Goal: Task Accomplishment & Management: Complete application form

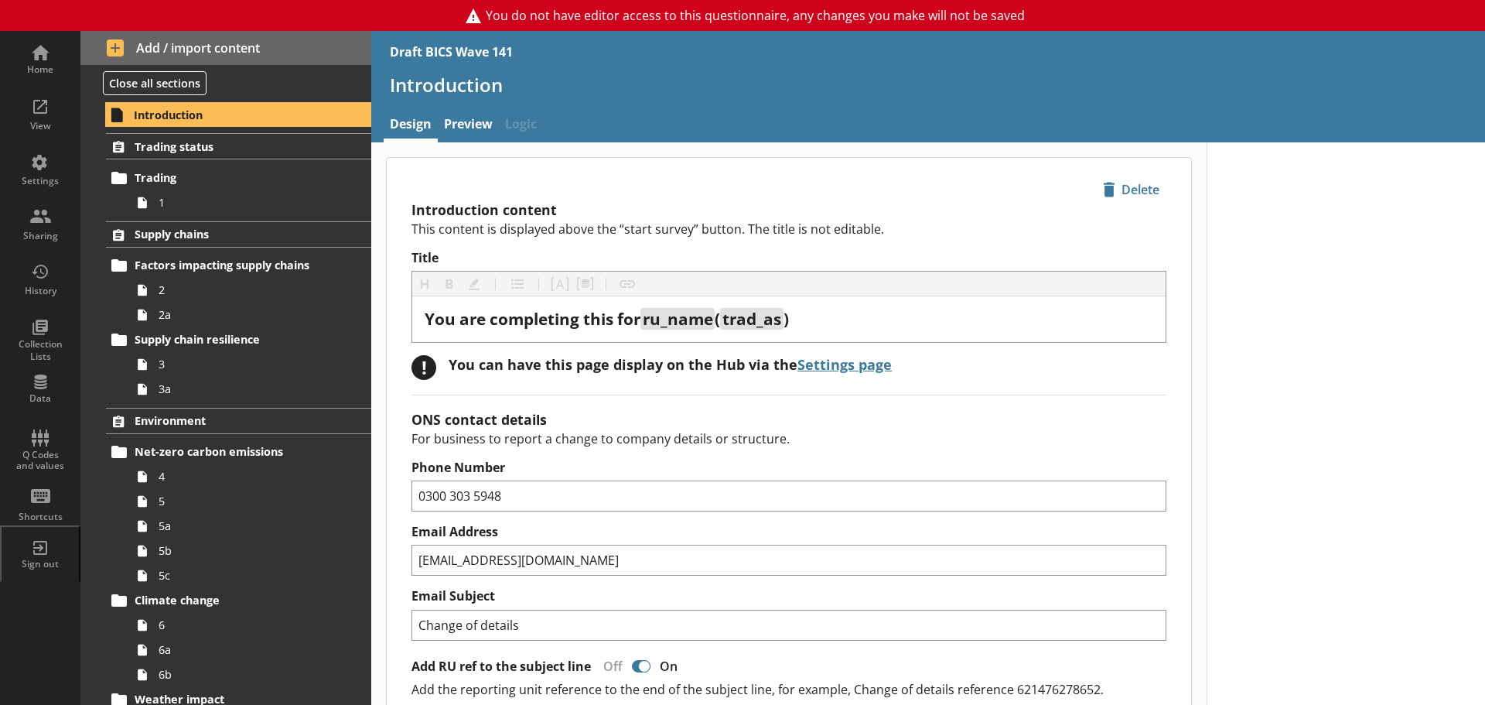
drag, startPoint x: 621, startPoint y: 173, endPoint x: 614, endPoint y: 148, distance: 26.5
click at [621, 173] on div "icon-delete Created with Sketch. Delete" at bounding box center [789, 180] width 805 height 45
click at [468, 120] on link "Preview" at bounding box center [468, 125] width 61 height 33
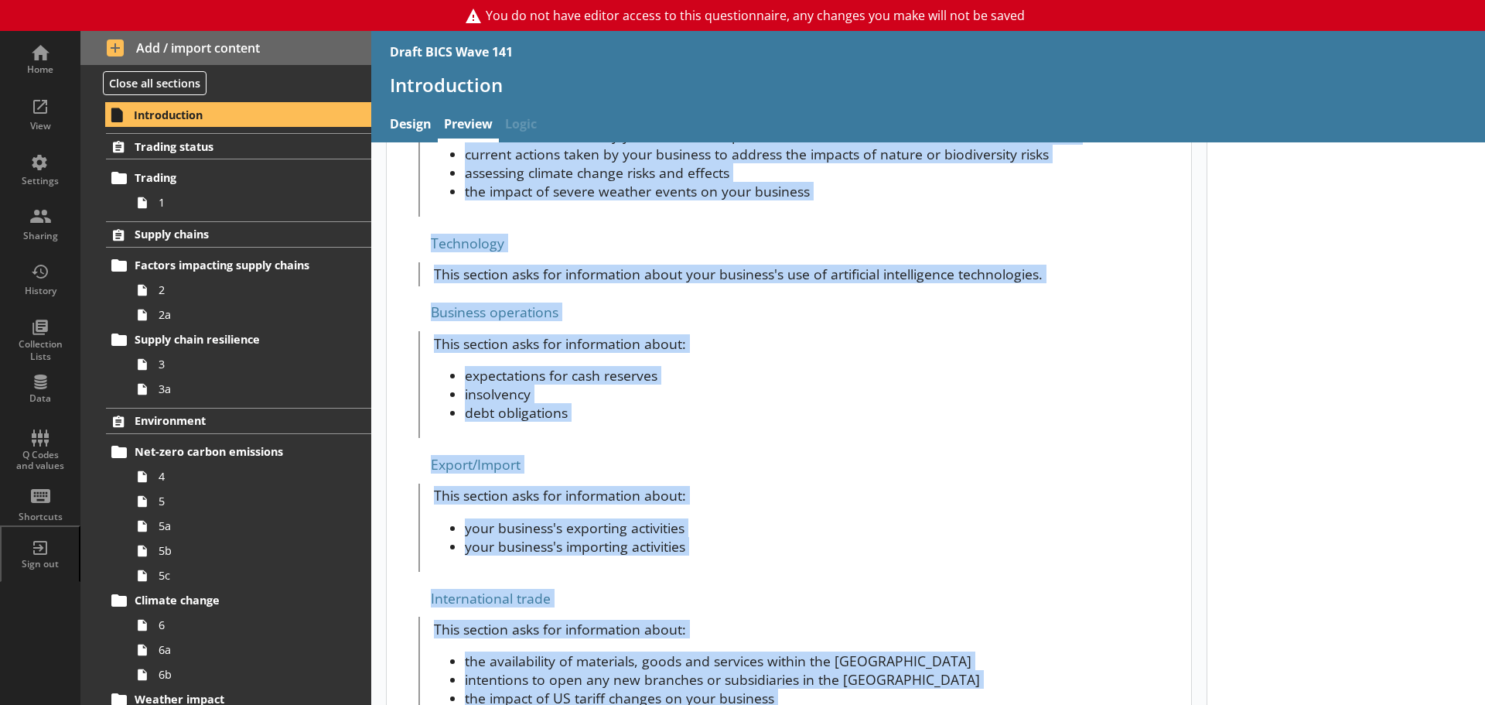
scroll to position [1035, 0]
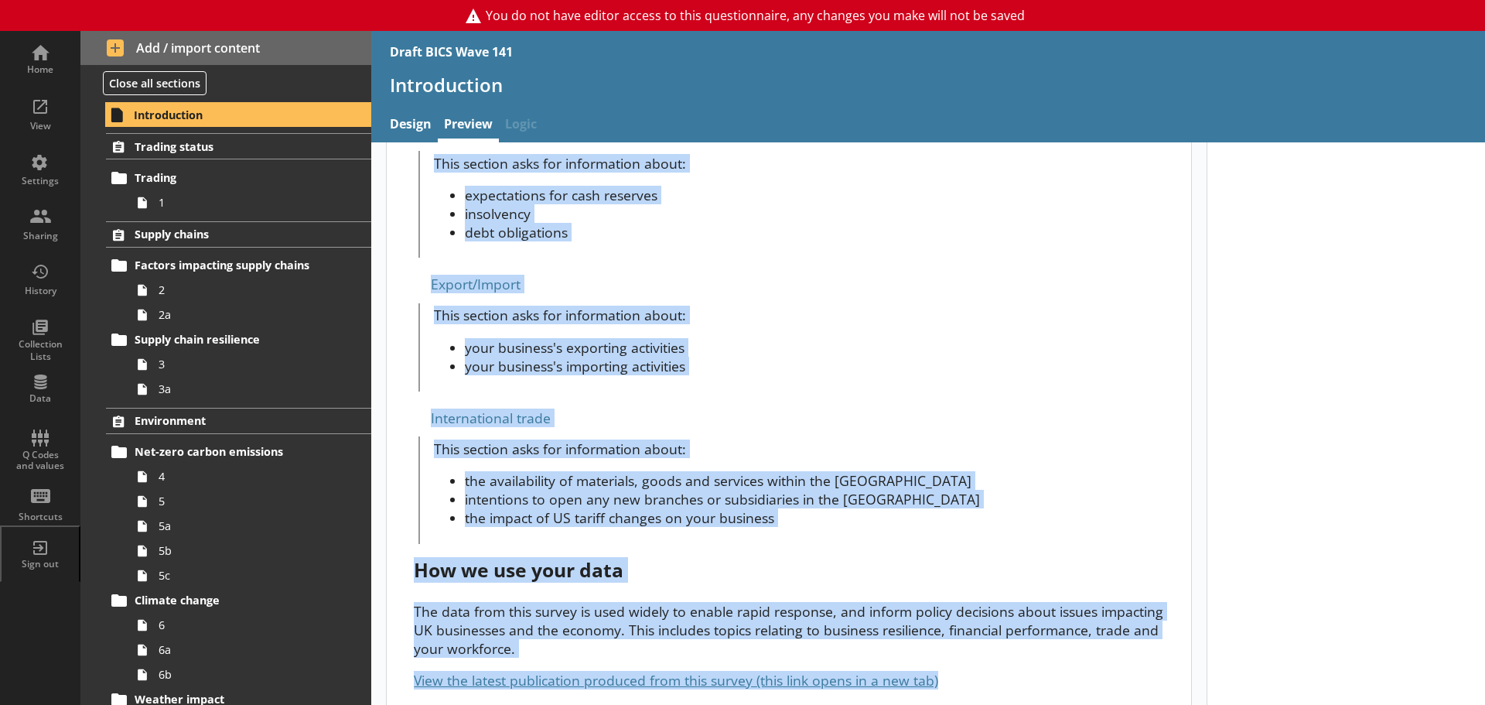
drag, startPoint x: 416, startPoint y: 200, endPoint x: 1007, endPoint y: 658, distance: 746.7
copy div "You are completing this for ru_name ( trad_as ) If the company details or struc…"
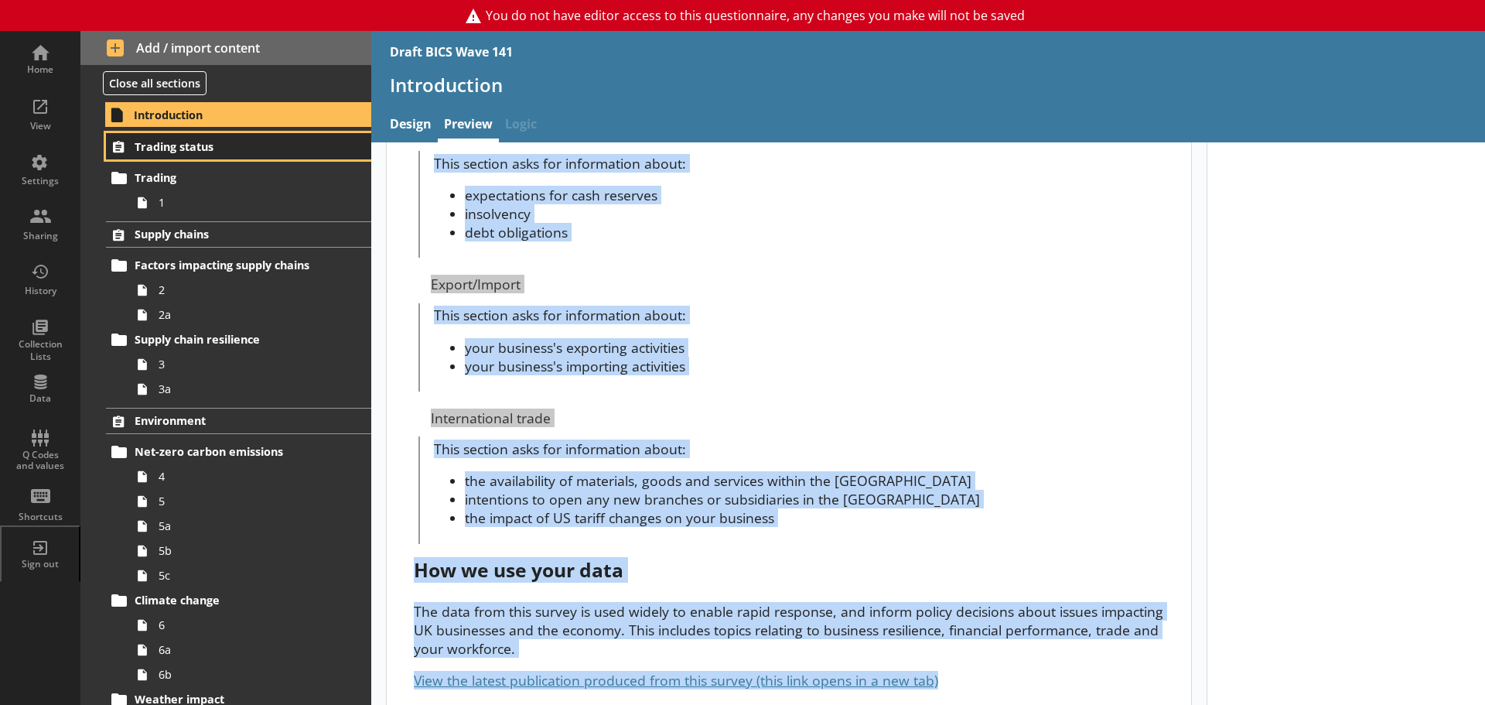
click at [241, 144] on span "Trading status" at bounding box center [230, 146] width 190 height 15
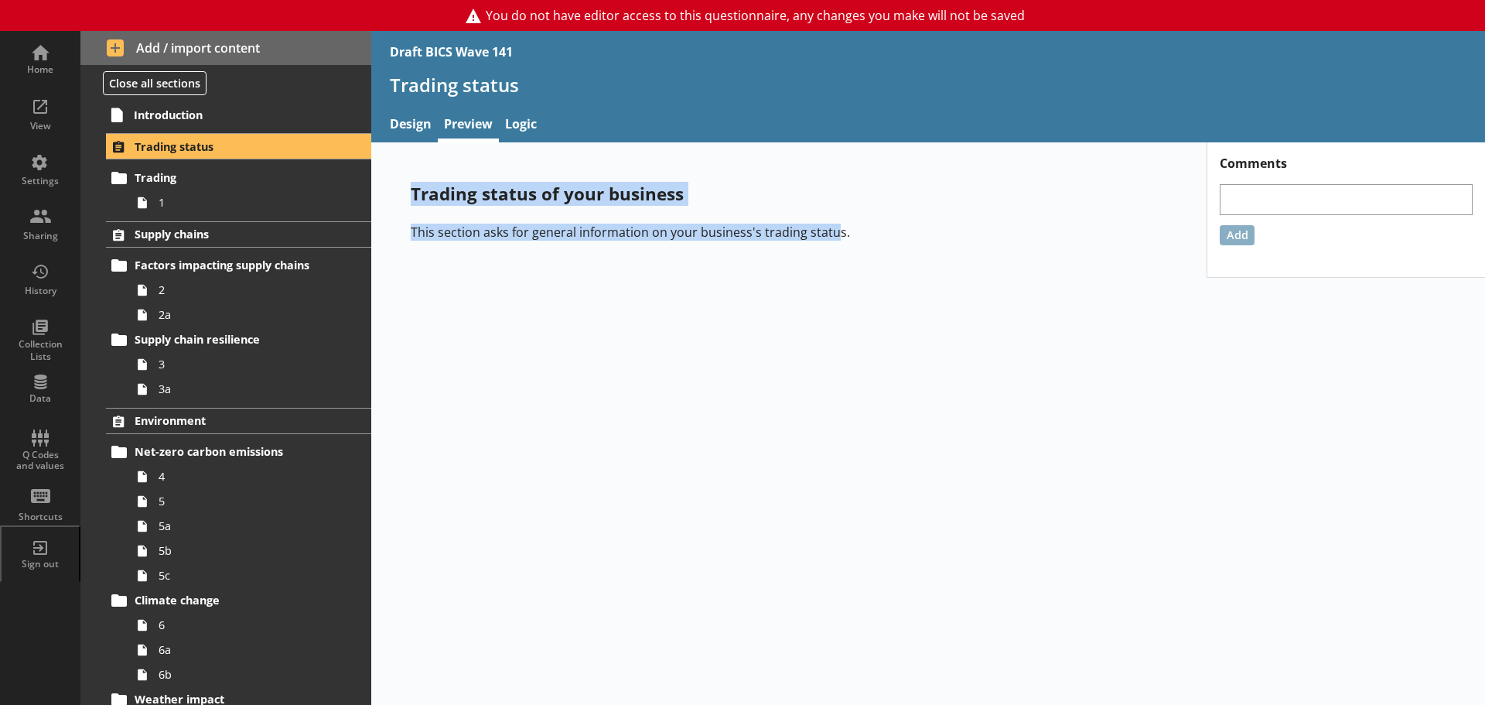
drag, startPoint x: 405, startPoint y: 198, endPoint x: 843, endPoint y: 244, distance: 439.6
click at [843, 244] on div "Trading status of your business This section asks for general information on yo…" at bounding box center [789, 211] width 806 height 108
click at [865, 248] on div "Trading status of your business This section asks for general information on yo…" at bounding box center [789, 211] width 806 height 108
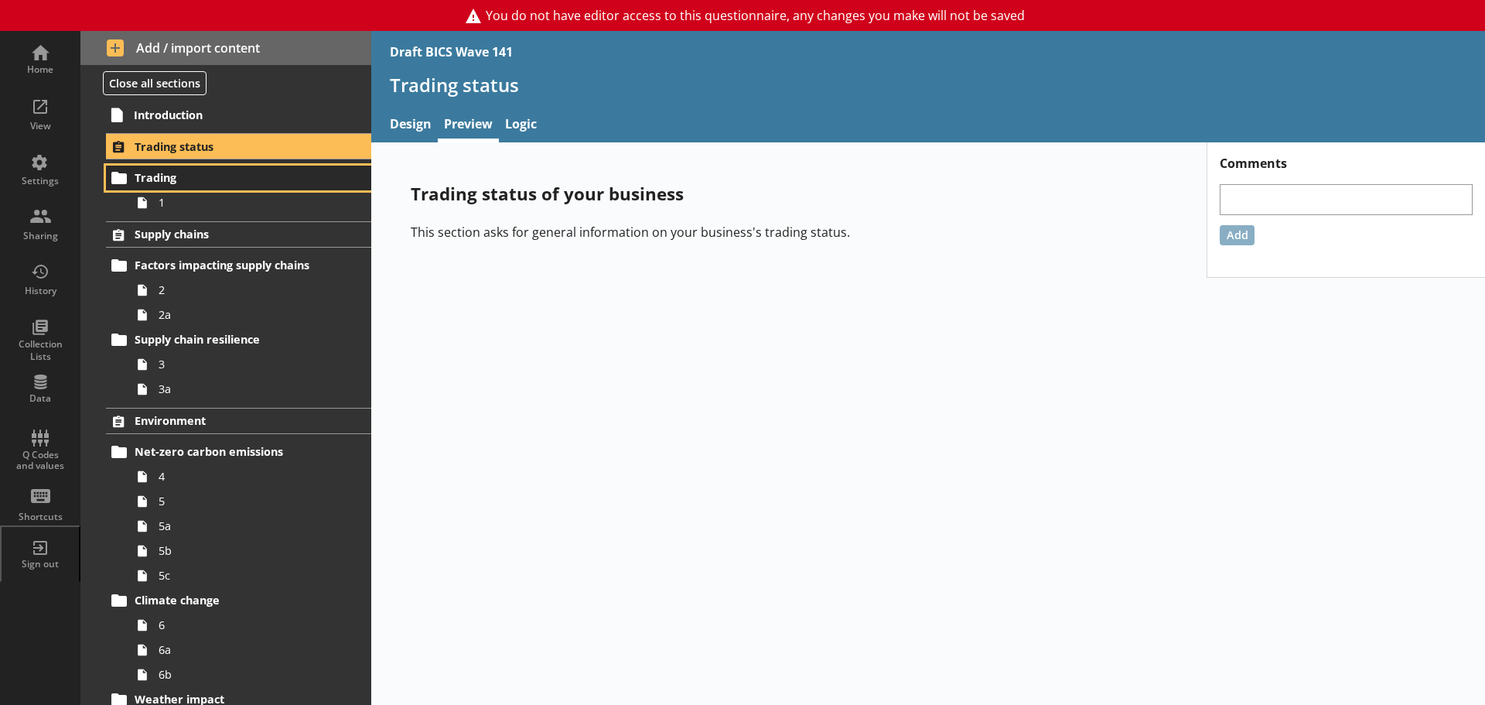
click at [159, 182] on span "Trading" at bounding box center [230, 177] width 190 height 15
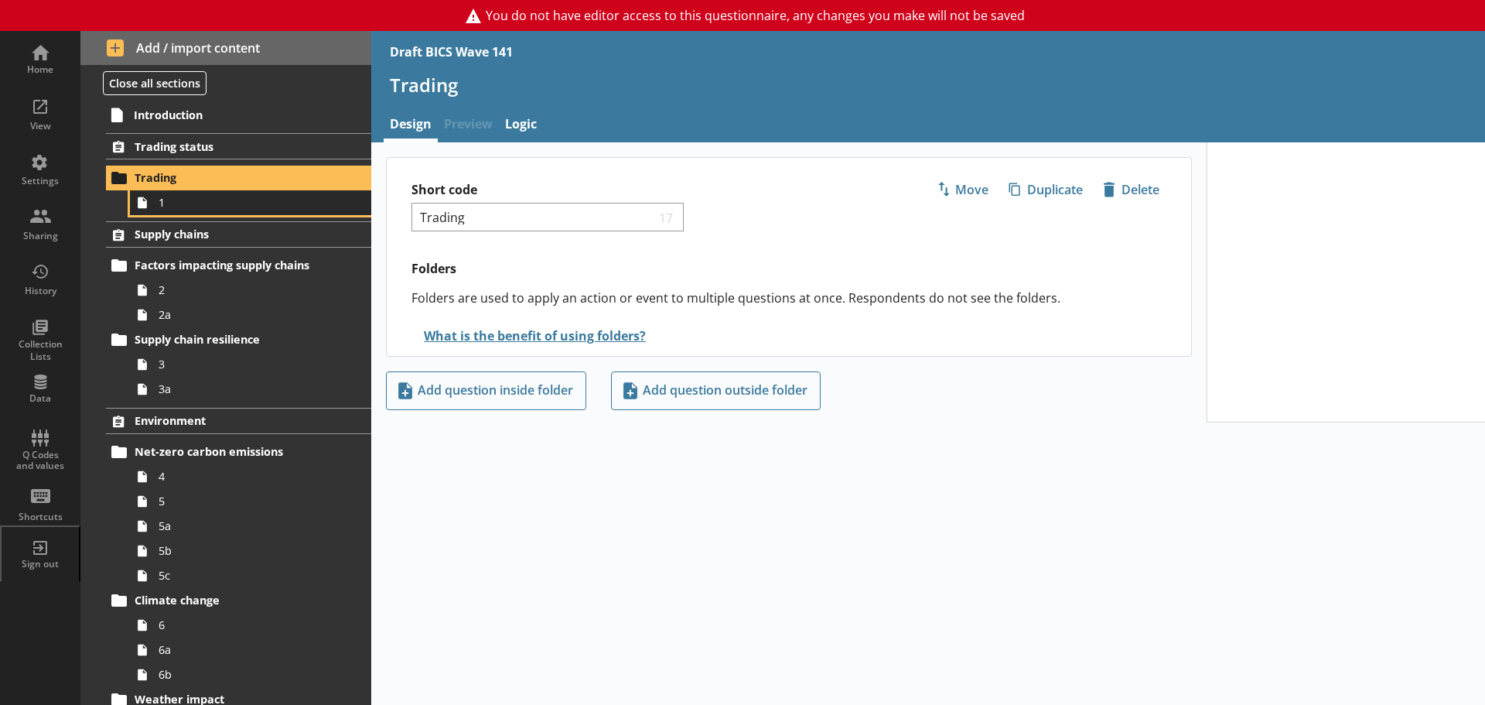
click at [174, 206] on span "1" at bounding box center [245, 202] width 173 height 15
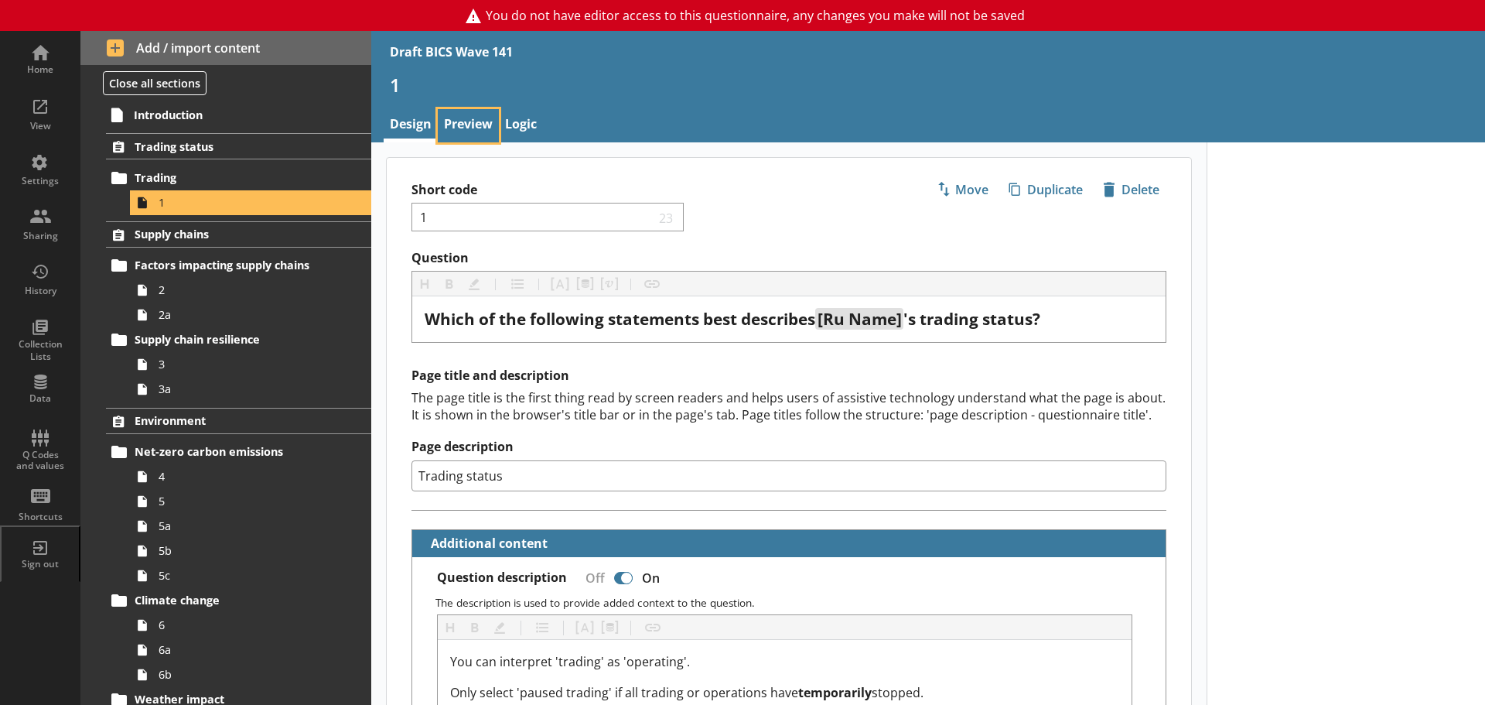
click at [485, 118] on link "Preview" at bounding box center [468, 125] width 61 height 33
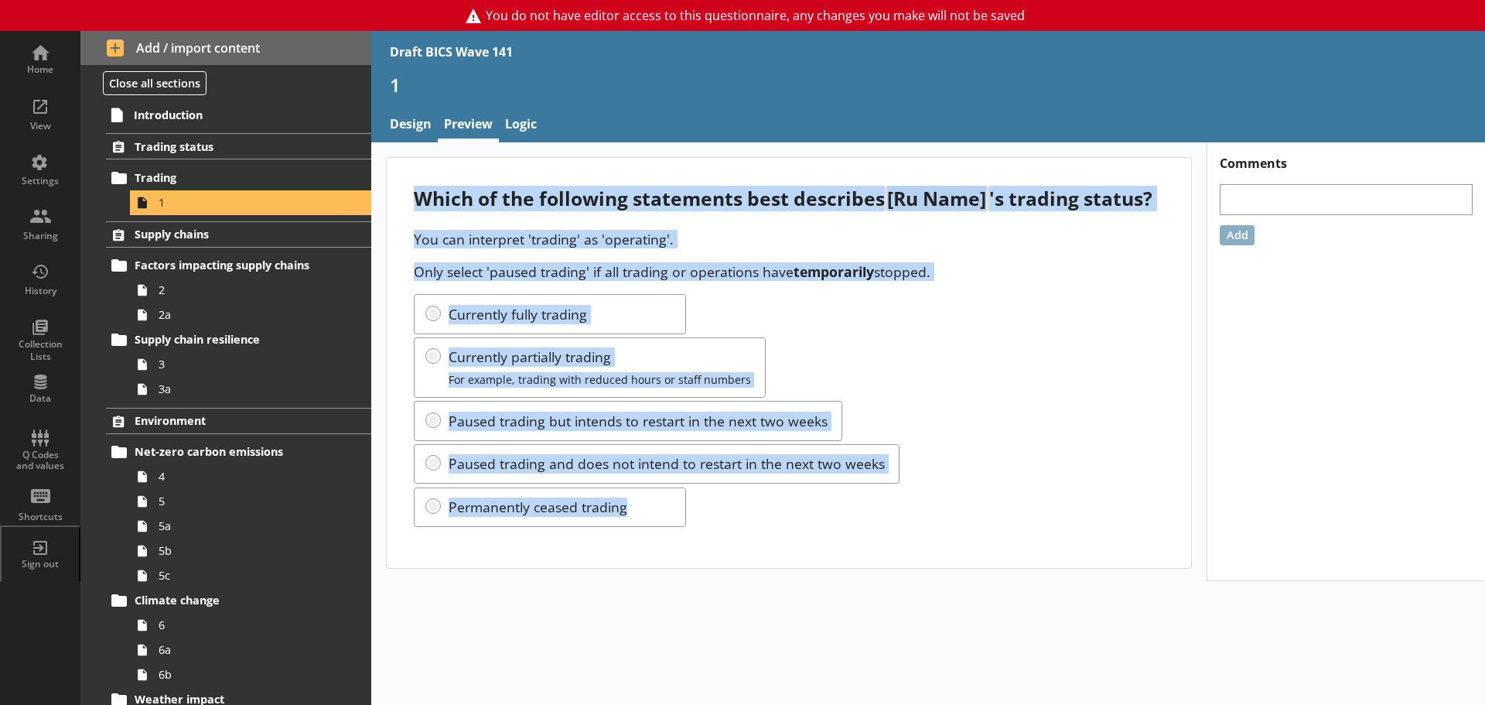
drag, startPoint x: 409, startPoint y: 197, endPoint x: 682, endPoint y: 517, distance: 420.9
click at [682, 517] on div "Which of the following statements best describes [Ru Name] 's trading status? Y…" at bounding box center [789, 362] width 805 height 409
copy div "Which of the following statements best describes [Ru Name] 's trading status? Y…"
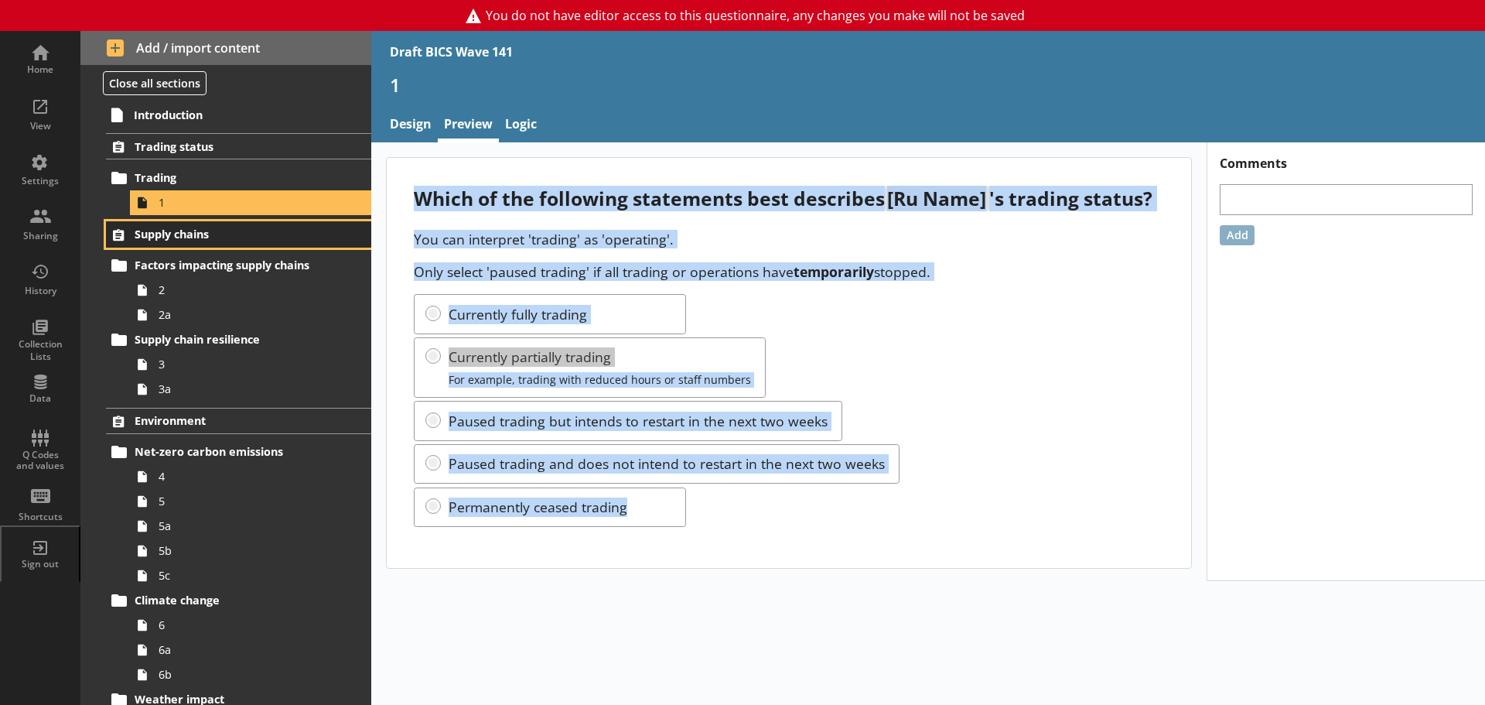
click at [177, 223] on link "Supply chains" at bounding box center [238, 234] width 265 height 26
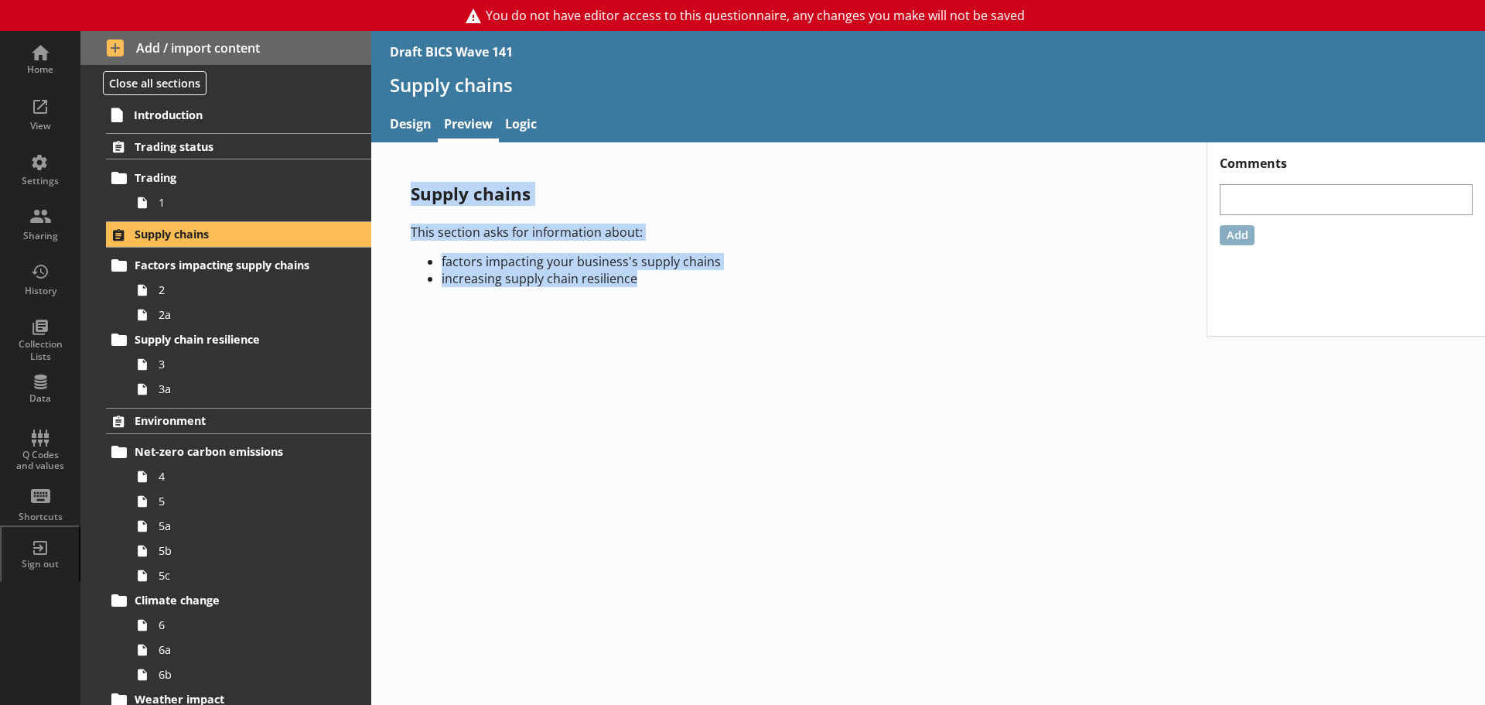
drag, startPoint x: 408, startPoint y: 189, endPoint x: 720, endPoint y: 287, distance: 326.9
click at [720, 287] on div "Supply chains This section asks for information about: factors impacting your b…" at bounding box center [789, 240] width 806 height 166
click at [549, 319] on div "Supply chains This section asks for information about: factors impacting your b…" at bounding box center [789, 240] width 806 height 166
drag, startPoint x: 664, startPoint y: 288, endPoint x: 442, endPoint y: 258, distance: 224.0
click at [442, 258] on div "Supply chains This section asks for information about: factors impacting your b…" at bounding box center [789, 240] width 806 height 166
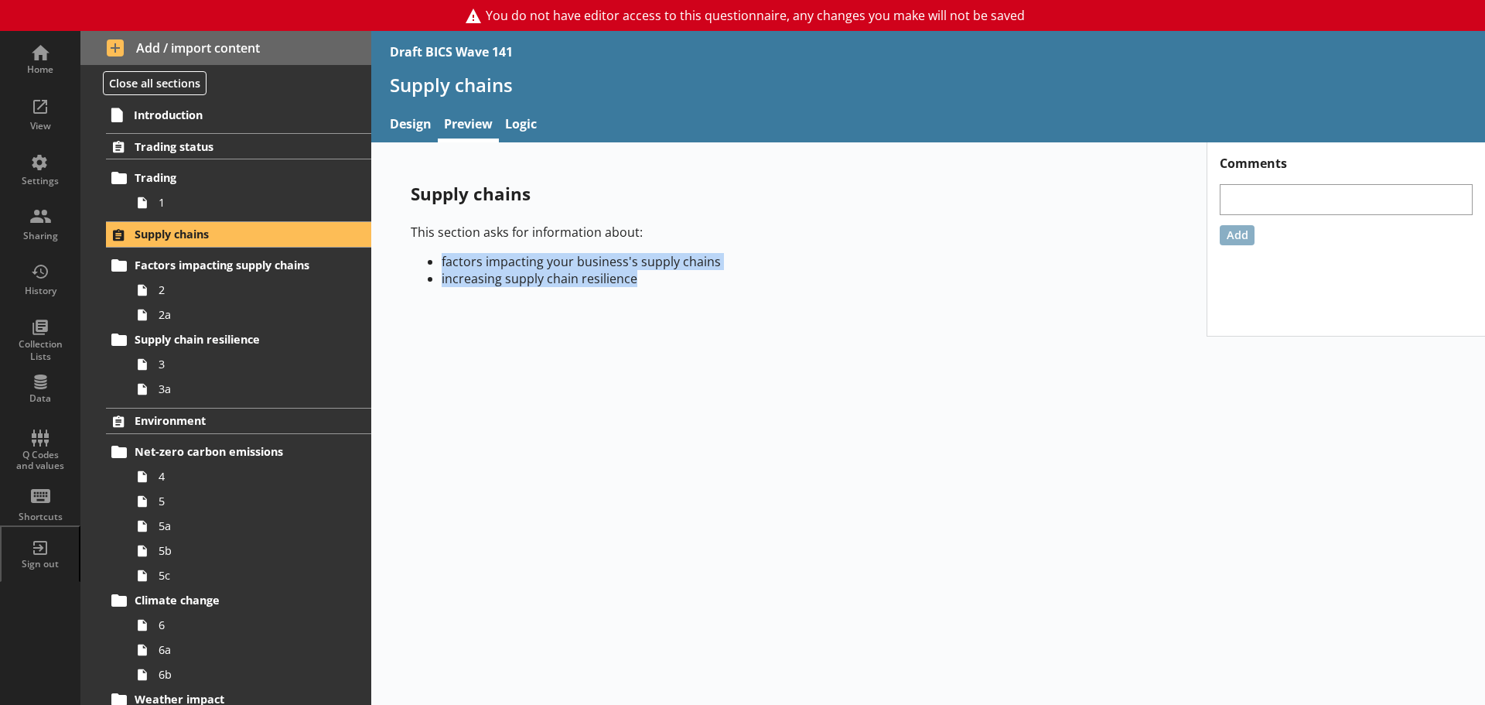
copy ul "factors impacting your business's supply chains increasing supply chain resilie…"
drag, startPoint x: 196, startPoint y: 262, endPoint x: 263, endPoint y: 249, distance: 68.6
click at [196, 262] on span "Factors impacting supply chains" at bounding box center [230, 265] width 190 height 15
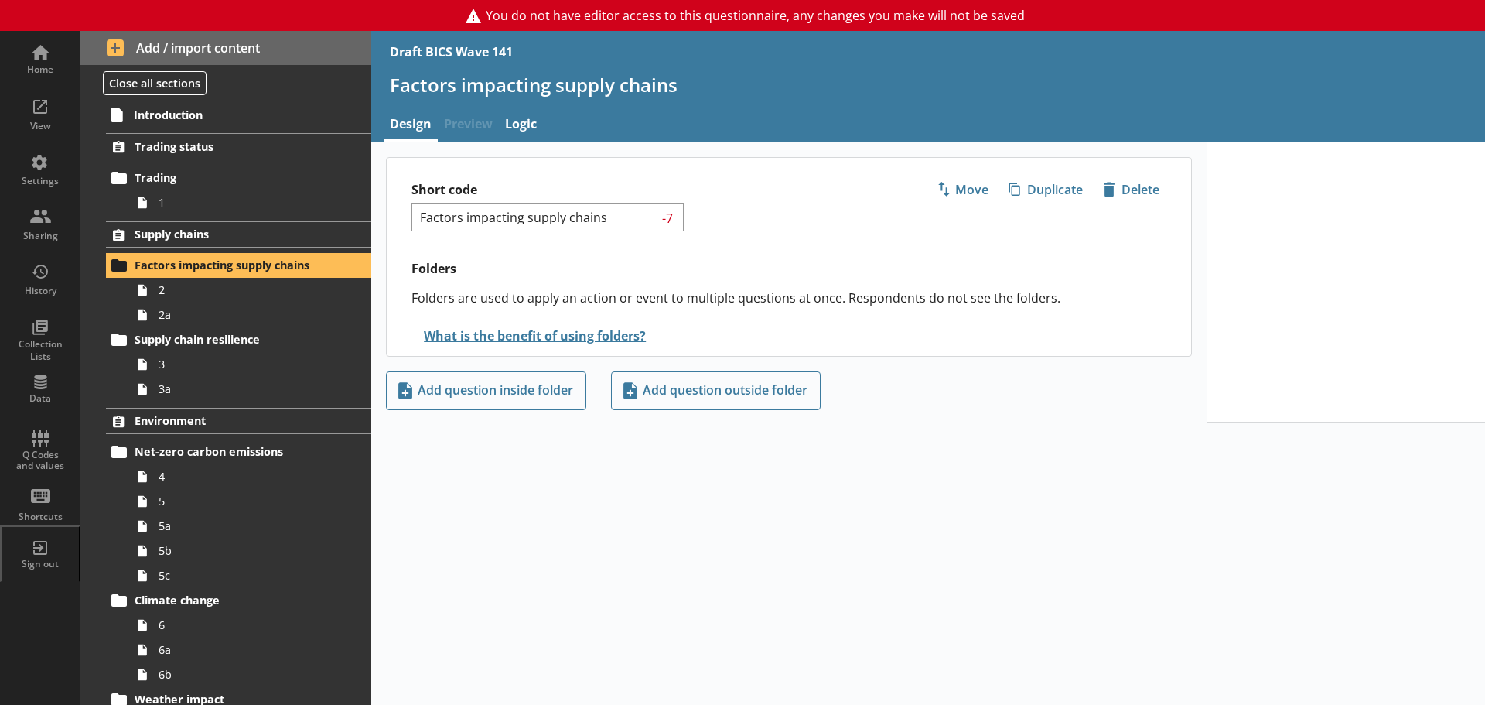
click at [478, 122] on span "Preview" at bounding box center [468, 125] width 61 height 33
click at [184, 300] on link "2" at bounding box center [250, 290] width 241 height 25
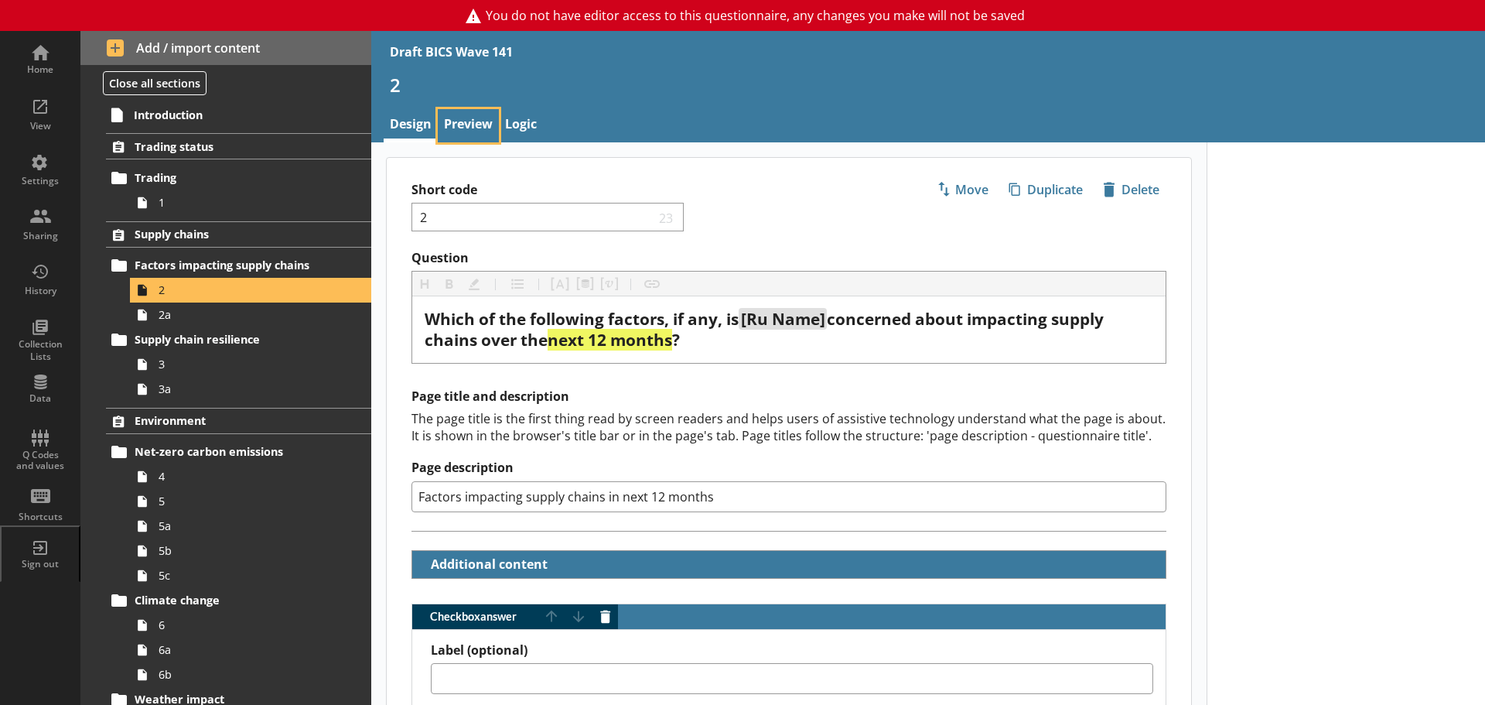
click at [472, 114] on link "Preview" at bounding box center [468, 125] width 61 height 33
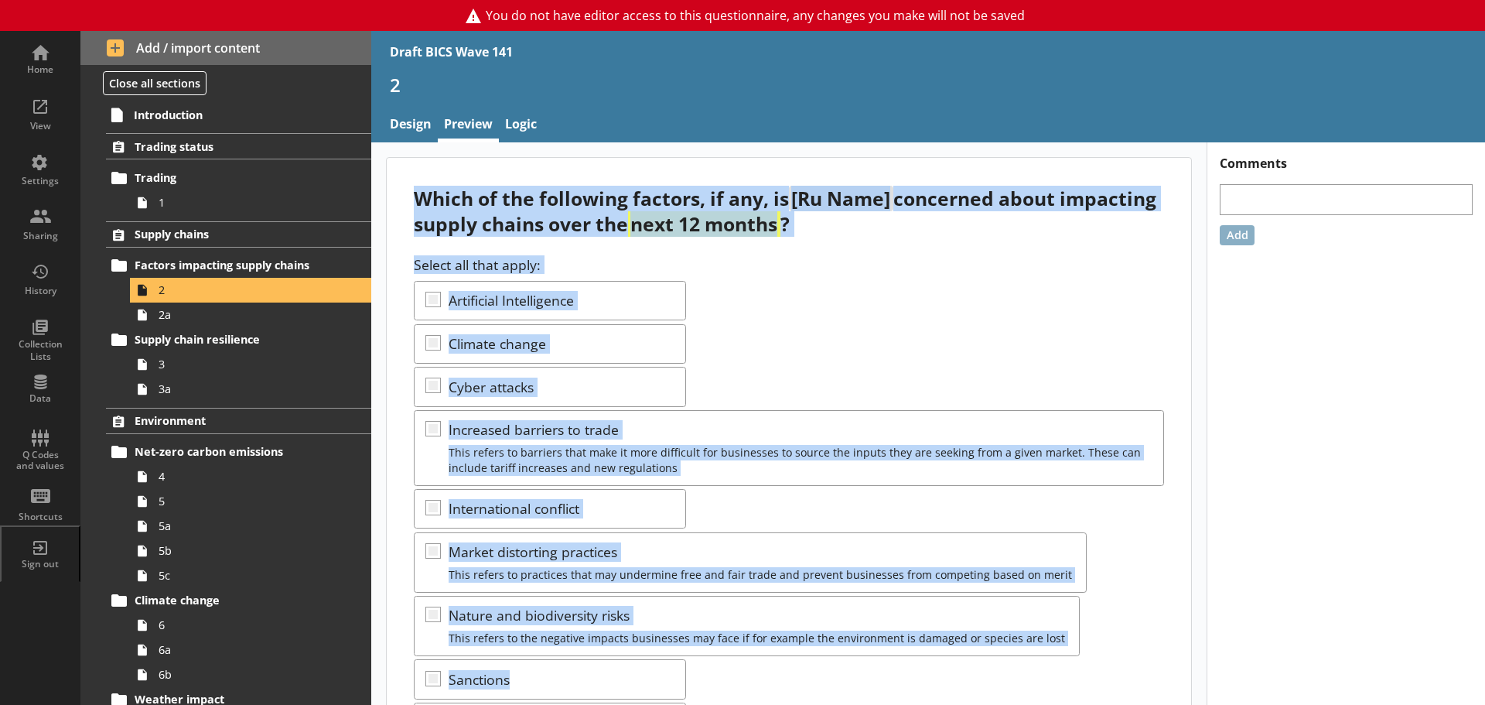
scroll to position [340, 0]
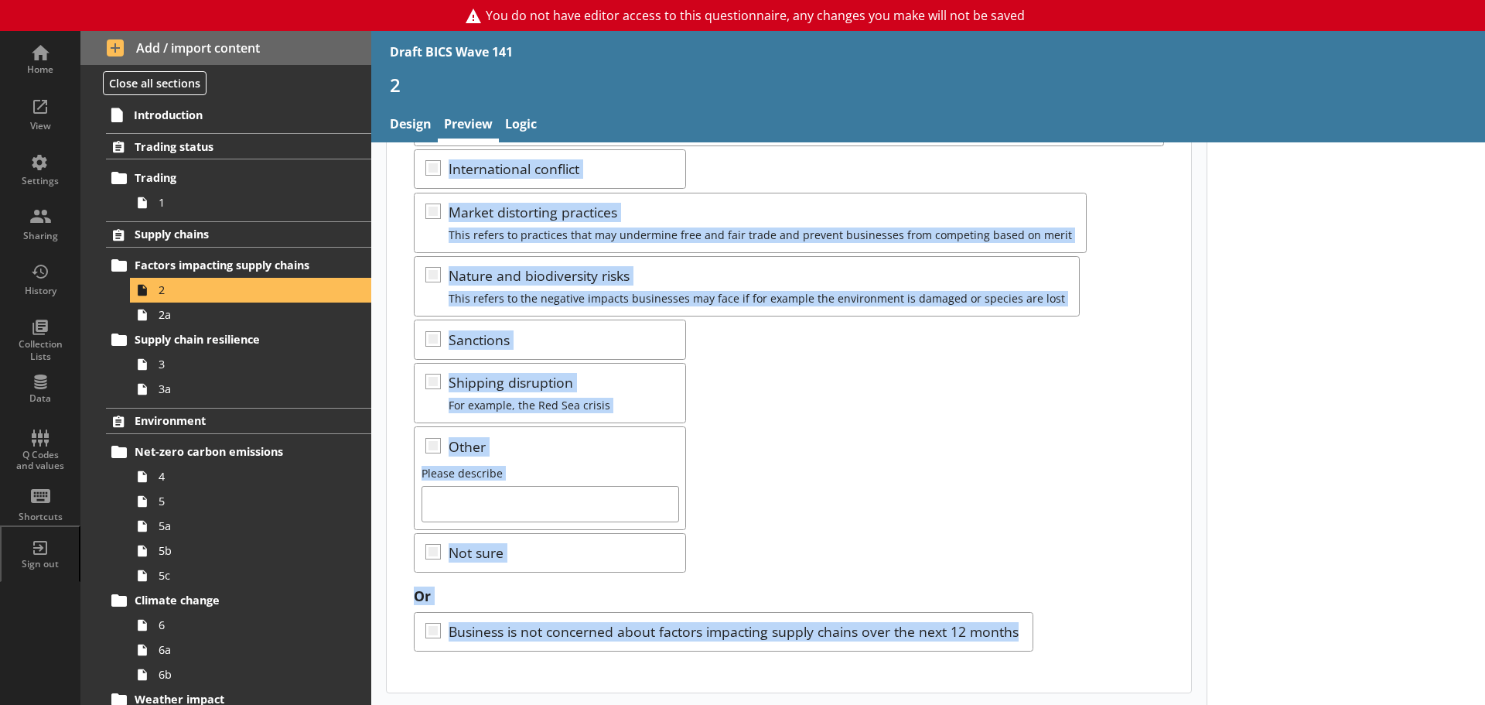
drag, startPoint x: 415, startPoint y: 197, endPoint x: 1101, endPoint y: 610, distance: 801.0
click at [1101, 610] on div "Which of the following factors, if any, is [Ru Name] concerned about impacting …" at bounding box center [789, 254] width 805 height 873
copy div "Which of the following factors, if any, is [Ru Name] concerned about impacting …"
click at [812, 367] on div "Select all that apply: Artificial Intelligence Climate change Cyber attacks Inc…" at bounding box center [789, 244] width 750 height 657
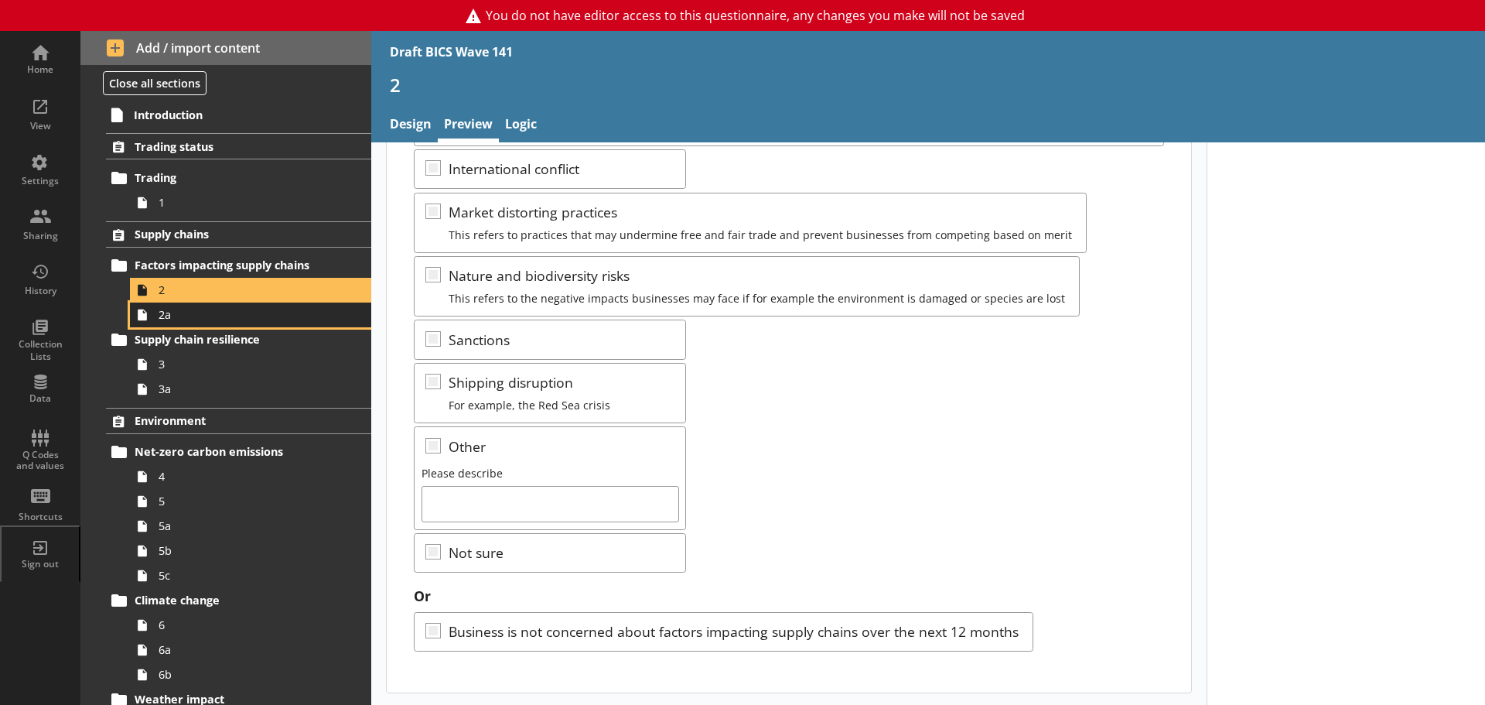
click at [199, 313] on span "2a" at bounding box center [245, 314] width 173 height 15
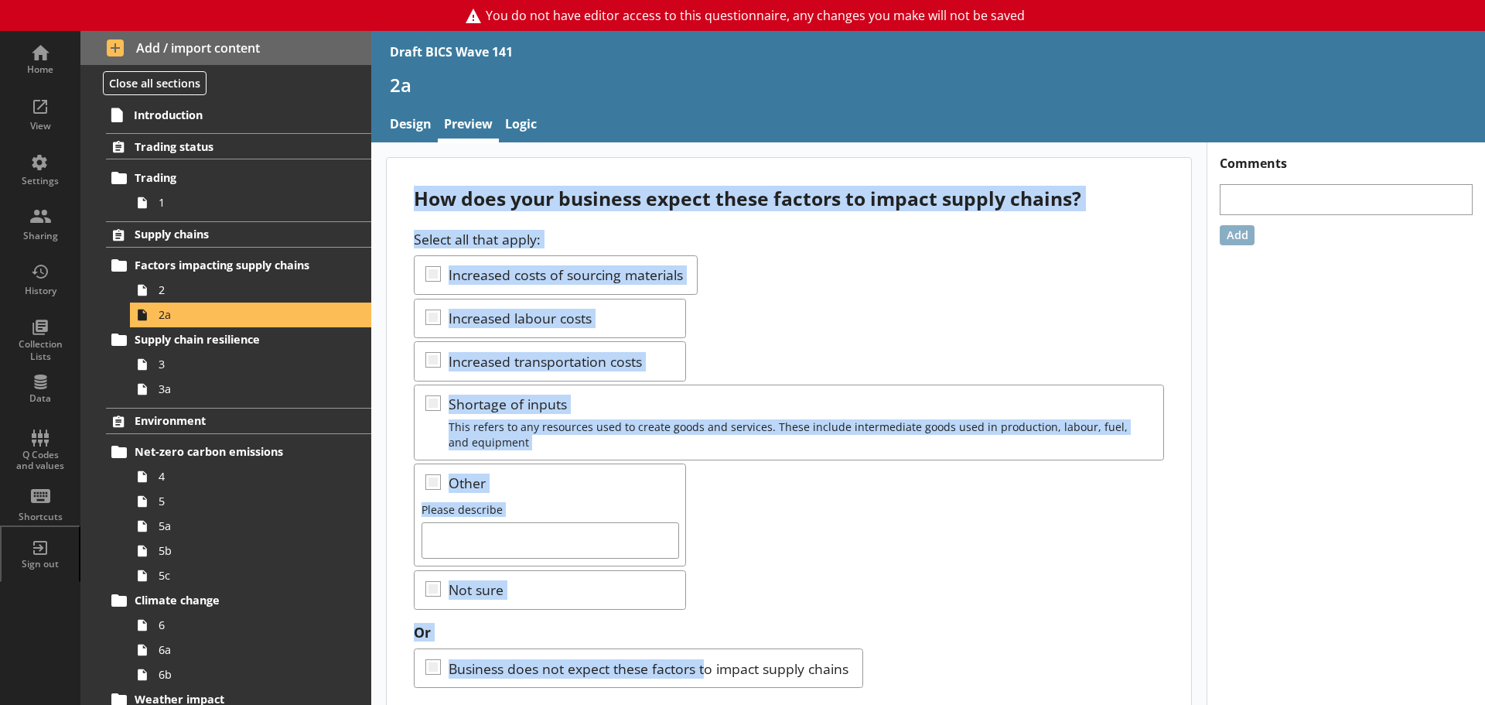
scroll to position [37, 0]
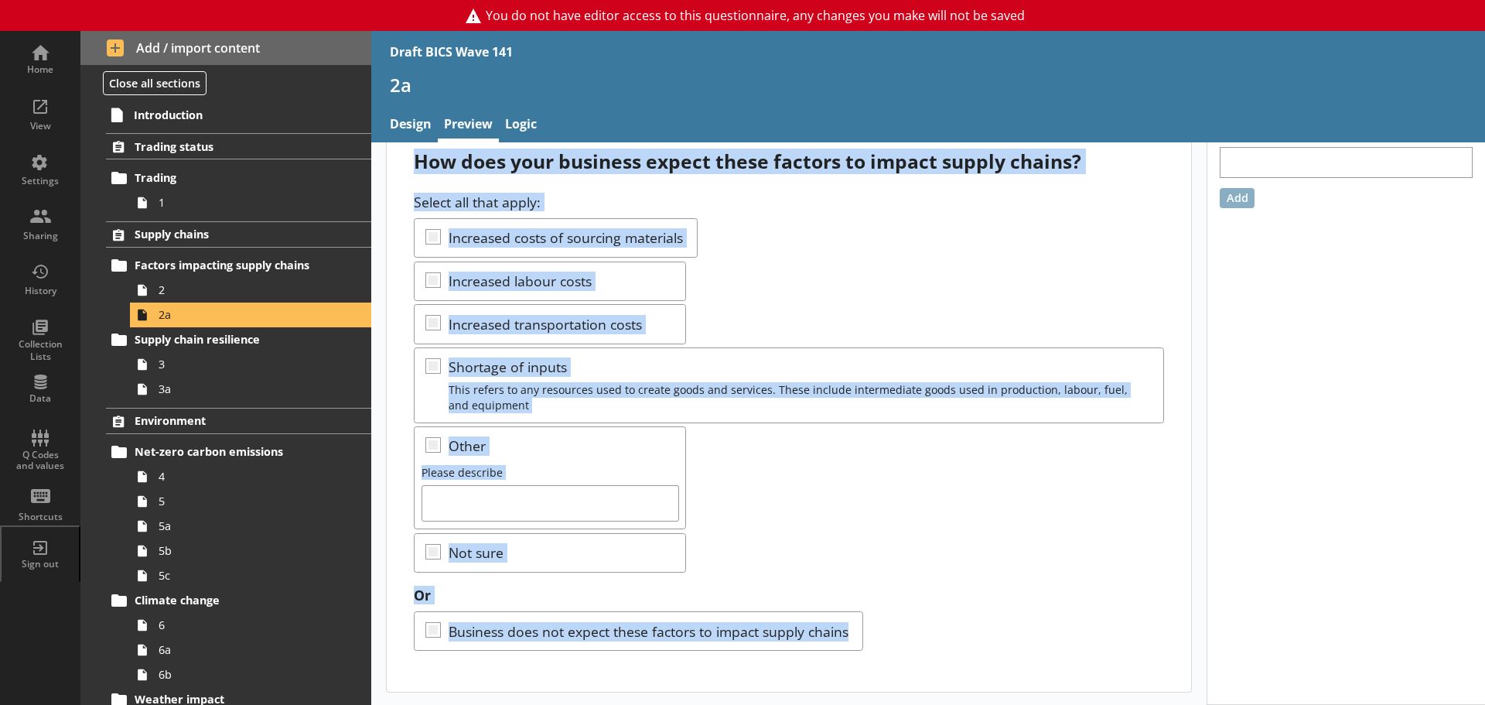
drag, startPoint x: 416, startPoint y: 199, endPoint x: 996, endPoint y: 648, distance: 733.5
click at [996, 648] on div "How does your business expect these factors to impact supply chains? Select all…" at bounding box center [789, 406] width 805 height 571
copy div "How does your business expect these factors to impact supply chains? Select all…"
click at [709, 307] on div "Select all that apply: Increased costs of sourcing materials Increased labour c…" at bounding box center [789, 383] width 750 height 380
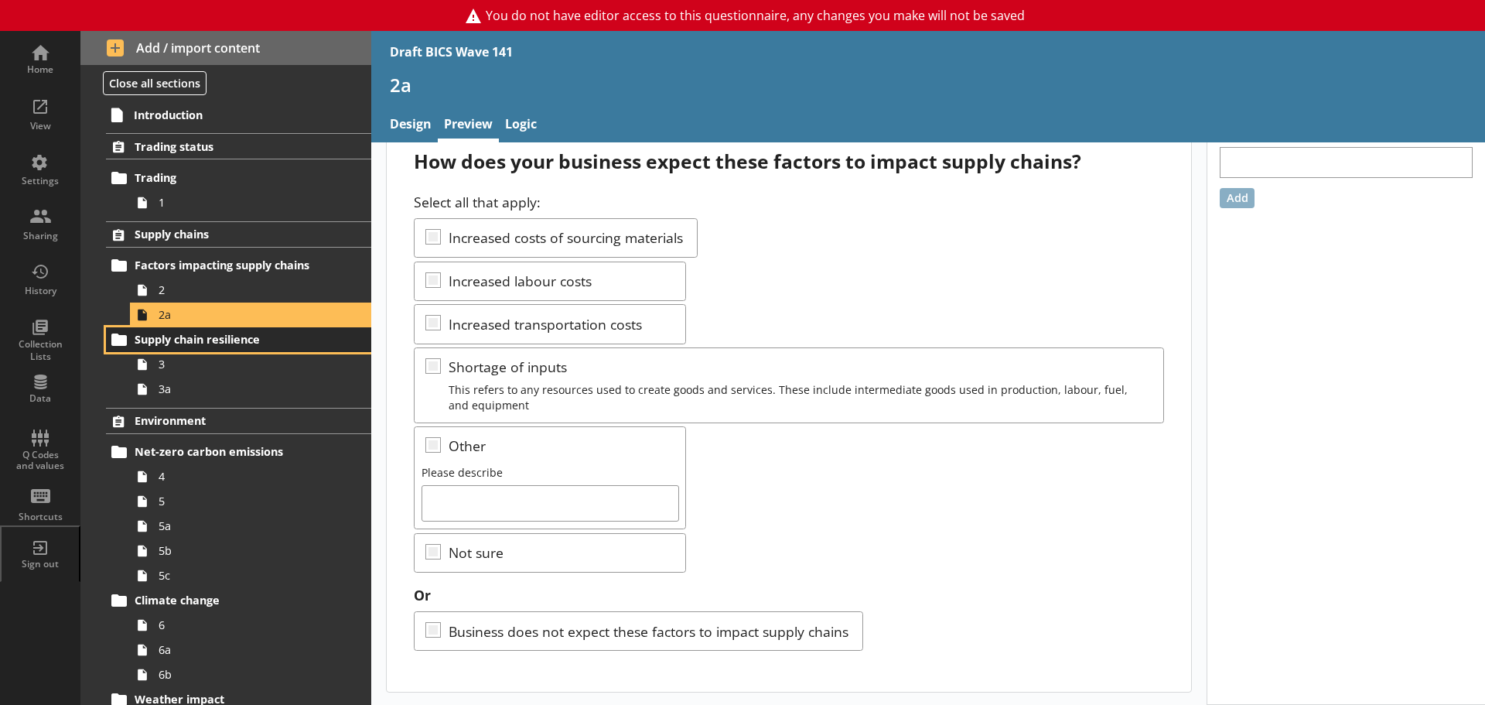
click at [202, 337] on span "Supply chain resilience" at bounding box center [230, 339] width 190 height 15
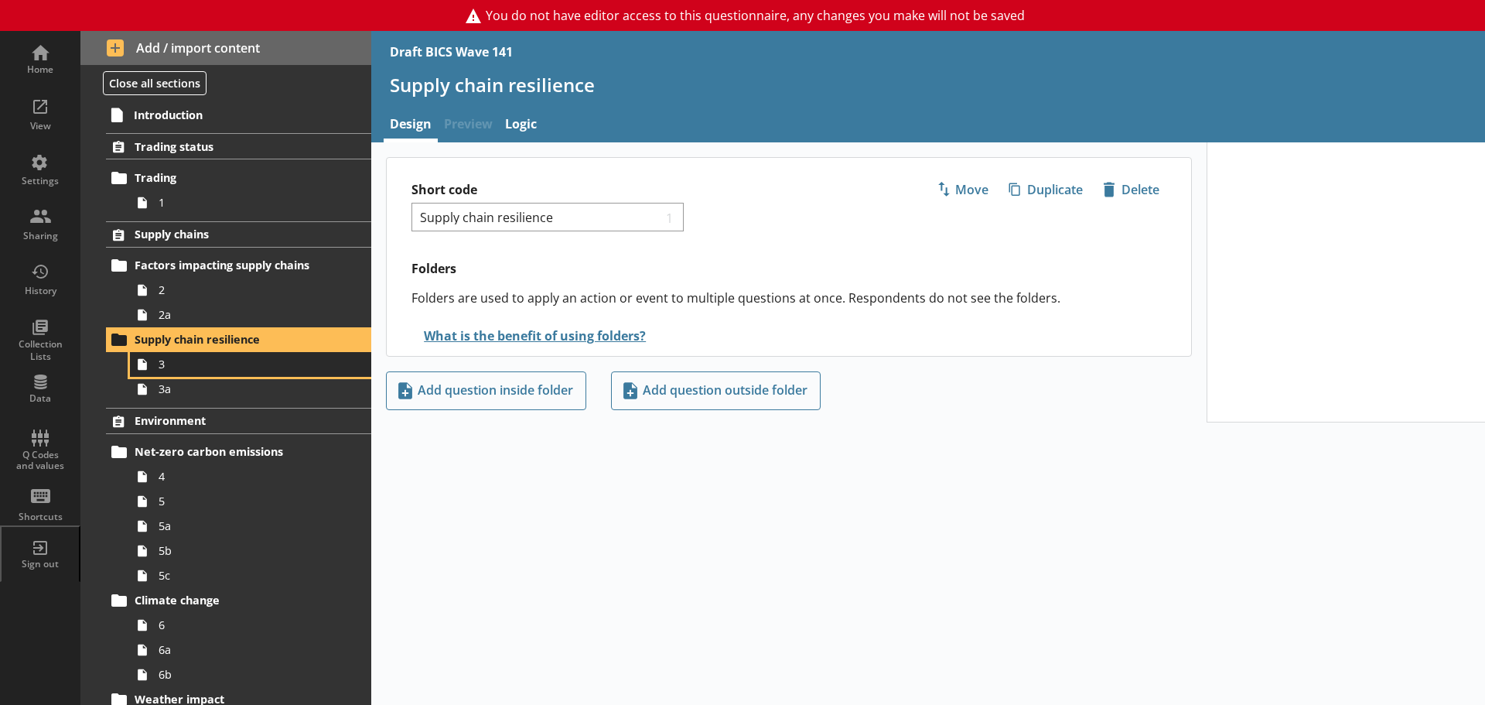
click at [165, 364] on span "3" at bounding box center [245, 364] width 173 height 15
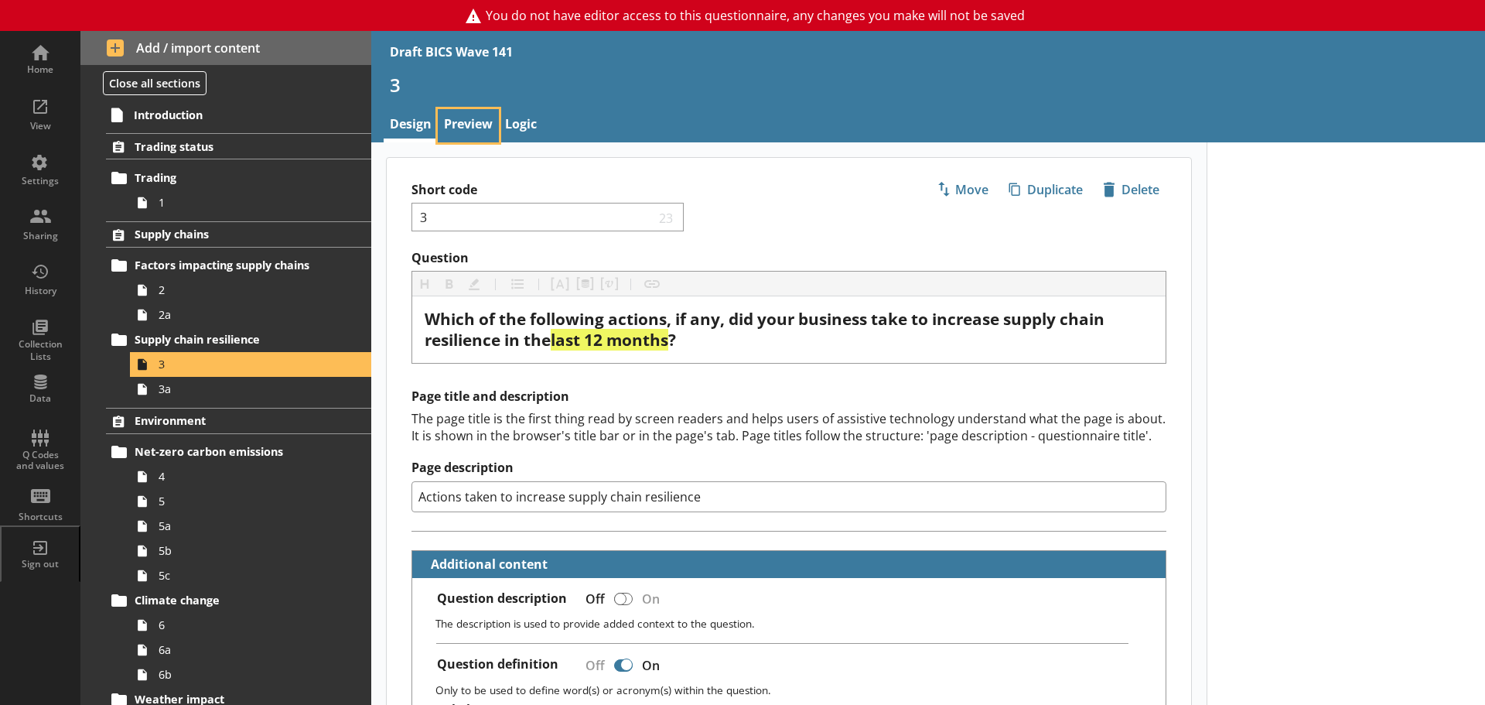
click at [454, 126] on link "Preview" at bounding box center [468, 125] width 61 height 33
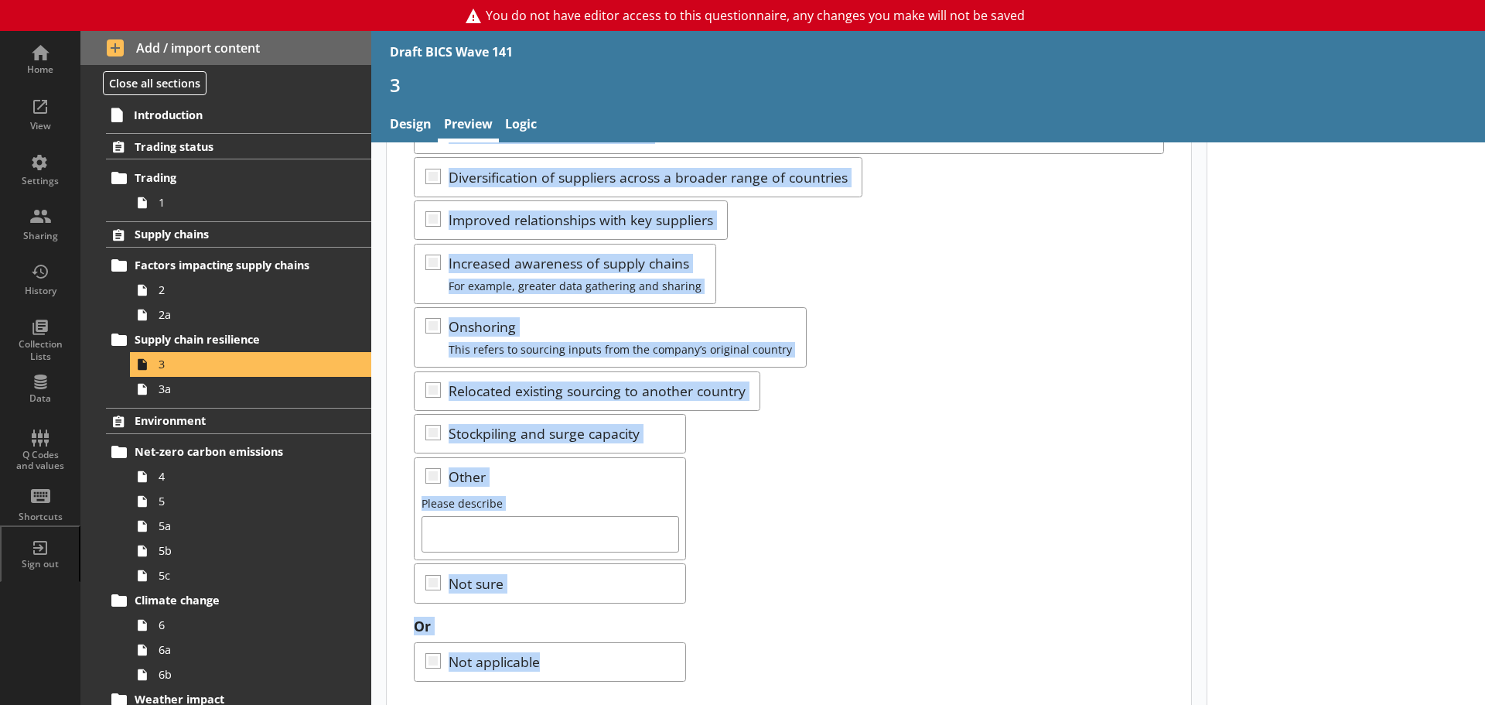
scroll to position [321, 0]
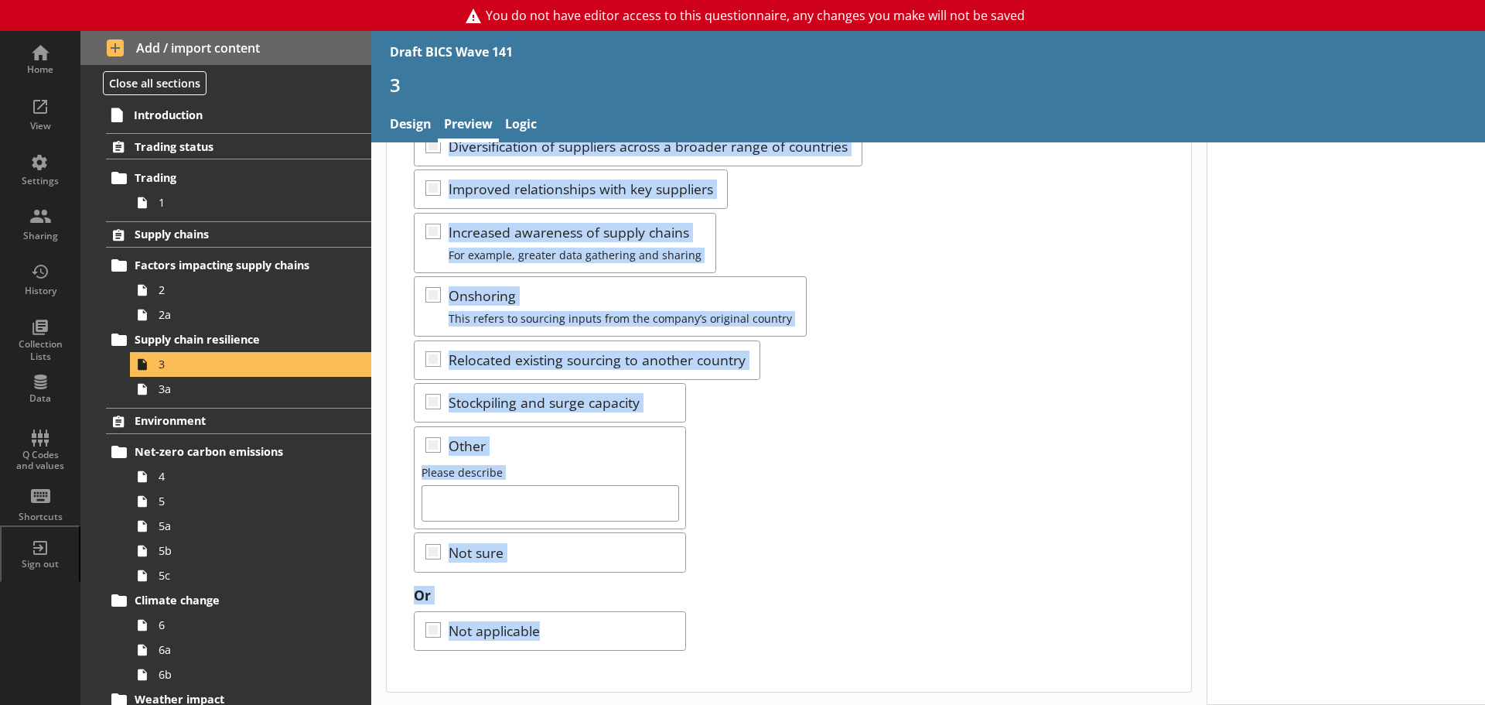
drag, startPoint x: 413, startPoint y: 196, endPoint x: 938, endPoint y: 696, distance: 725.1
click at [938, 696] on div "Which of the following actions, if any, did your business take to increase supp…" at bounding box center [789, 263] width 836 height 884
copy div "Which of the following actions, if any, did your business take to increase supp…"
click at [203, 380] on link "3a" at bounding box center [250, 389] width 241 height 25
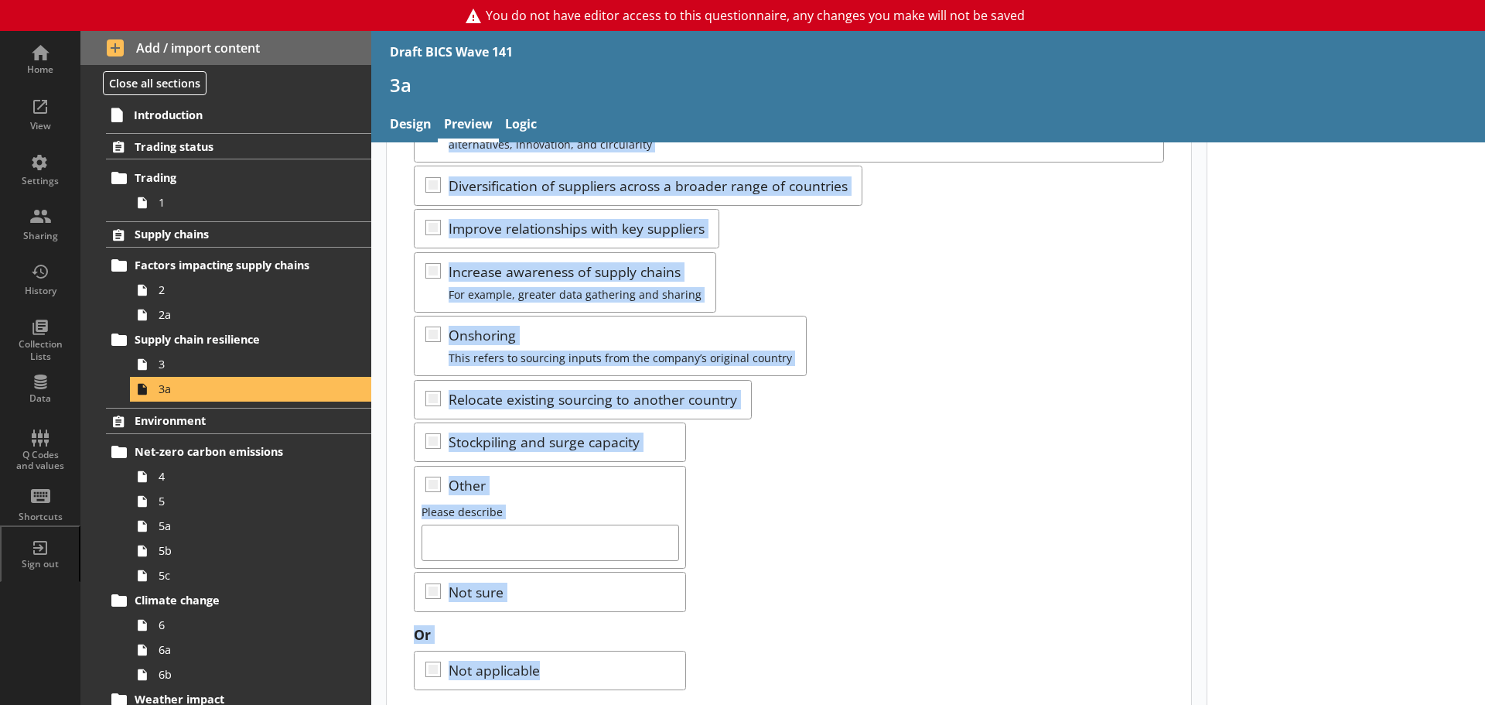
scroll to position [321, 0]
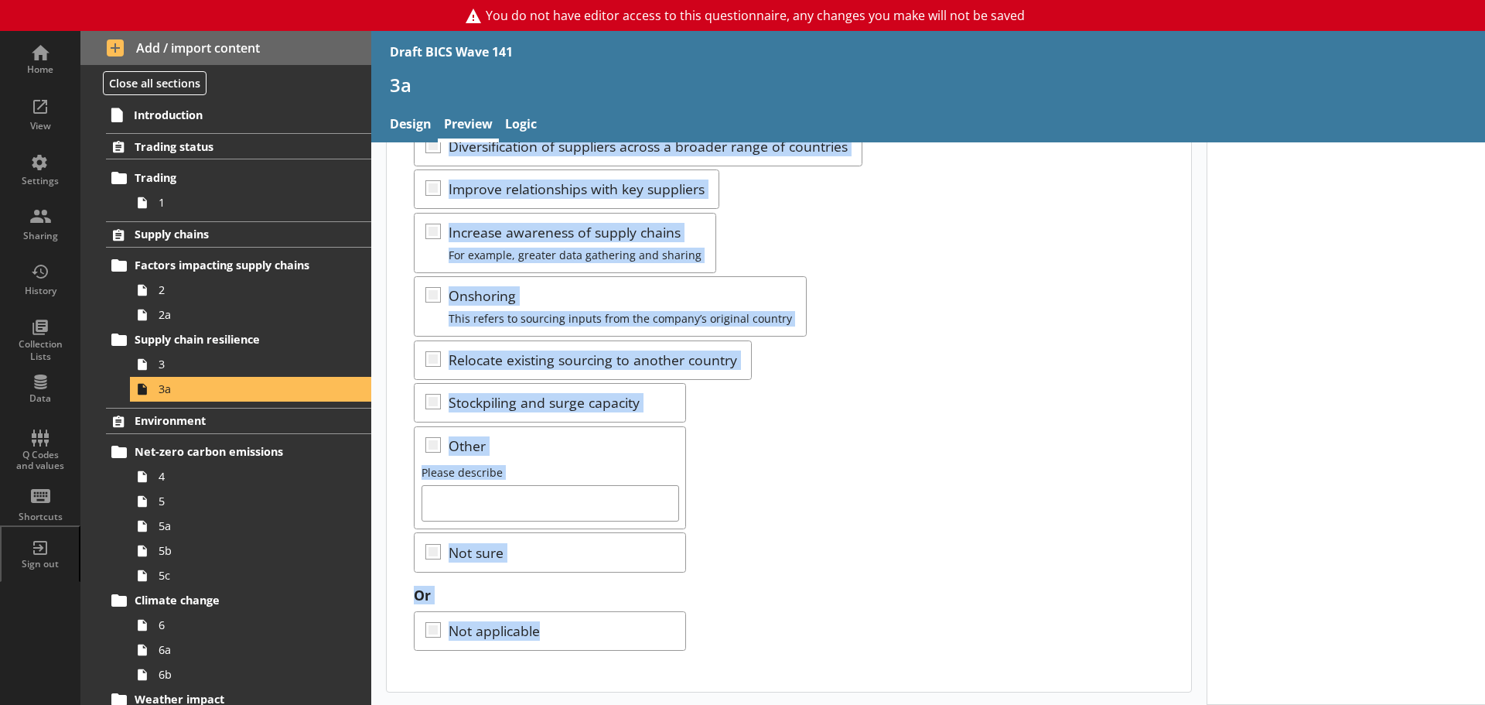
drag, startPoint x: 413, startPoint y: 194, endPoint x: 799, endPoint y: 644, distance: 593.1
click at [799, 644] on div "Which of the following actions, if any, does your business plan to take to incr…" at bounding box center [789, 264] width 805 height 855
copy div "Which of the following actions, if any, does your business plan to take to incr…"
click at [1002, 406] on div "Select all that apply: Demand management For example, identifying whether it is…" at bounding box center [789, 297] width 750 height 550
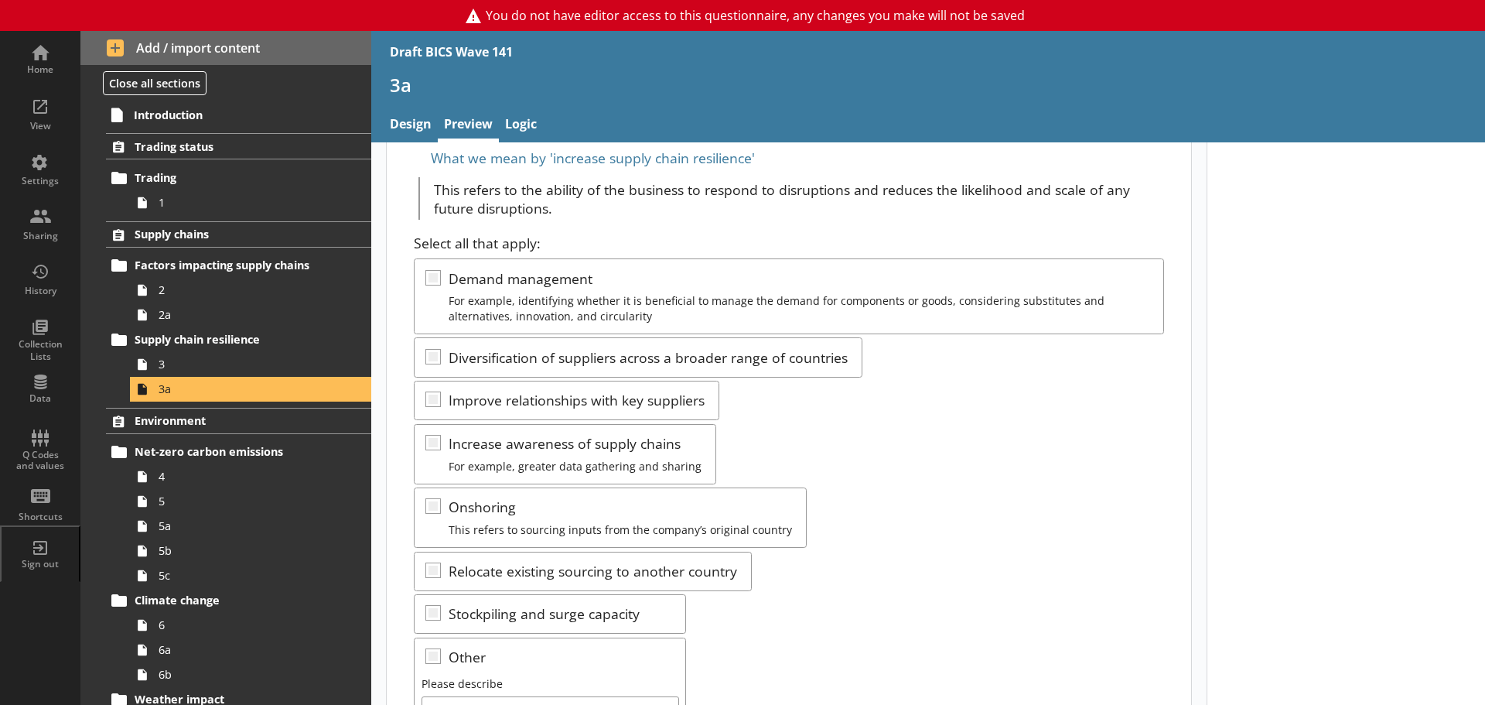
scroll to position [0, 0]
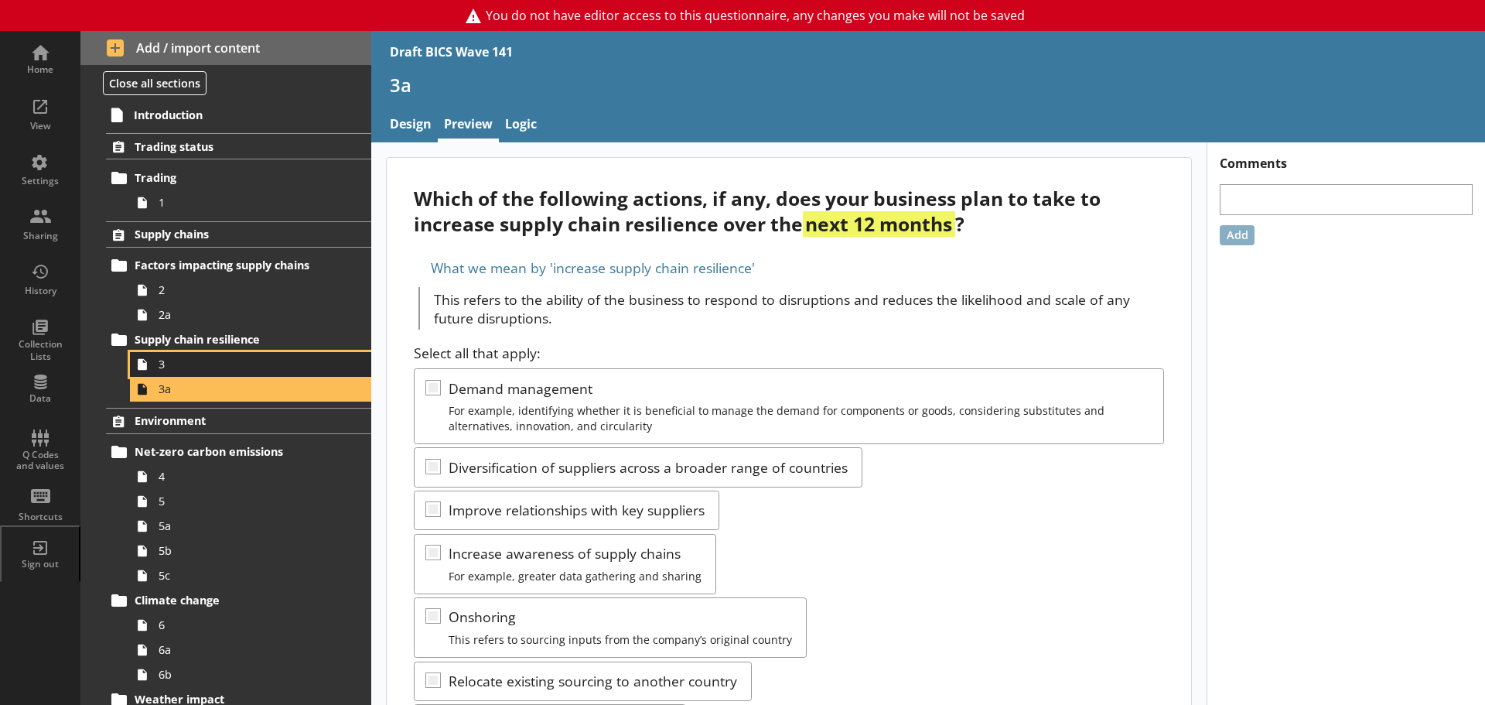
click at [193, 365] on span "3" at bounding box center [245, 364] width 173 height 15
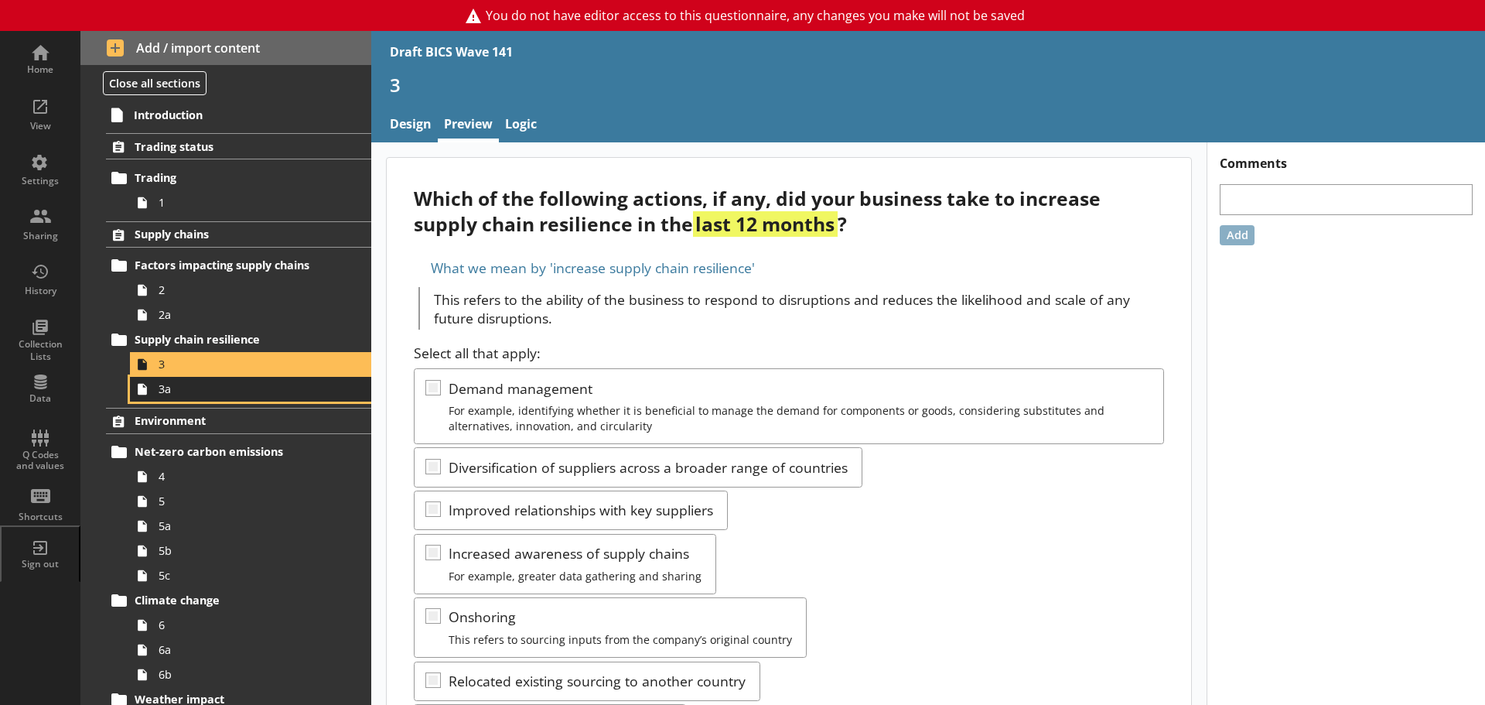
click at [182, 391] on span "3a" at bounding box center [245, 388] width 173 height 15
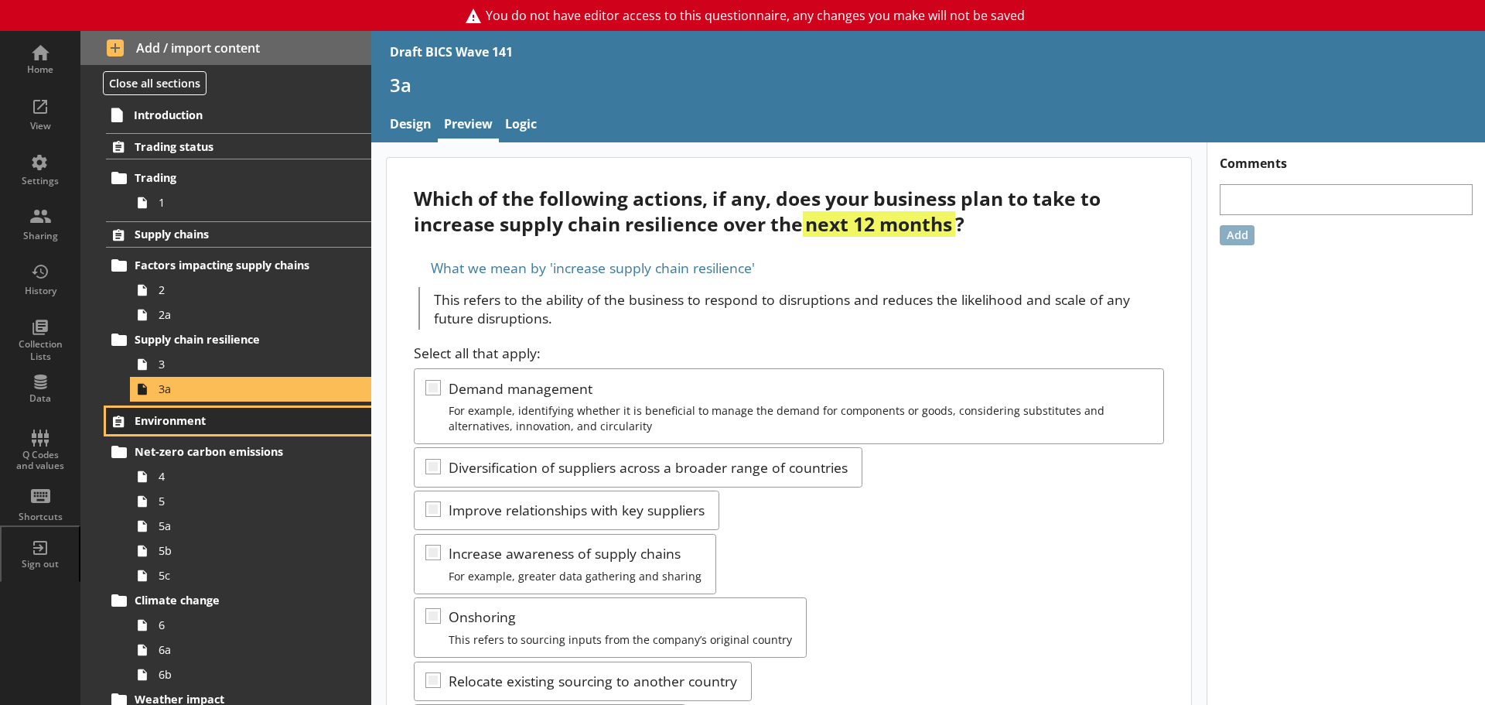
click at [204, 424] on span "Environment" at bounding box center [230, 420] width 190 height 15
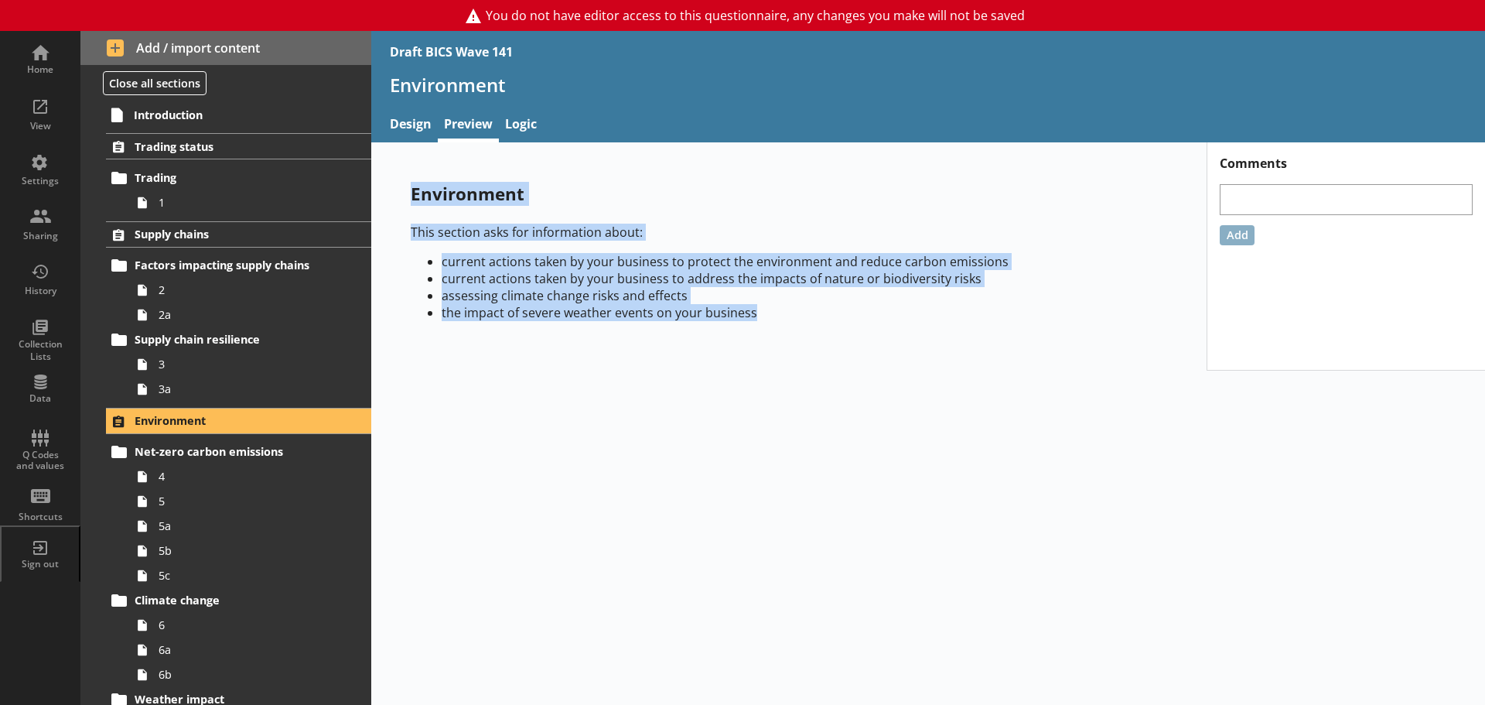
drag, startPoint x: 407, startPoint y: 190, endPoint x: 777, endPoint y: 339, distance: 398.8
click at [777, 339] on div "Environment This section asks for information about: current actions taken by y…" at bounding box center [789, 257] width 806 height 200
copy div "Environment This section asks for information about: current actions taken by y…"
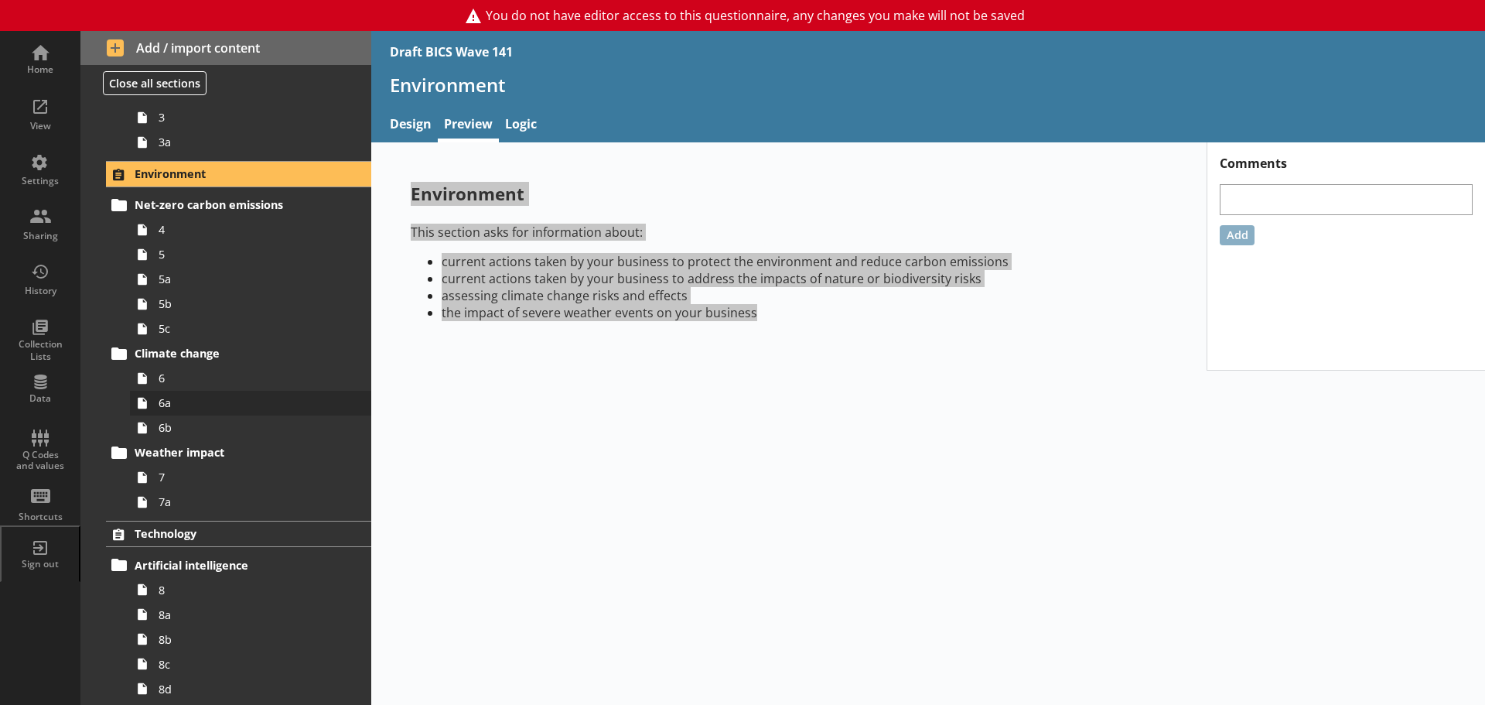
scroll to position [309, 0]
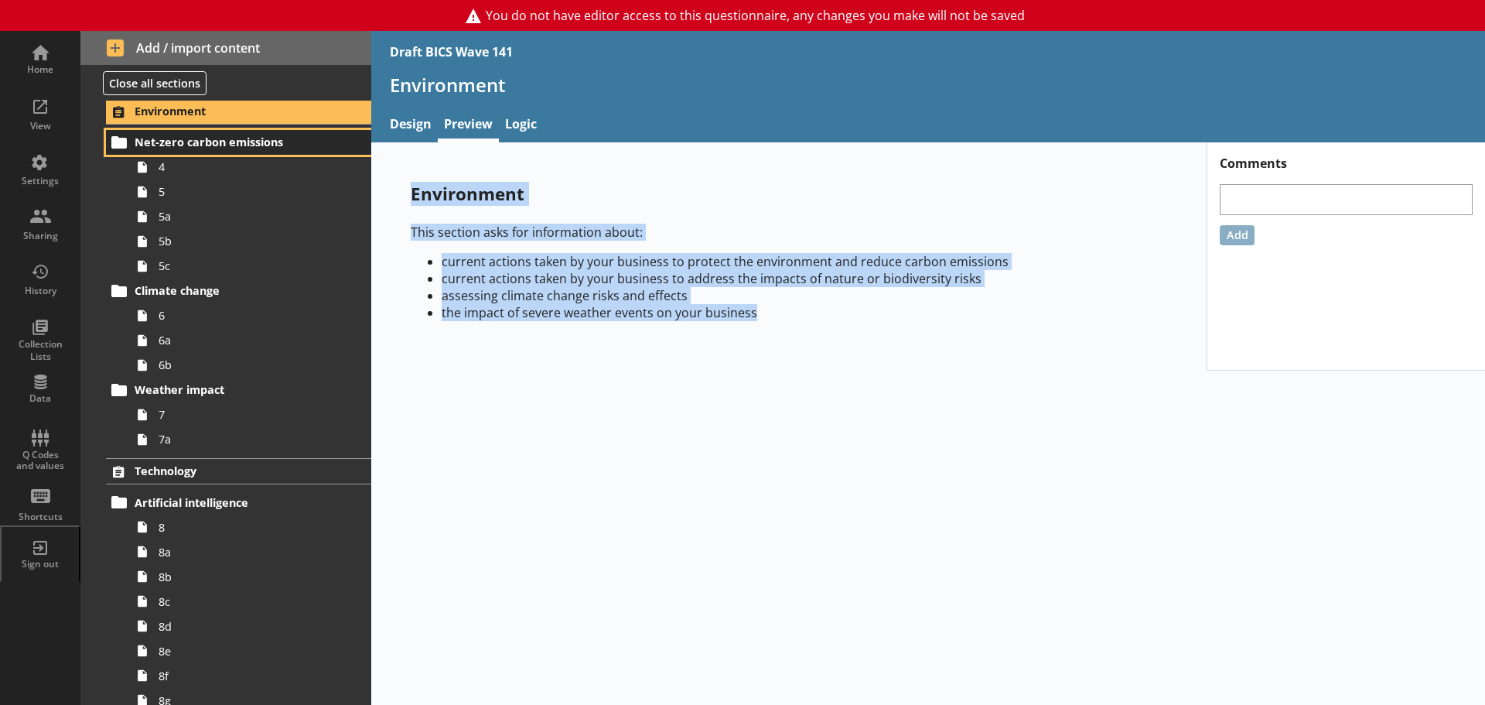
click at [173, 136] on span "Net-zero carbon emissions" at bounding box center [230, 142] width 190 height 15
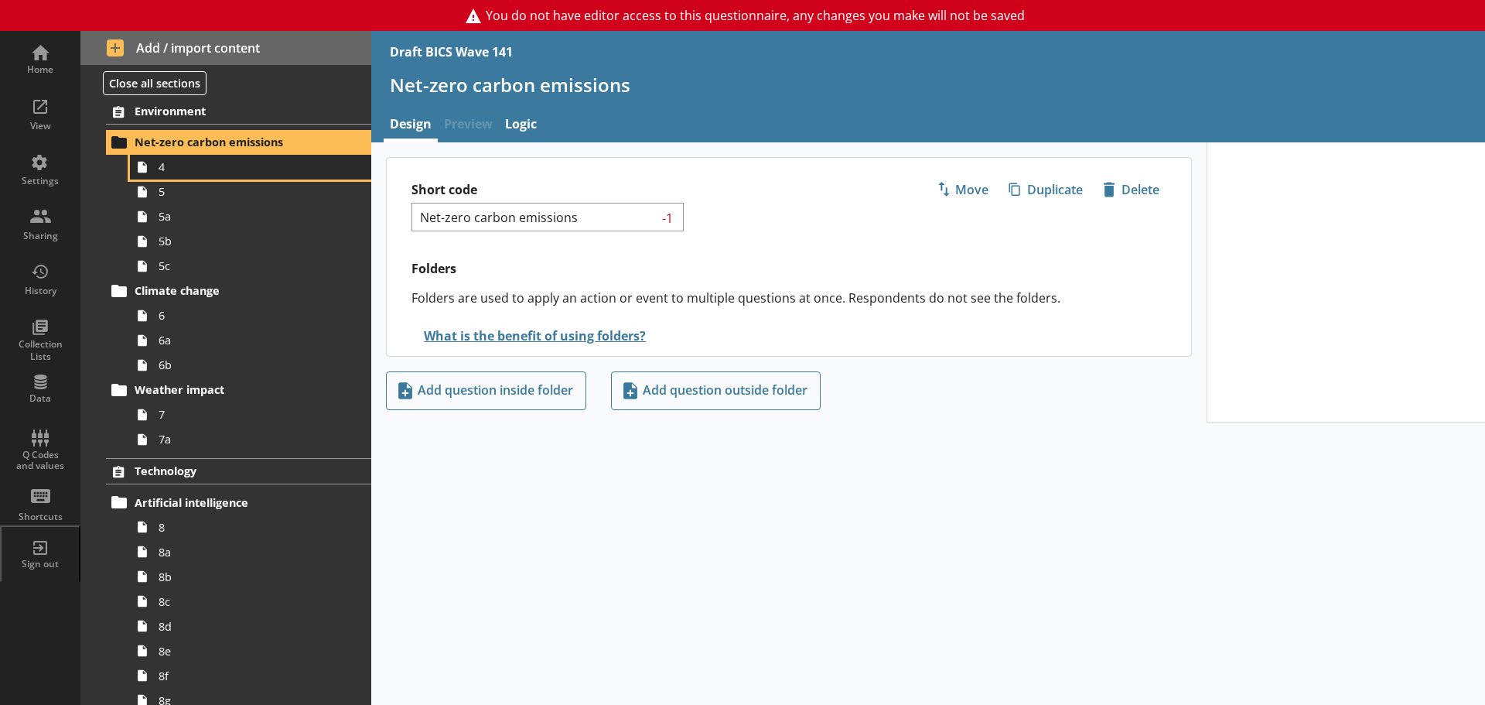
click at [166, 166] on span "4" at bounding box center [245, 166] width 173 height 15
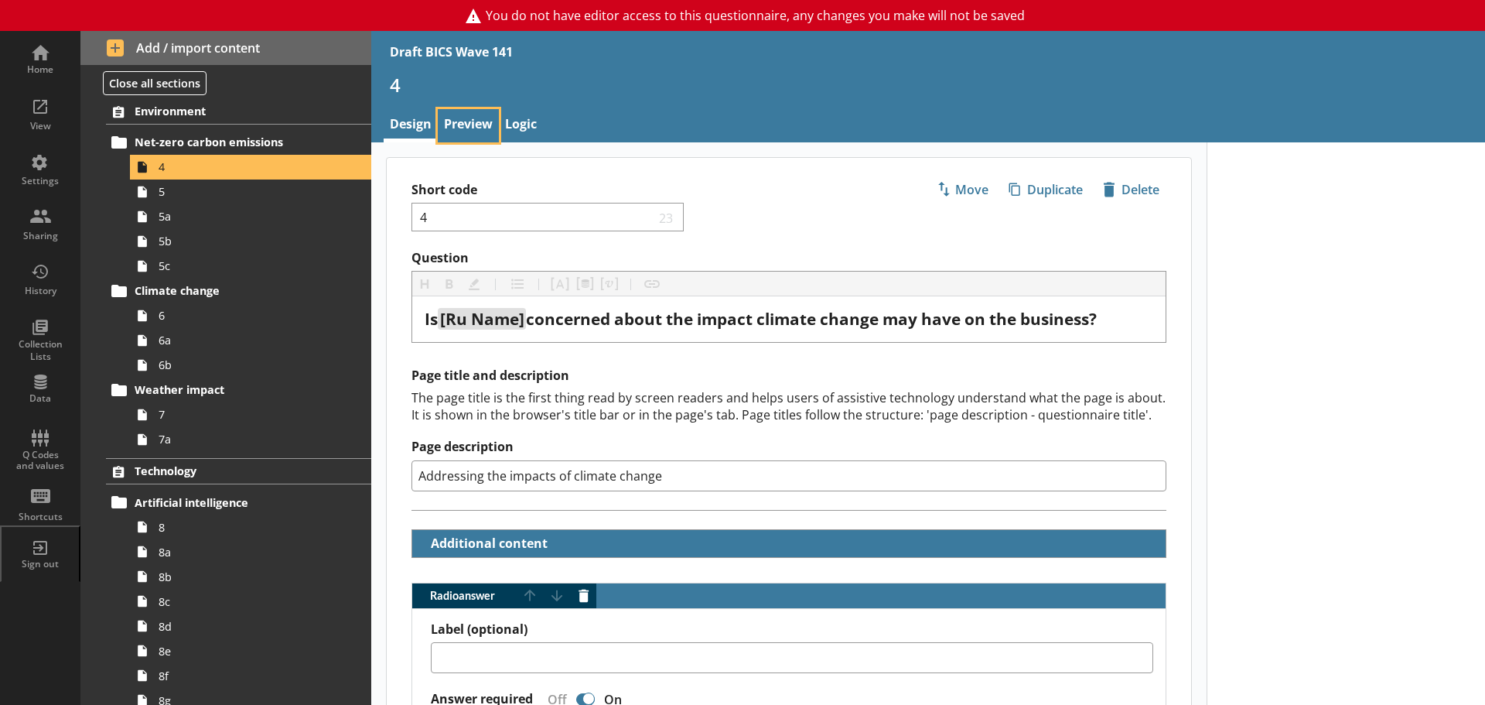
click at [453, 118] on link "Preview" at bounding box center [468, 125] width 61 height 33
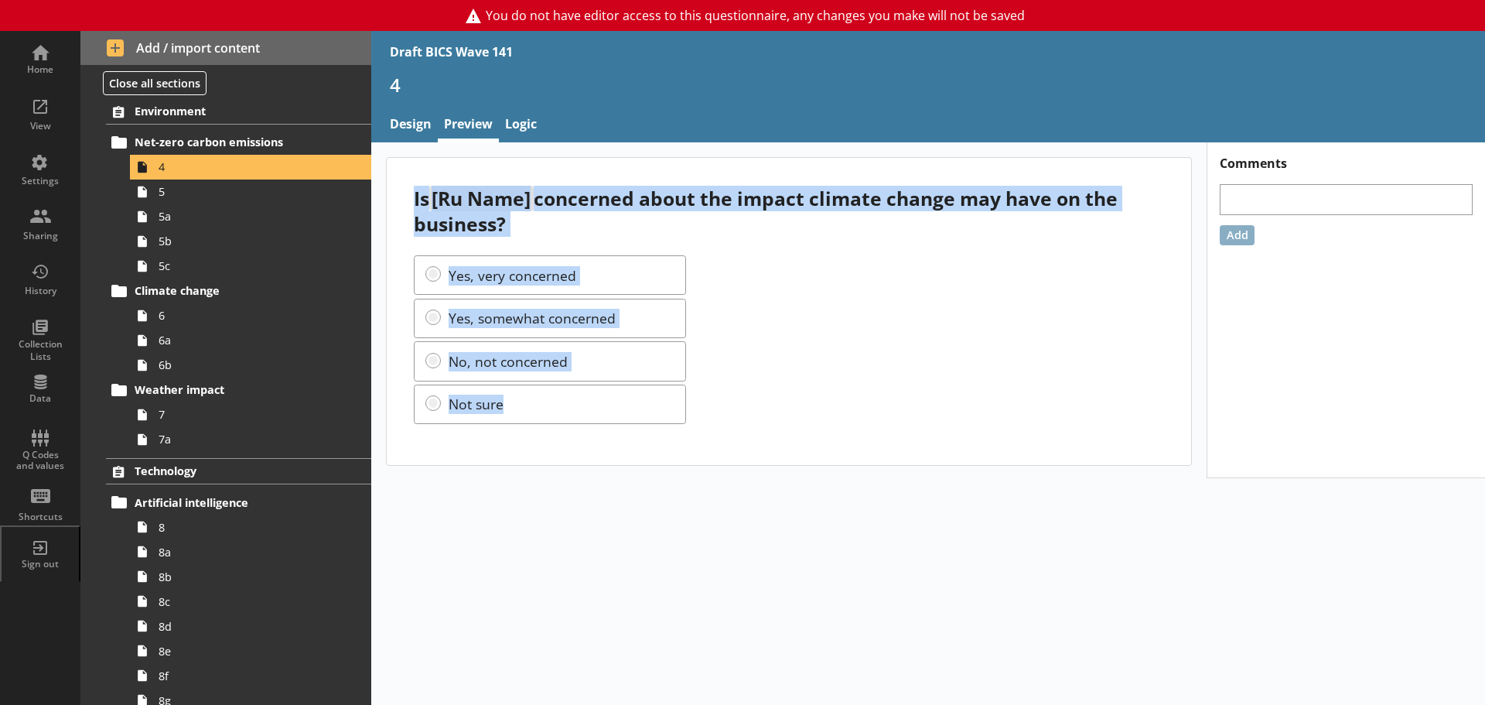
drag, startPoint x: 410, startPoint y: 197, endPoint x: 603, endPoint y: 422, distance: 296.2
click at [603, 422] on div "Is [Ru Name] concerned about the impact climate change may have on the business…" at bounding box center [789, 311] width 805 height 307
click at [183, 195] on span "5" at bounding box center [245, 191] width 173 height 15
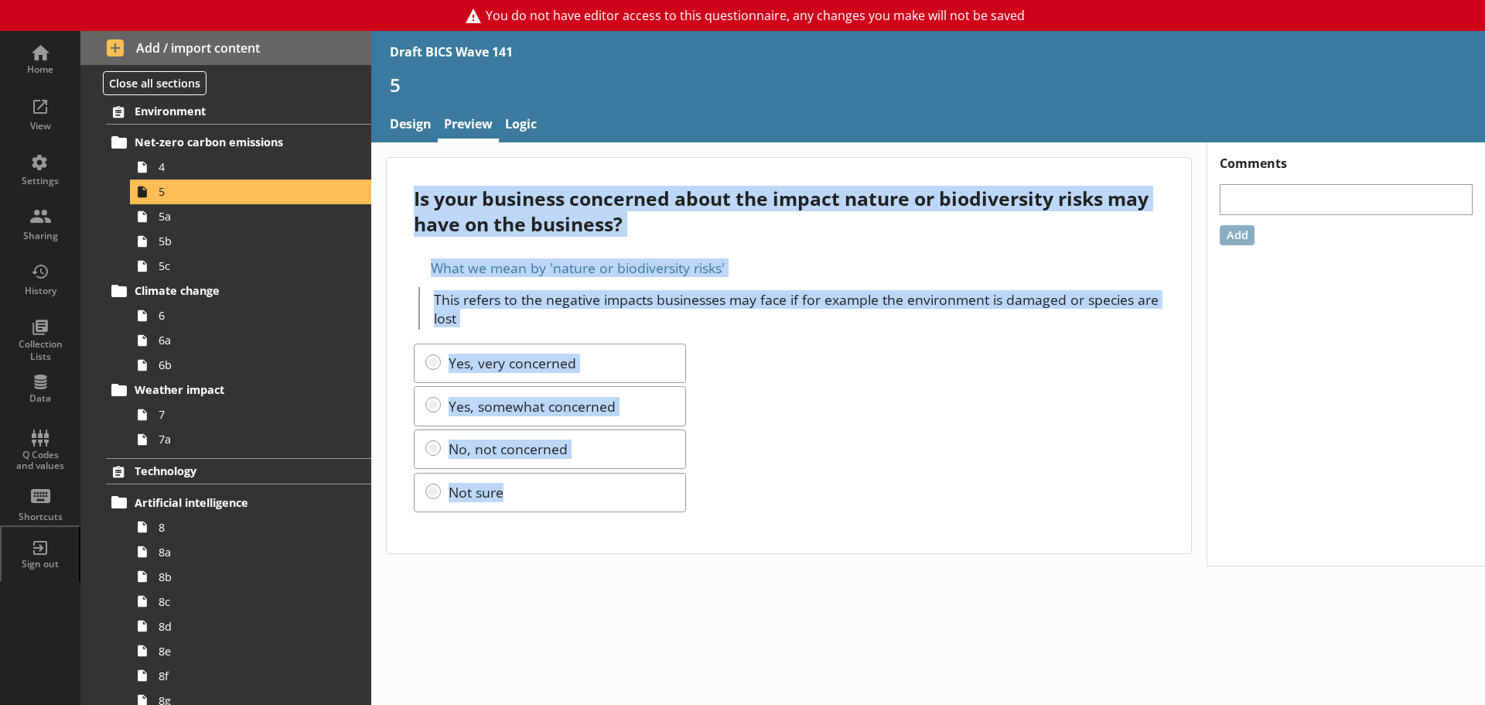
drag, startPoint x: 403, startPoint y: 197, endPoint x: 719, endPoint y: 497, distance: 435.6
click at [719, 497] on div "Is your business concerned about the impact nature or biodiversity risks may ha…" at bounding box center [789, 355] width 805 height 395
click at [200, 219] on span "5a" at bounding box center [245, 216] width 173 height 15
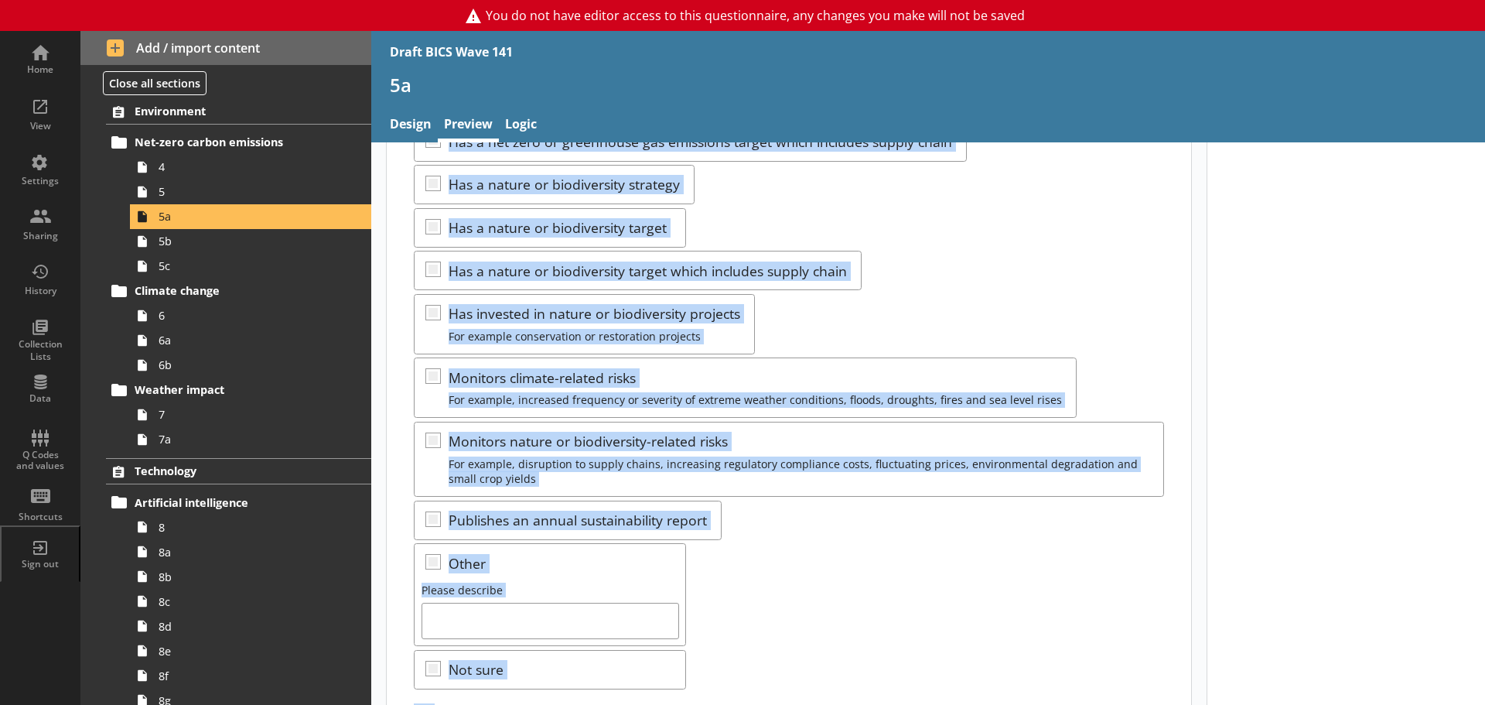
scroll to position [362, 0]
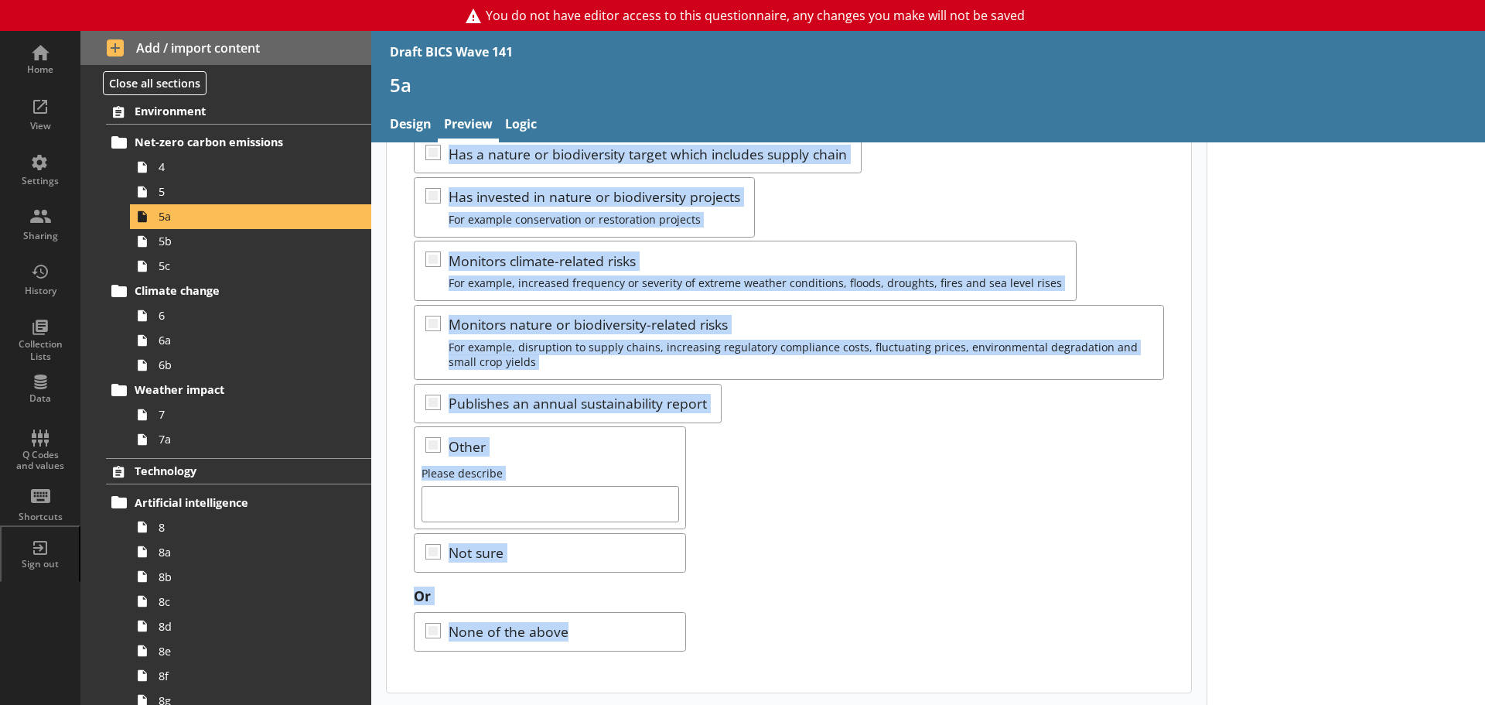
drag, startPoint x: 415, startPoint y: 197, endPoint x: 756, endPoint y: 635, distance: 555.1
click at [756, 635] on div "Which of the following actions, if any, has your business taken to protect the …" at bounding box center [789, 244] width 805 height 896
copy div "Which of the following actions, if any, has your business taken to protect the …"
click at [733, 475] on div "Select all that apply: Has a climate change strategy Has a net zero or greenhou…" at bounding box center [789, 232] width 750 height 679
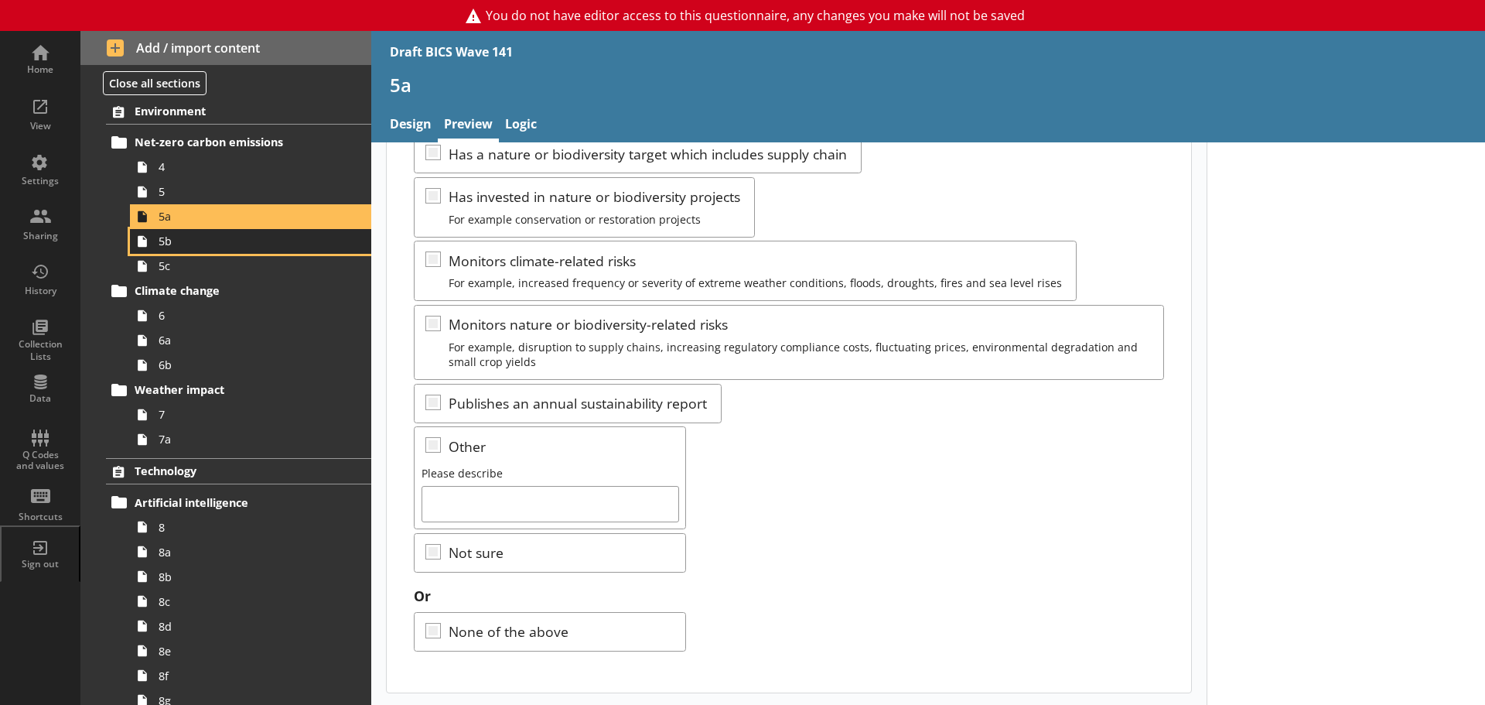
click at [235, 245] on span "5b" at bounding box center [245, 241] width 173 height 15
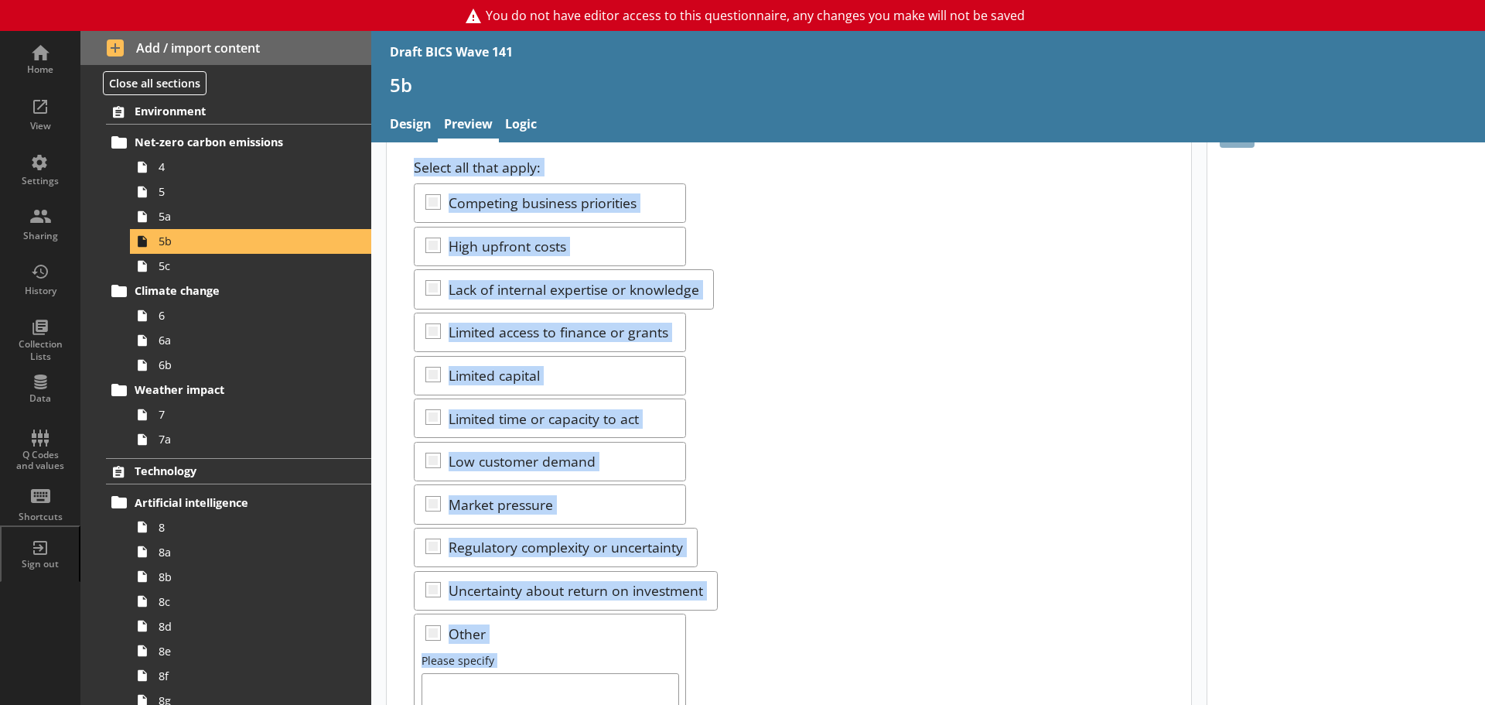
scroll to position [328, 0]
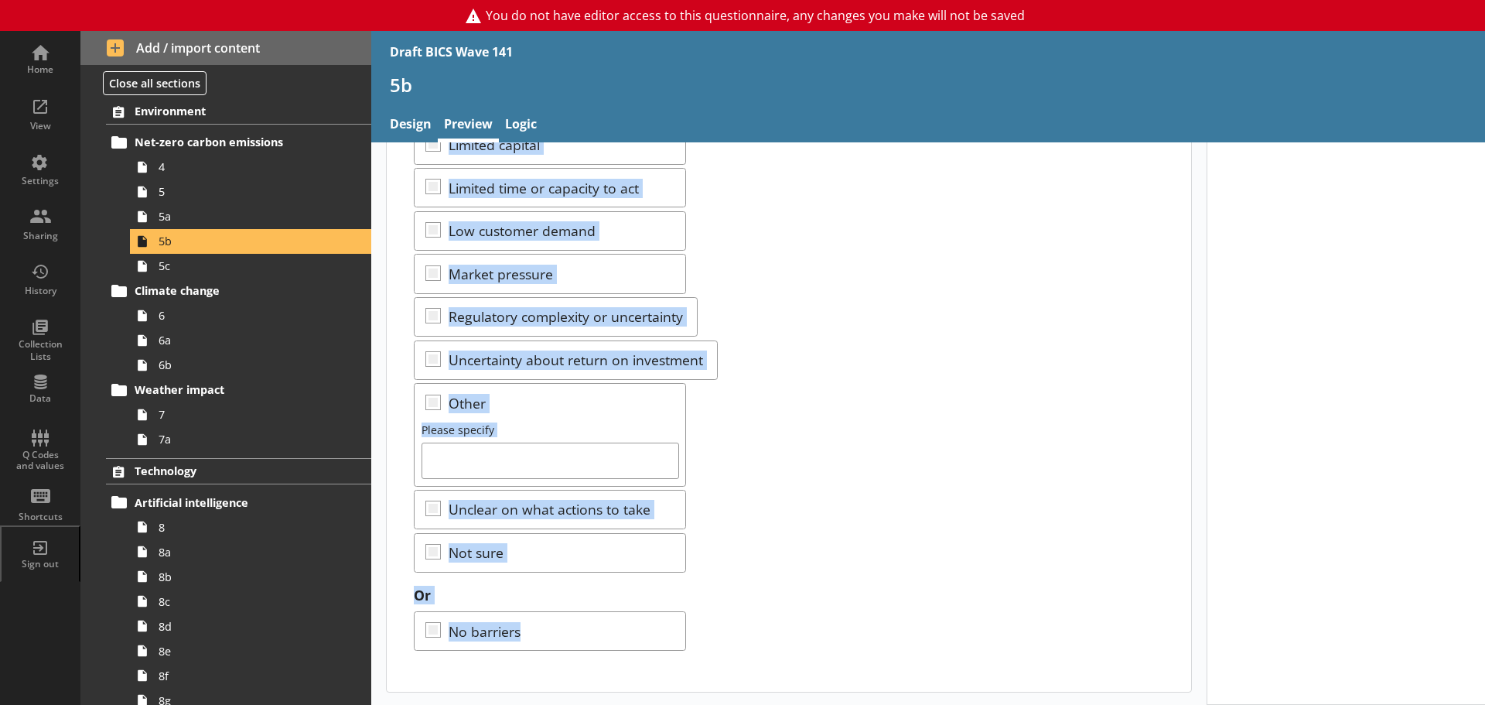
drag, startPoint x: 416, startPoint y: 197, endPoint x: 703, endPoint y: 658, distance: 543.1
click at [703, 658] on div "What barriers, if any, prevent action being taken by your business to tackle en…" at bounding box center [789, 261] width 805 height 862
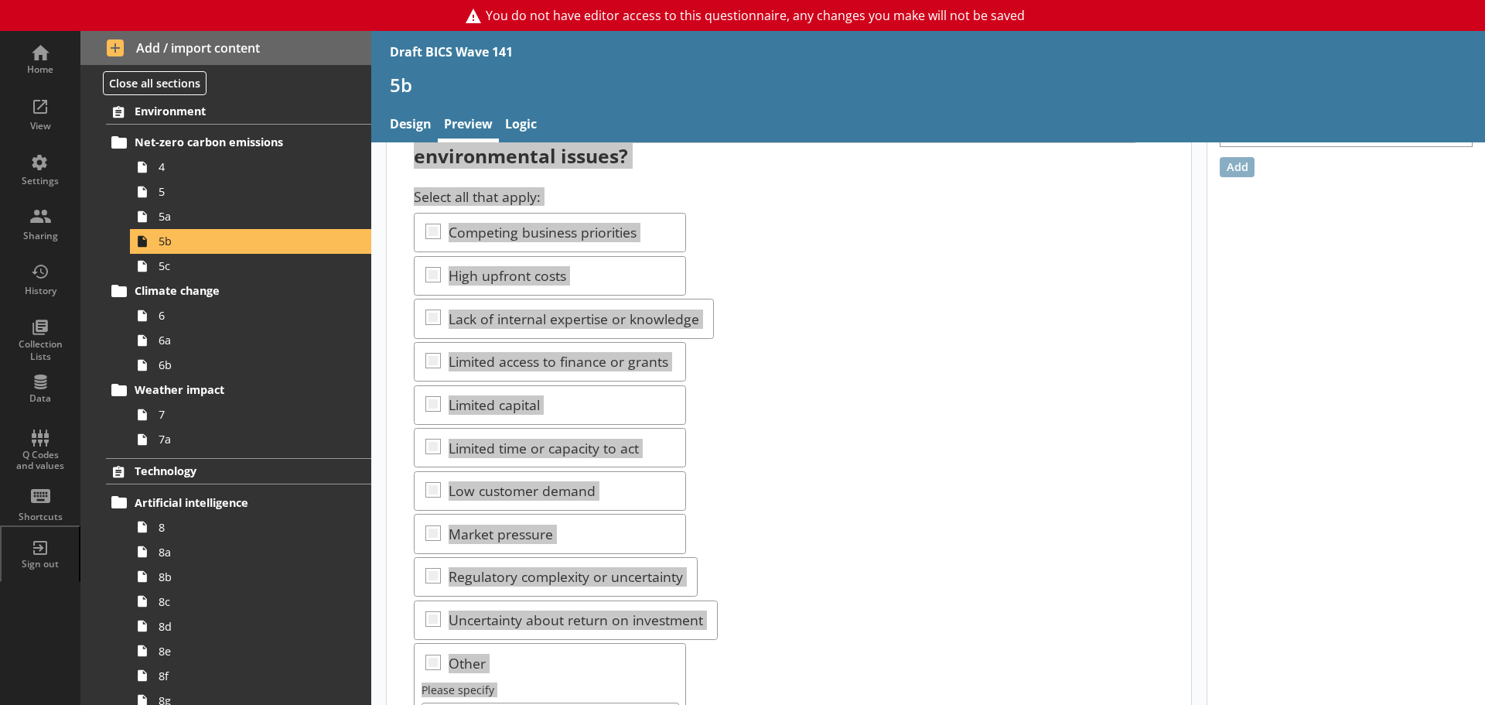
scroll to position [19, 0]
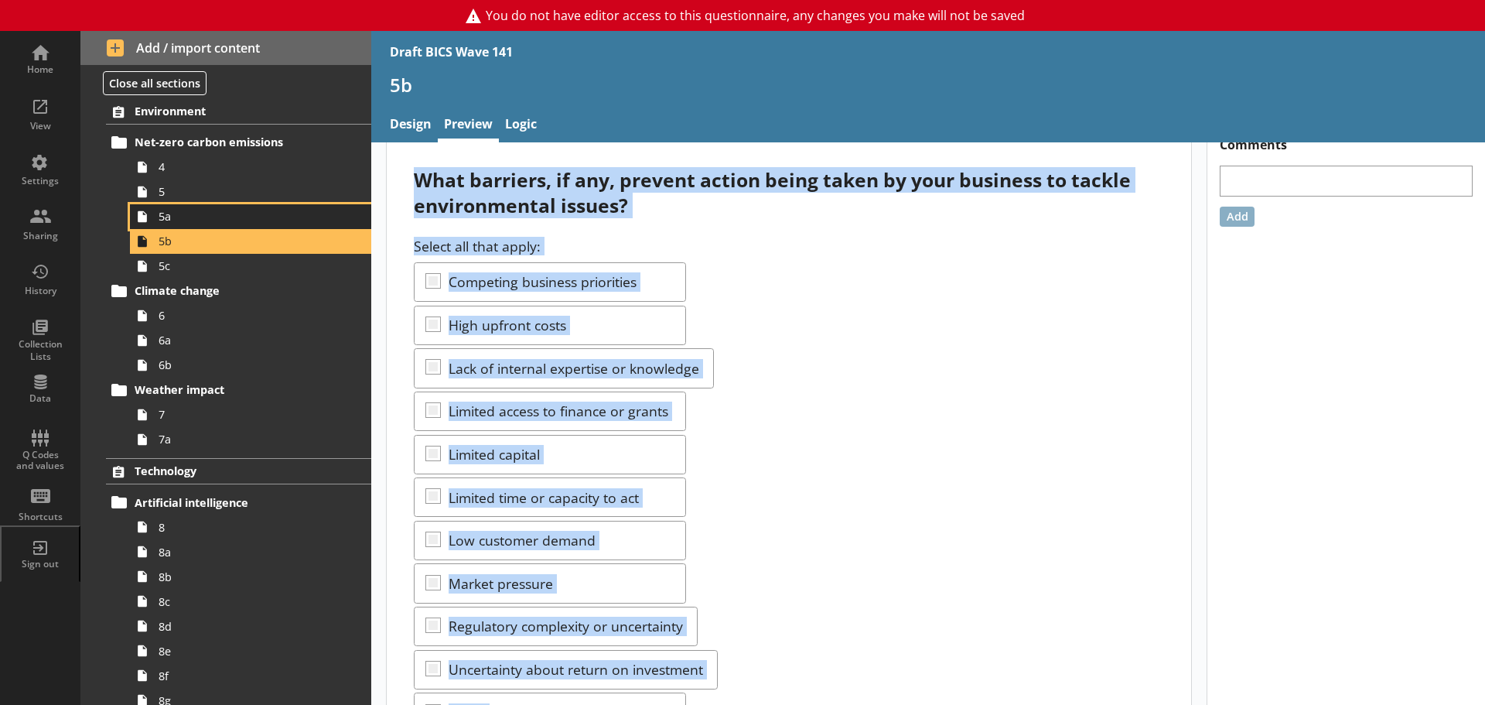
click at [189, 217] on span "5a" at bounding box center [245, 216] width 173 height 15
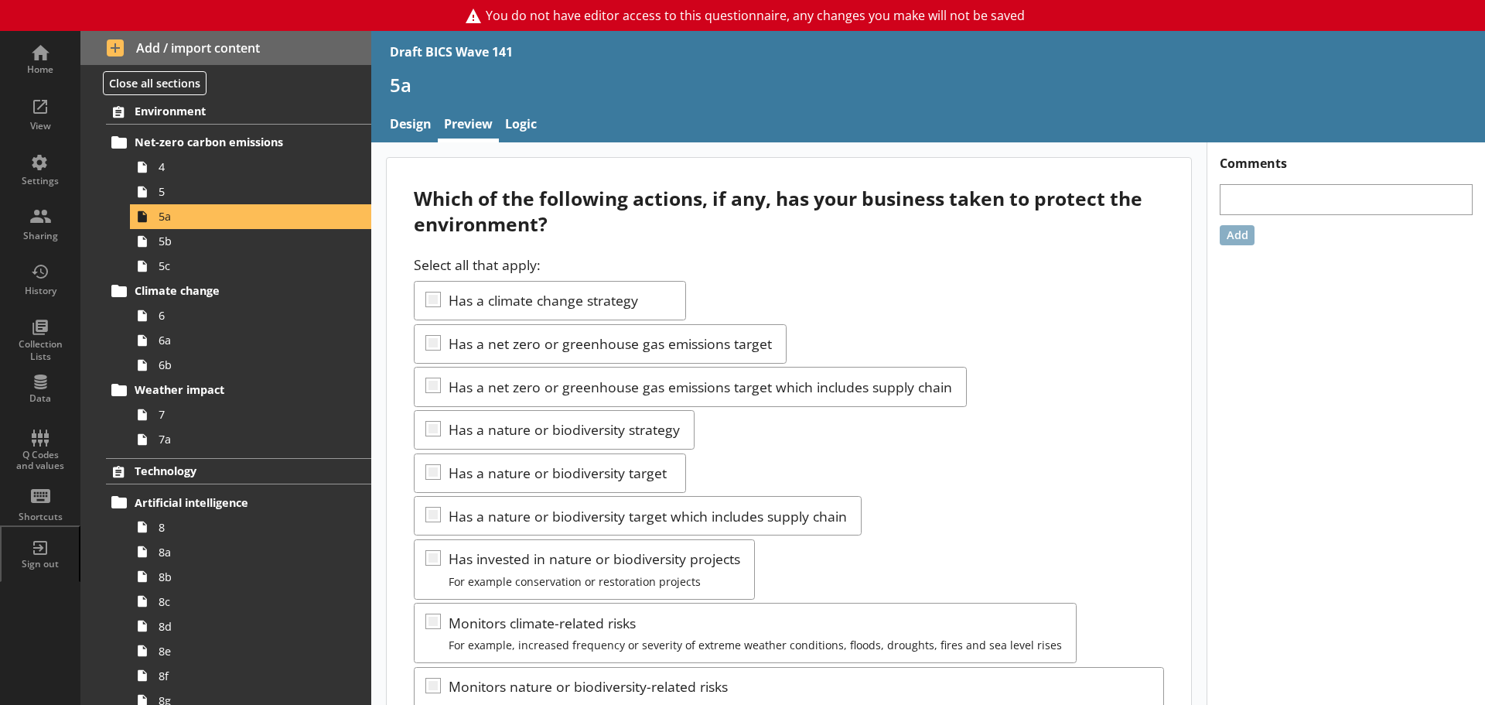
click at [1053, 452] on div "Select all that apply: Has a climate change strategy Has a net zero or greenhou…" at bounding box center [789, 594] width 750 height 679
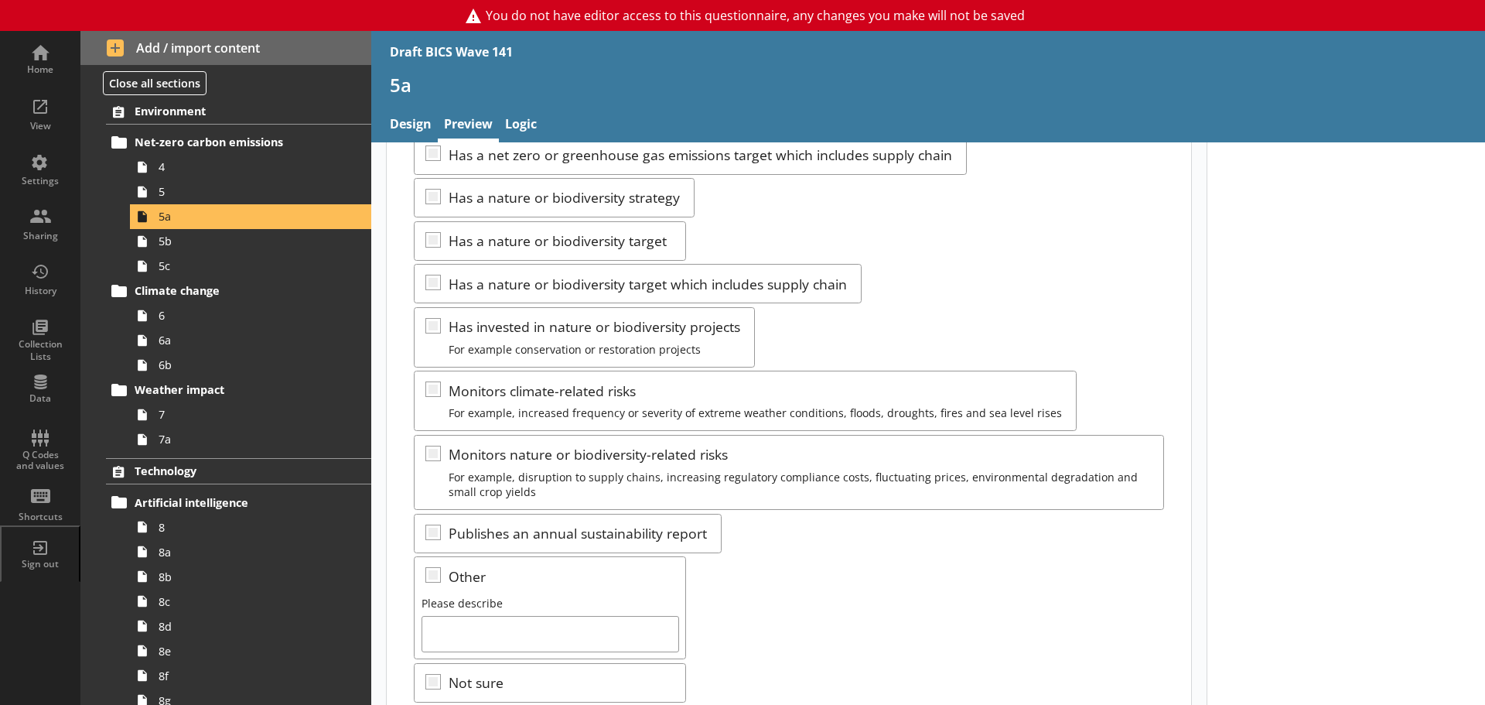
scroll to position [155, 0]
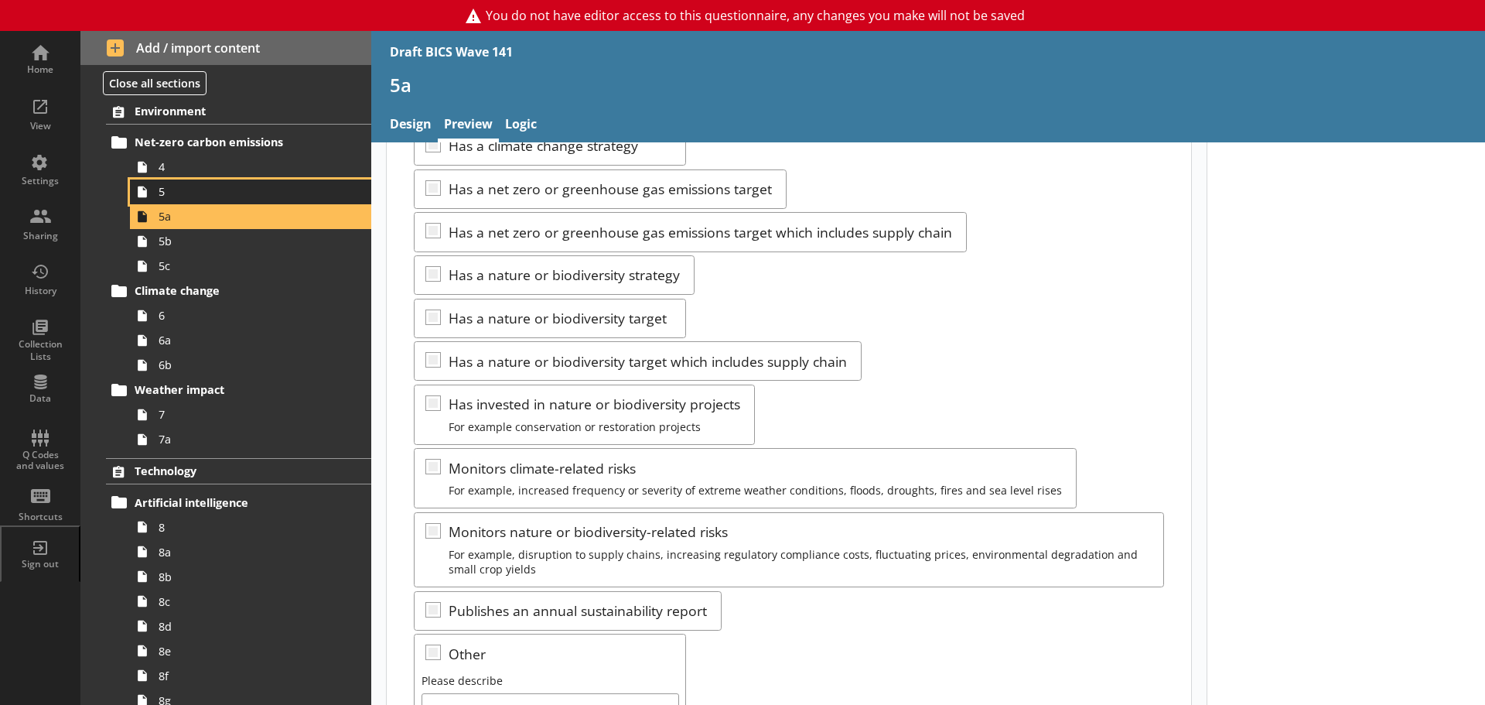
click at [206, 186] on span "5" at bounding box center [245, 191] width 173 height 15
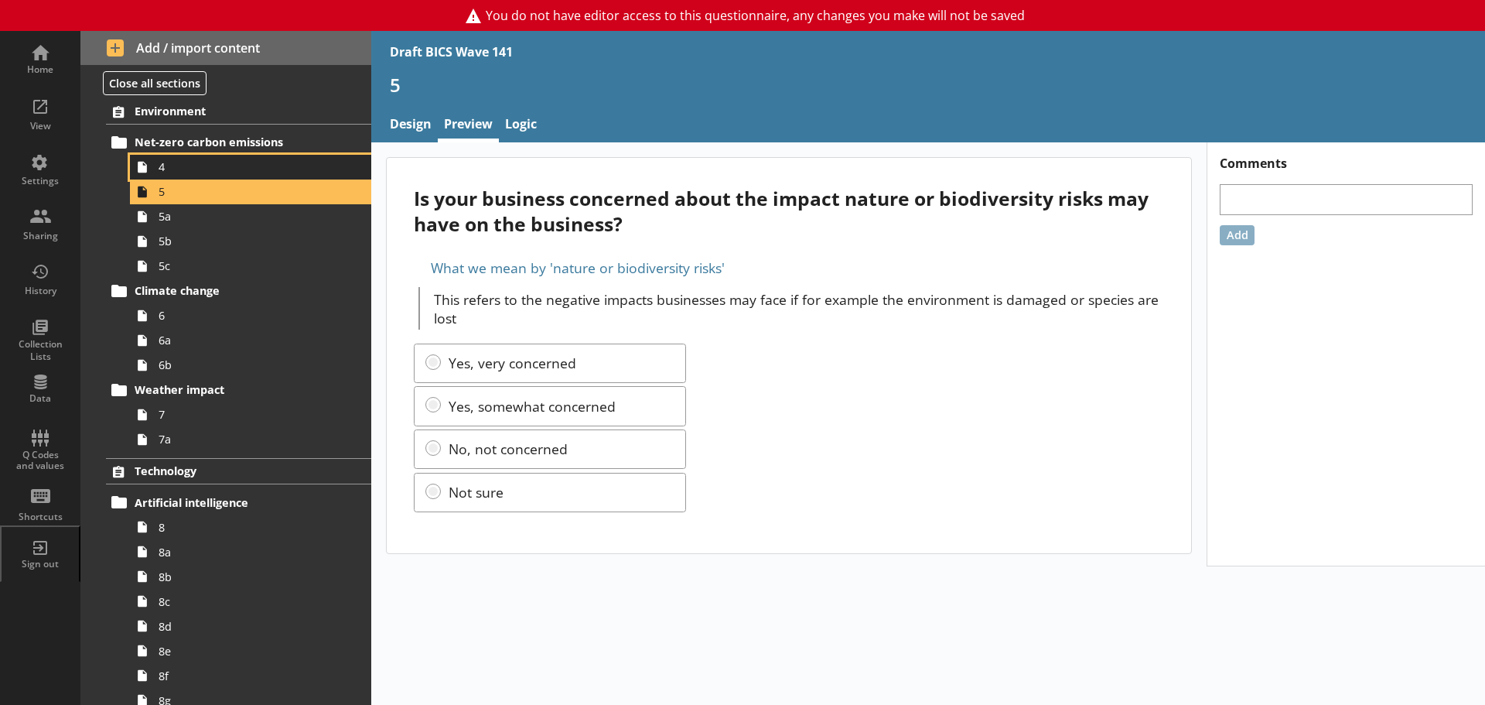
click at [196, 163] on span "4" at bounding box center [245, 166] width 173 height 15
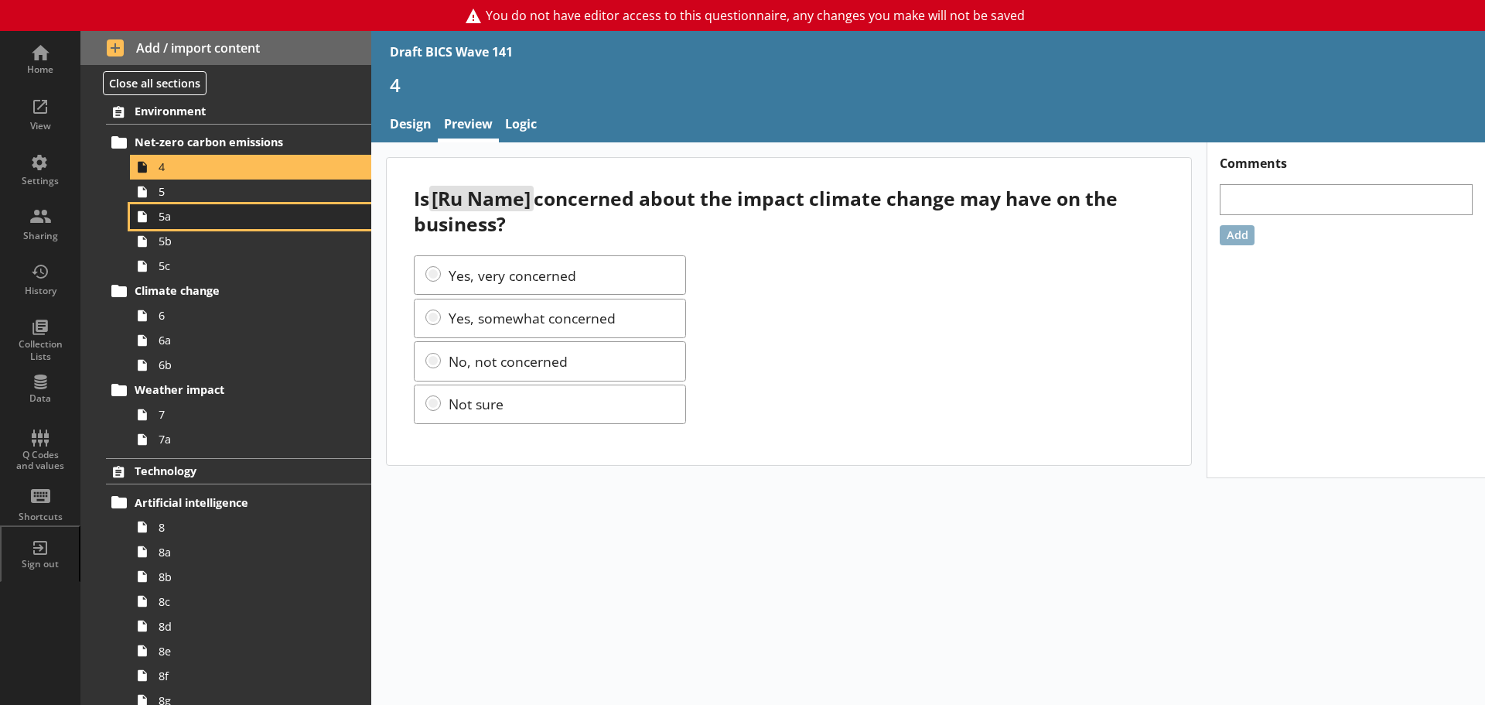
click at [182, 222] on span "5a" at bounding box center [245, 216] width 173 height 15
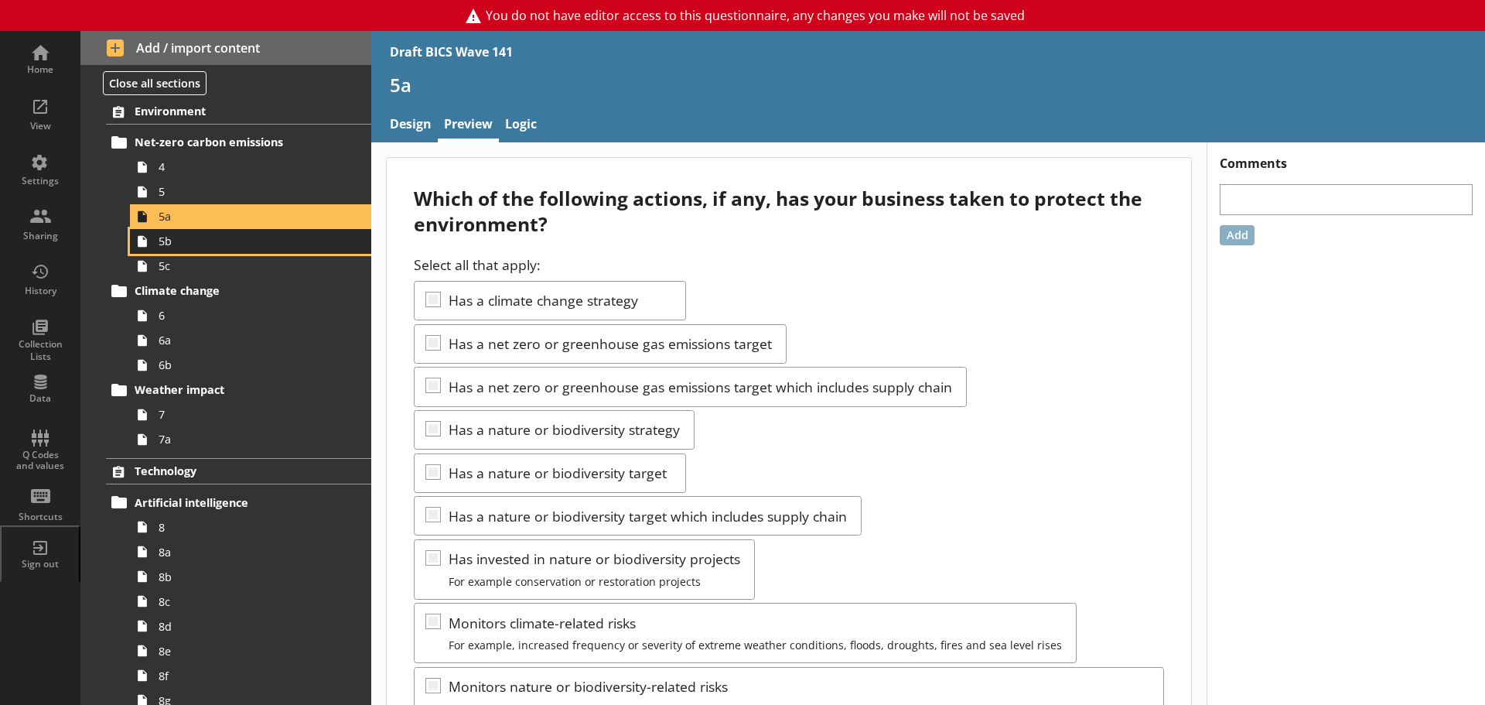
click at [176, 243] on span "5b" at bounding box center [245, 241] width 173 height 15
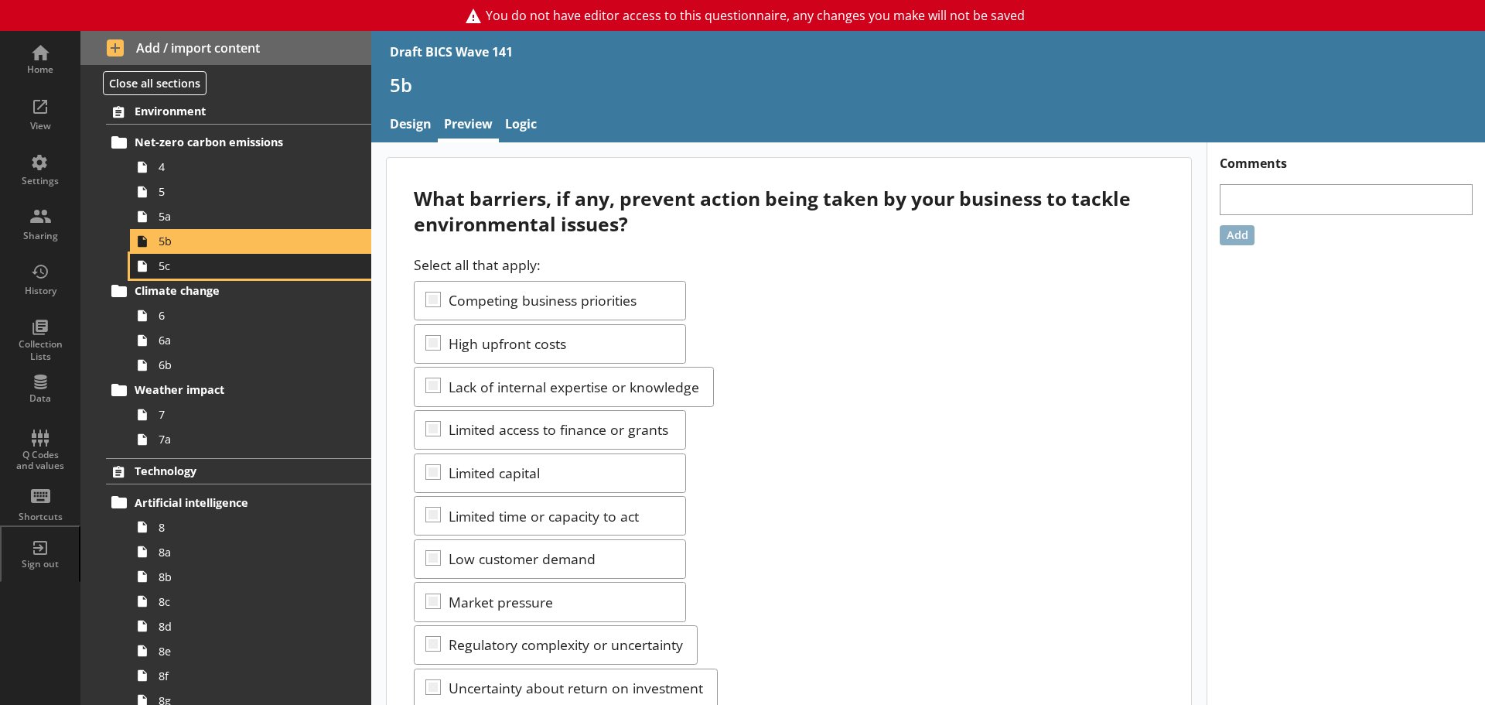
click at [183, 272] on span "5c" at bounding box center [245, 265] width 173 height 15
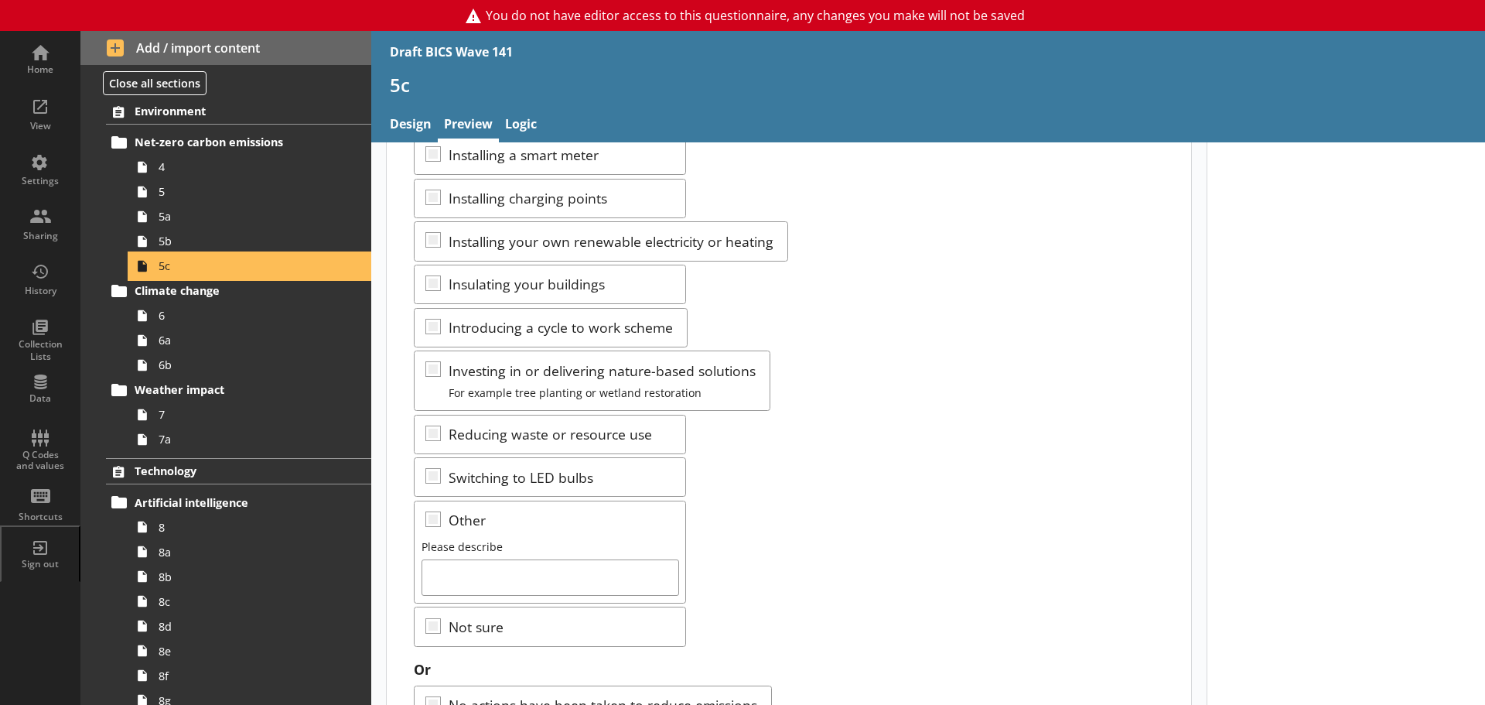
scroll to position [326, 0]
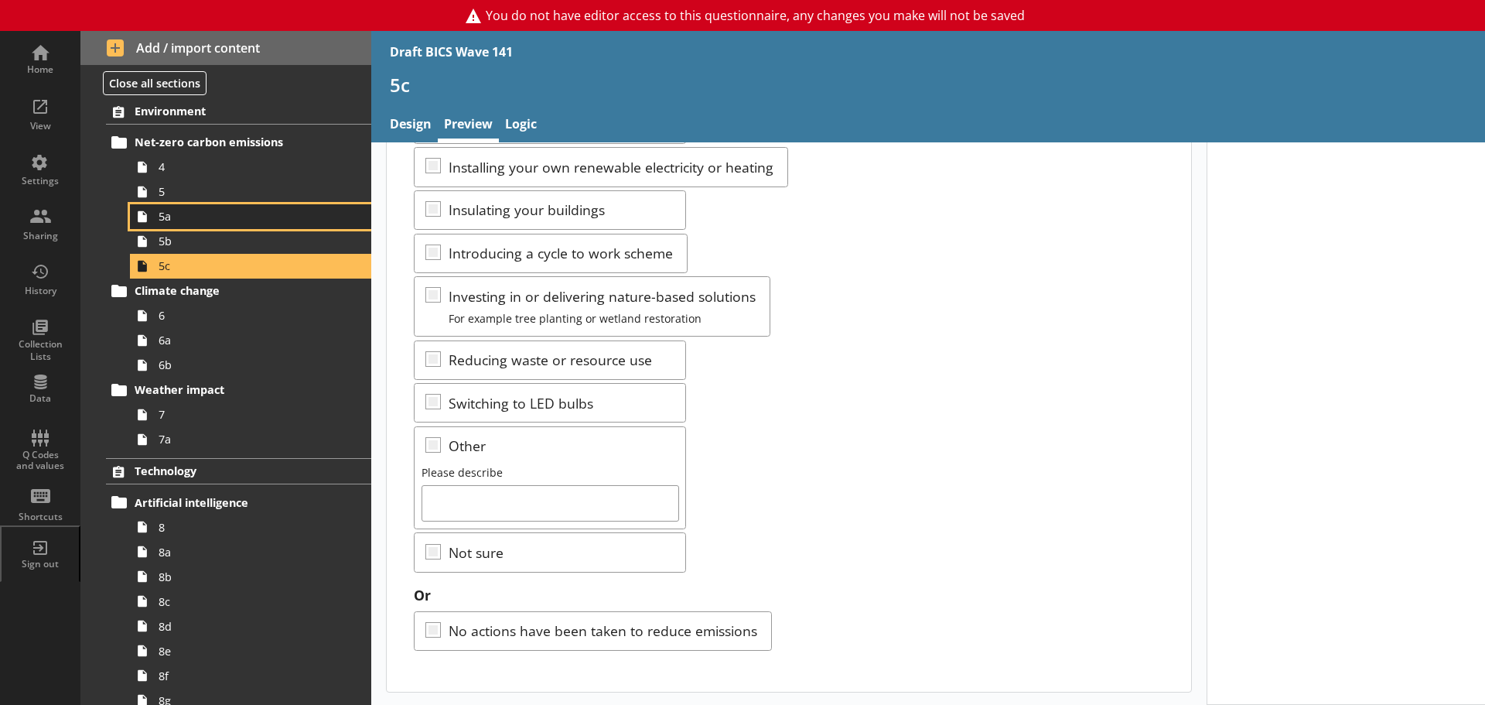
click at [183, 223] on span "5a" at bounding box center [245, 216] width 173 height 15
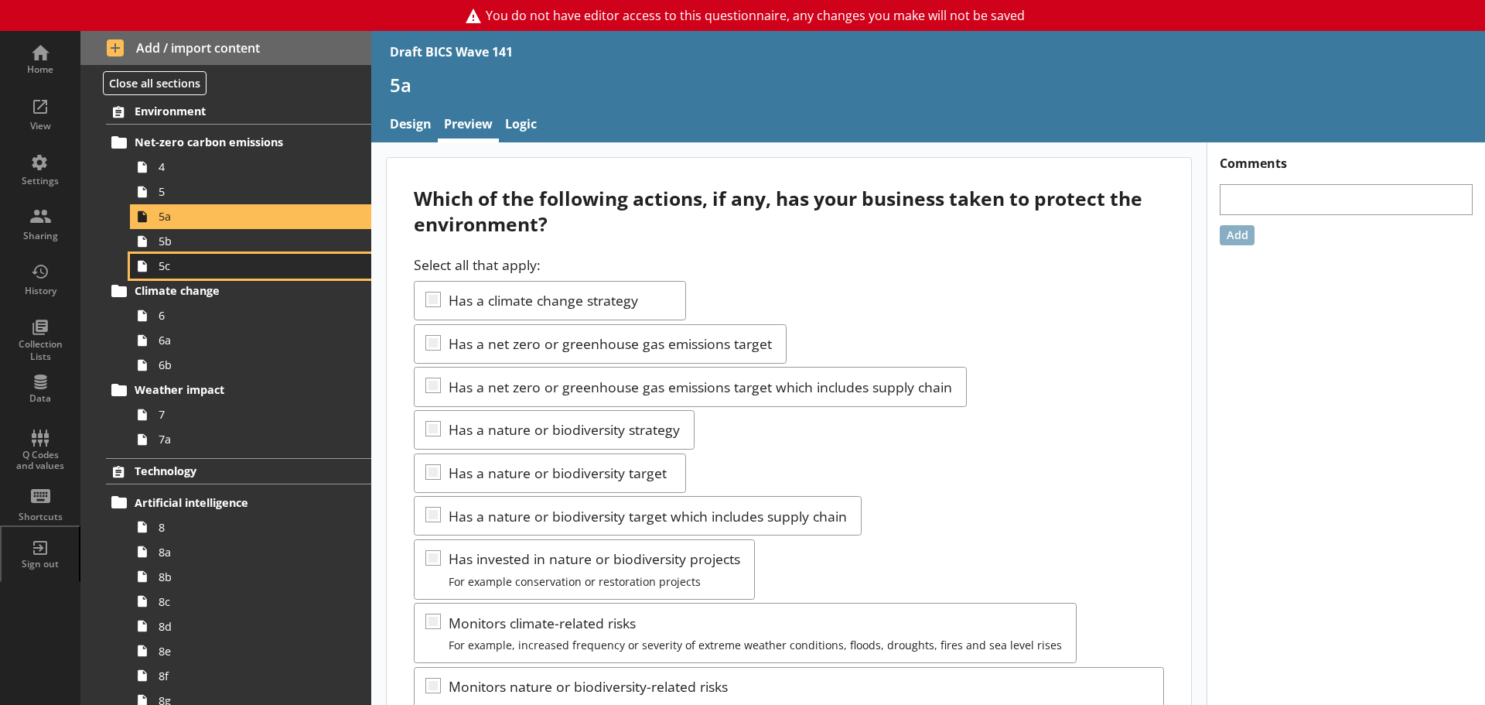
click at [167, 258] on span "5c" at bounding box center [245, 265] width 173 height 15
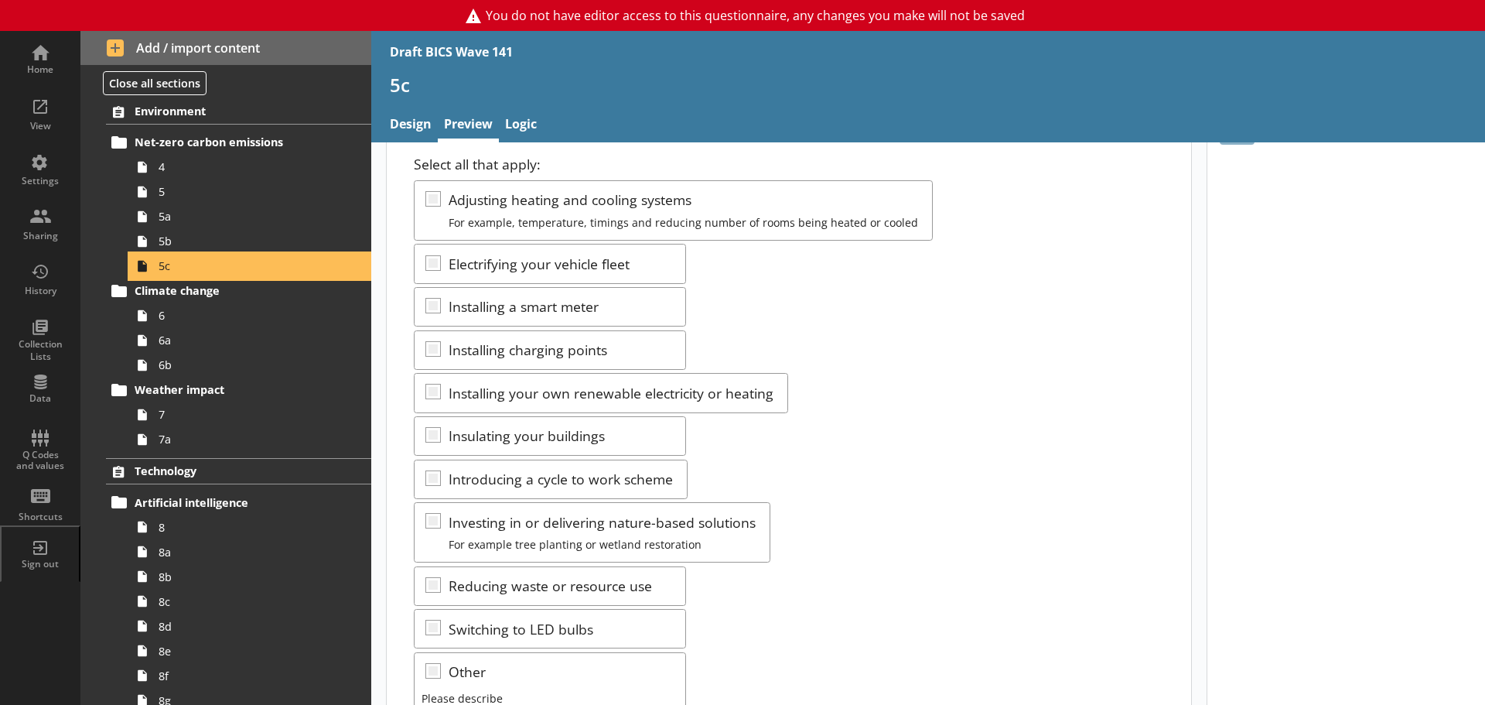
scroll to position [17, 0]
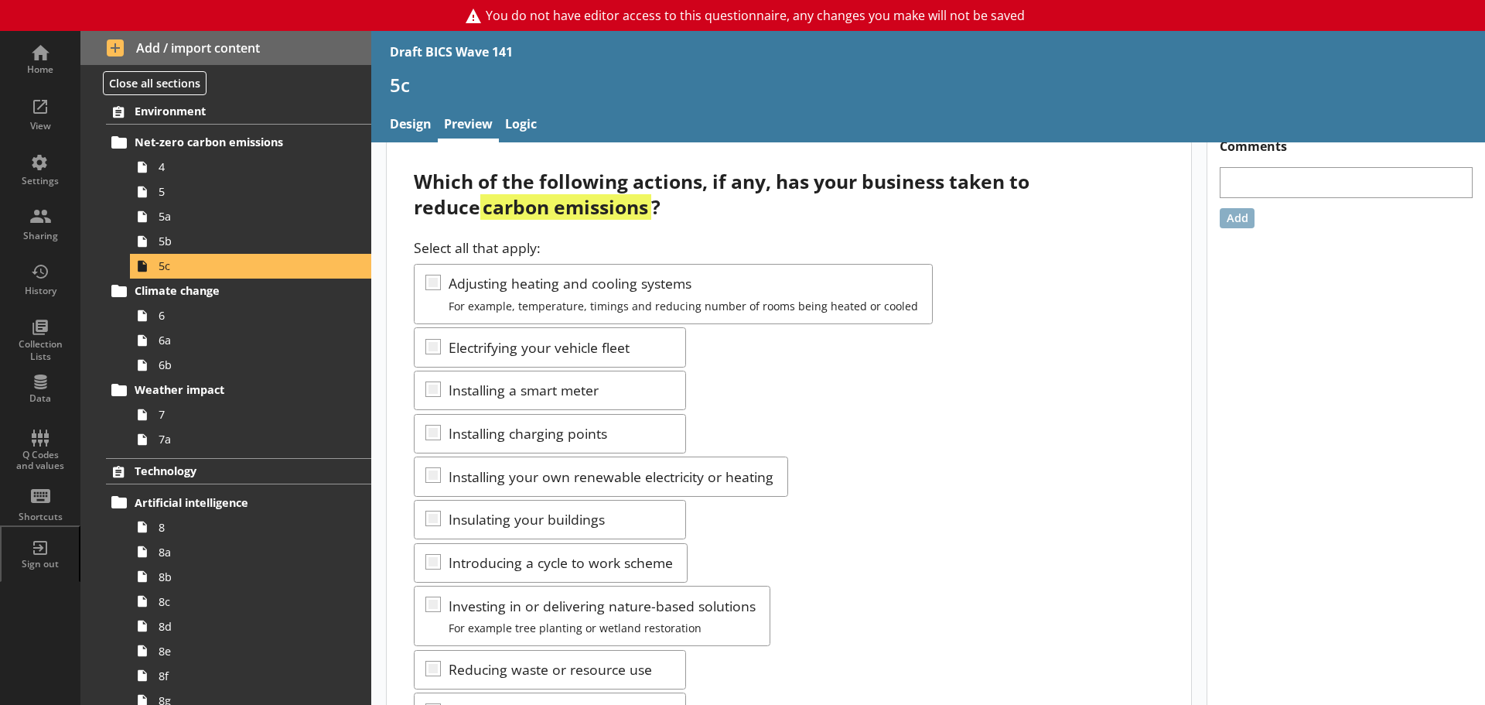
click at [756, 402] on div "Select all that apply: Adjusting heating and cooling systems For example, tempe…" at bounding box center [789, 559] width 750 height 643
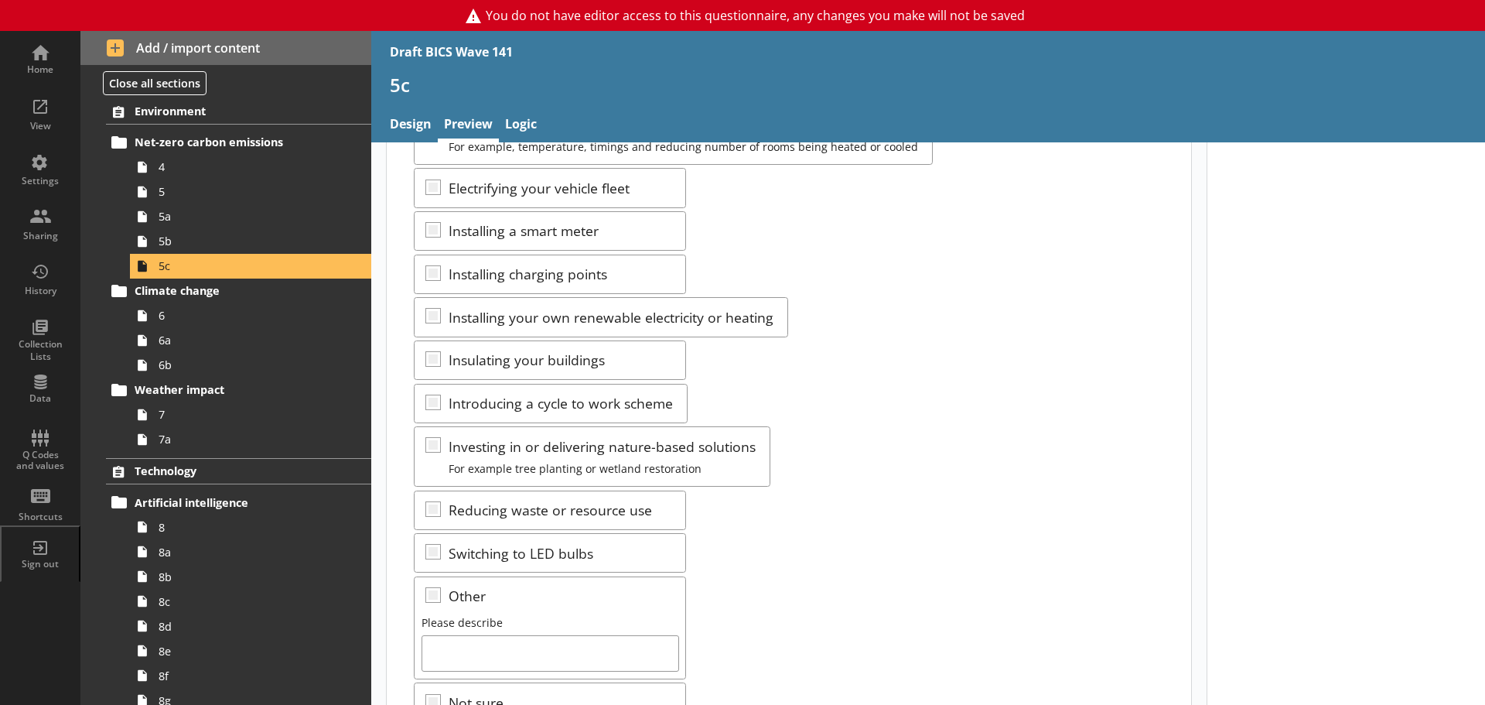
scroll to position [94, 0]
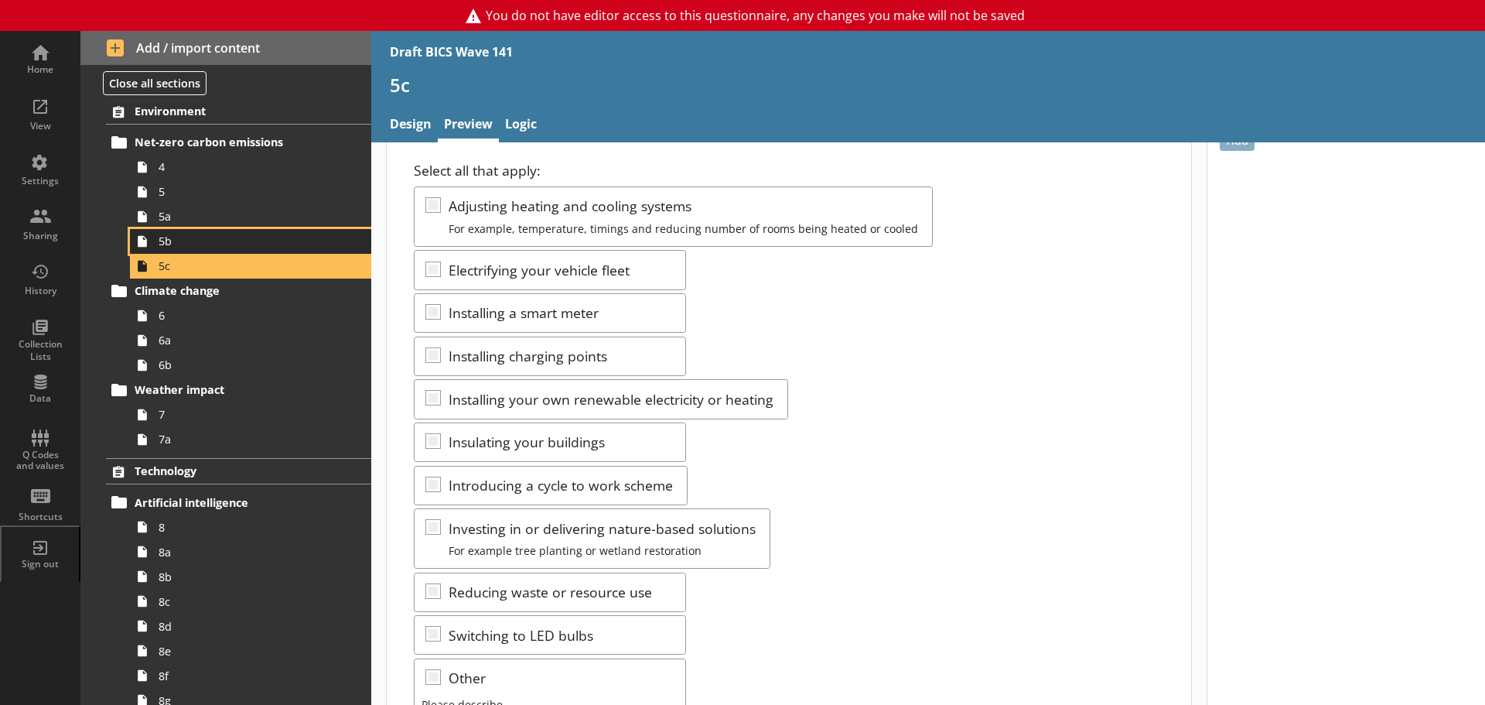
click at [165, 245] on span "5b" at bounding box center [245, 241] width 173 height 15
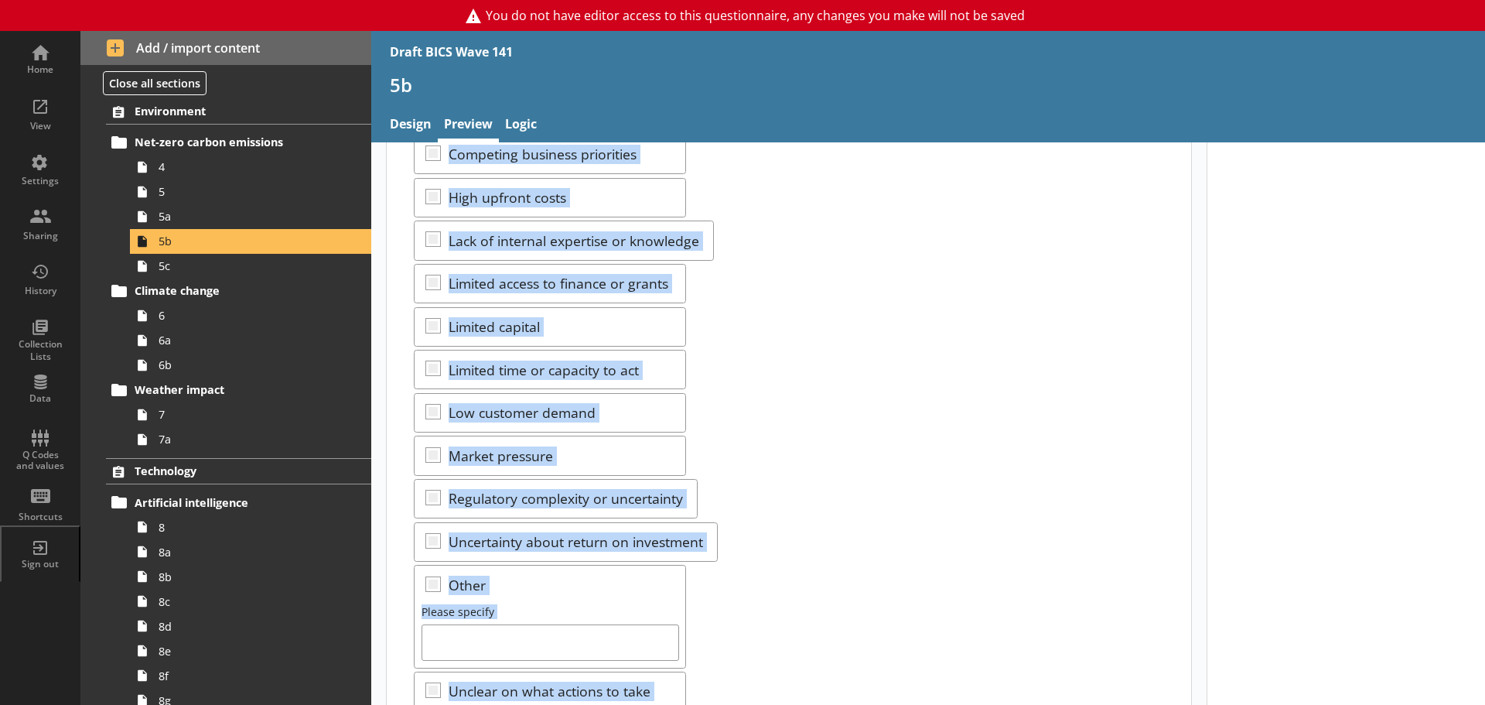
scroll to position [328, 0]
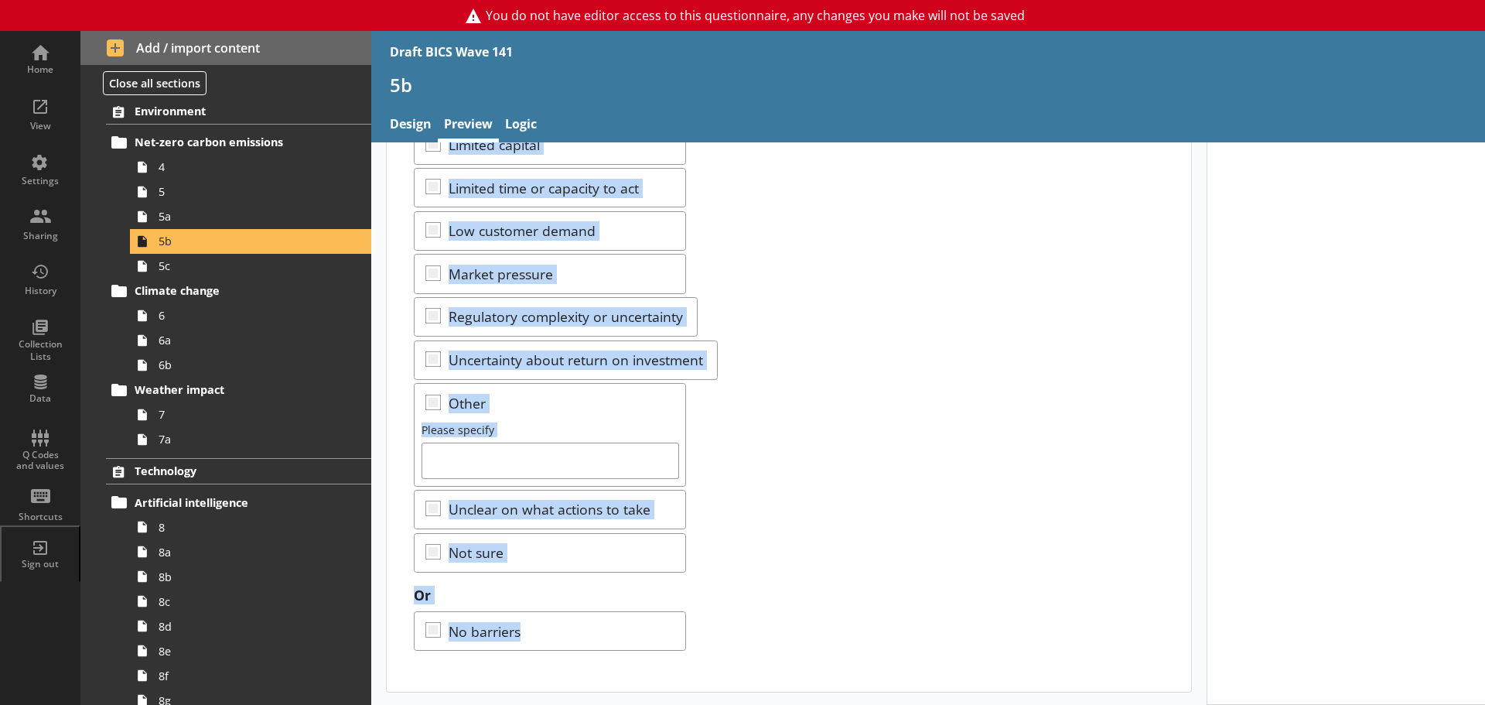
drag, startPoint x: 414, startPoint y: 197, endPoint x: 708, endPoint y: 665, distance: 552.7
click at [708, 665] on div "What barriers, if any, prevent action being taken by your business to tackle en…" at bounding box center [789, 261] width 805 height 862
copy div "What barriers, if any, prevent action being taken by your business to tackle en…"
drag, startPoint x: 178, startPoint y: 264, endPoint x: 402, endPoint y: 268, distance: 224.4
click at [178, 264] on span "5c" at bounding box center [245, 265] width 173 height 15
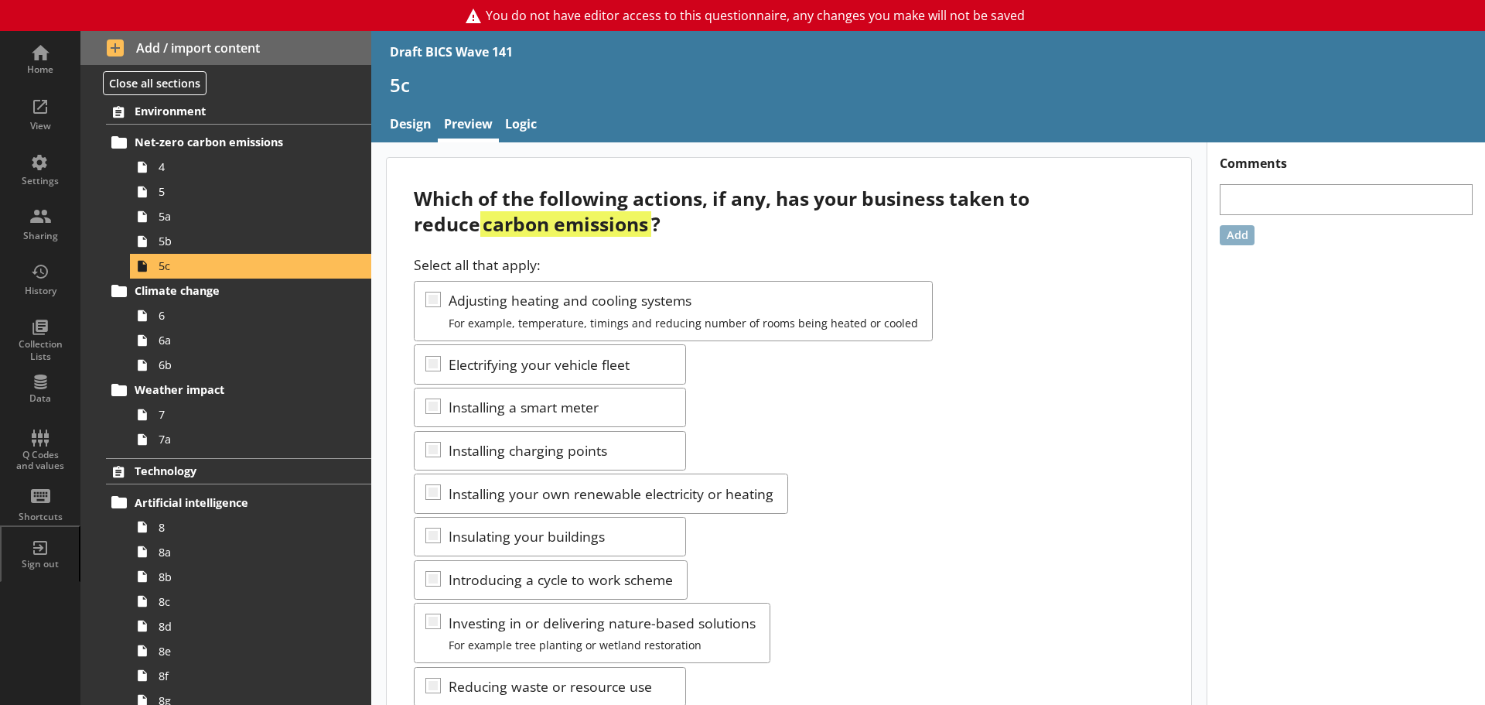
click at [744, 248] on div "Which of the following actions, if any, has your business taken to reduce carbo…" at bounding box center [789, 588] width 805 height 860
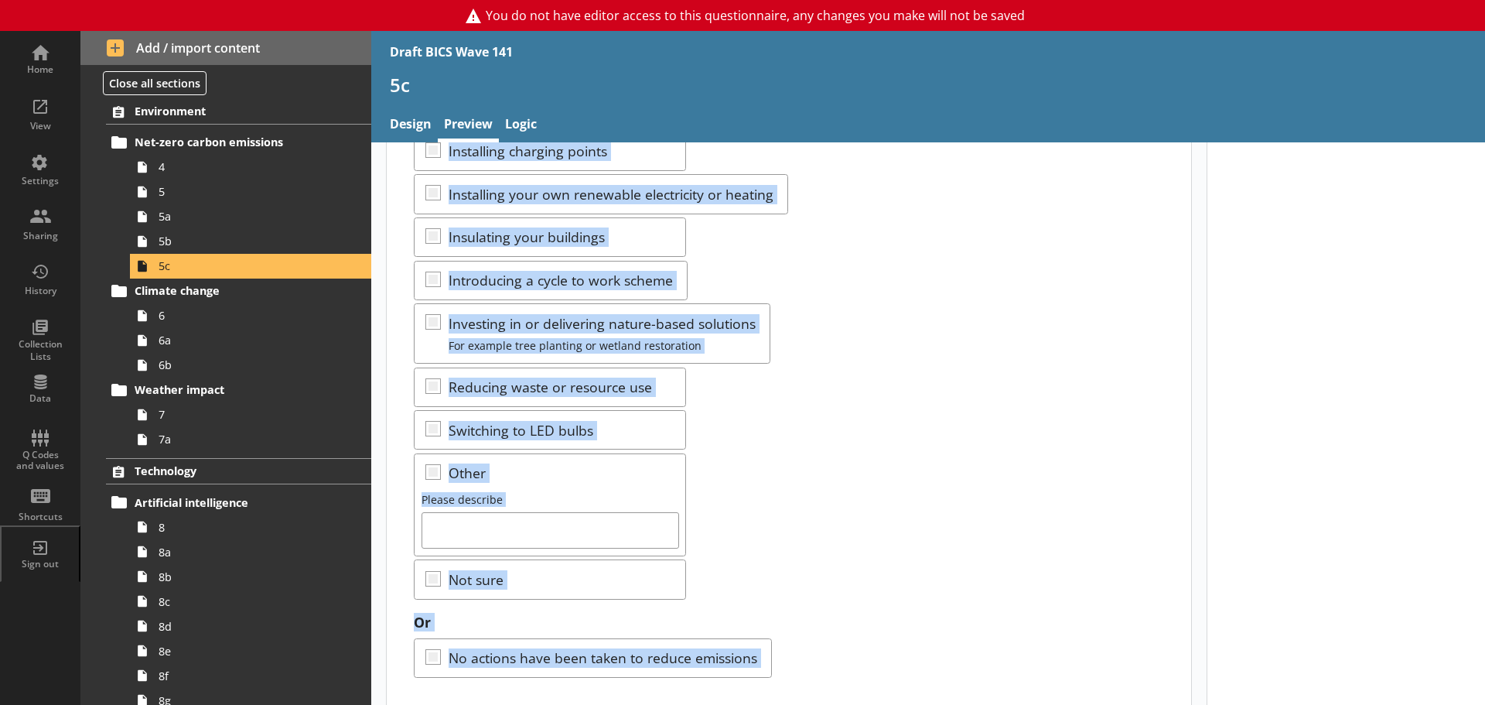
scroll to position [326, 0]
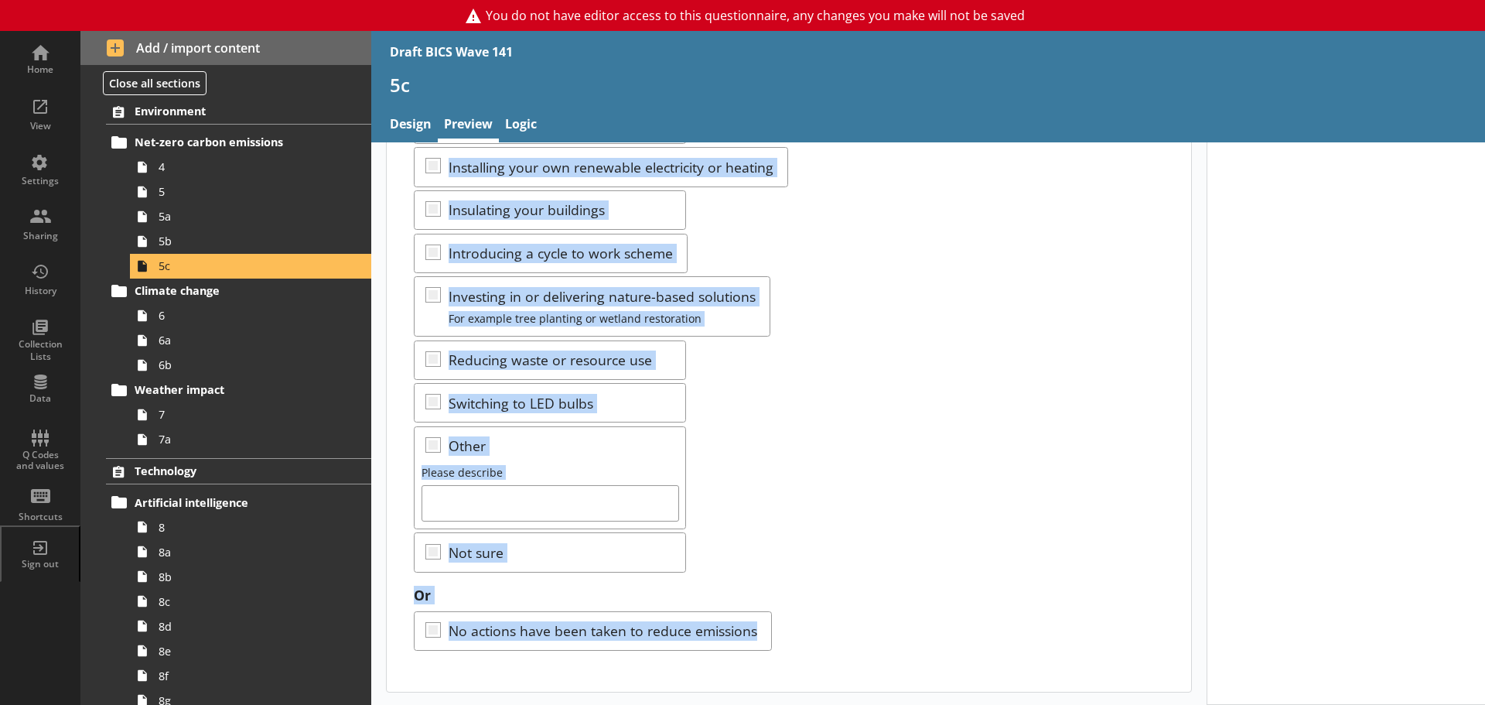
drag, startPoint x: 413, startPoint y: 194, endPoint x: 785, endPoint y: 638, distance: 579.4
click at [785, 638] on div "Which of the following actions, if any, has your business taken to reduce carbo…" at bounding box center [789, 261] width 805 height 860
click at [730, 405] on div "Select all that apply: Adjusting heating and cooling systems For example, tempe…" at bounding box center [789, 250] width 750 height 643
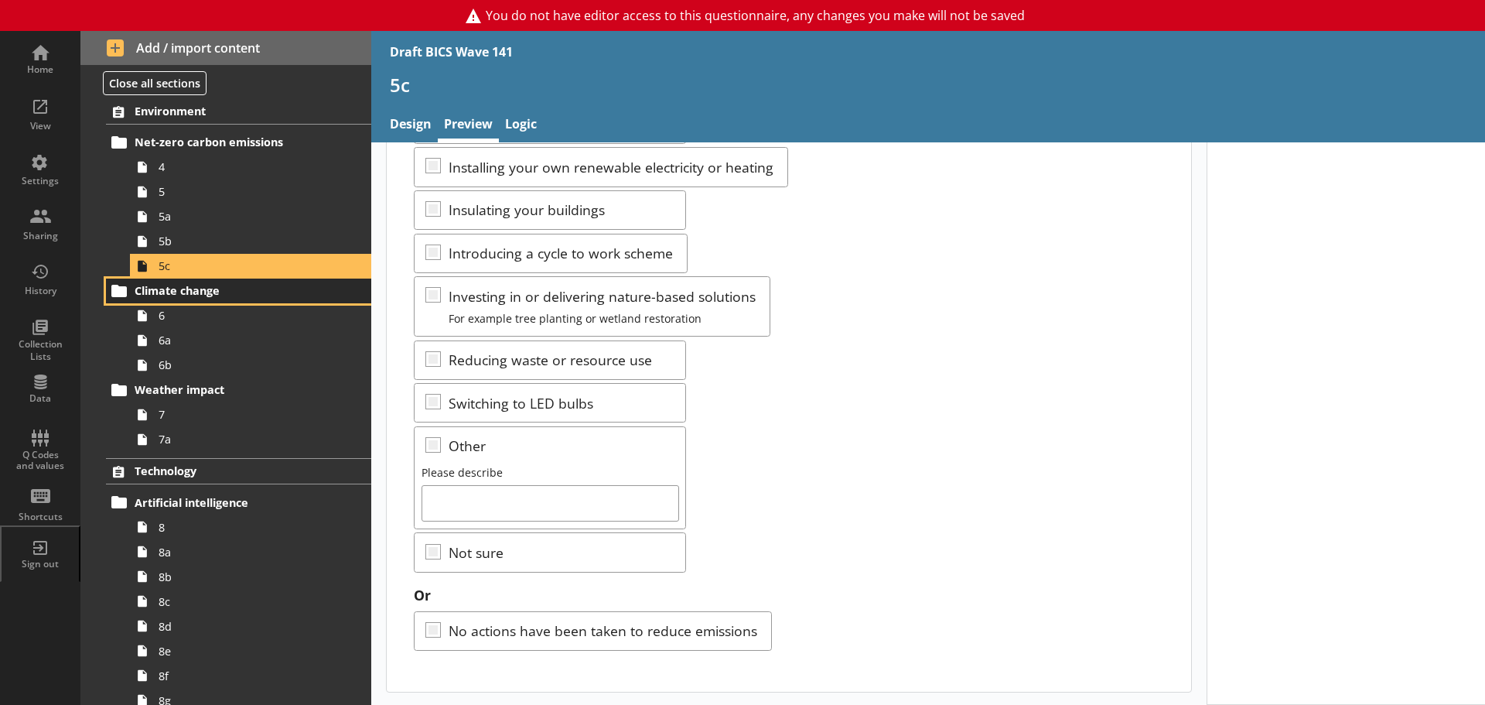
click at [164, 292] on span "Climate change" at bounding box center [230, 290] width 190 height 15
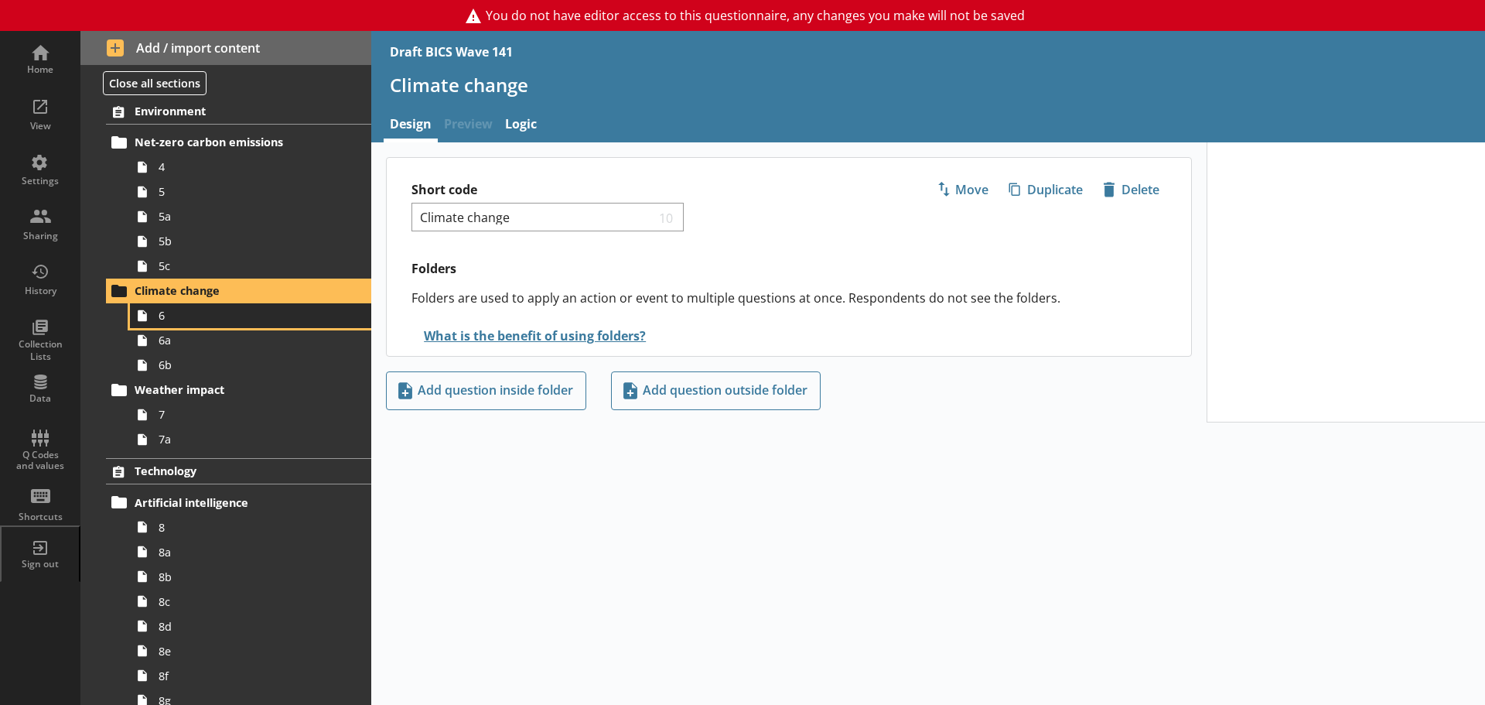
click at [173, 319] on span "6" at bounding box center [245, 315] width 173 height 15
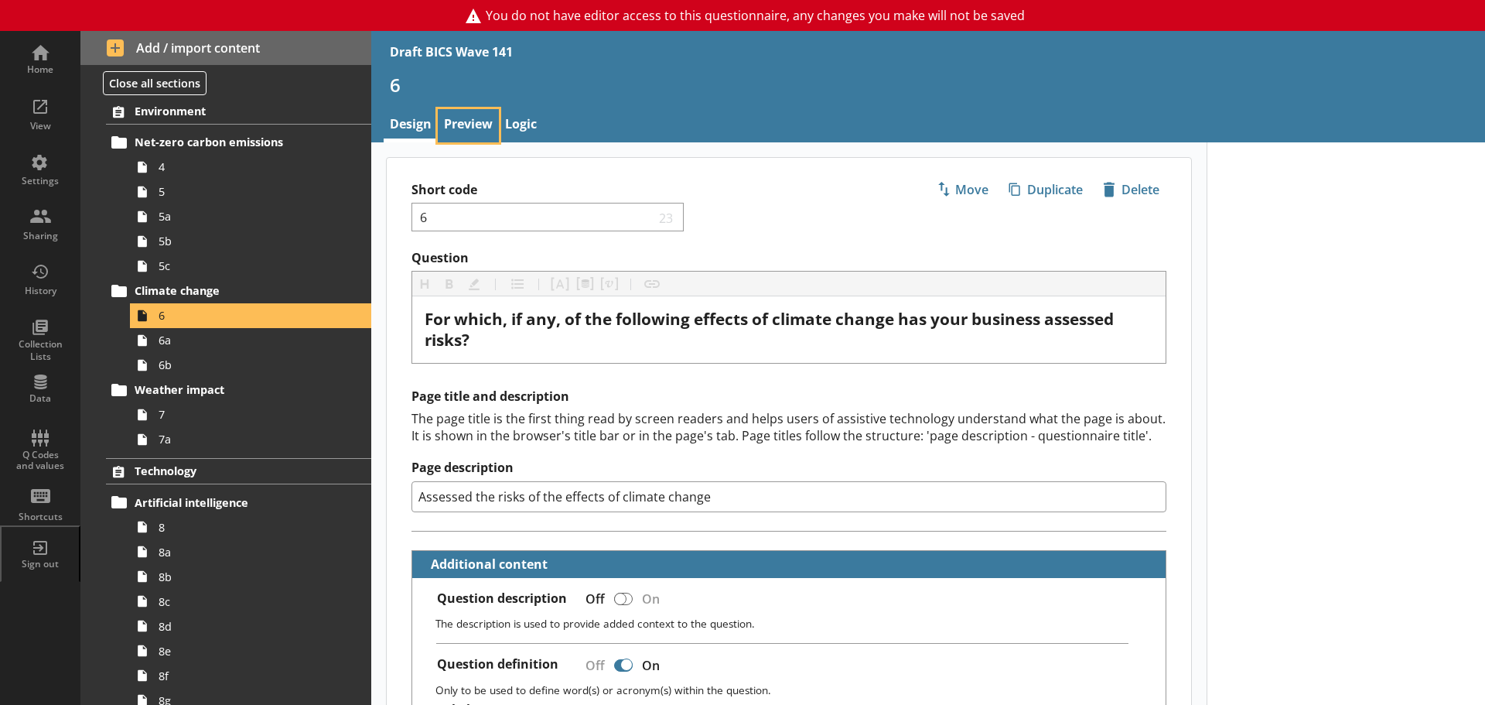
click at [497, 122] on link "Preview" at bounding box center [468, 125] width 61 height 33
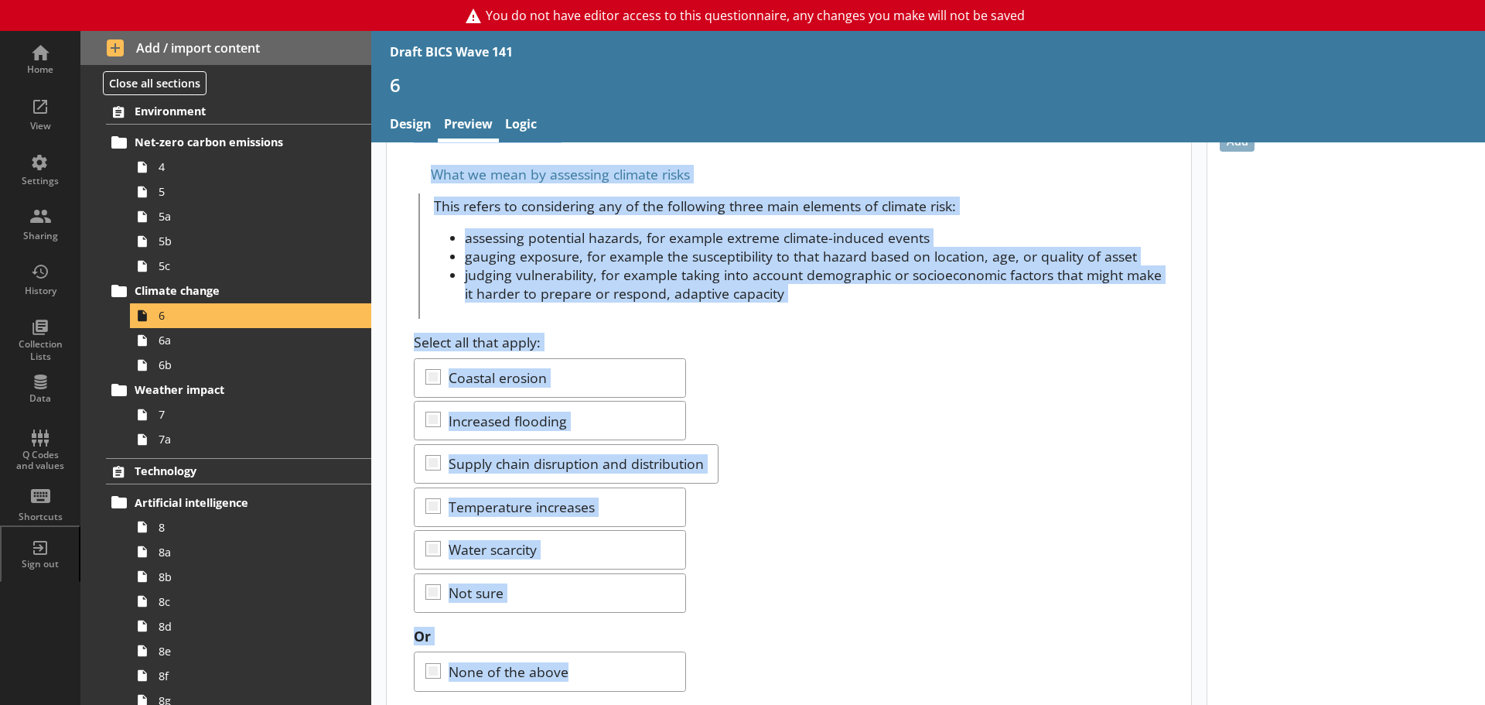
scroll to position [134, 0]
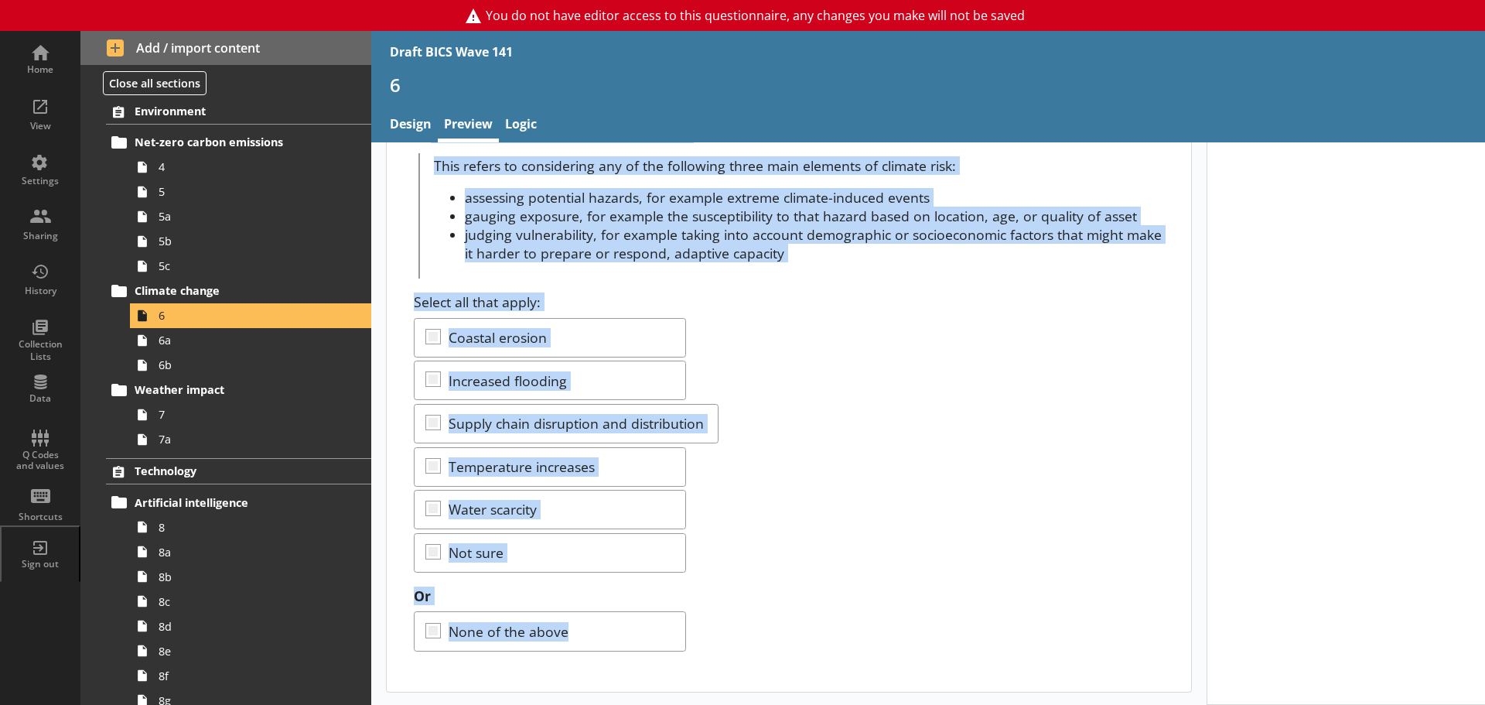
drag, startPoint x: 414, startPoint y: 194, endPoint x: 740, endPoint y: 648, distance: 558.2
click at [740, 648] on div "For which, if any, of the following effects of climate change has your business…" at bounding box center [789, 358] width 805 height 668
click at [767, 495] on div "Select all that apply: Coastal erosion Increased flooding Supply chain disrupti…" at bounding box center [789, 432] width 750 height 280
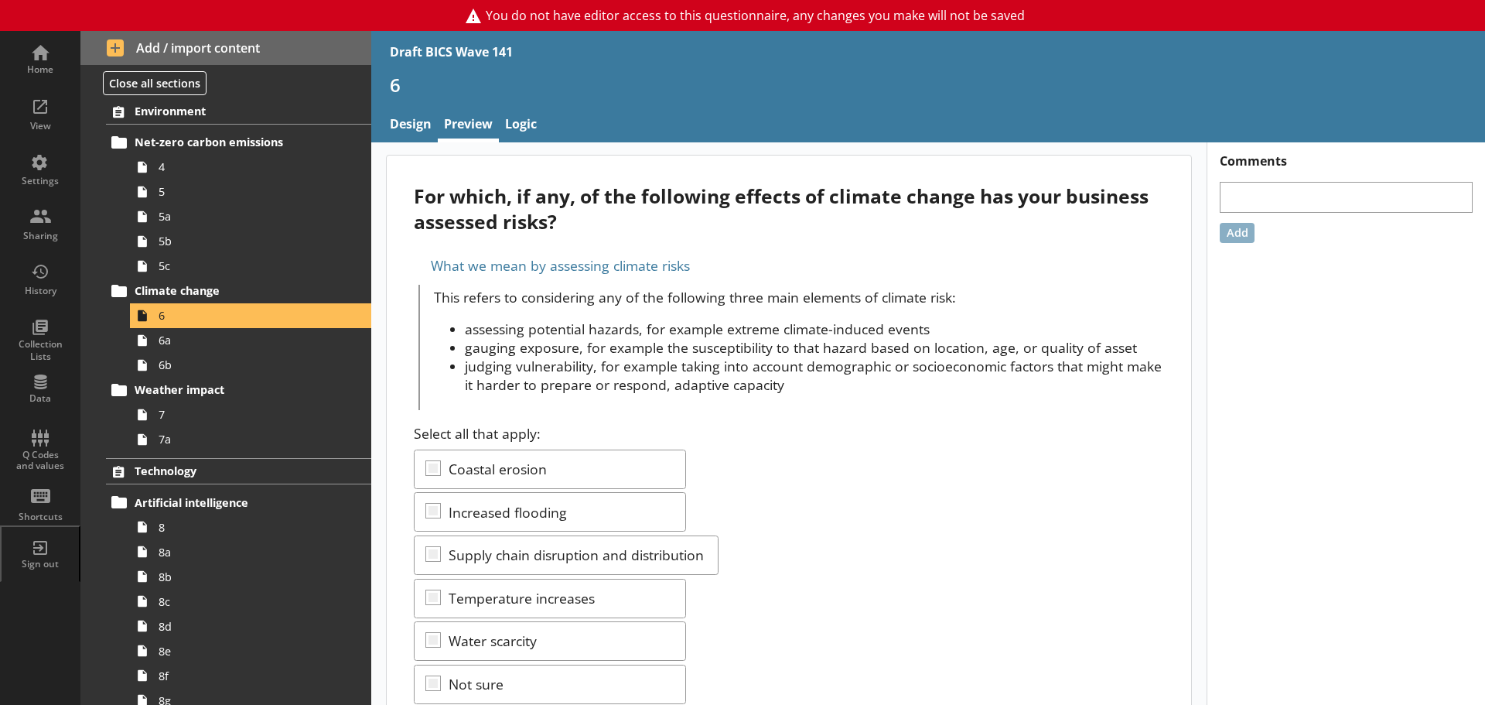
scroll to position [0, 0]
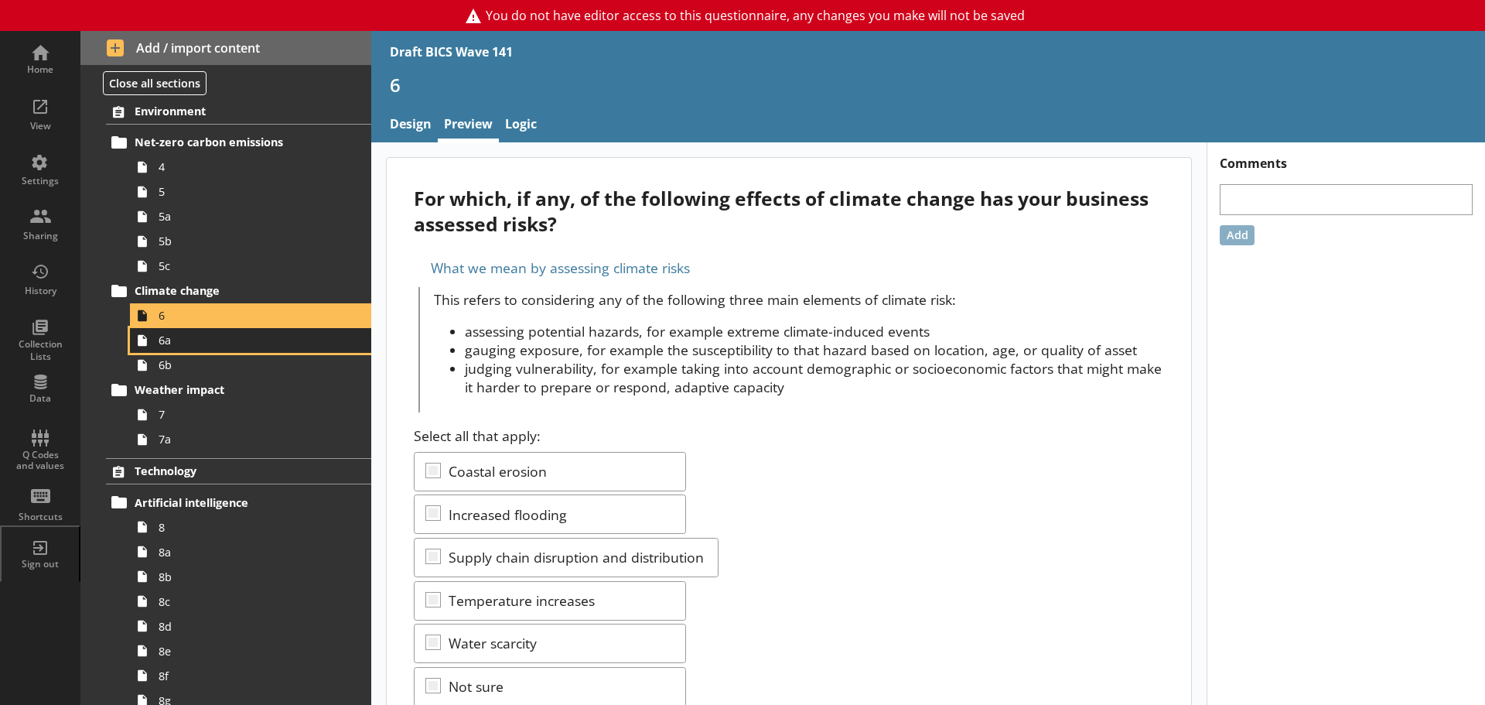
click at [183, 342] on span "6a" at bounding box center [245, 340] width 173 height 15
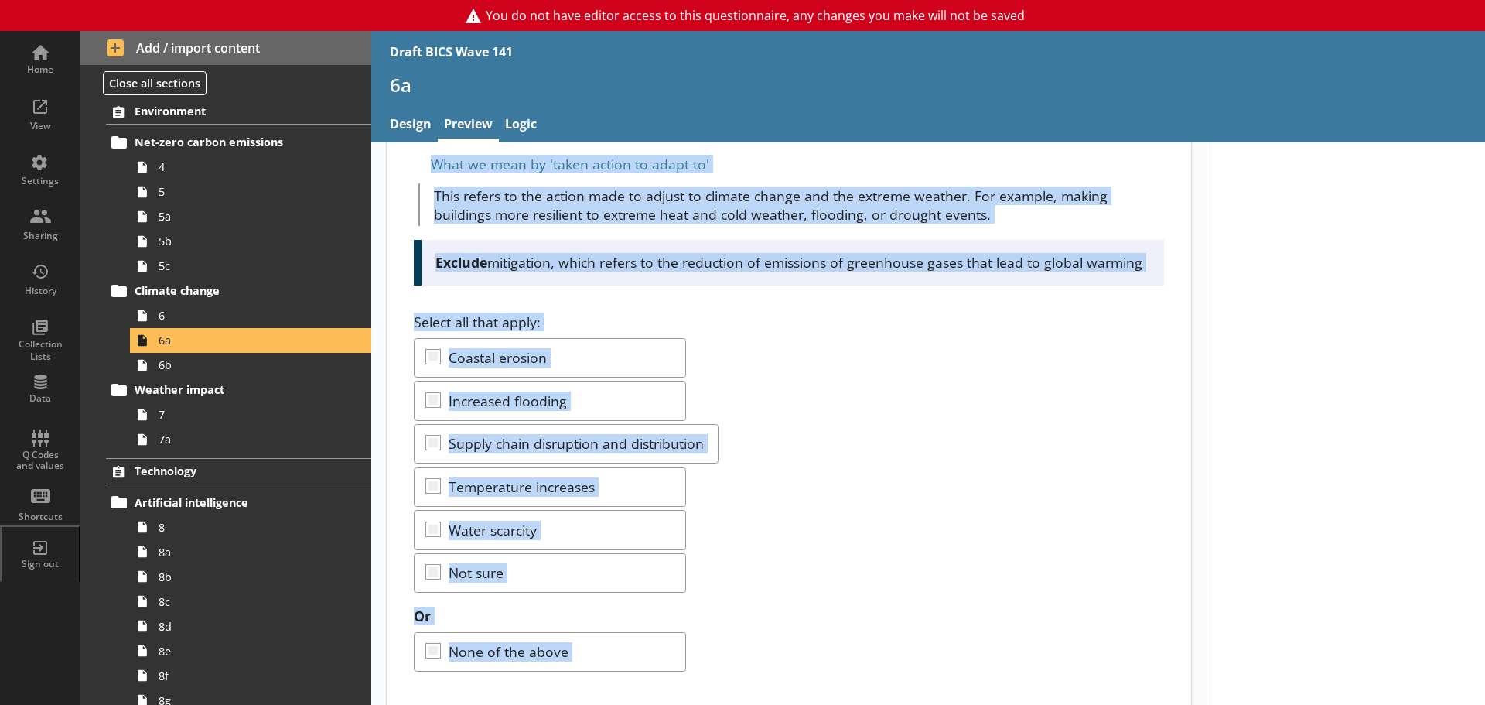
scroll to position [124, 0]
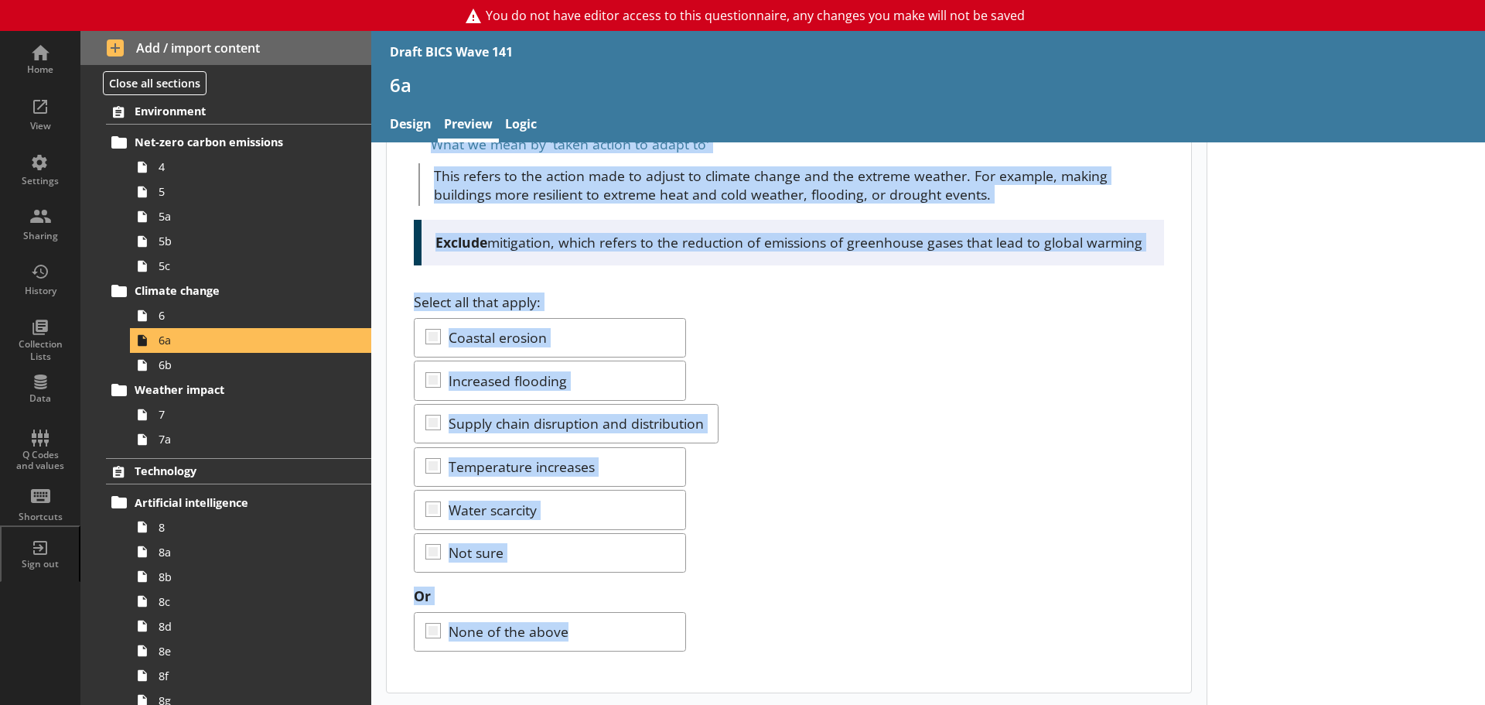
drag, startPoint x: 411, startPoint y: 199, endPoint x: 739, endPoint y: 662, distance: 567.8
click at [739, 662] on div "Which, if any, of the following effects of climate change has your business tak…" at bounding box center [789, 363] width 805 height 658
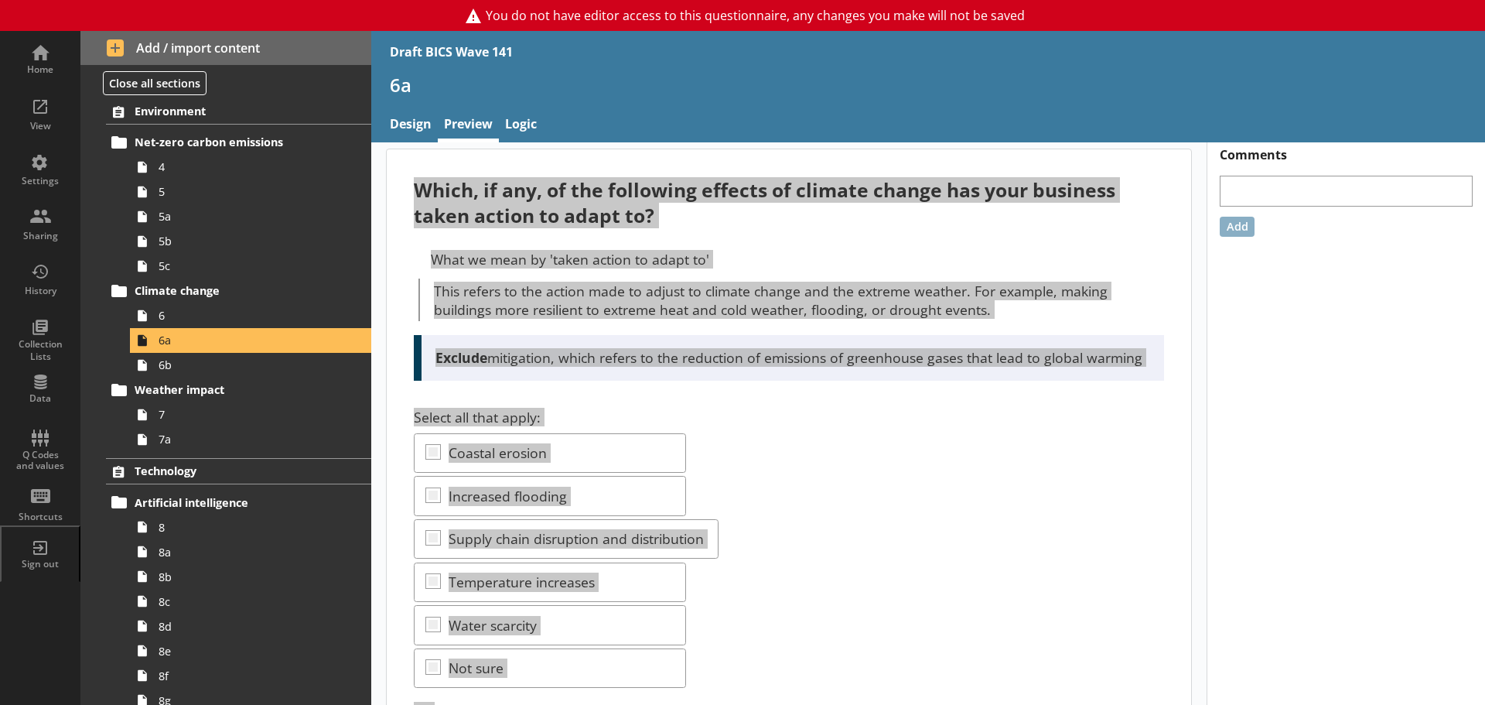
scroll to position [0, 0]
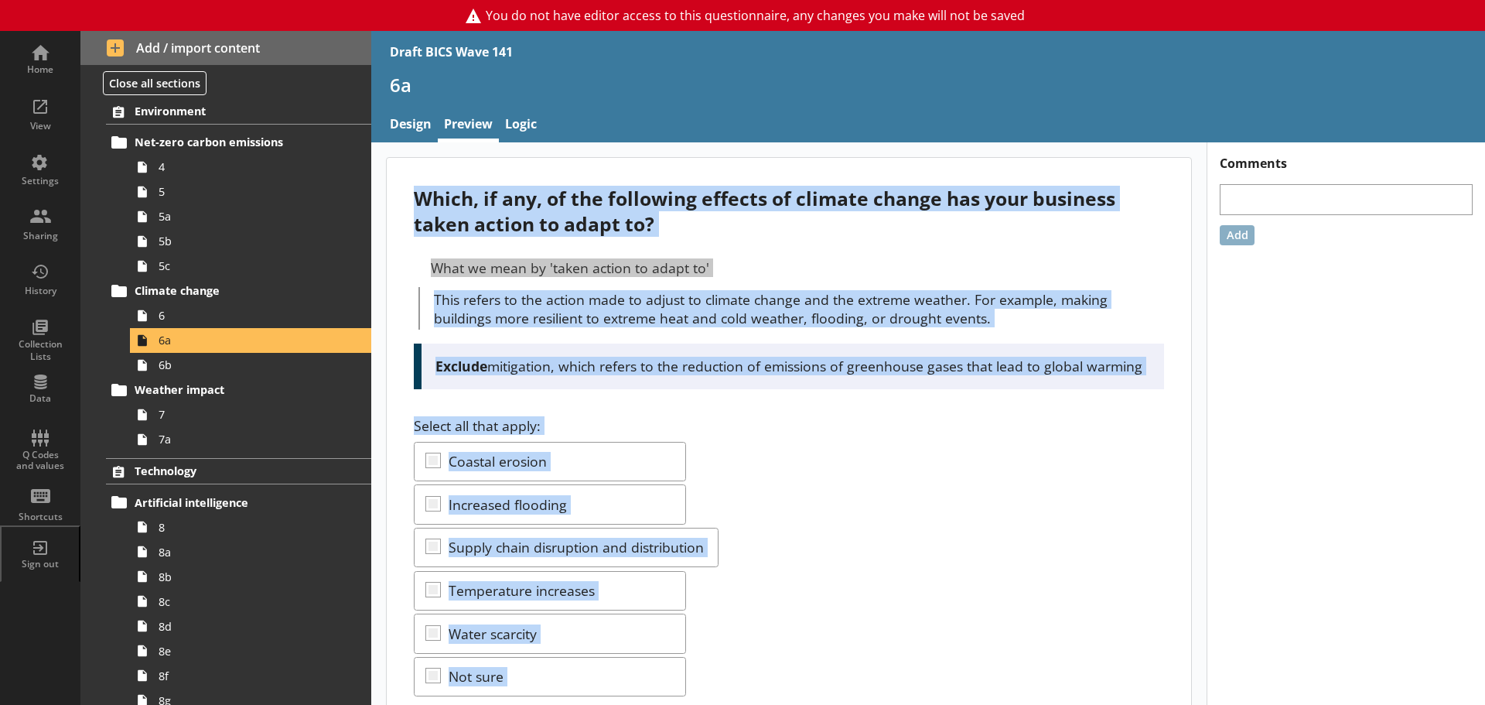
click at [802, 453] on div "Select all that apply: Coastal erosion Increased flooding Supply chain disrupti…" at bounding box center [789, 556] width 750 height 280
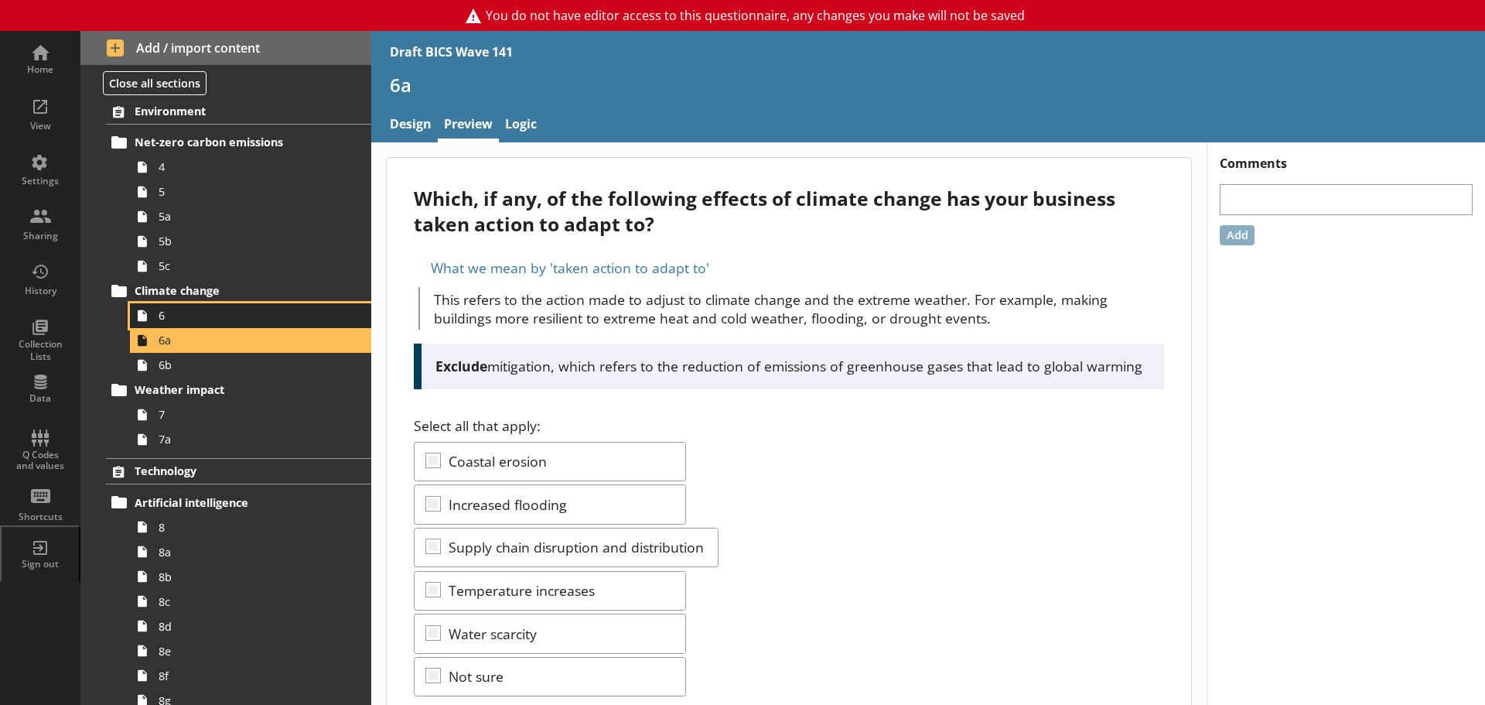
click at [181, 320] on span "6" at bounding box center [245, 315] width 173 height 15
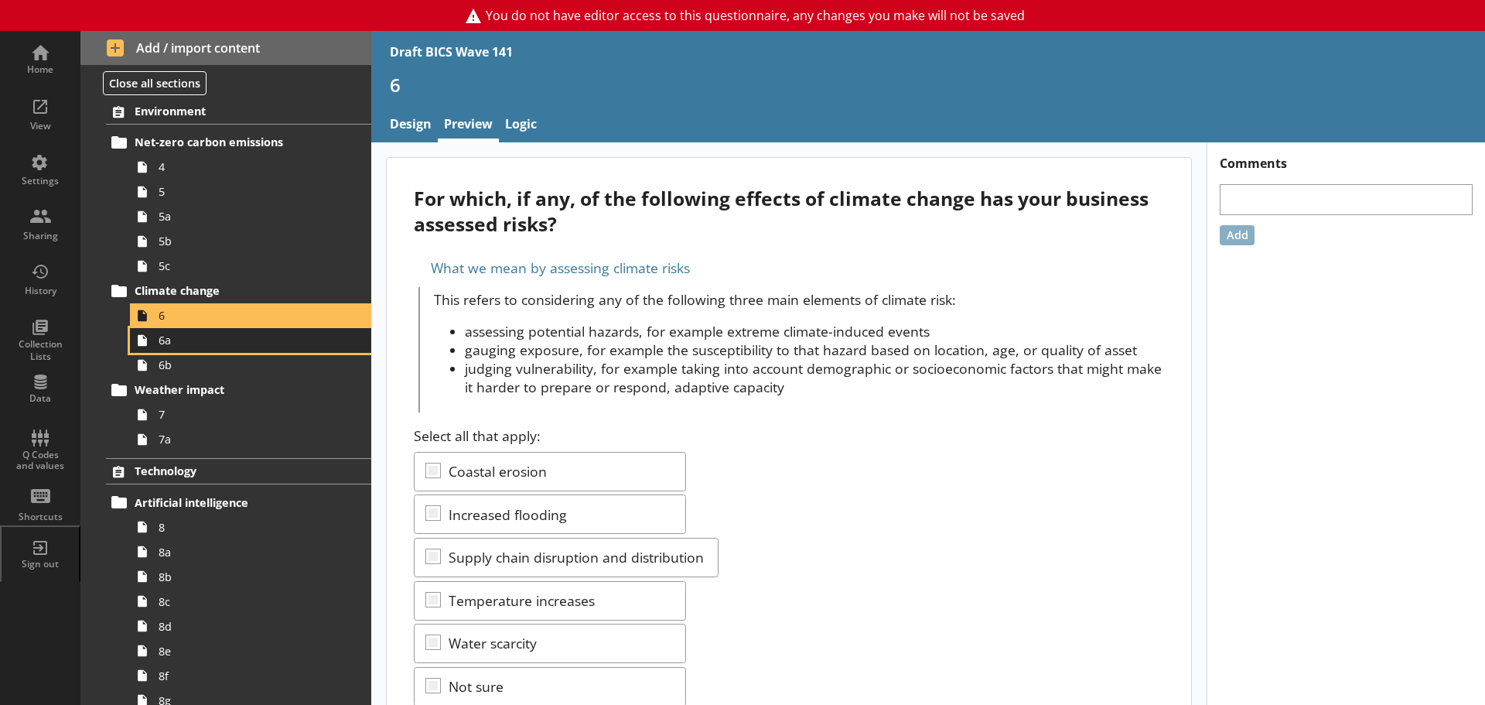
click at [205, 344] on span "6a" at bounding box center [245, 340] width 173 height 15
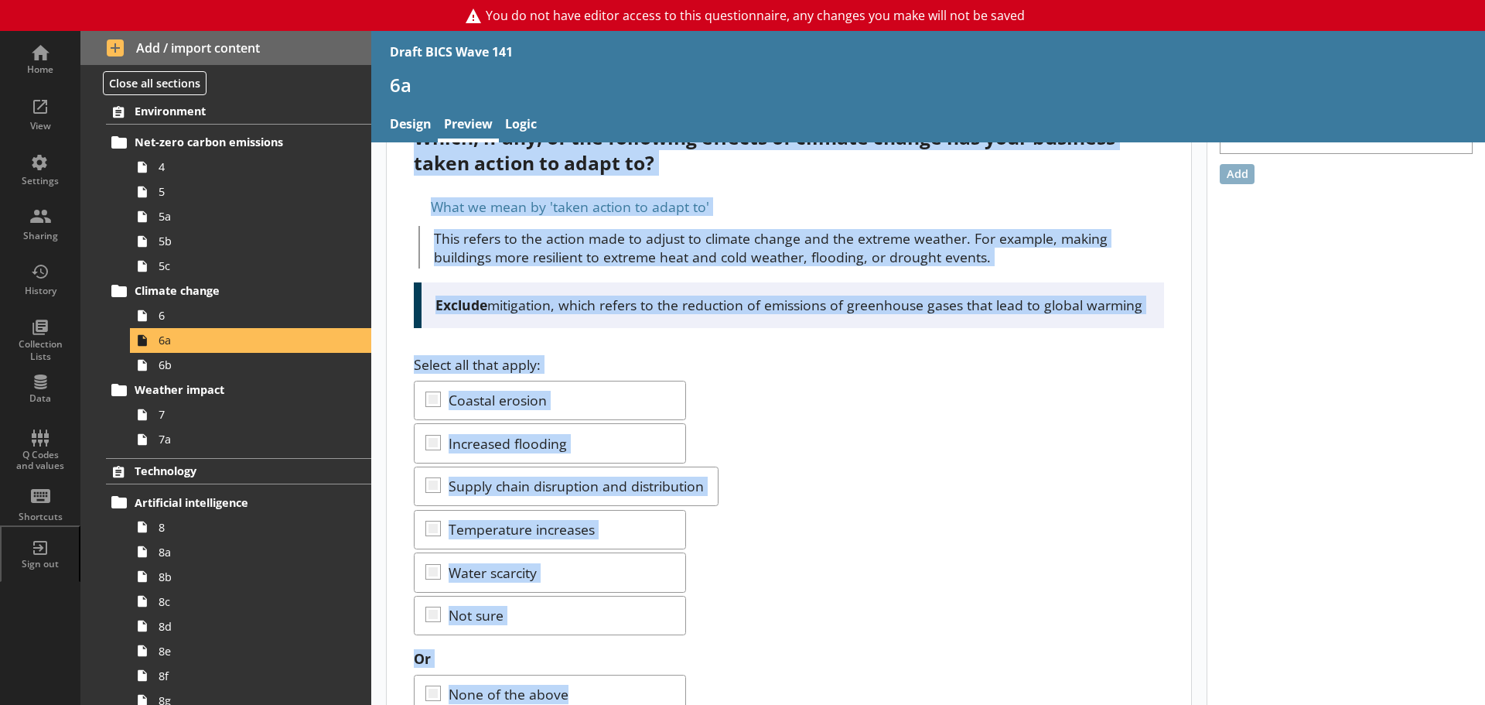
scroll to position [124, 0]
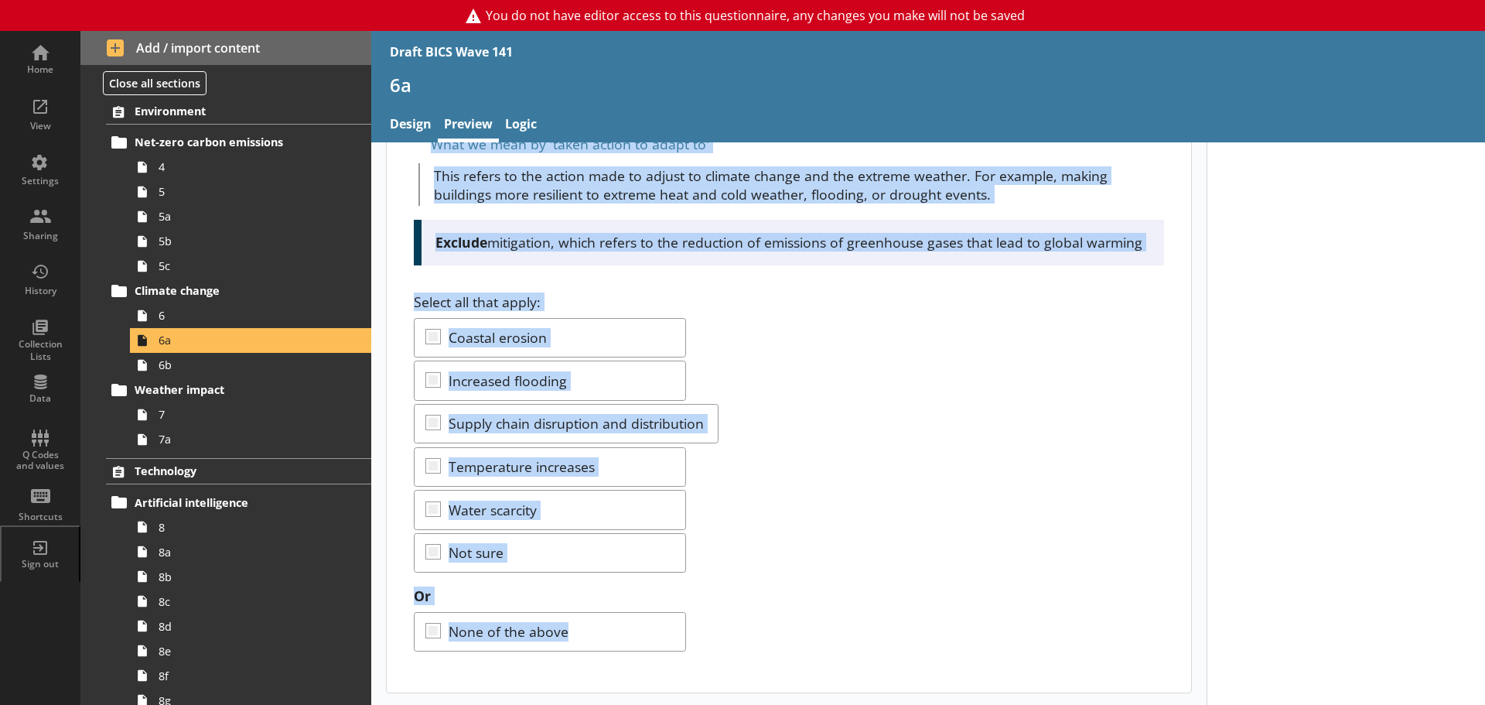
drag, startPoint x: 415, startPoint y: 194, endPoint x: 675, endPoint y: 654, distance: 528.0
click at [675, 654] on div "Which, if any, of the following effects of climate change has your business tak…" at bounding box center [789, 363] width 805 height 658
click at [185, 365] on span "6b" at bounding box center [245, 364] width 173 height 15
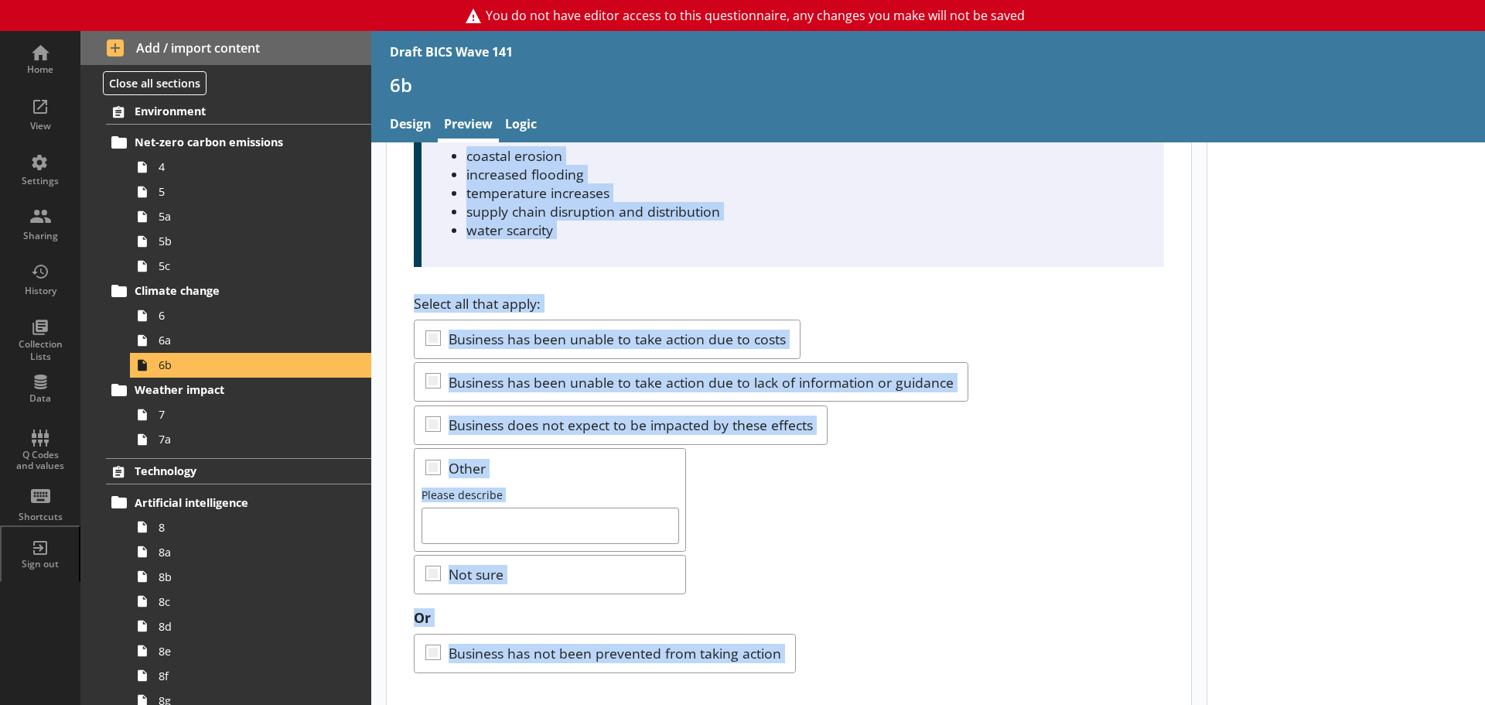
scroll to position [177, 0]
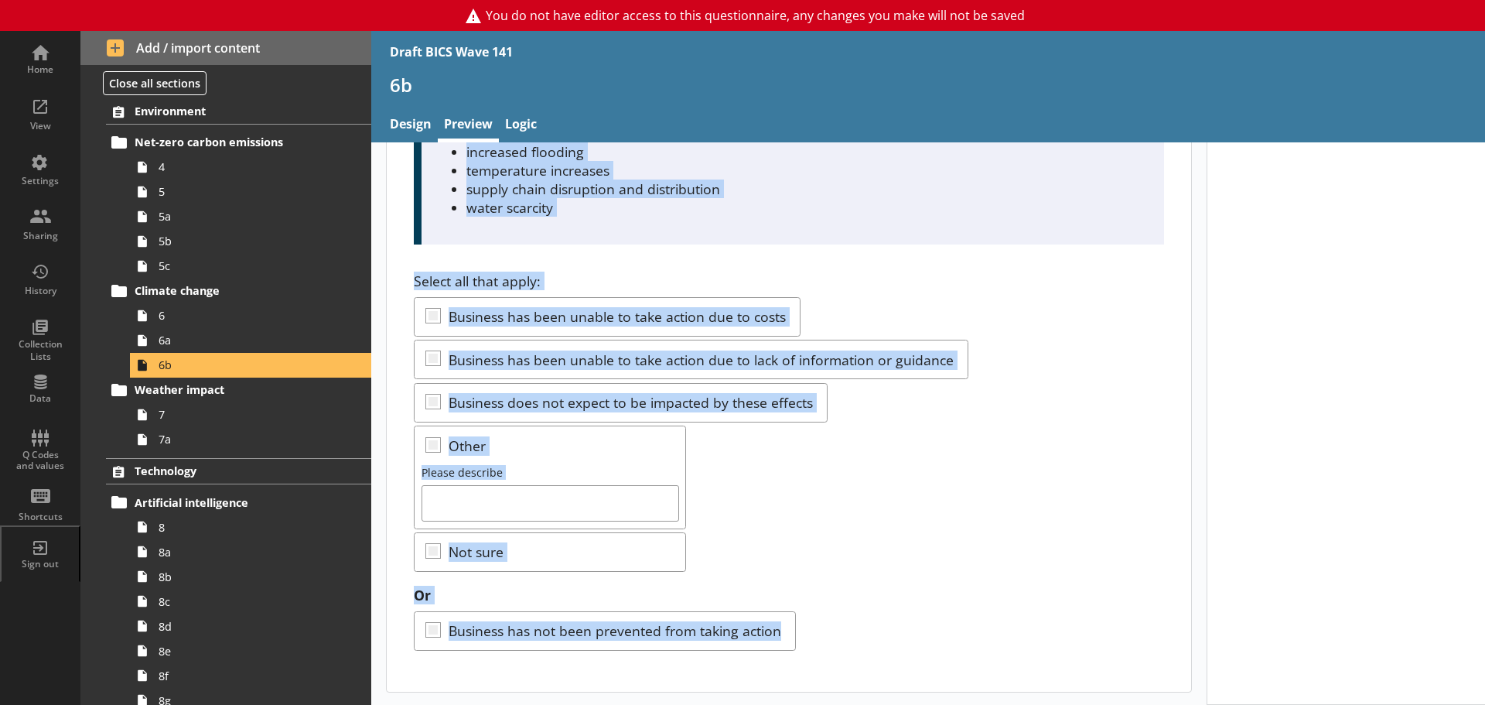
drag, startPoint x: 432, startPoint y: 196, endPoint x: 849, endPoint y: 642, distance: 611.4
click at [849, 642] on div "Which, if any, of the following reasons have prevented your business from takin…" at bounding box center [789, 336] width 805 height 710
click at [727, 443] on div "Select all that apply: Business has been unable to take action due to costs Bus…" at bounding box center [789, 422] width 750 height 301
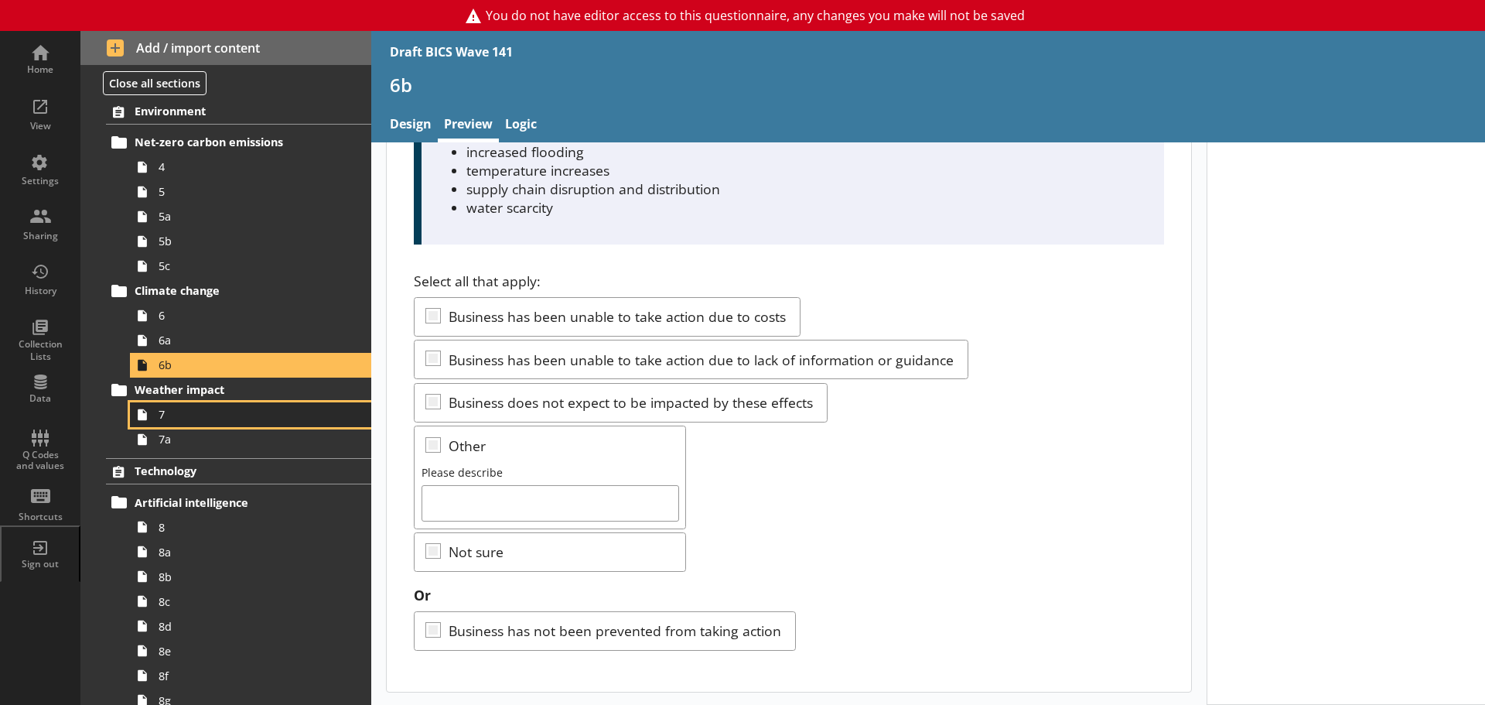
click at [168, 411] on span "7" at bounding box center [245, 414] width 173 height 15
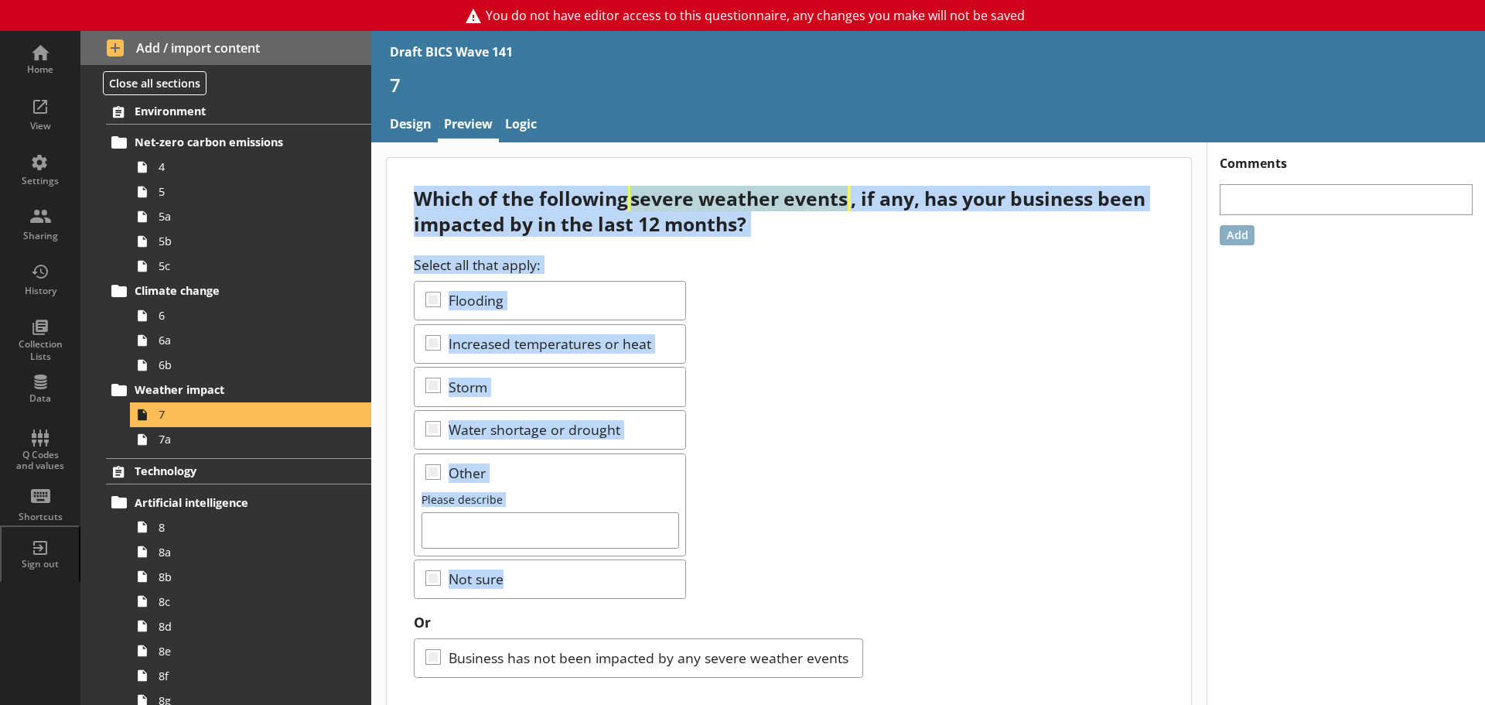
drag, startPoint x: 412, startPoint y: 196, endPoint x: 669, endPoint y: 587, distance: 468.6
click at [669, 587] on div "Which of the following severe weather events , if any, has your business been i…" at bounding box center [789, 438] width 805 height 560
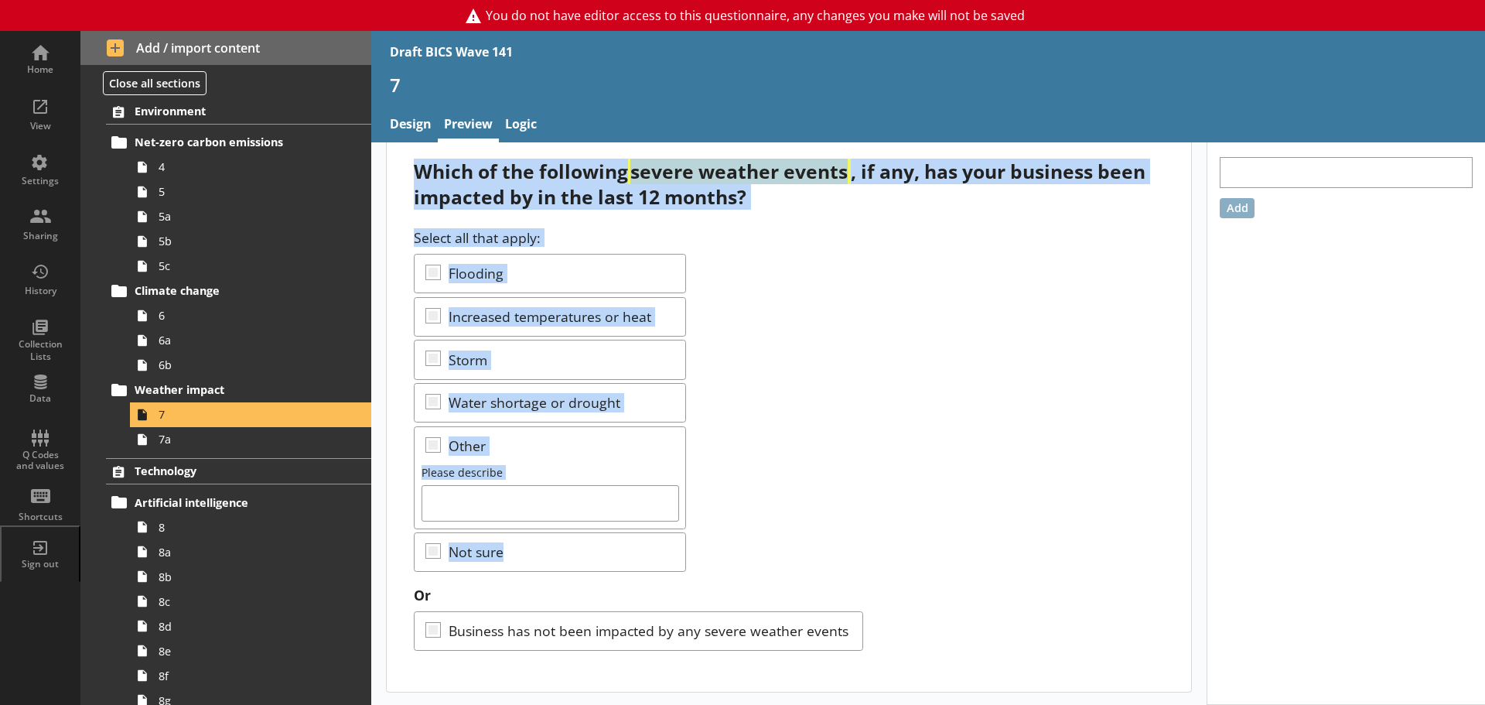
click at [808, 520] on div "Select all that apply: Flooding Increased temperatures or heat Storm Water shor…" at bounding box center [789, 400] width 750 height 344
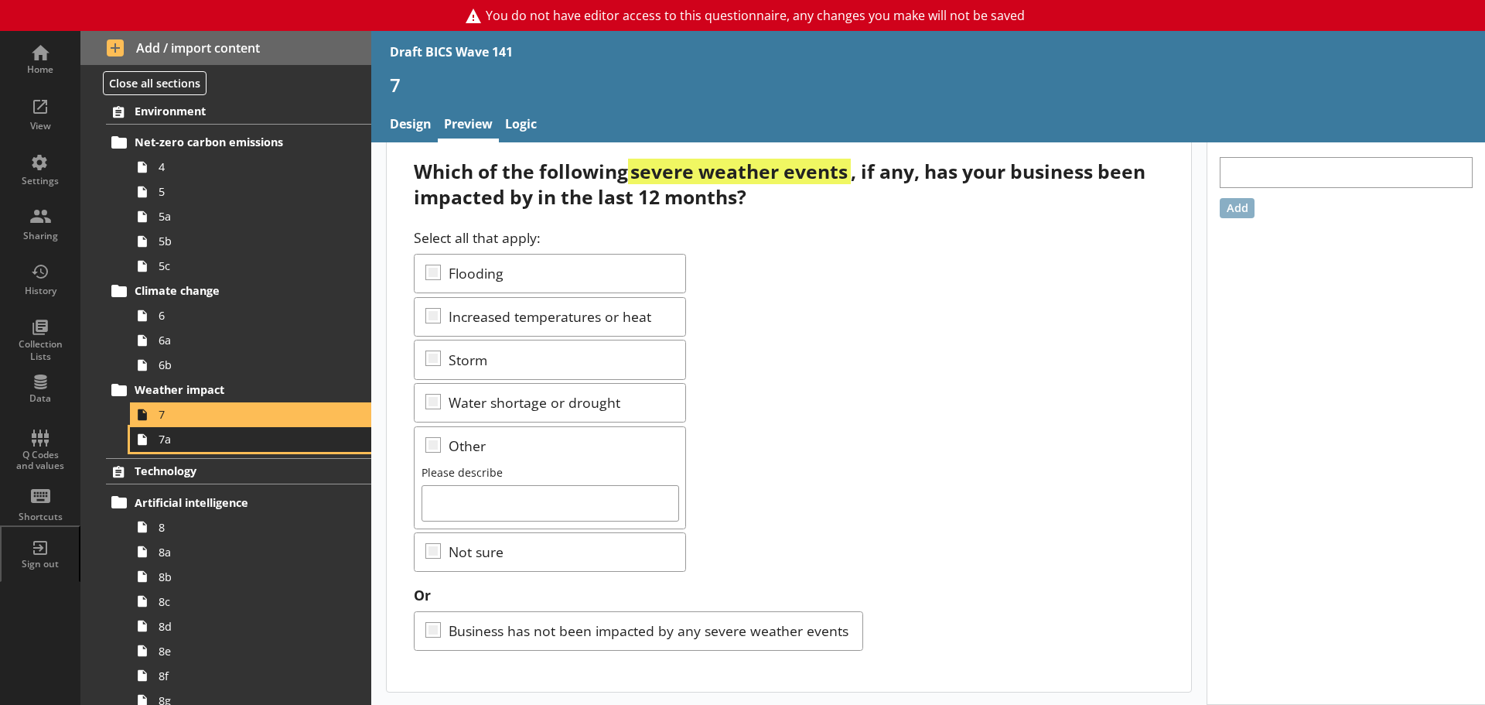
click at [194, 436] on span "7a" at bounding box center [245, 439] width 173 height 15
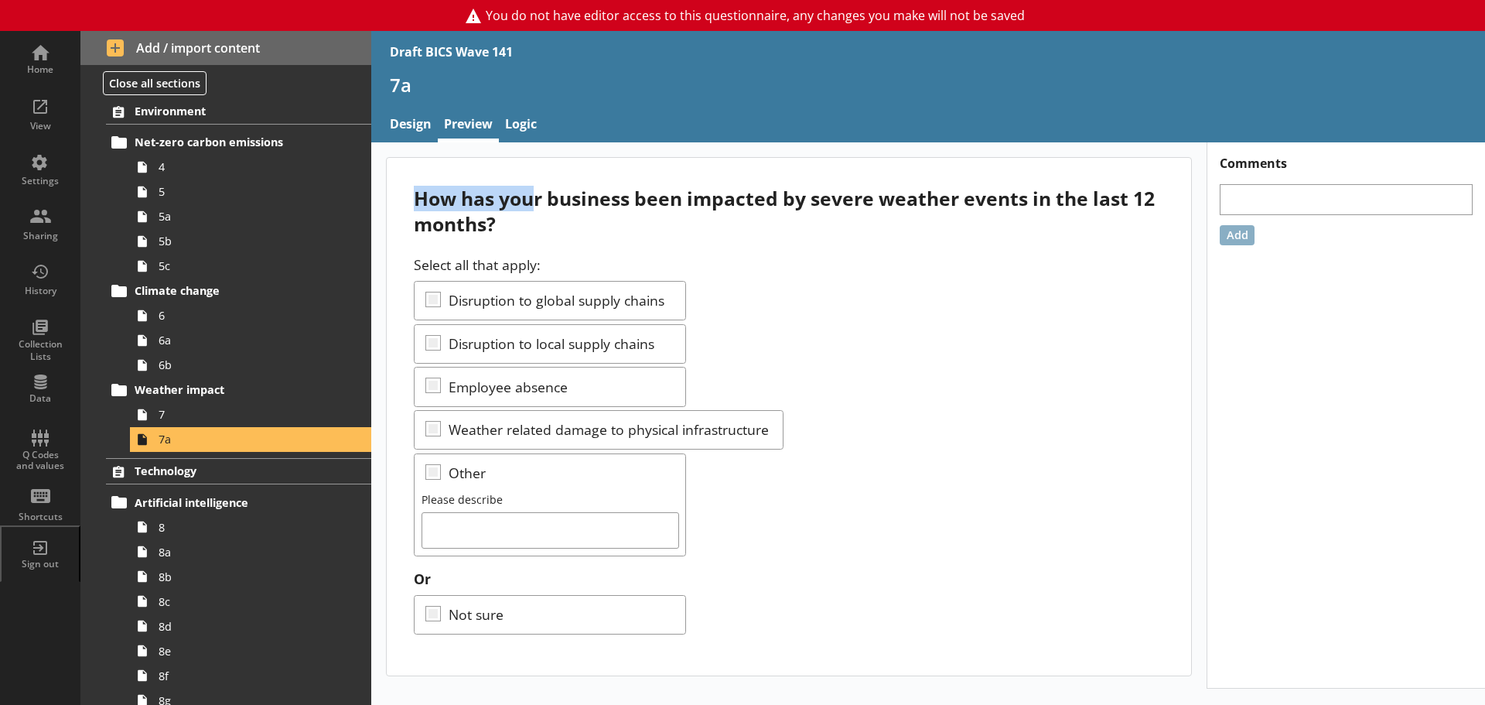
drag, startPoint x: 413, startPoint y: 199, endPoint x: 530, endPoint y: 182, distance: 118.1
click at [530, 182] on div "How has your business been impacted by severe weather events in the last 12 mon…" at bounding box center [789, 417] width 805 height 518
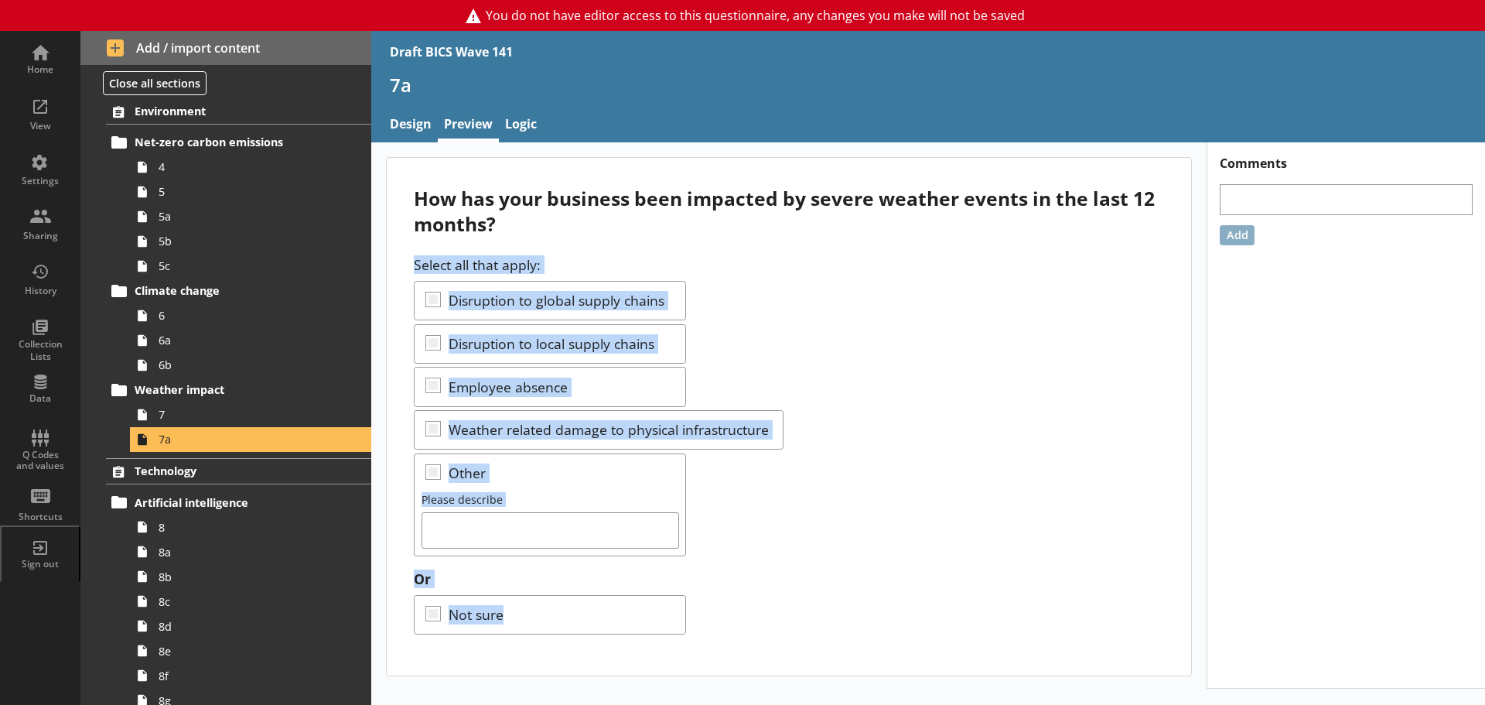
drag, startPoint x: 414, startPoint y: 265, endPoint x: 620, endPoint y: 605, distance: 397.5
click at [620, 605] on div "Select all that apply: Disruption to global supply chains Disruption to local s…" at bounding box center [789, 444] width 750 height 379
click at [198, 467] on span "Technology" at bounding box center [230, 470] width 190 height 15
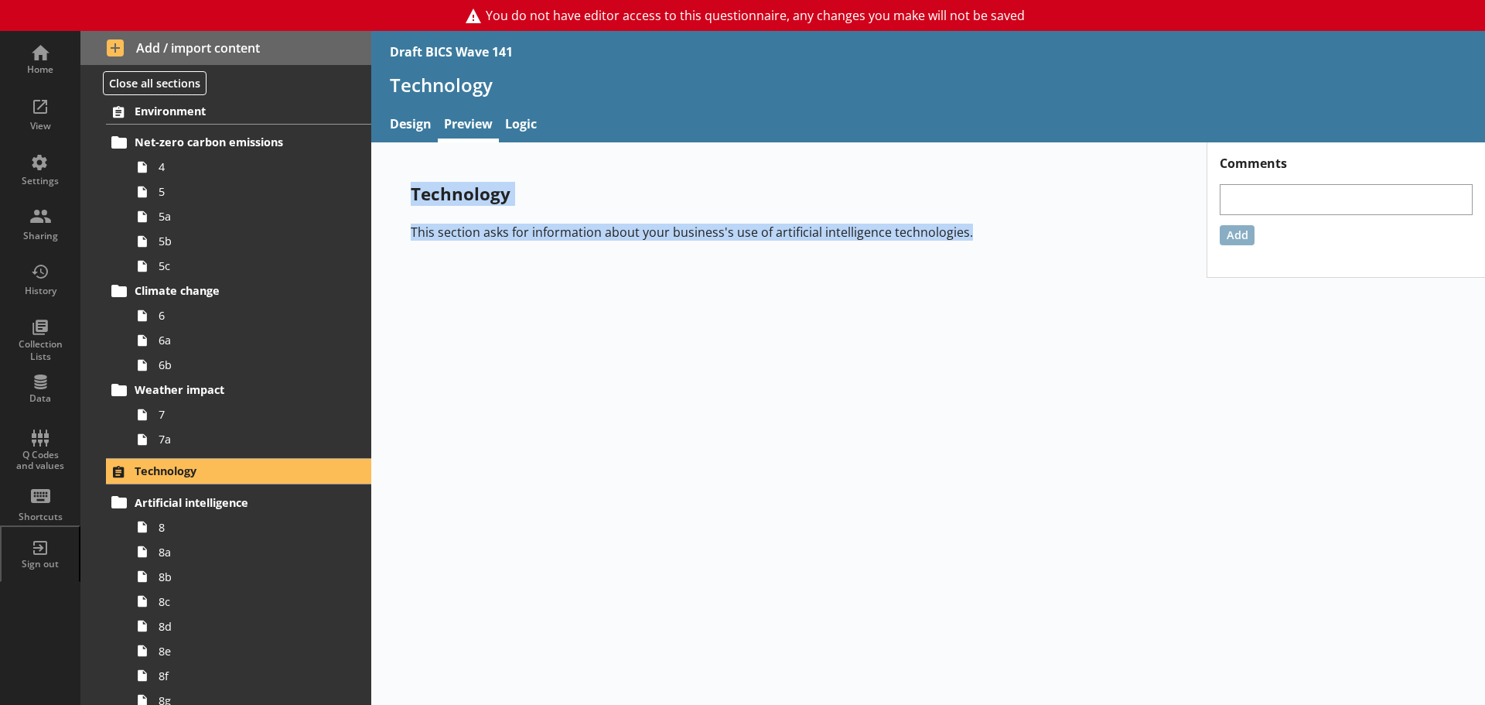
drag, startPoint x: 408, startPoint y: 191, endPoint x: 967, endPoint y: 246, distance: 561.3
click at [967, 246] on div "Technology This section asks for information about your business's use of artif…" at bounding box center [789, 211] width 806 height 108
click at [969, 306] on div "Technology This section asks for information about your business's use of artif…" at bounding box center [928, 423] width 1114 height 562
drag, startPoint x: 993, startPoint y: 238, endPoint x: 411, endPoint y: 180, distance: 584.6
click at [411, 180] on div "Technology This section asks for information about your business's use of artif…" at bounding box center [789, 211] width 806 height 108
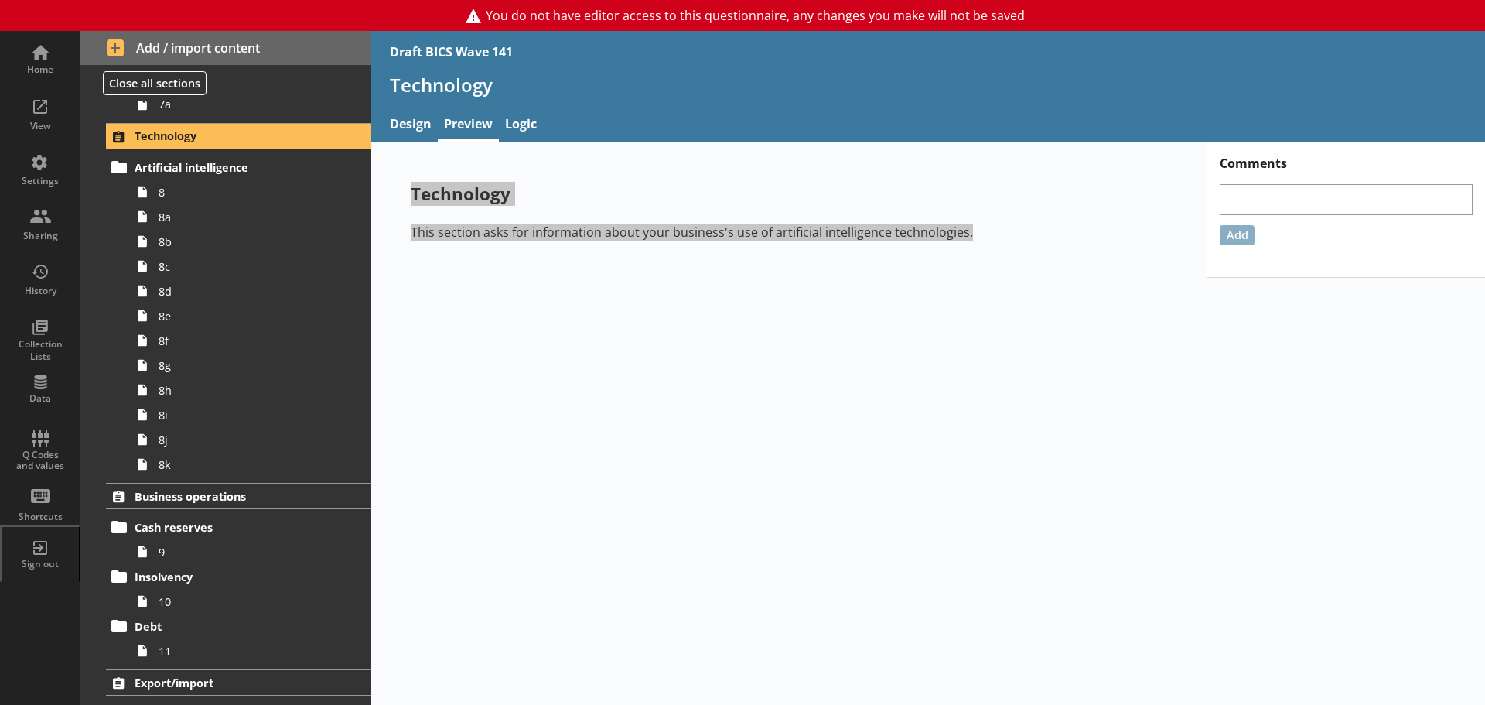
scroll to position [589, 0]
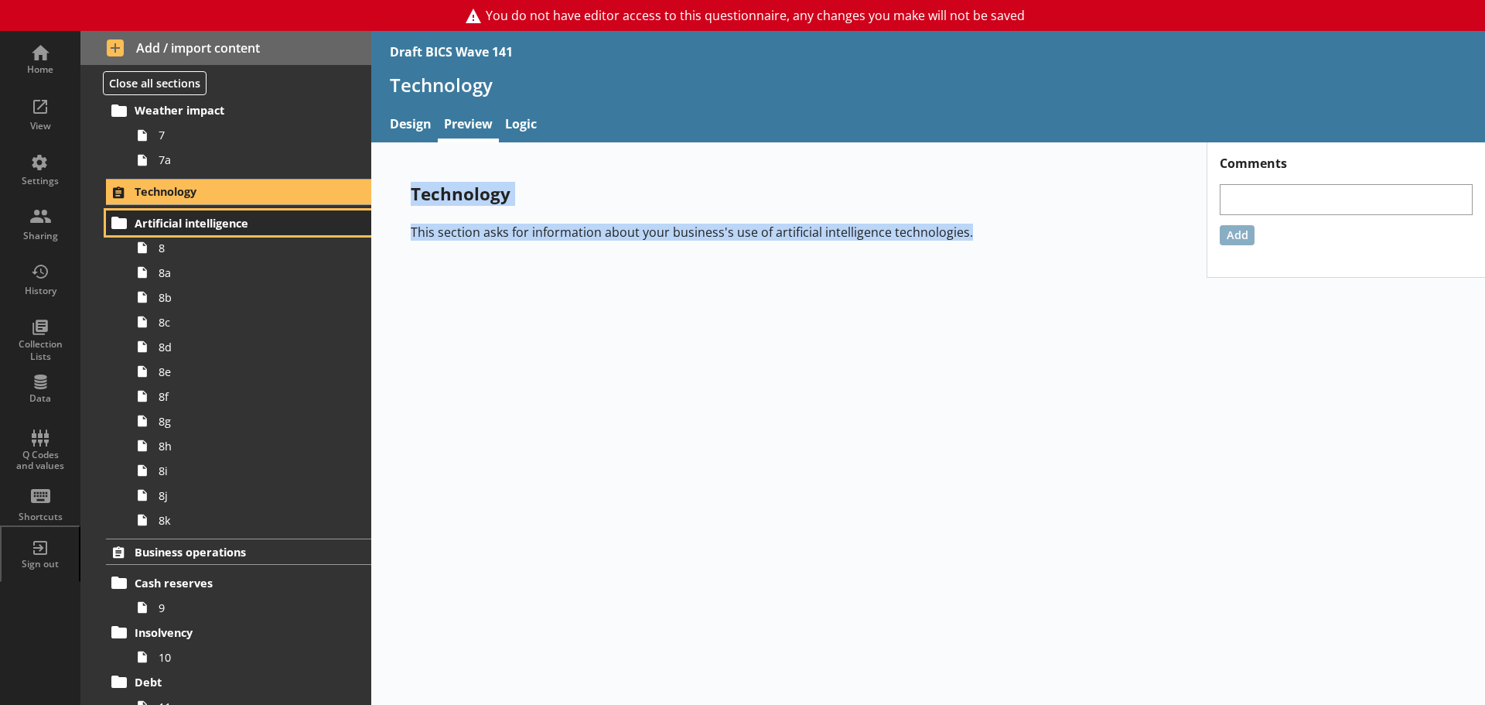
click at [162, 226] on span "Artificial intelligence" at bounding box center [230, 223] width 190 height 15
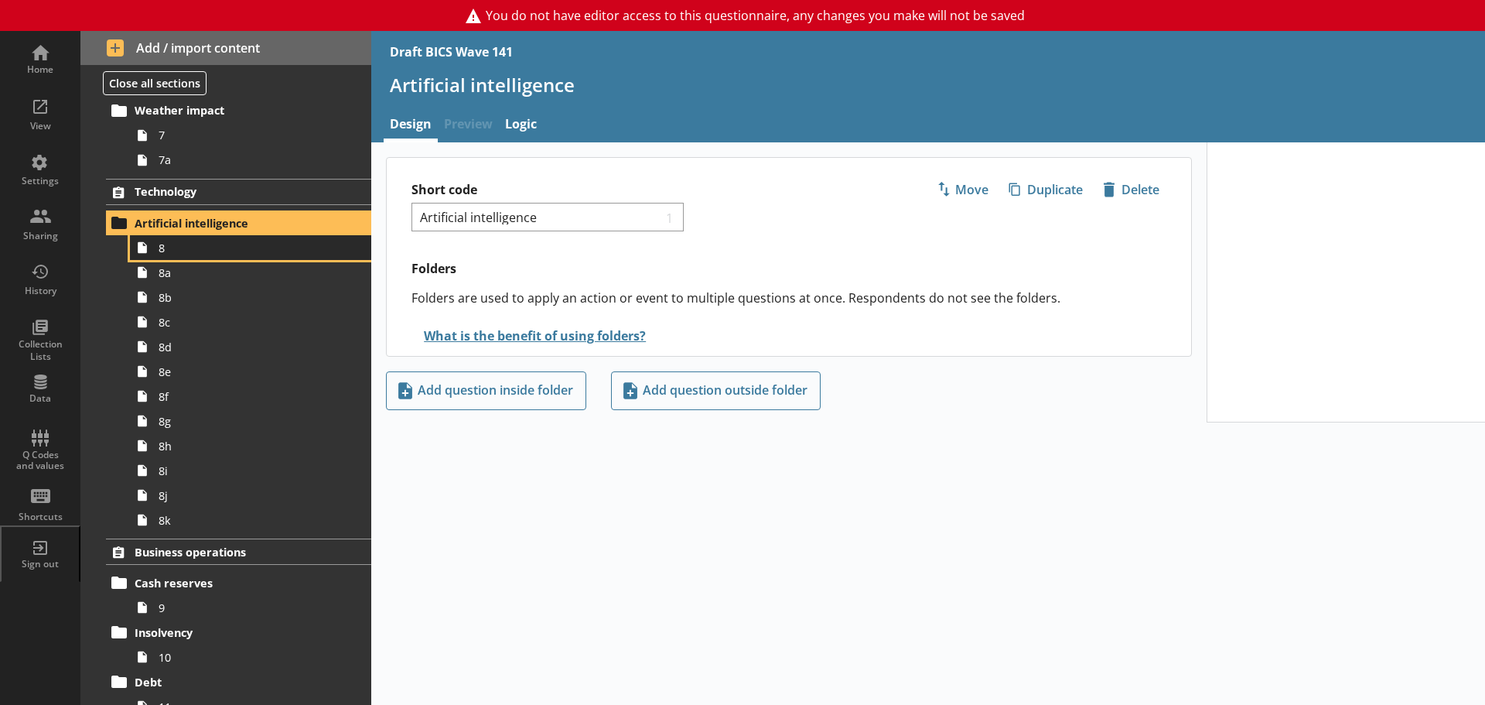
click at [165, 255] on span "8" at bounding box center [245, 248] width 173 height 15
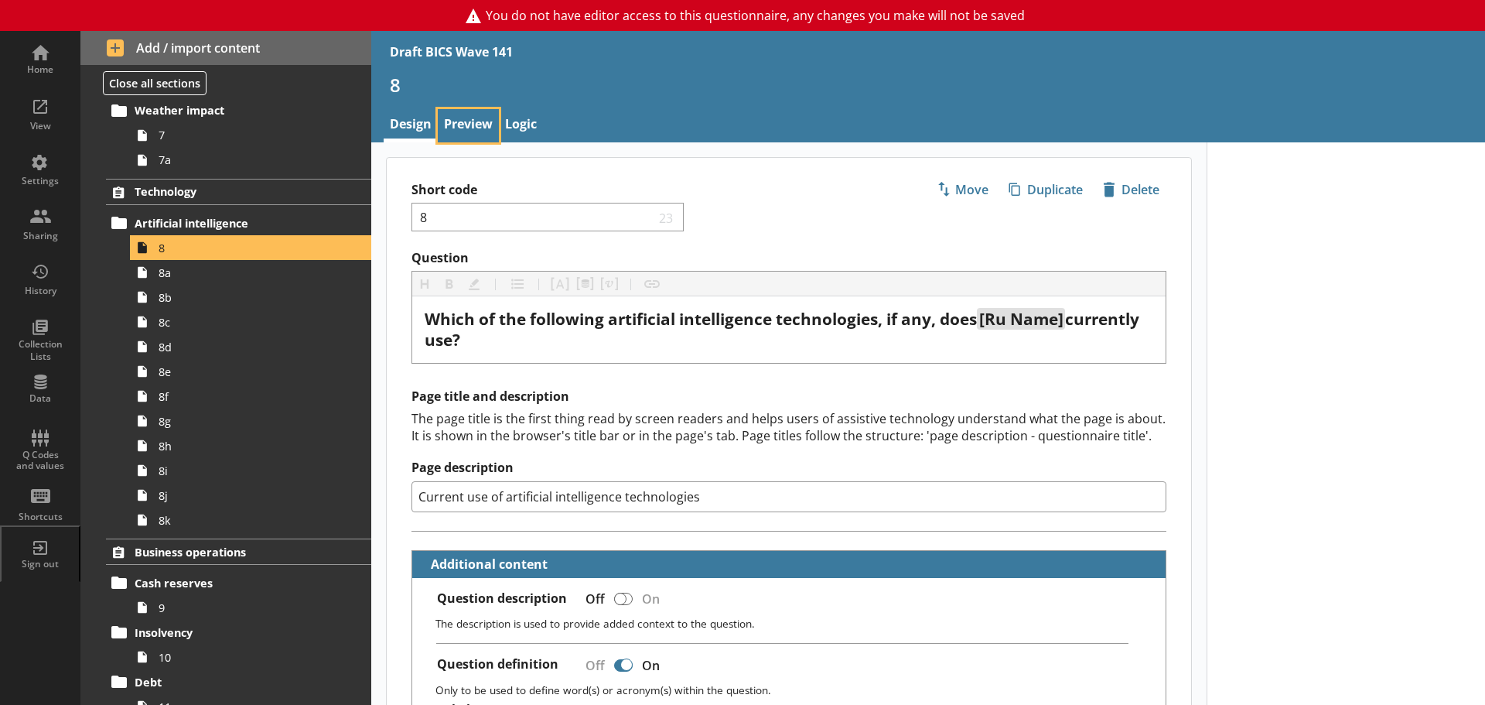
click at [483, 114] on link "Preview" at bounding box center [468, 125] width 61 height 33
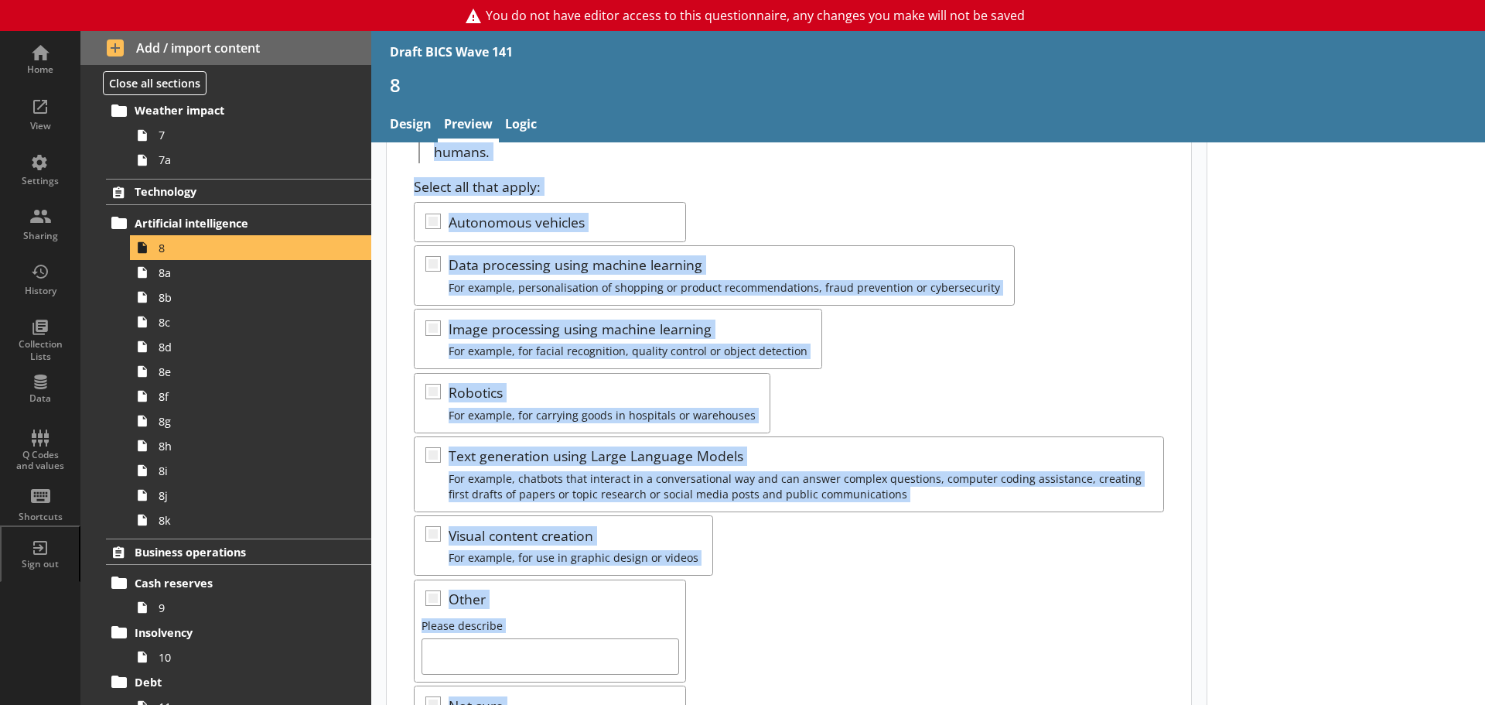
scroll to position [320, 0]
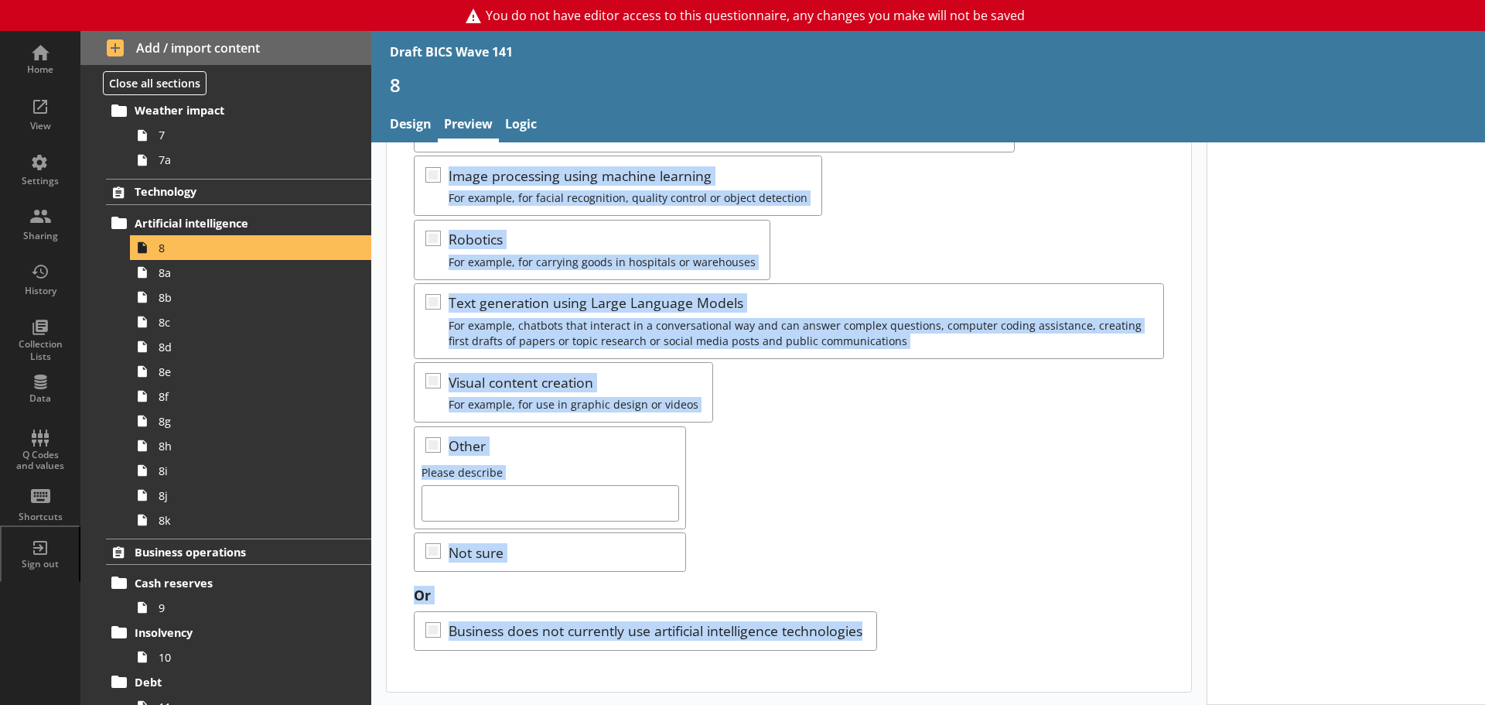
drag, startPoint x: 414, startPoint y: 189, endPoint x: 915, endPoint y: 634, distance: 670.8
click at [915, 634] on div "Which of the following artificial intelligence technologies, if any, does [Ru N…" at bounding box center [789, 264] width 805 height 853
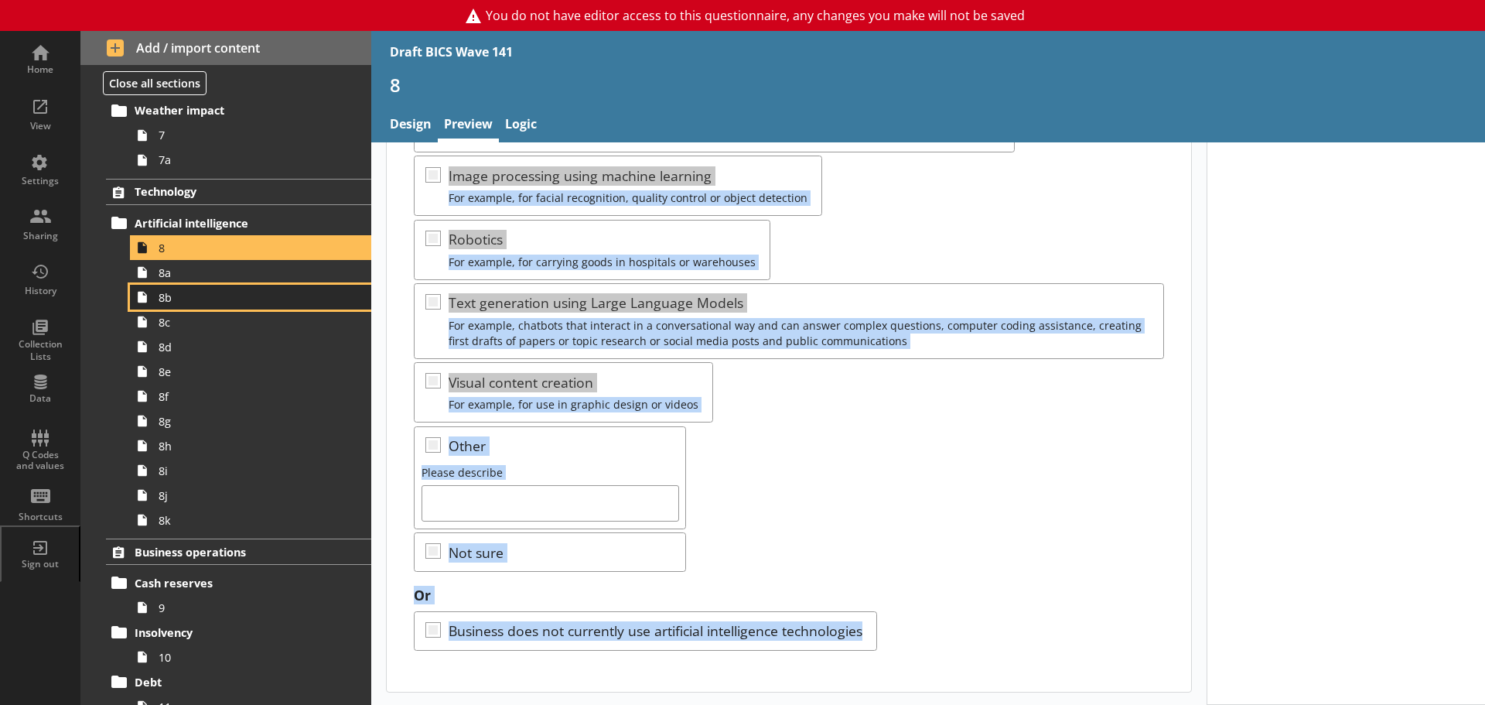
click at [217, 290] on span "8b" at bounding box center [245, 297] width 173 height 15
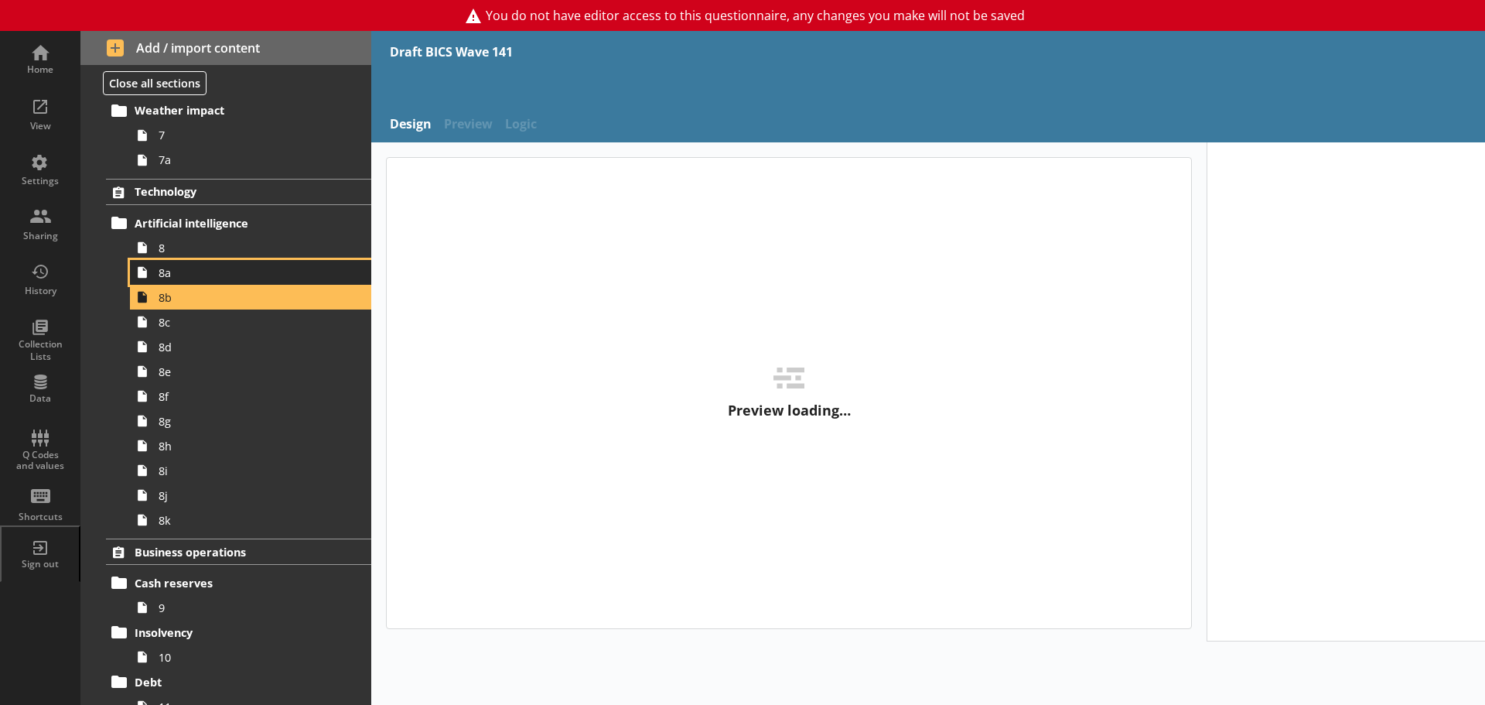
click at [216, 281] on link "8a" at bounding box center [250, 272] width 241 height 25
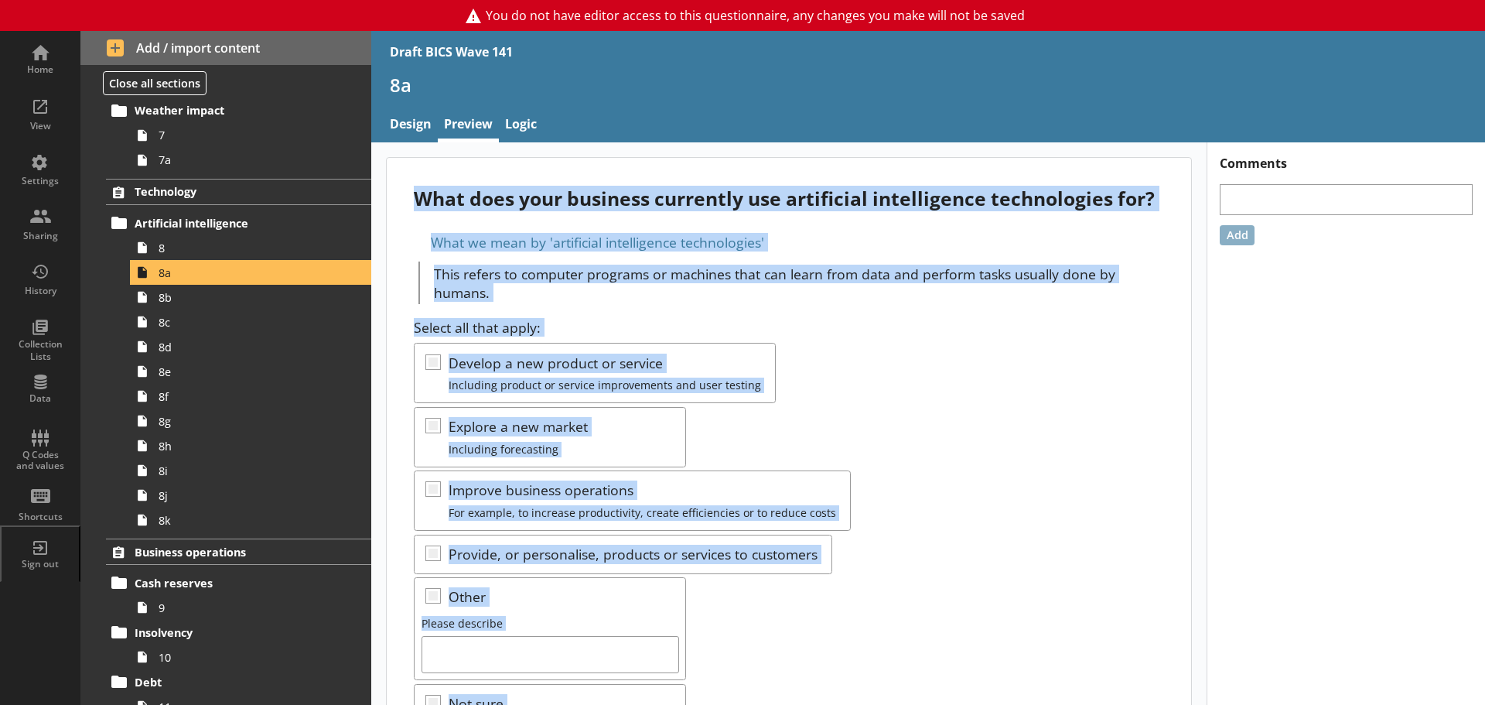
scroll to position [151, 0]
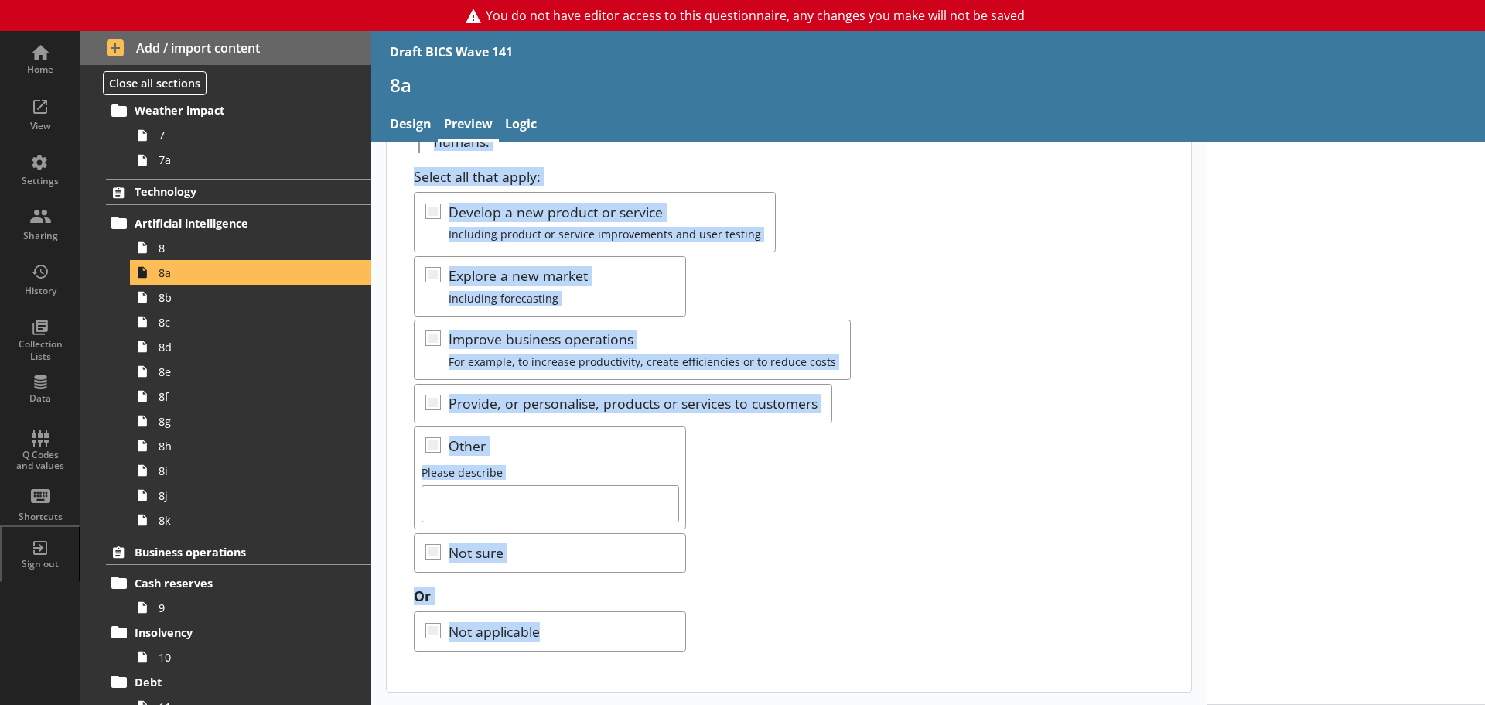
drag, startPoint x: 414, startPoint y: 197, endPoint x: 698, endPoint y: 632, distance: 519.3
click at [698, 632] on div "What does your business currently use artificial intelligence technologies for?…" at bounding box center [789, 349] width 805 height 685
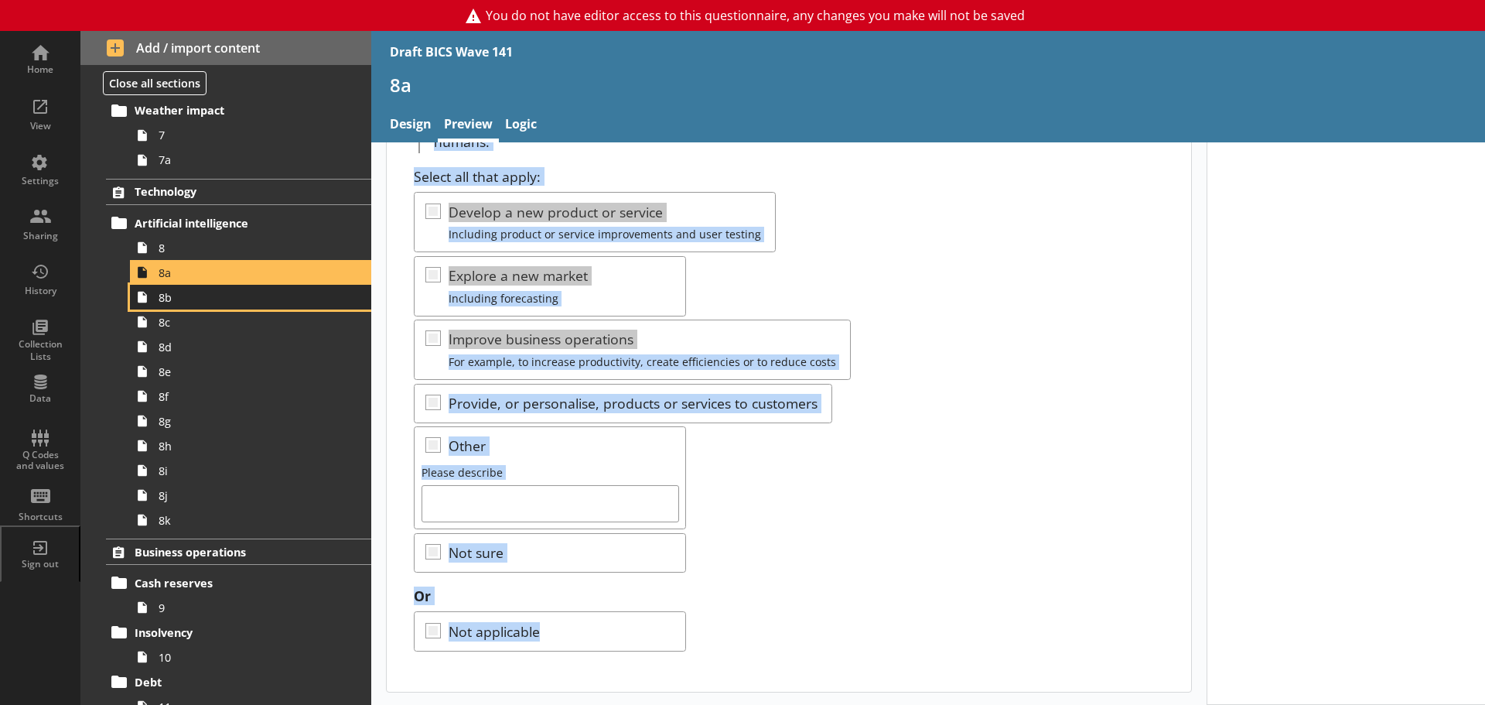
click at [153, 296] on icon at bounding box center [142, 297] width 25 height 25
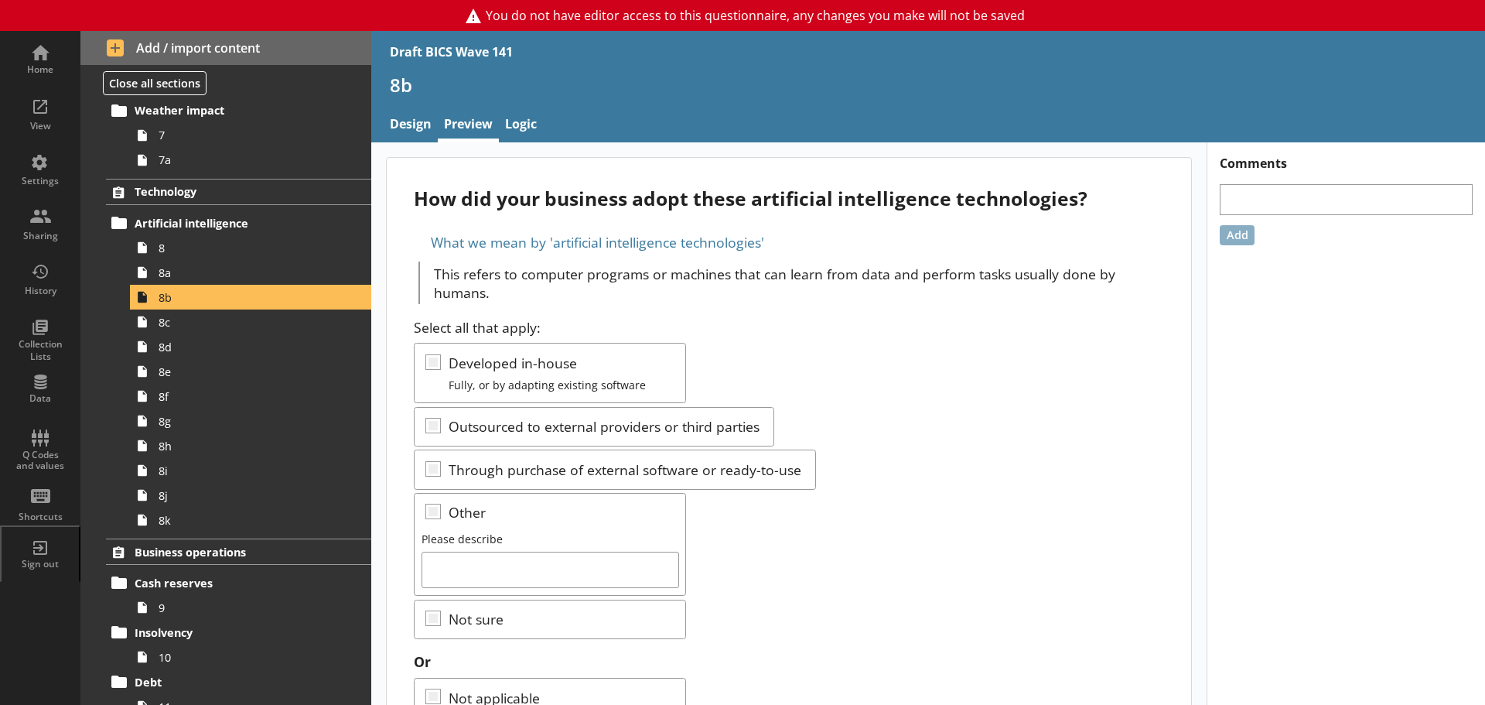
click at [852, 388] on div "Select all that apply: Developed in-house Fully, or by adapting existing softwa…" at bounding box center [789, 478] width 750 height 321
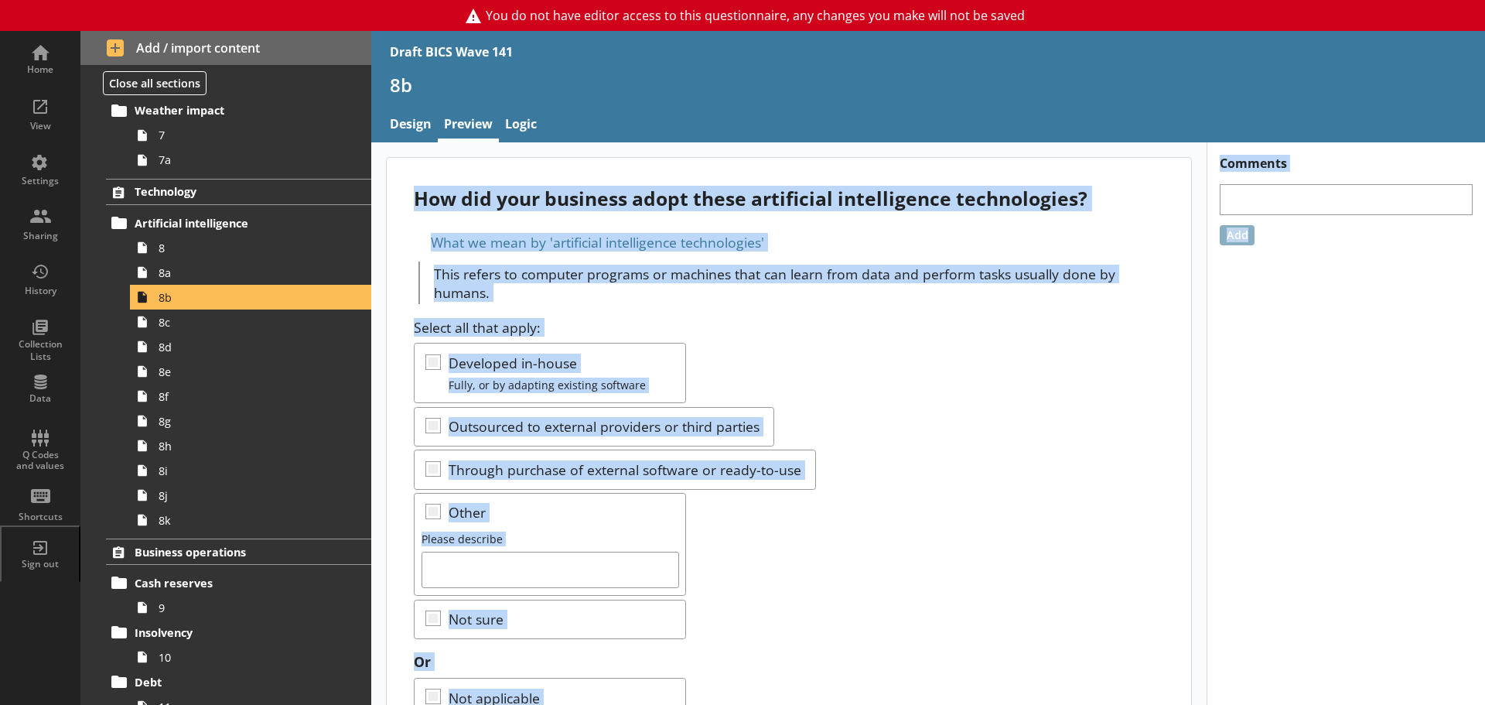
scroll to position [67, 0]
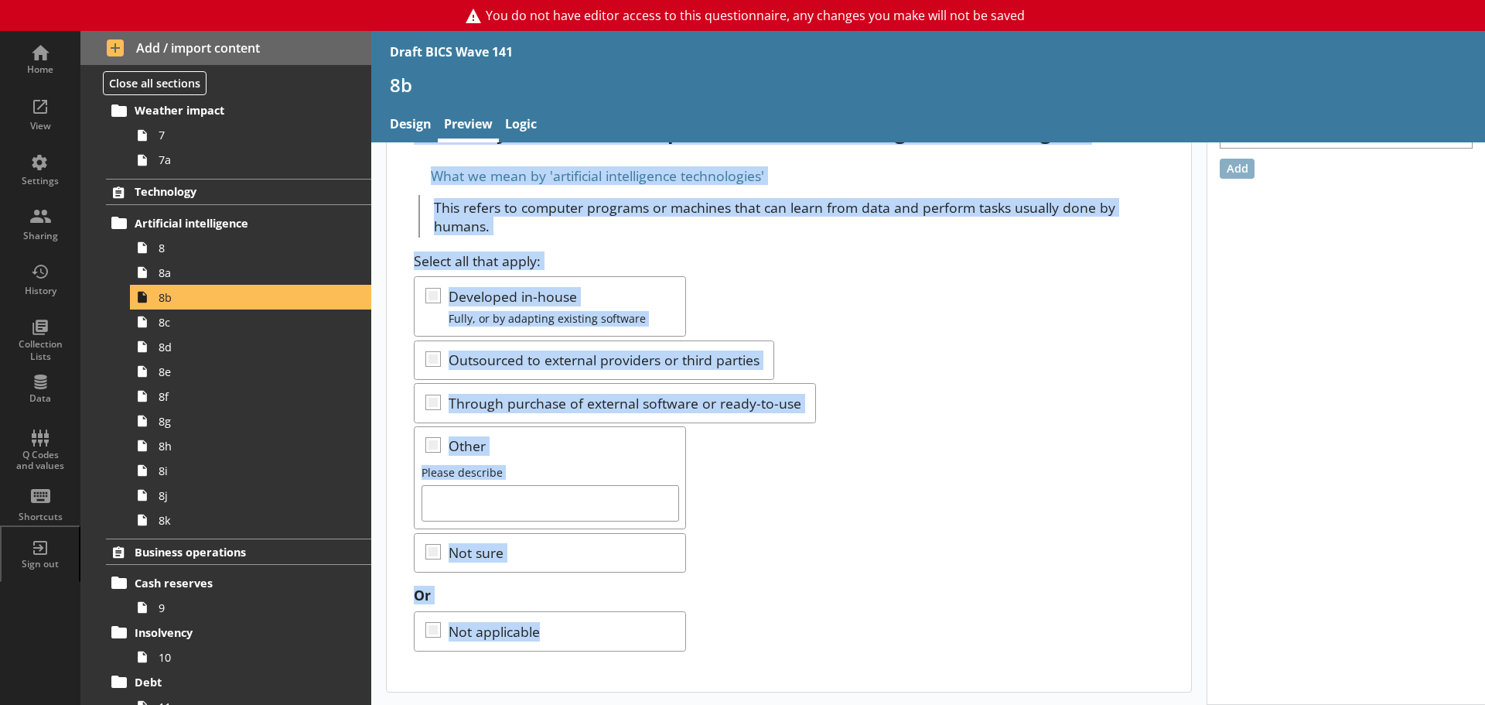
drag, startPoint x: 415, startPoint y: 200, endPoint x: 735, endPoint y: 662, distance: 562.1
click at [735, 662] on div "How did your business adopt these artificial intelligence technologies? What we…" at bounding box center [789, 391] width 805 height 600
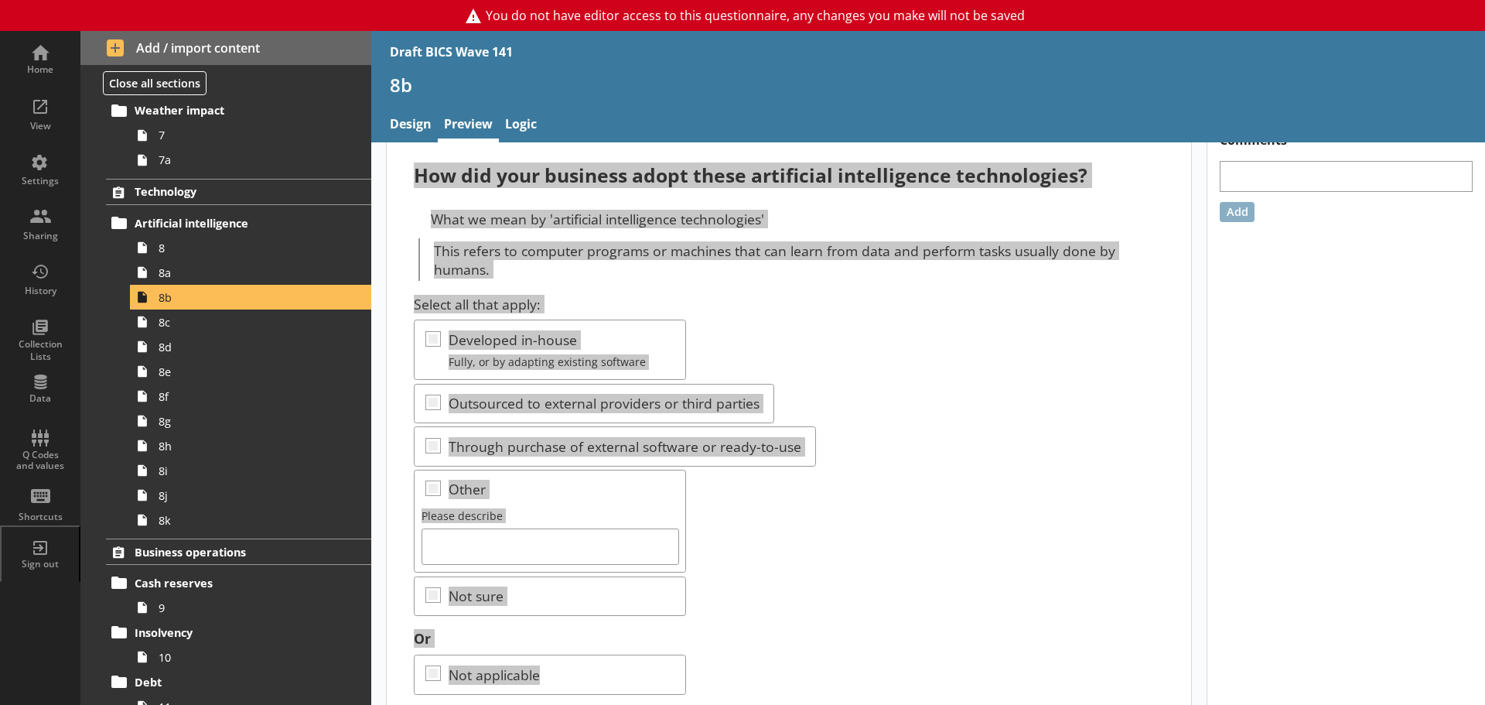
scroll to position [0, 0]
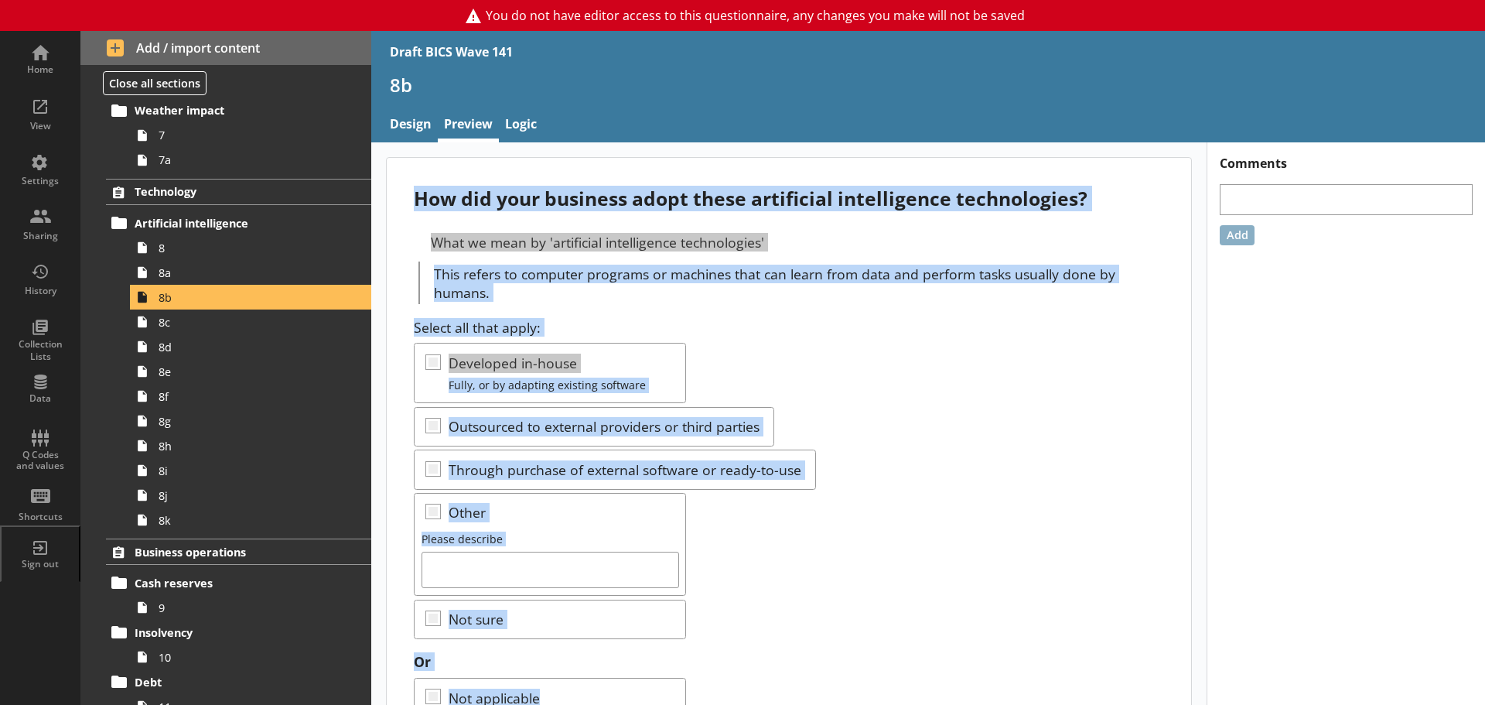
drag, startPoint x: 882, startPoint y: 314, endPoint x: 687, endPoint y: 323, distance: 195.2
click at [882, 314] on div "How did your business adopt these artificial intelligence technologies? What we…" at bounding box center [789, 458] width 805 height 600
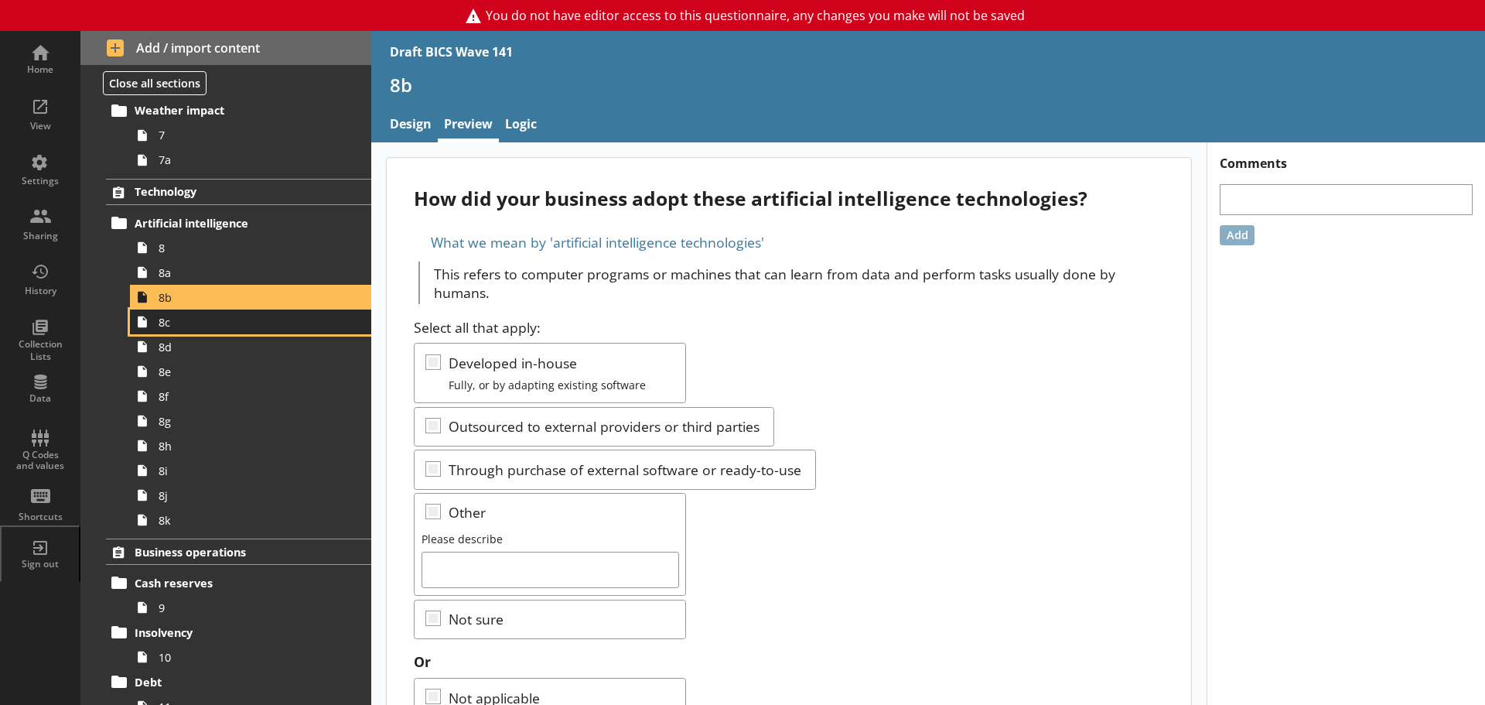
click at [183, 316] on span "8c" at bounding box center [245, 322] width 173 height 15
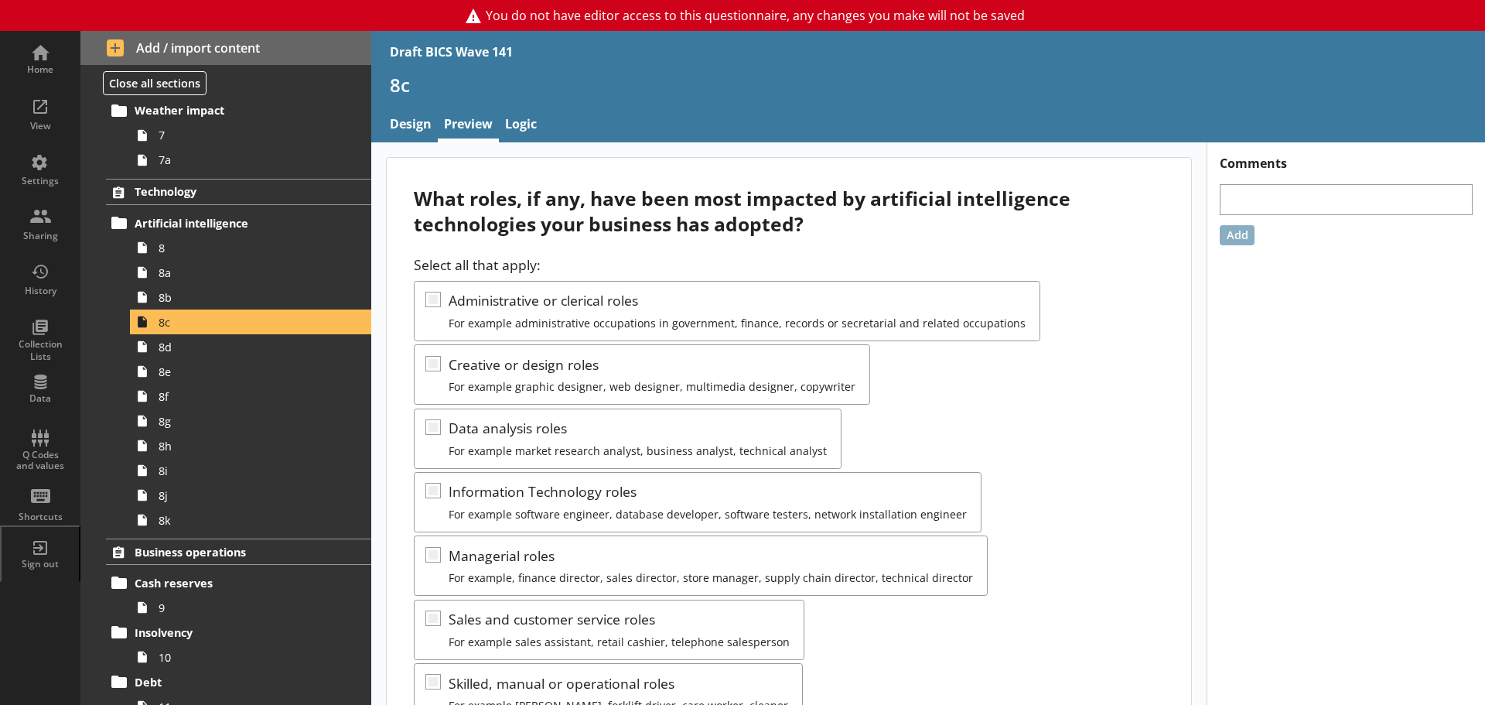
click at [447, 210] on div "What roles, if any, have been most impacted by artificial intelligence technolo…" at bounding box center [789, 211] width 750 height 51
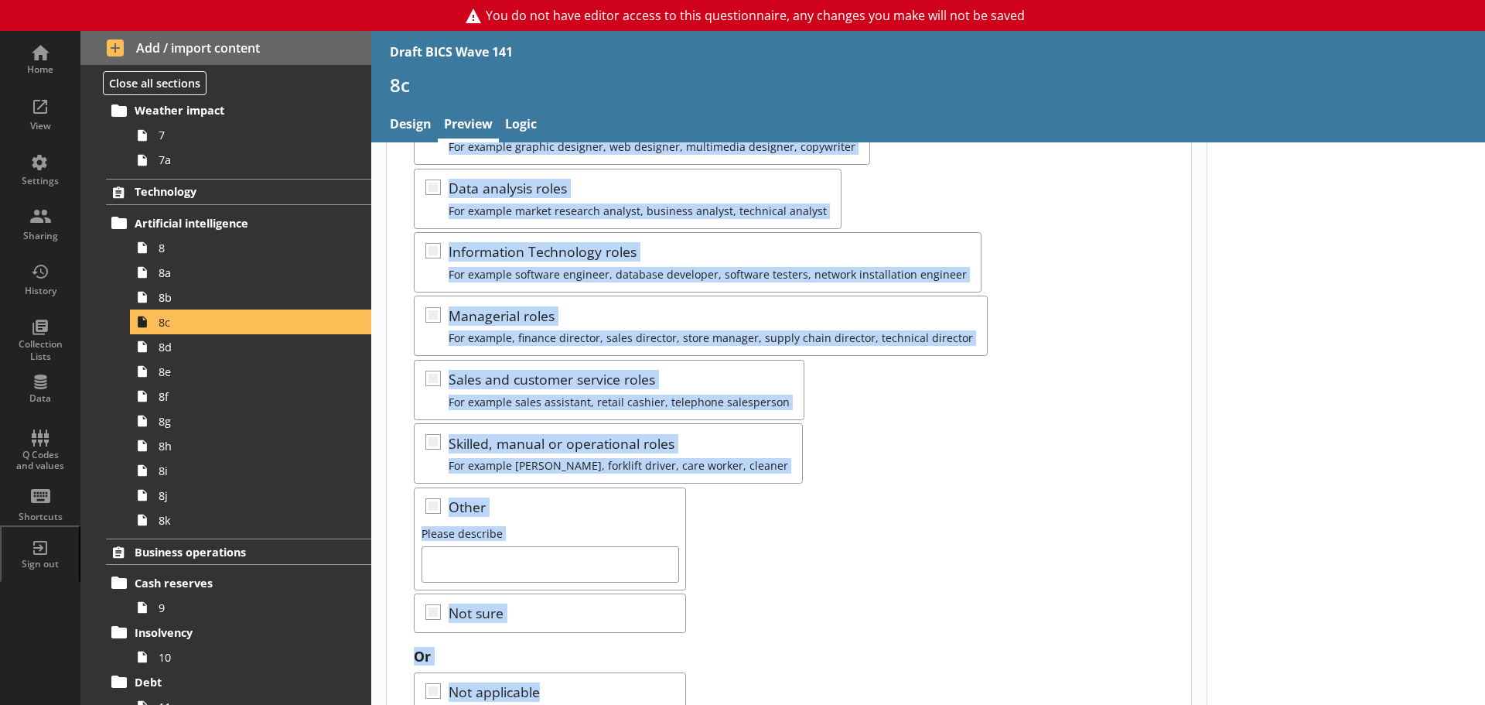
scroll to position [301, 0]
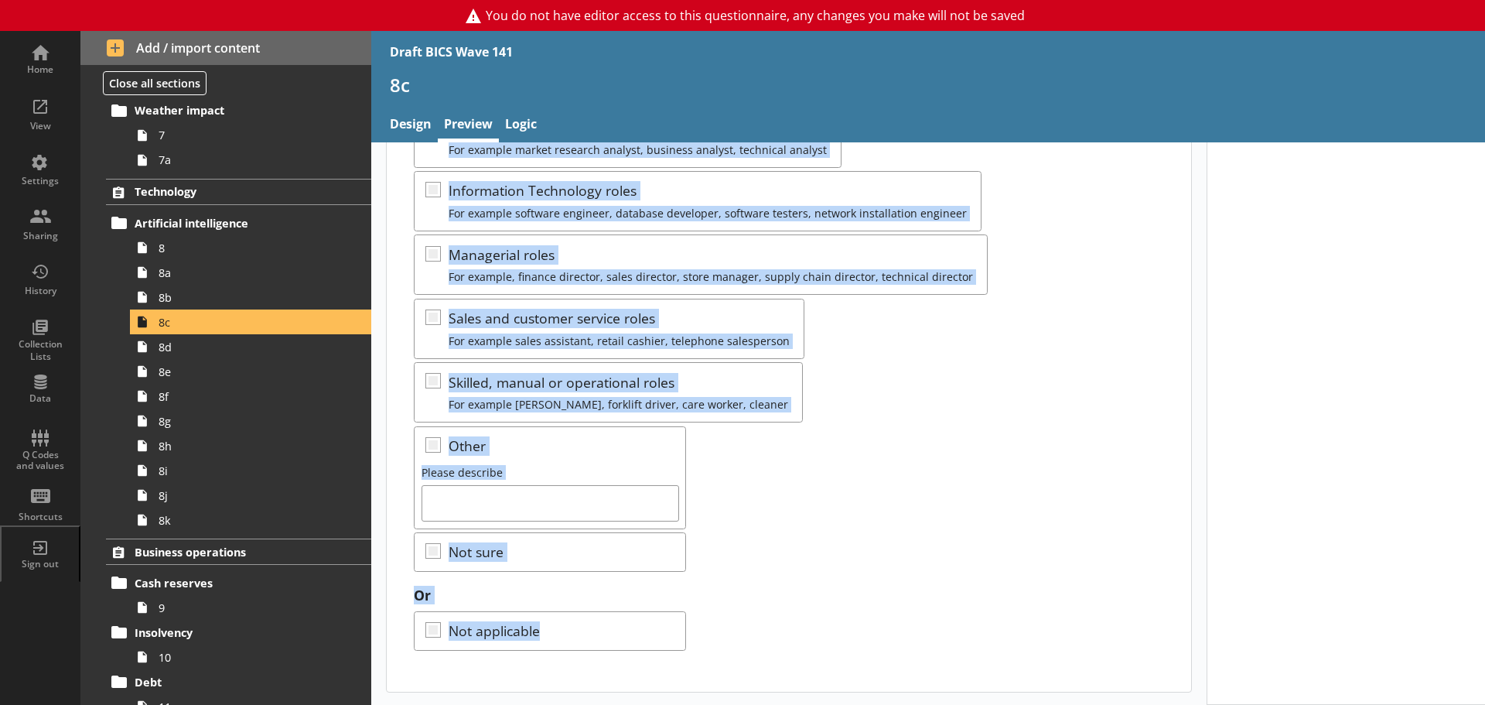
drag, startPoint x: 415, startPoint y: 201, endPoint x: 697, endPoint y: 644, distance: 525.6
click at [697, 644] on div "What roles, if any, have been most impacted by artificial intelligence technolo…" at bounding box center [789, 274] width 805 height 834
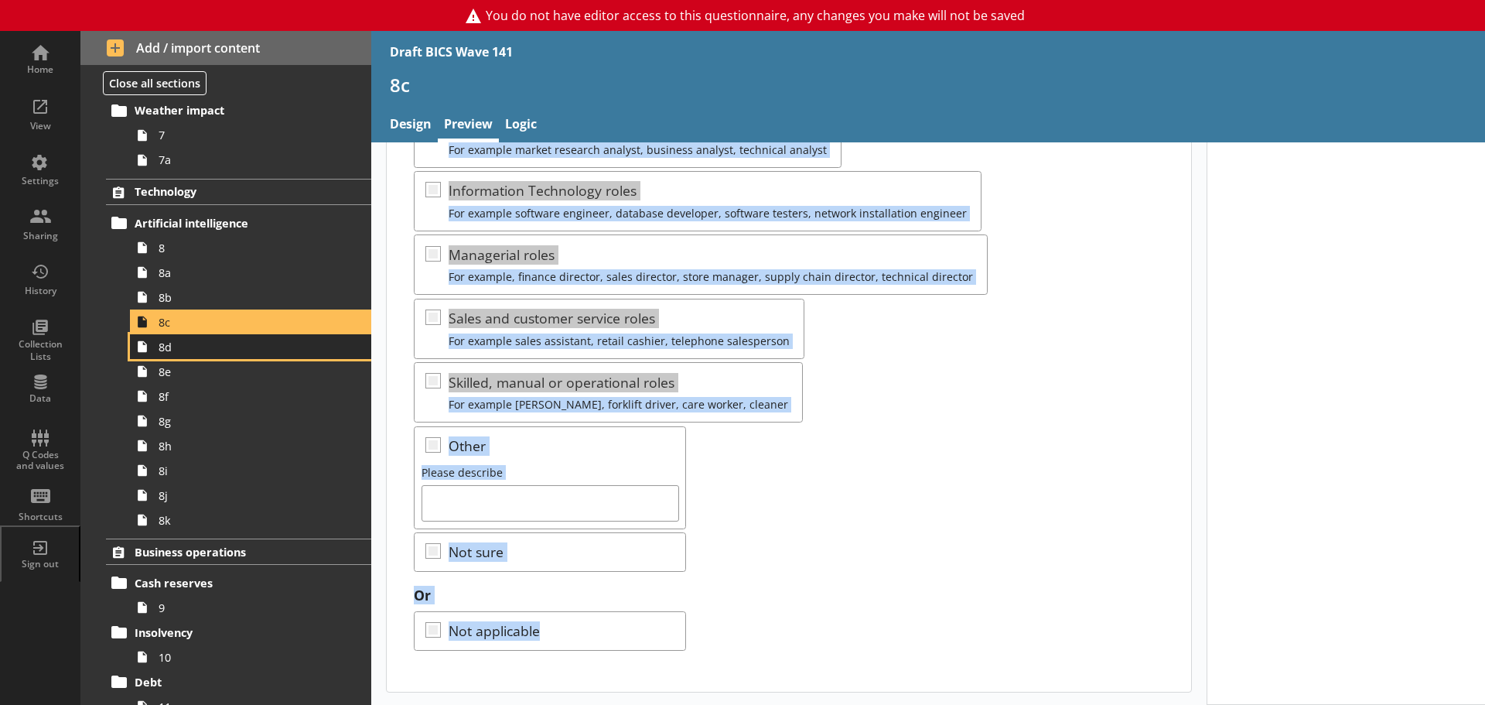
click at [210, 345] on span "8d" at bounding box center [245, 347] width 173 height 15
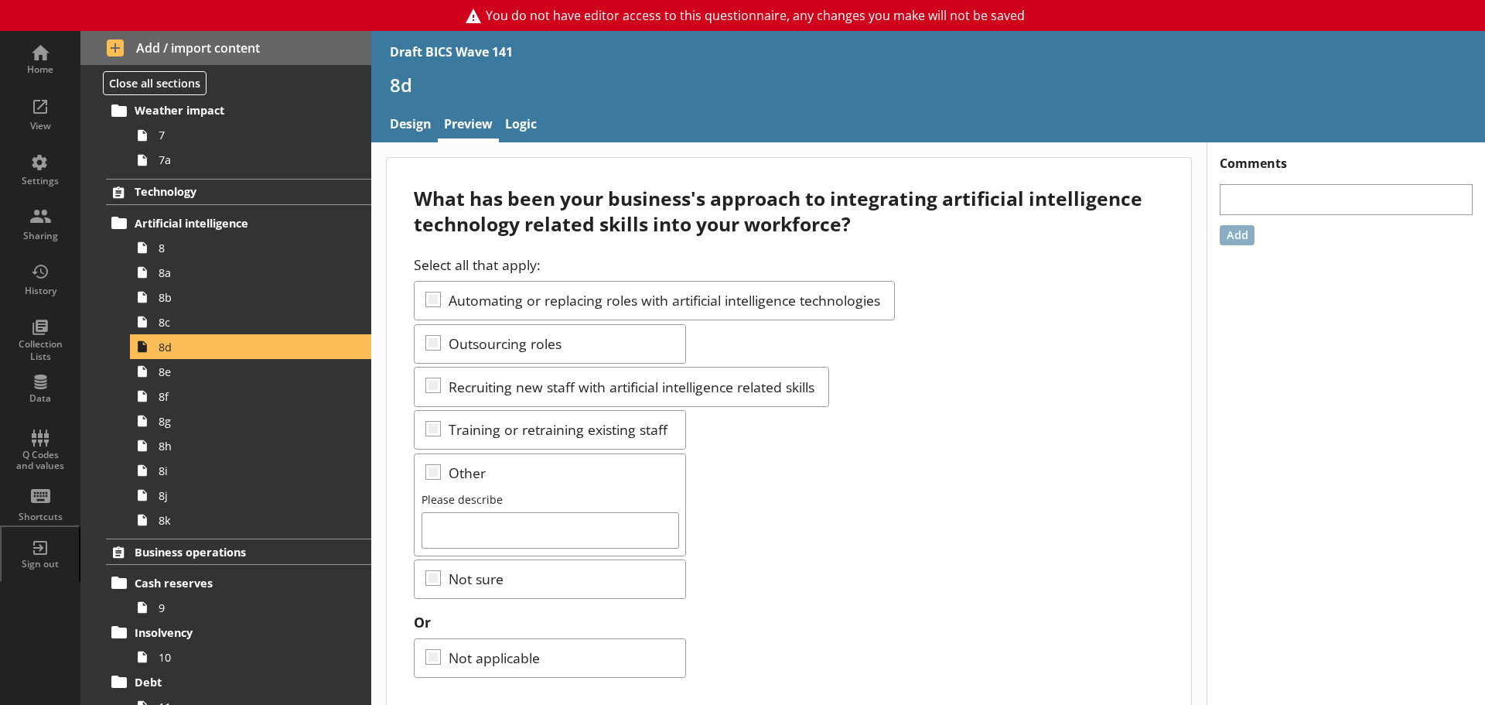
click at [415, 195] on div "What has been your business's approach to integrating artificial intelligence t…" at bounding box center [789, 211] width 750 height 51
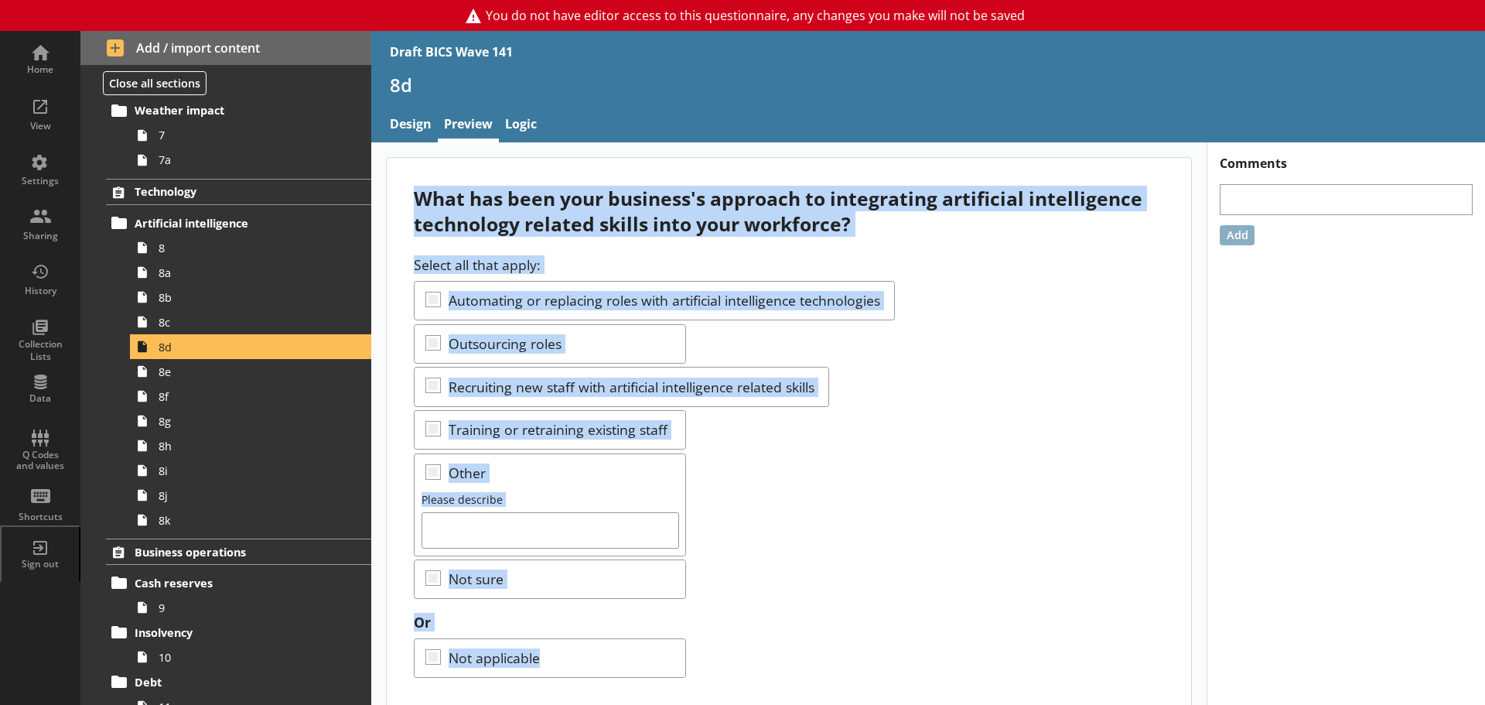
drag, startPoint x: 414, startPoint y: 197, endPoint x: 752, endPoint y: 680, distance: 589.4
click at [752, 680] on div "What has been your business's approach to integrating artificial intelligence t…" at bounding box center [789, 438] width 805 height 560
click at [206, 364] on span "8e" at bounding box center [245, 371] width 173 height 15
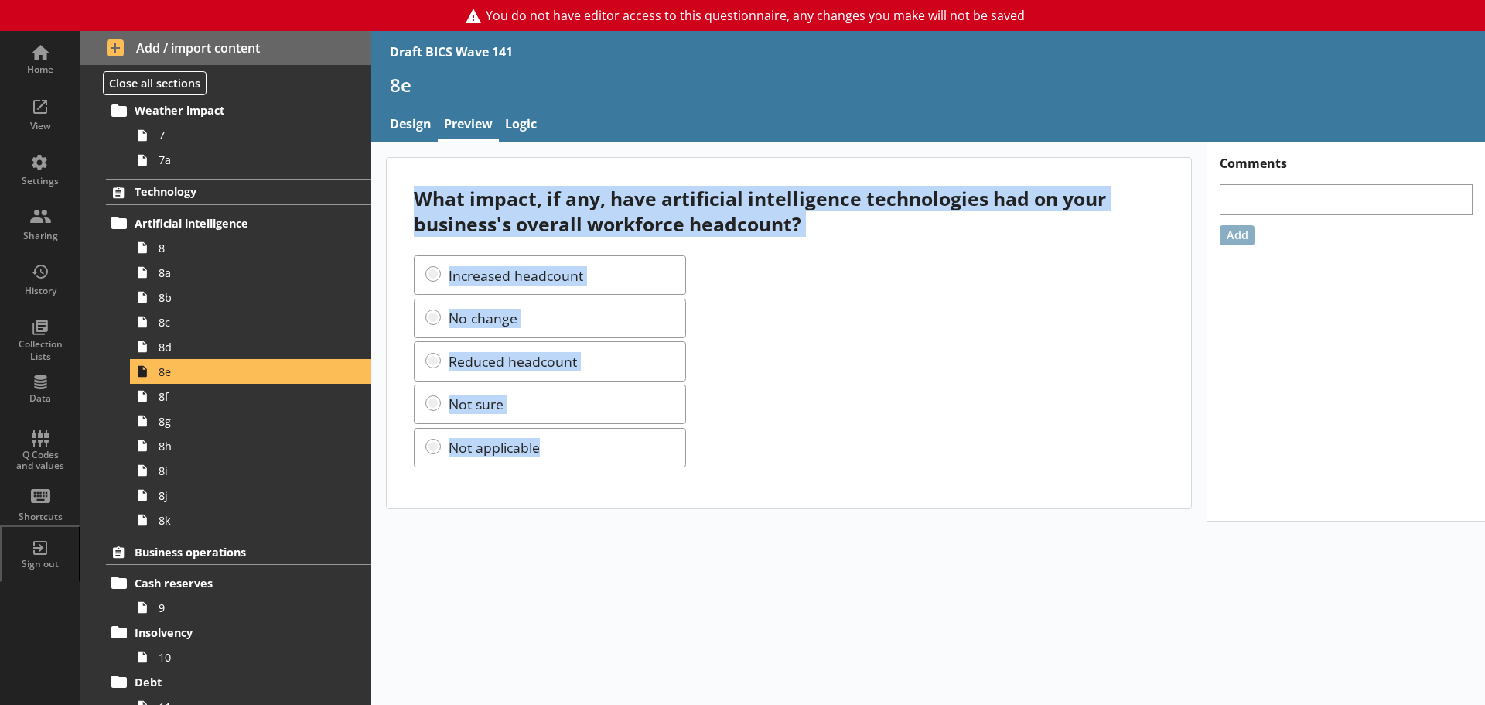
drag, startPoint x: 412, startPoint y: 194, endPoint x: 579, endPoint y: 436, distance: 293.8
click at [579, 436] on div "What impact, if any, have artificial intelligence technologies had on your busi…" at bounding box center [789, 333] width 805 height 350
click at [521, 569] on div "What impact, if any, have artificial intelligence technologies had on your busi…" at bounding box center [928, 423] width 1114 height 562
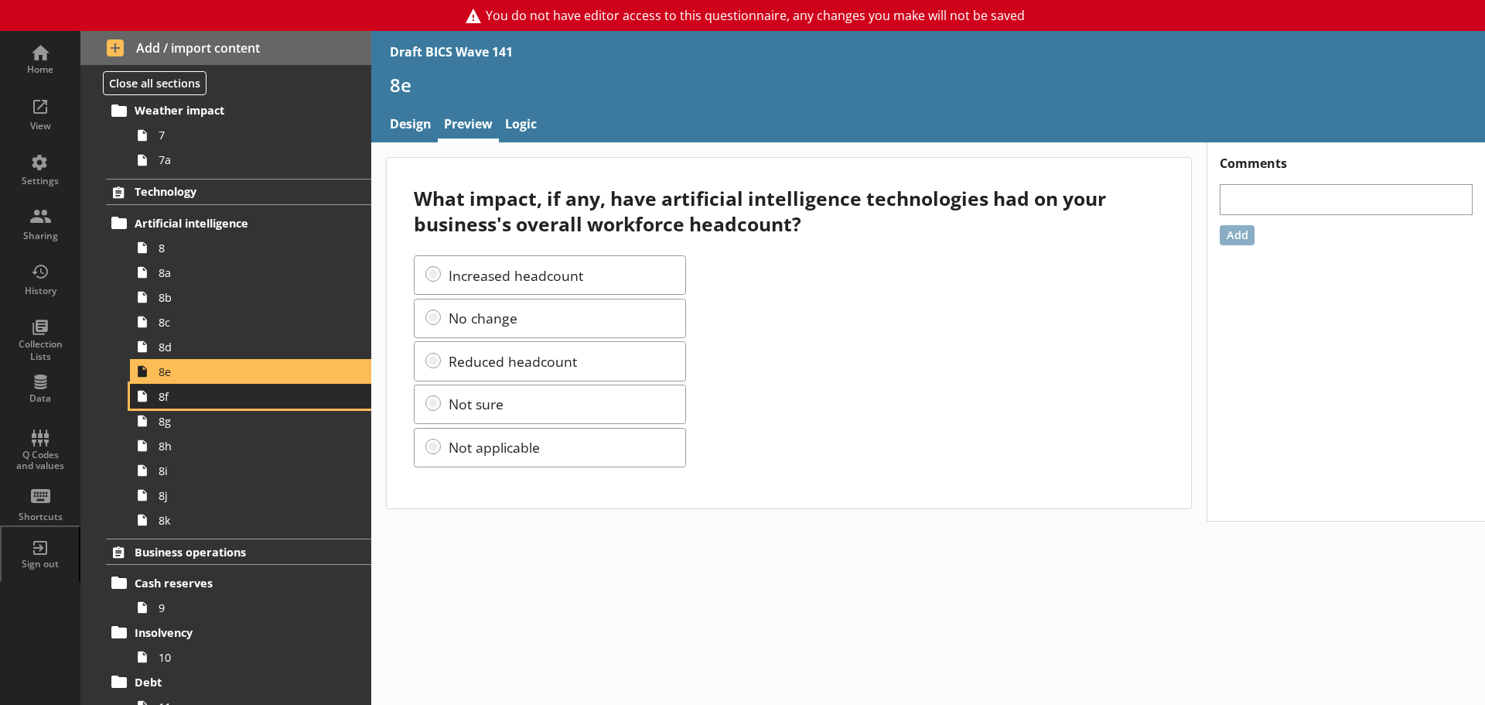
click at [207, 395] on span "8f" at bounding box center [245, 396] width 173 height 15
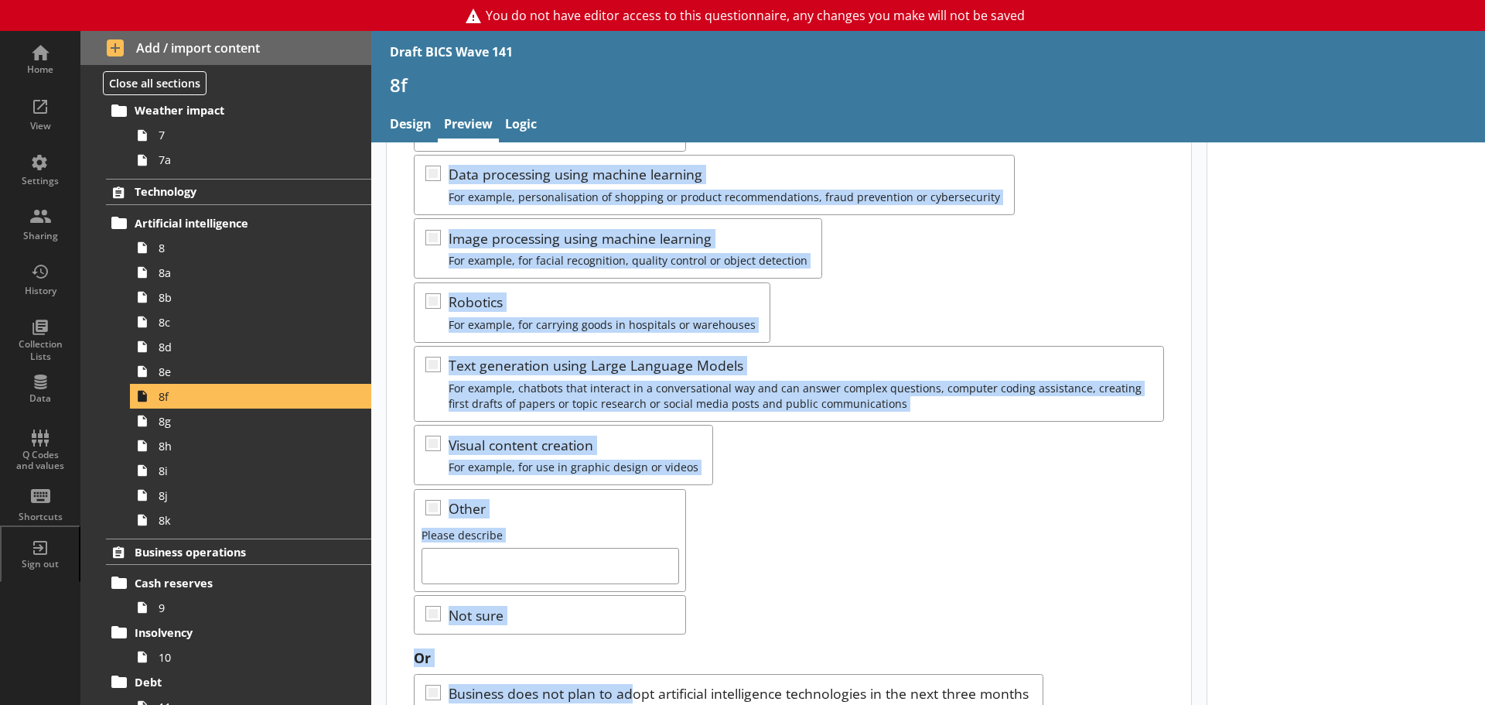
scroll to position [320, 0]
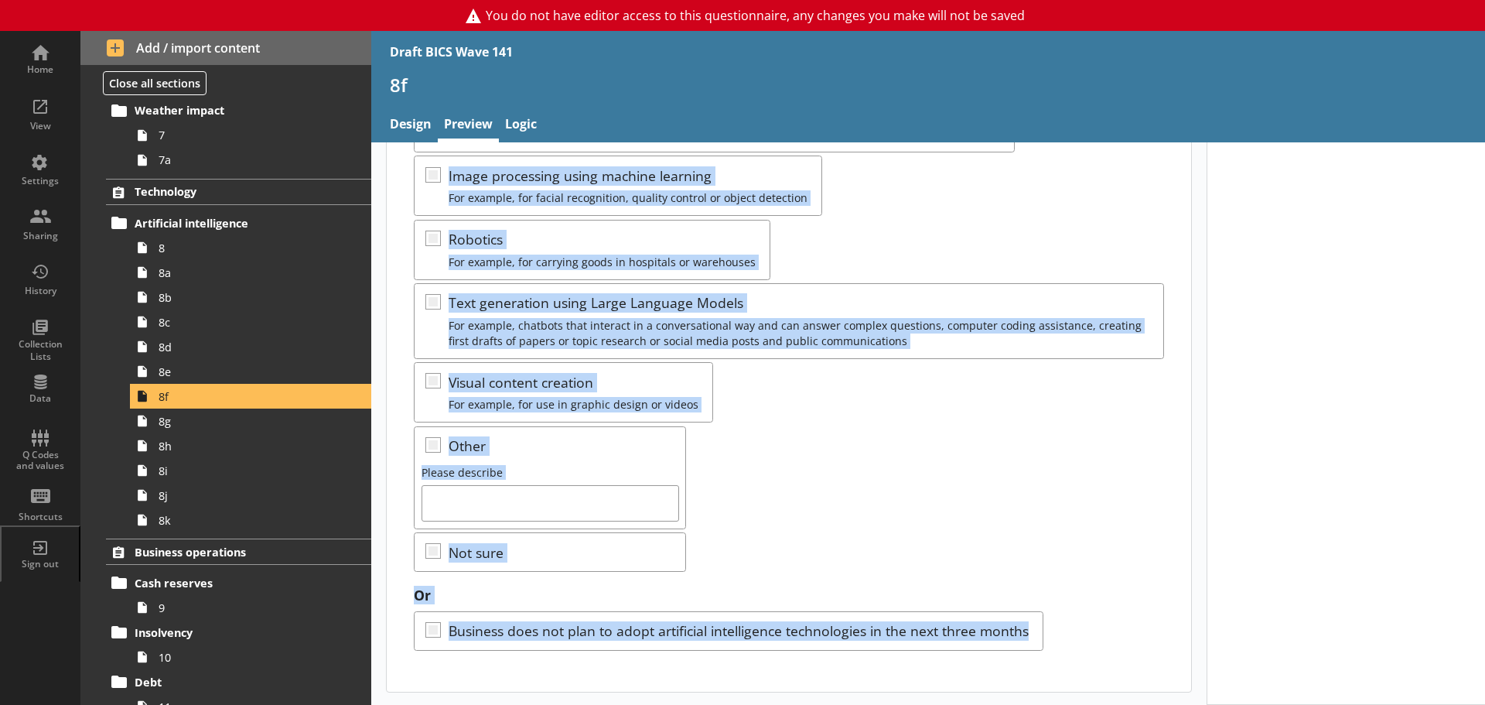
drag, startPoint x: 412, startPoint y: 193, endPoint x: 1078, endPoint y: 638, distance: 800.4
click at [1078, 638] on div "Which of the following artificial intelligence technologies, if any, does your …" at bounding box center [789, 264] width 805 height 853
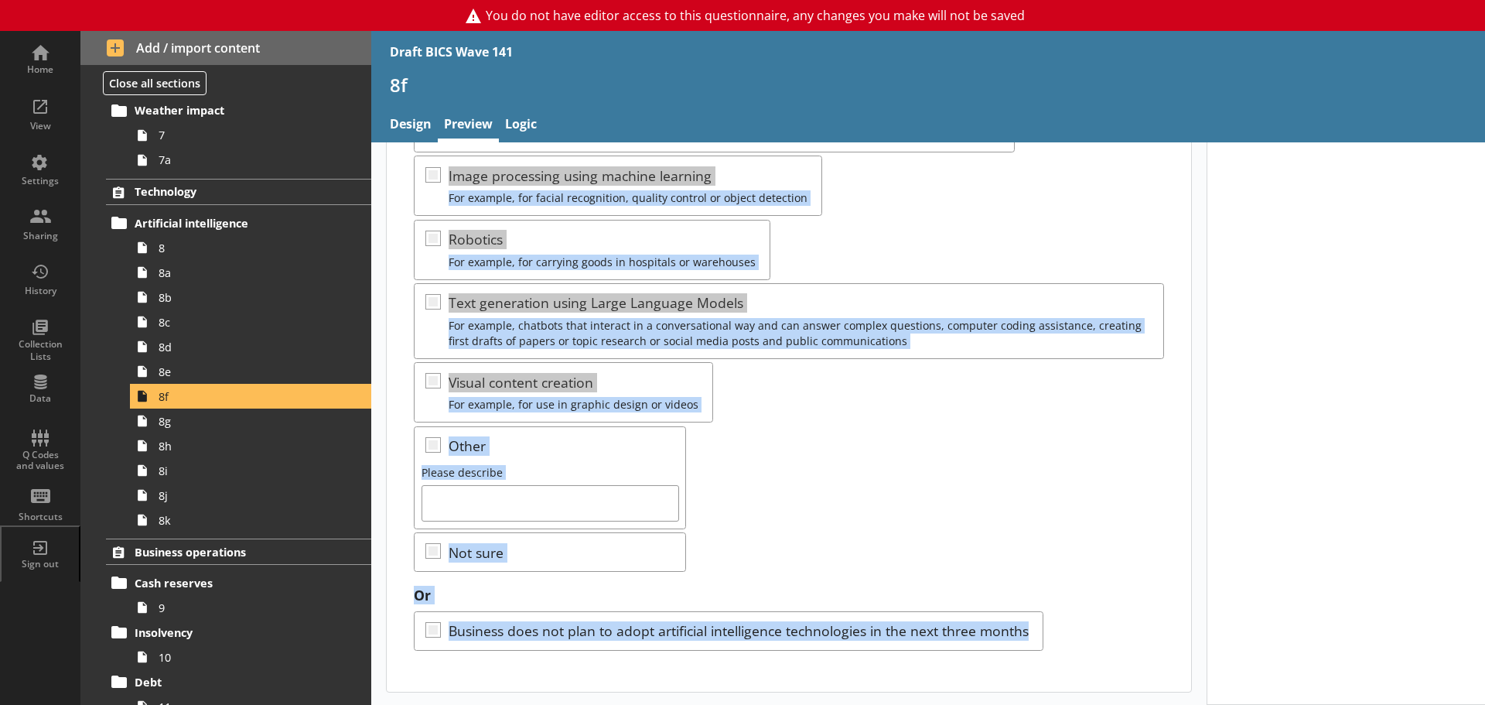
click at [843, 411] on div "Select all that apply: Autonomous vehicles Data processing using machine learni…" at bounding box center [789, 298] width 750 height 549
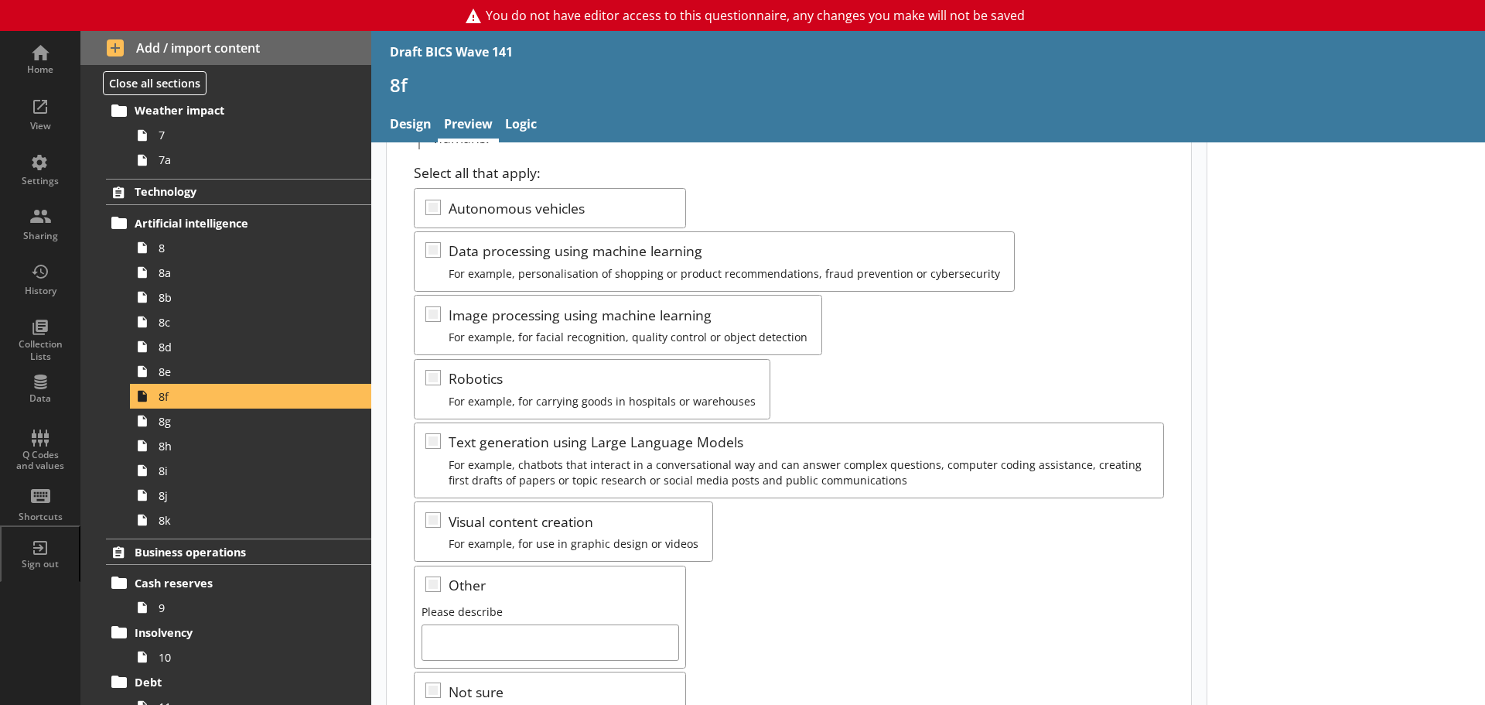
scroll to position [10, 0]
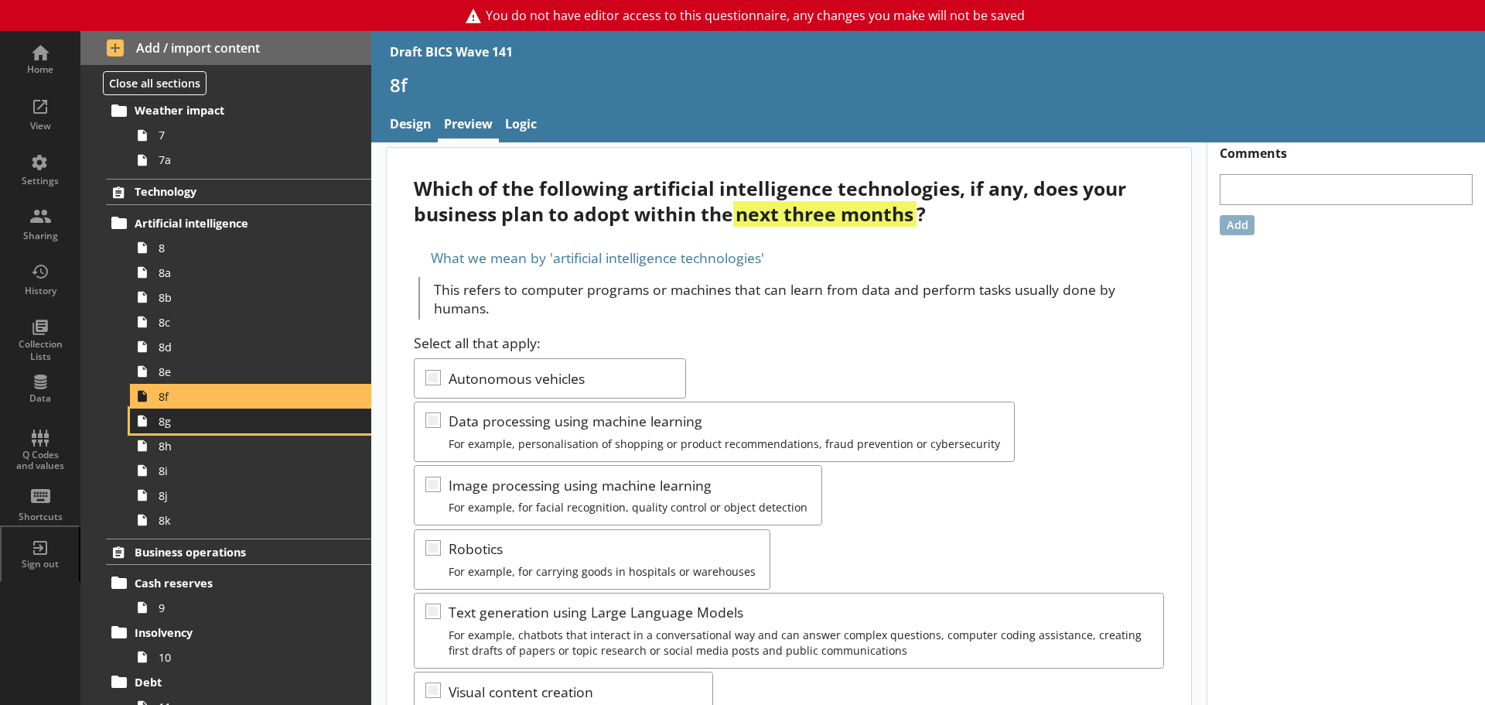
click at [184, 424] on span "8g" at bounding box center [245, 421] width 173 height 15
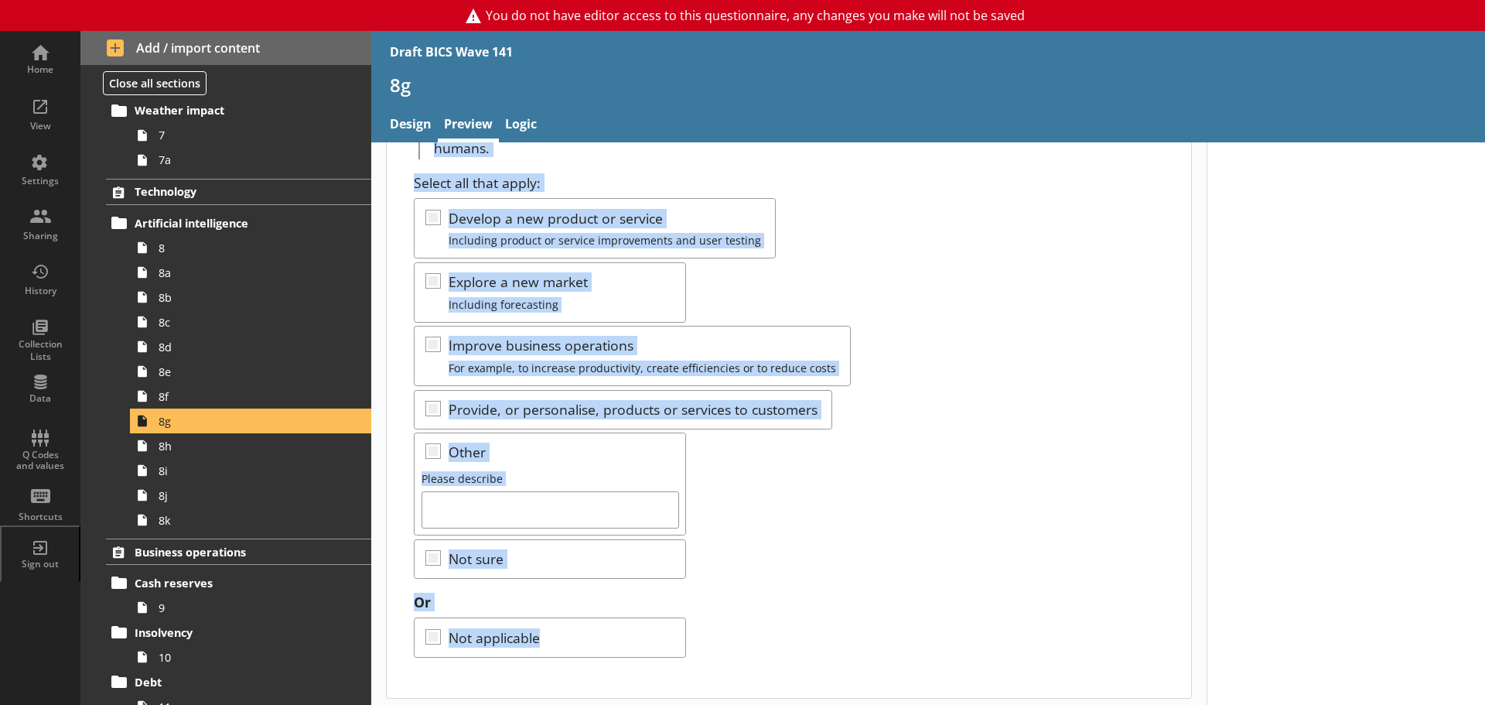
scroll to position [151, 0]
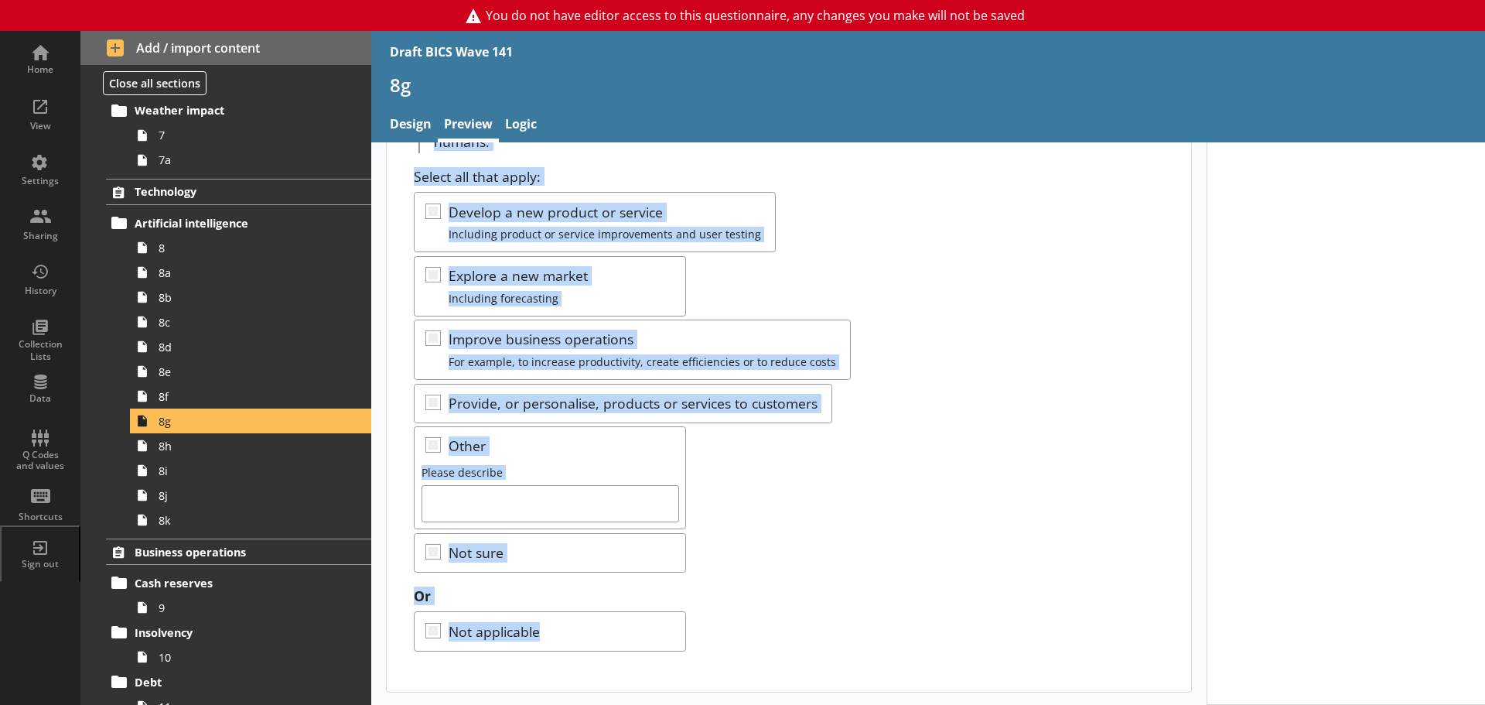
drag, startPoint x: 412, startPoint y: 194, endPoint x: 728, endPoint y: 651, distance: 555.0
click at [728, 651] on div "What does your business plan to adopt artificial intelligence technologies for?…" at bounding box center [789, 349] width 805 height 685
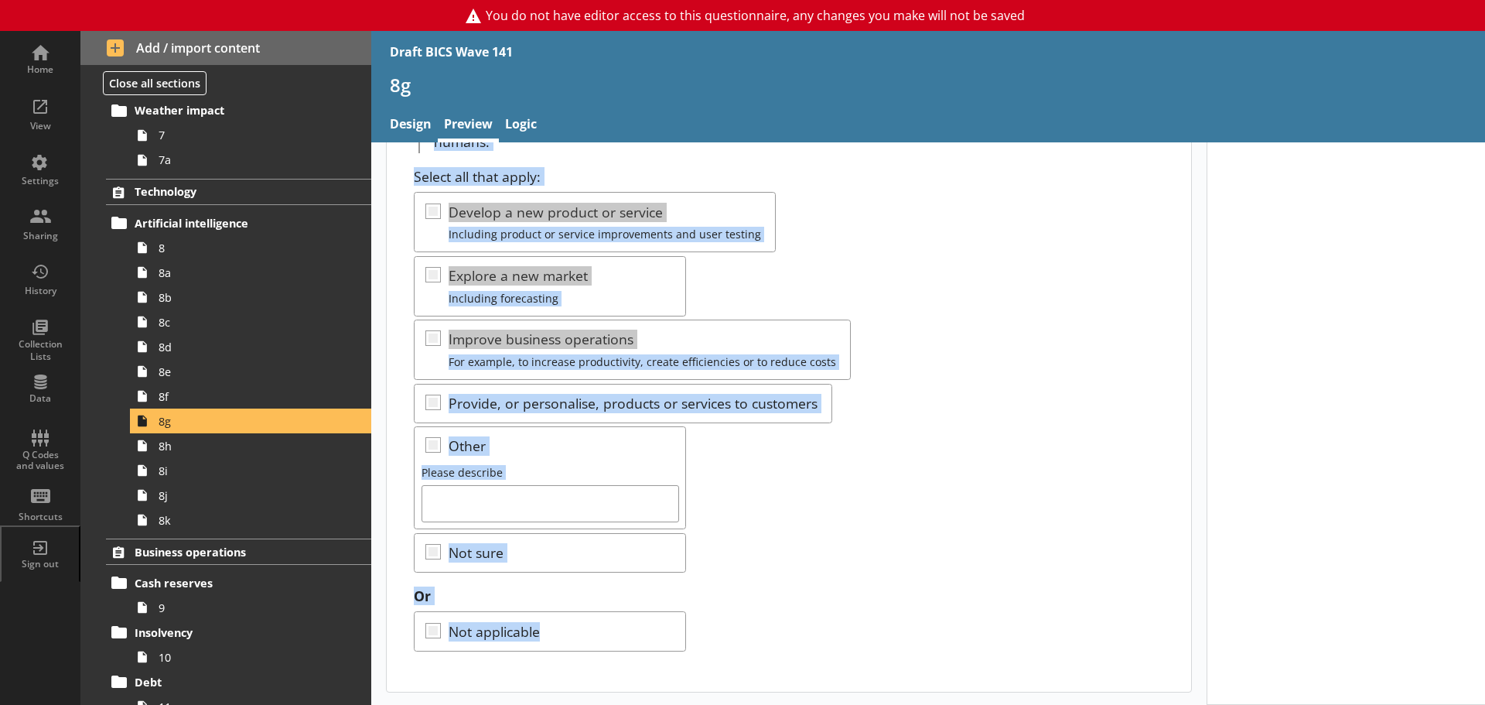
click at [900, 553] on div "Select all that apply: Develop a new product or service Including product or se…" at bounding box center [789, 369] width 750 height 405
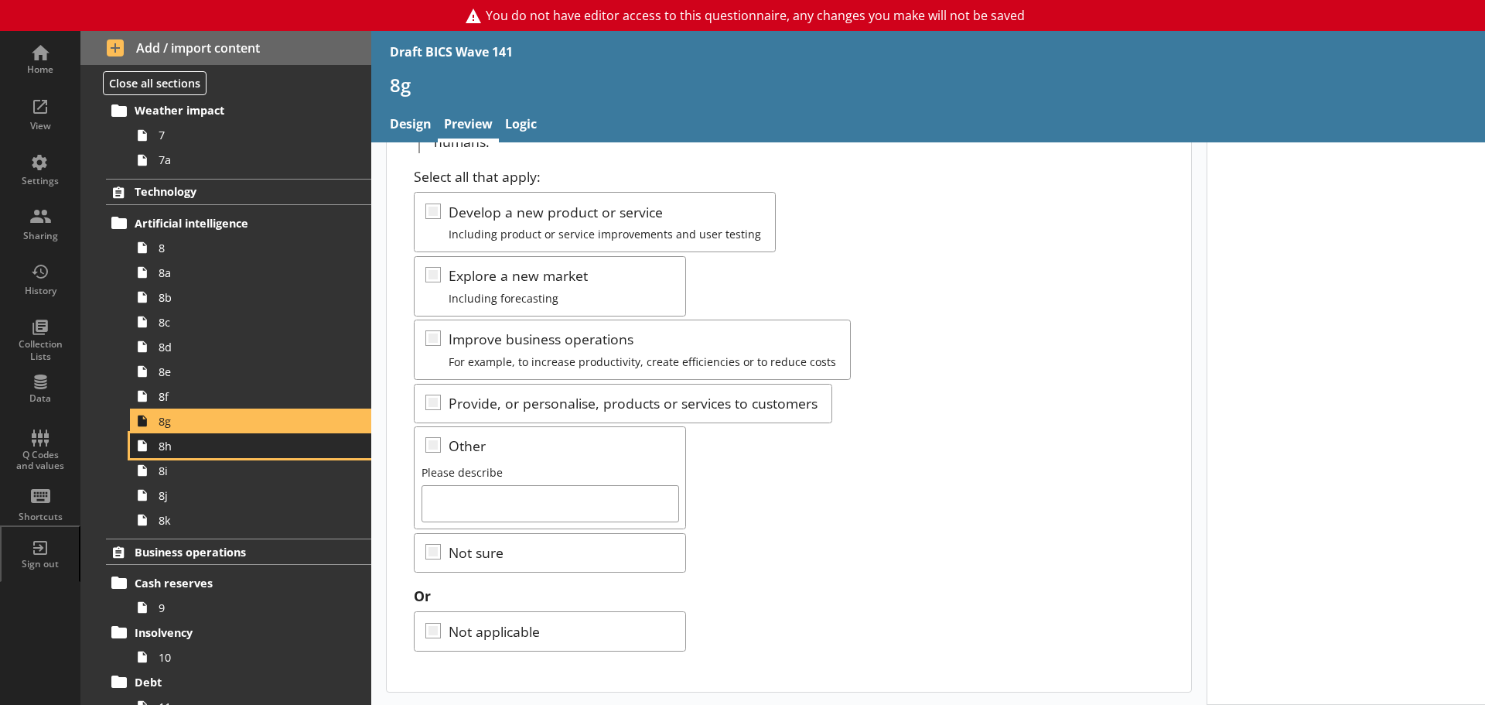
click at [176, 447] on span "8h" at bounding box center [245, 446] width 173 height 15
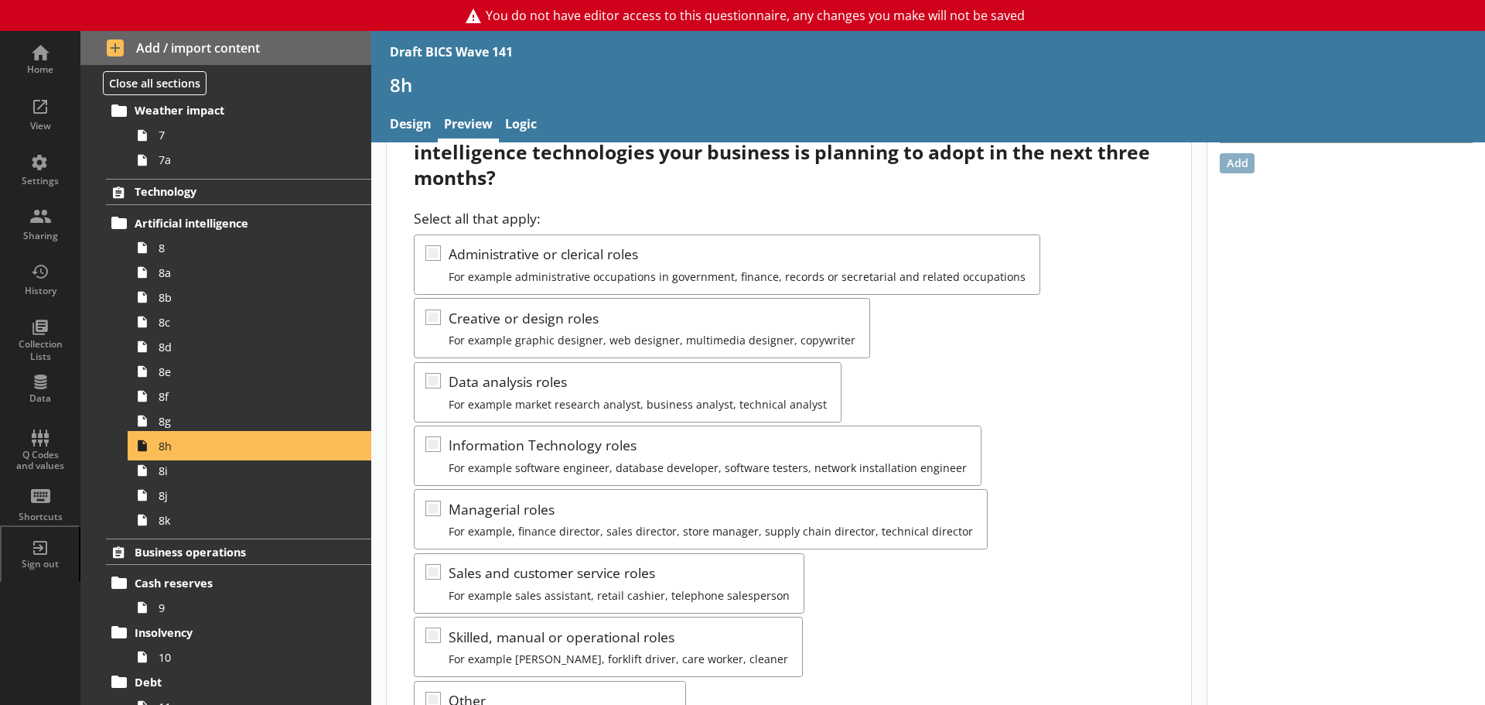
scroll to position [62, 0]
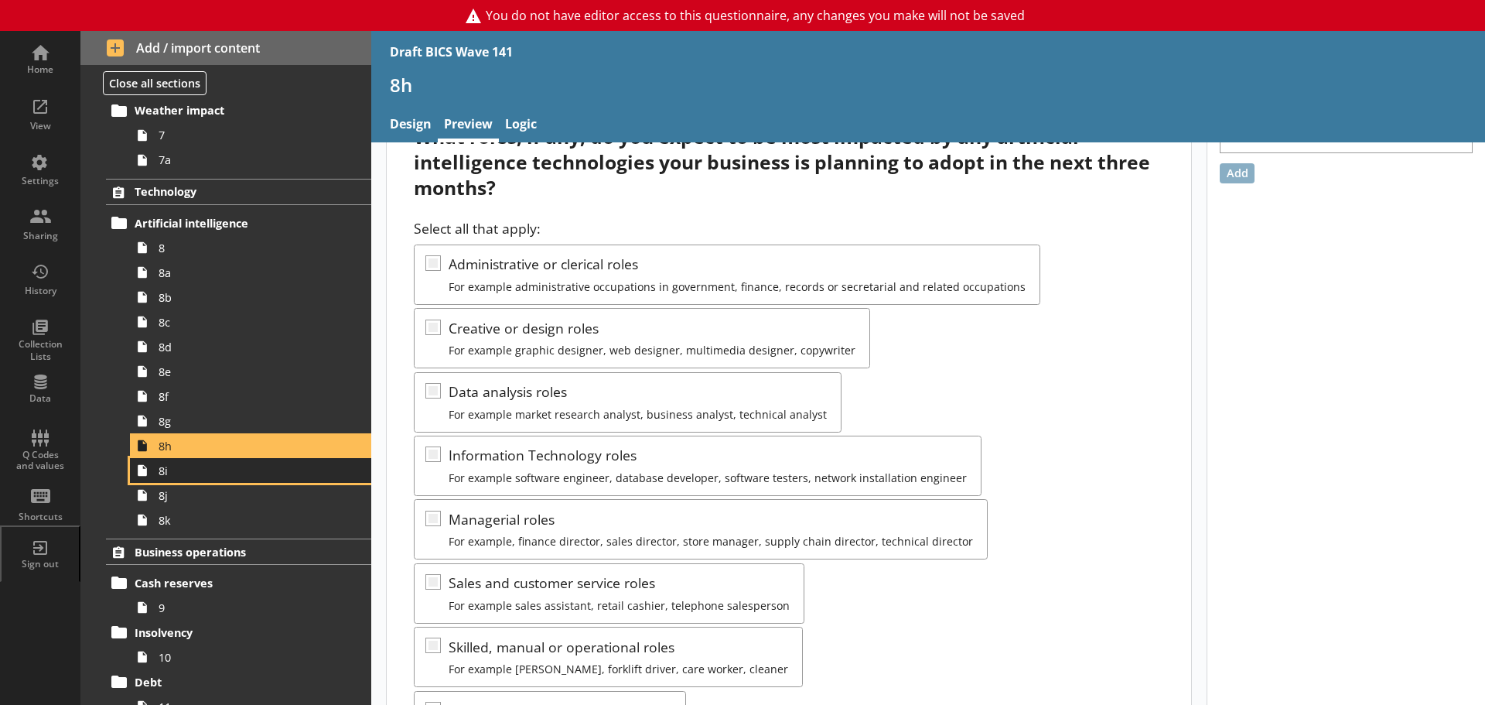
click at [176, 477] on span "8i" at bounding box center [245, 470] width 173 height 15
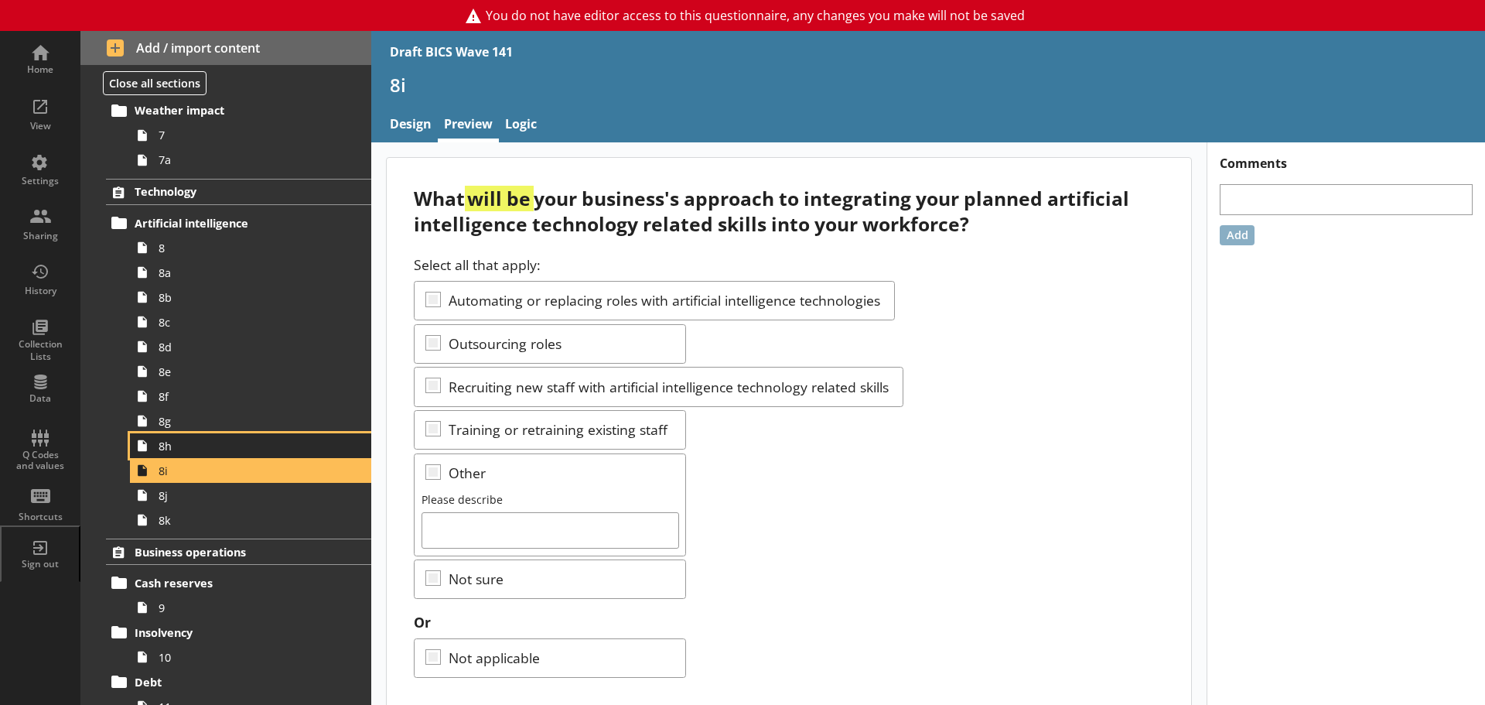
click at [195, 451] on span "8h" at bounding box center [245, 446] width 173 height 15
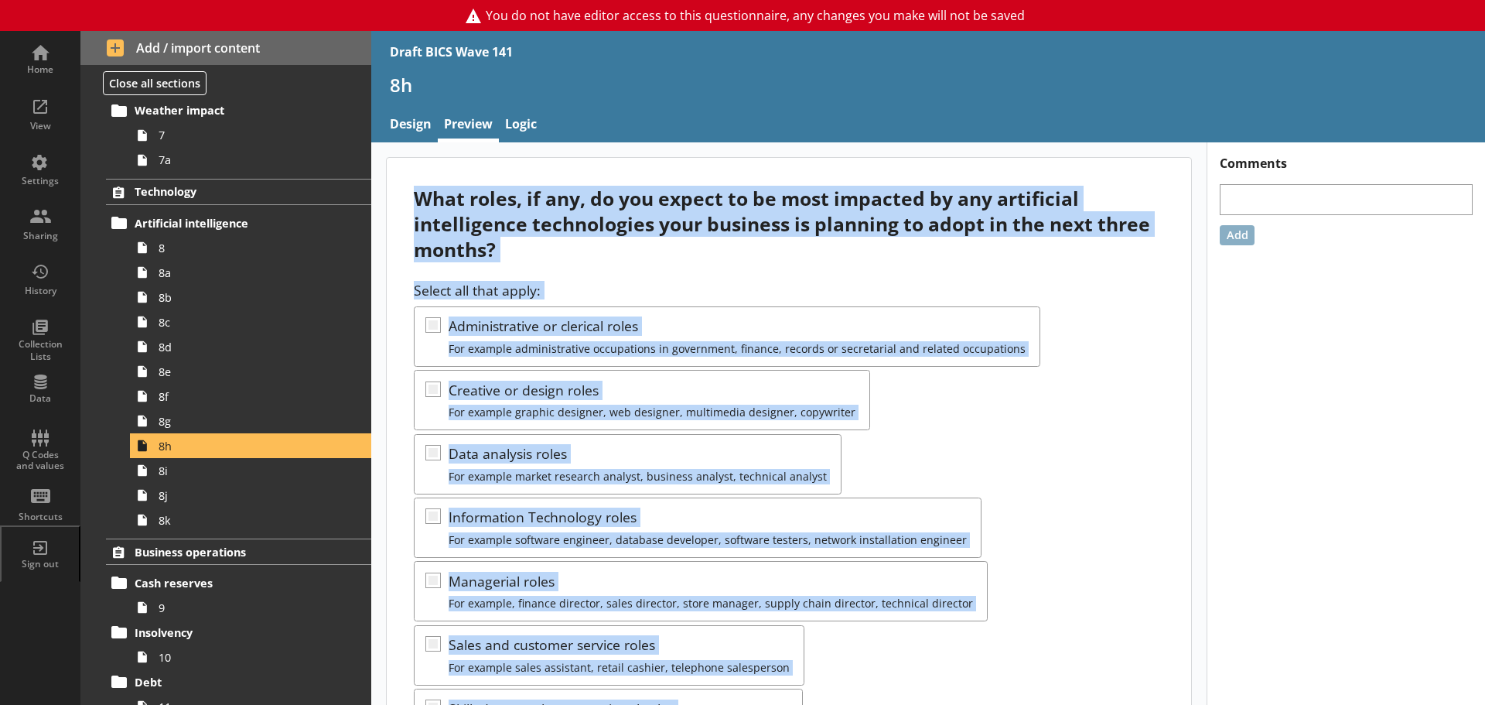
scroll to position [369, 0]
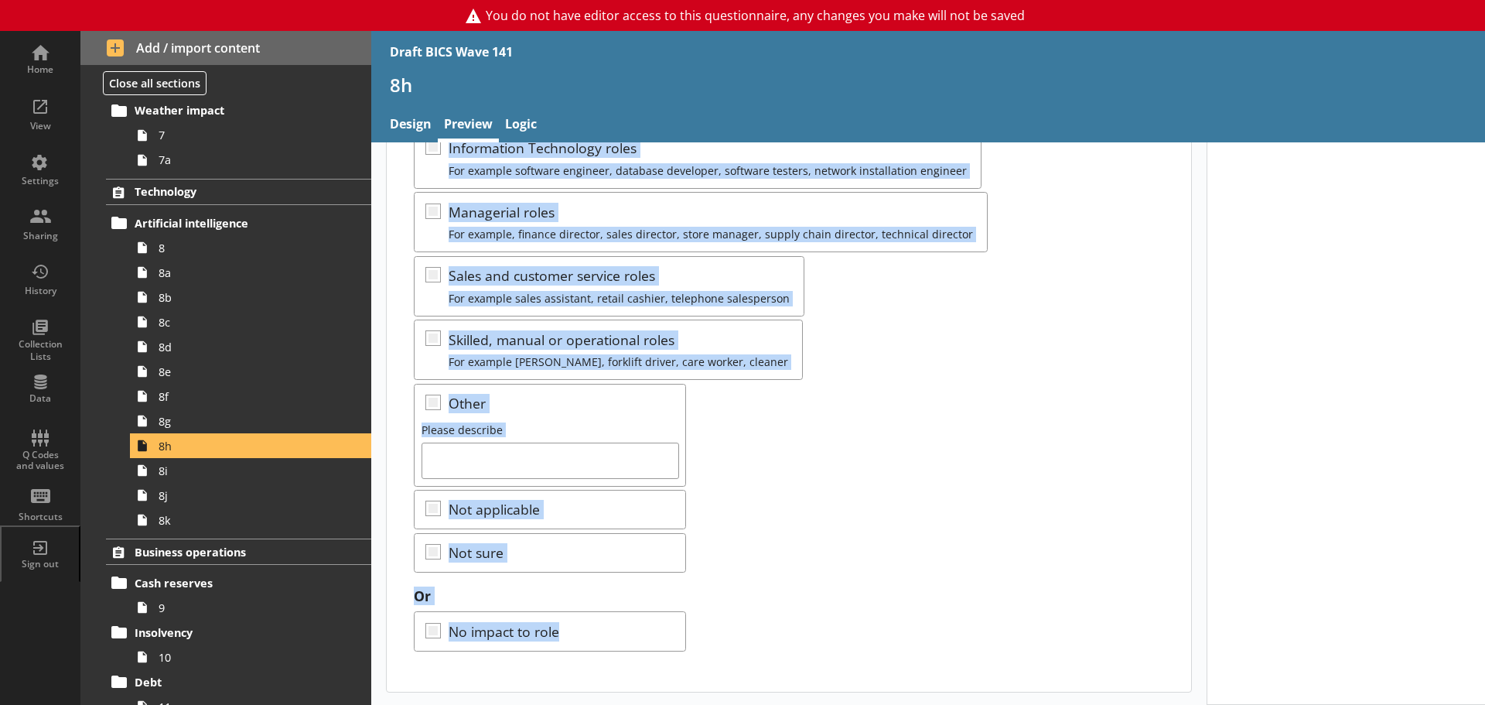
drag, startPoint x: 411, startPoint y: 200, endPoint x: 841, endPoint y: 647, distance: 620.5
click at [841, 647] on div "What roles, if any, do you expect to be most impacted by any artificial intelli…" at bounding box center [789, 240] width 805 height 903
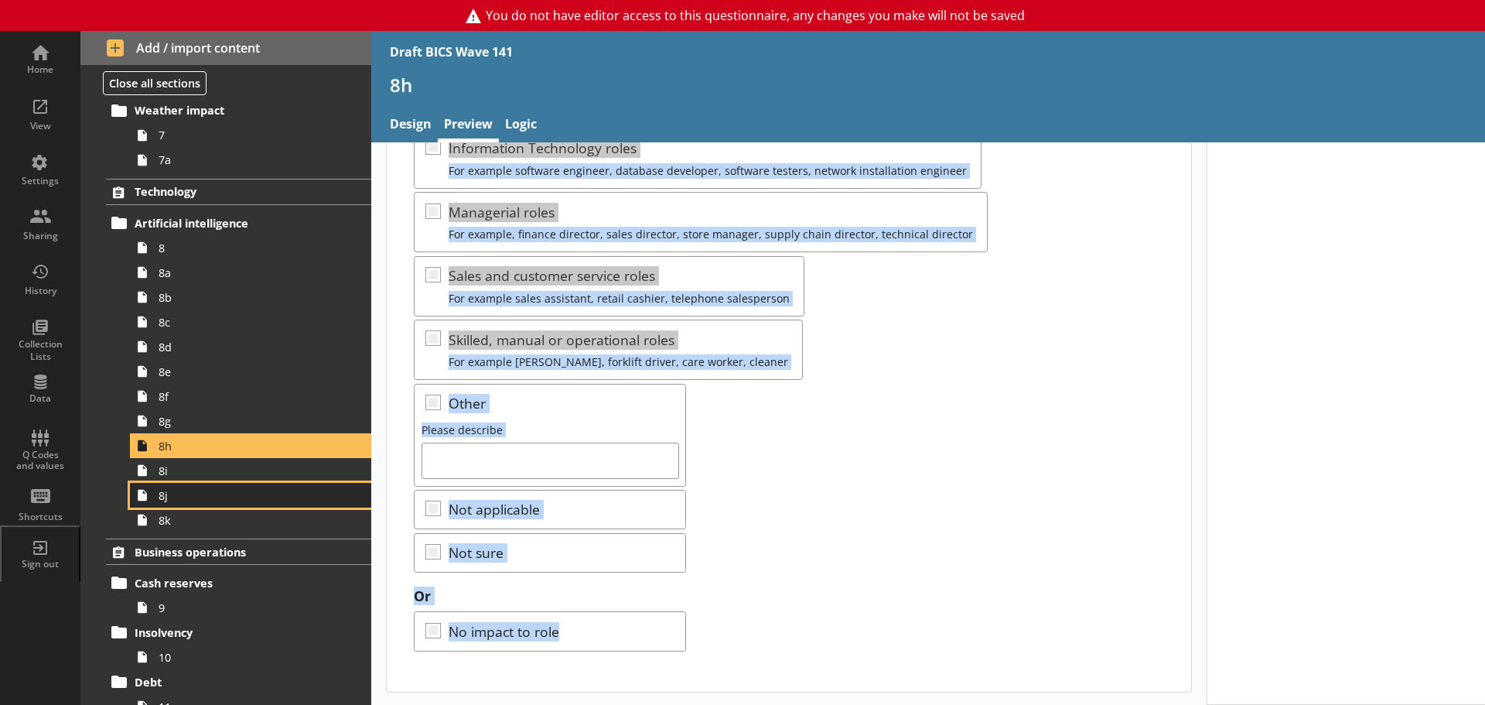
click at [214, 488] on span "8j" at bounding box center [245, 495] width 173 height 15
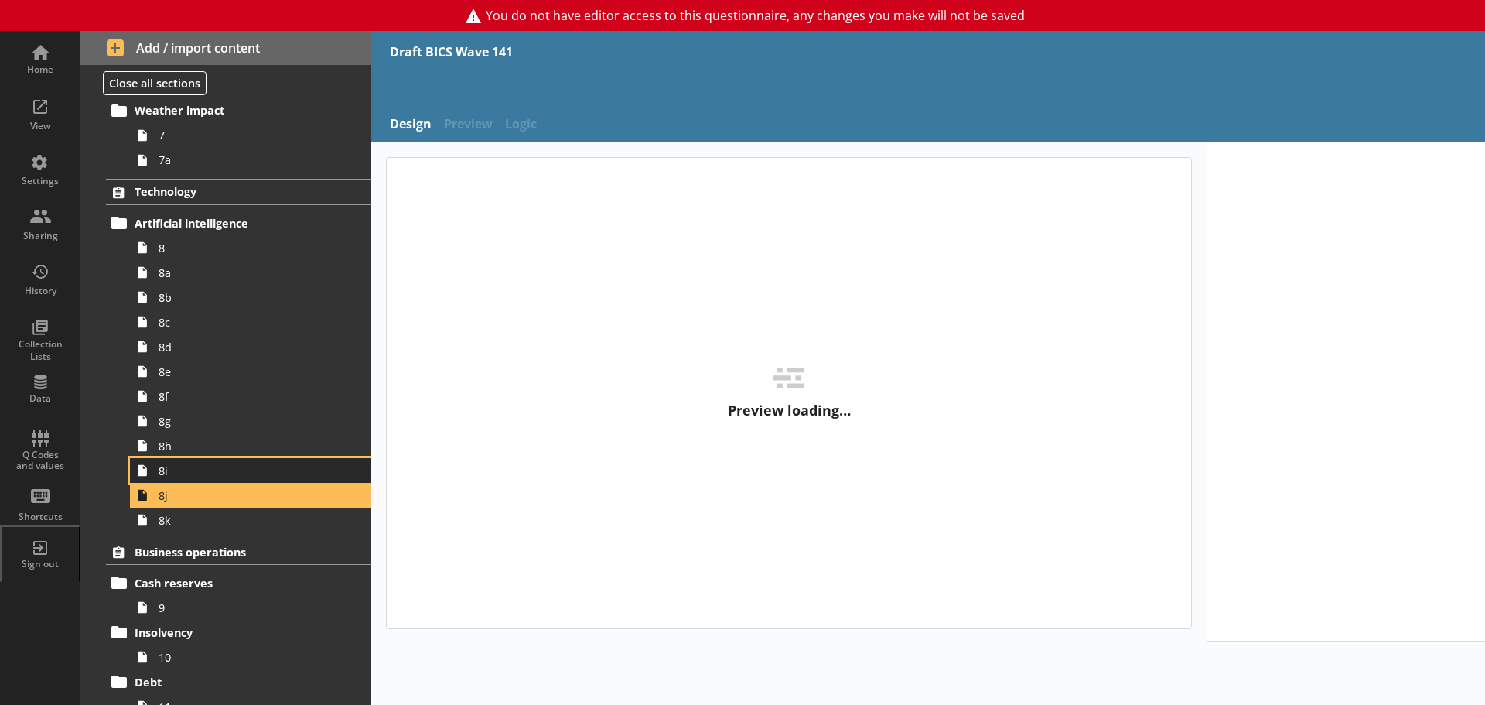
click at [213, 473] on span "8i" at bounding box center [245, 470] width 173 height 15
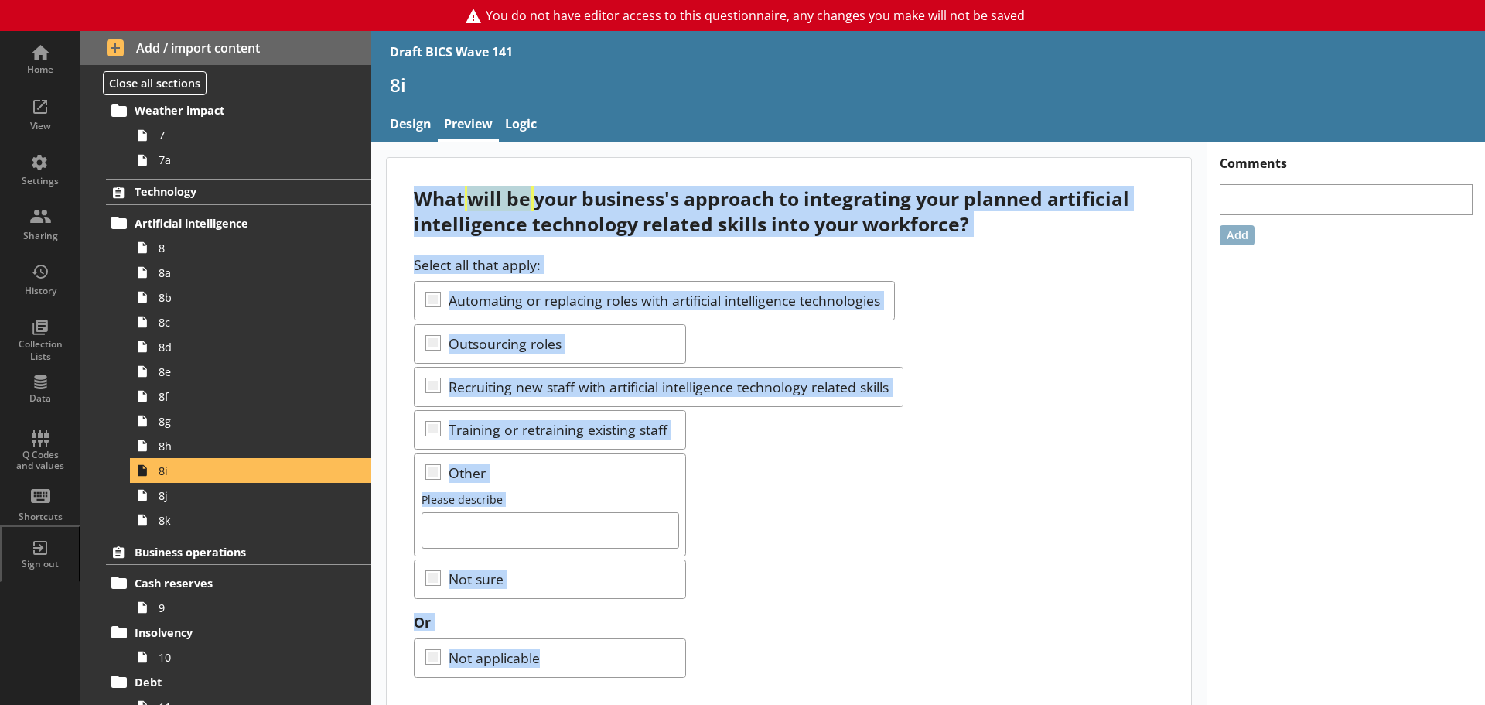
scroll to position [27, 0]
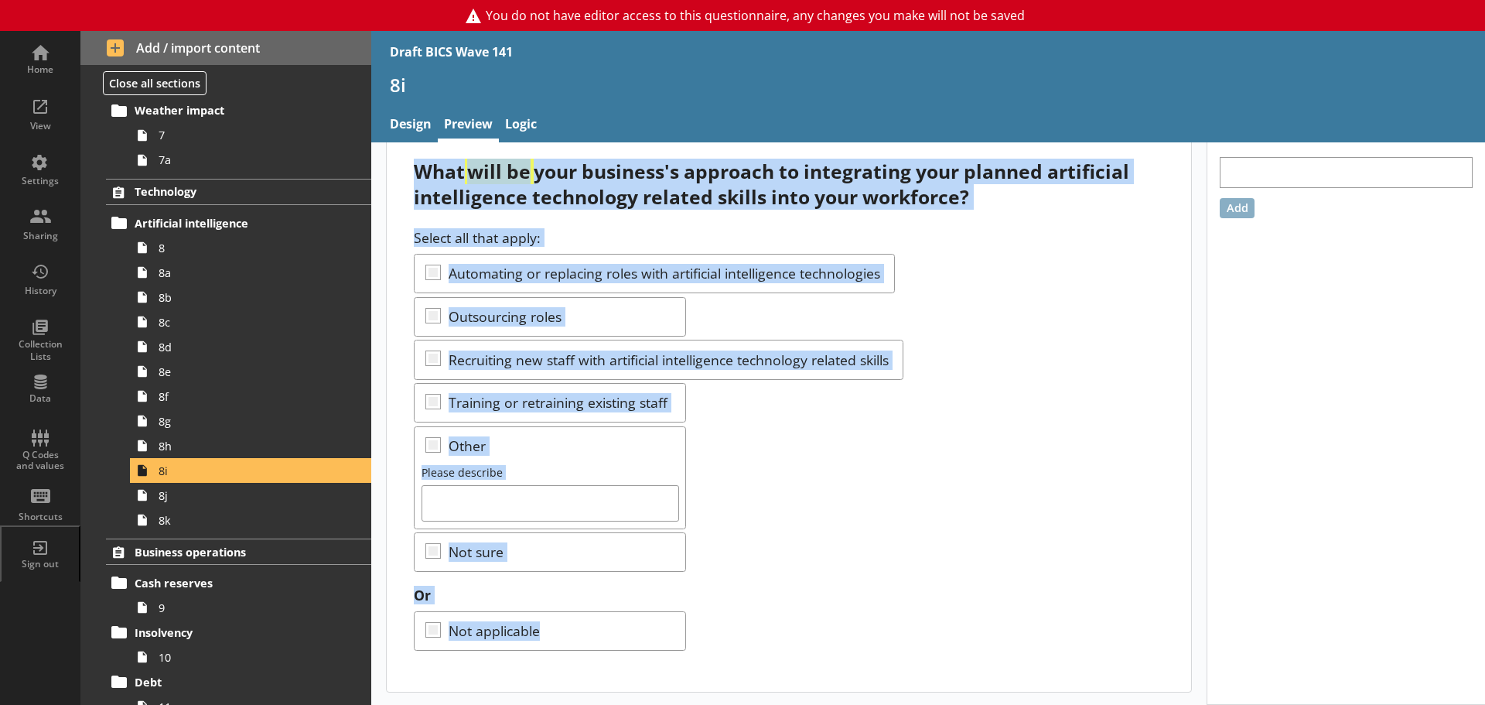
drag, startPoint x: 416, startPoint y: 193, endPoint x: 759, endPoint y: 648, distance: 570.2
click at [759, 648] on div "What will be your business's approach to integrating your planned artificial in…" at bounding box center [789, 411] width 805 height 560
click at [908, 532] on div "Select all that apply: Automating or replacing roles with artificial intelligen…" at bounding box center [789, 400] width 750 height 344
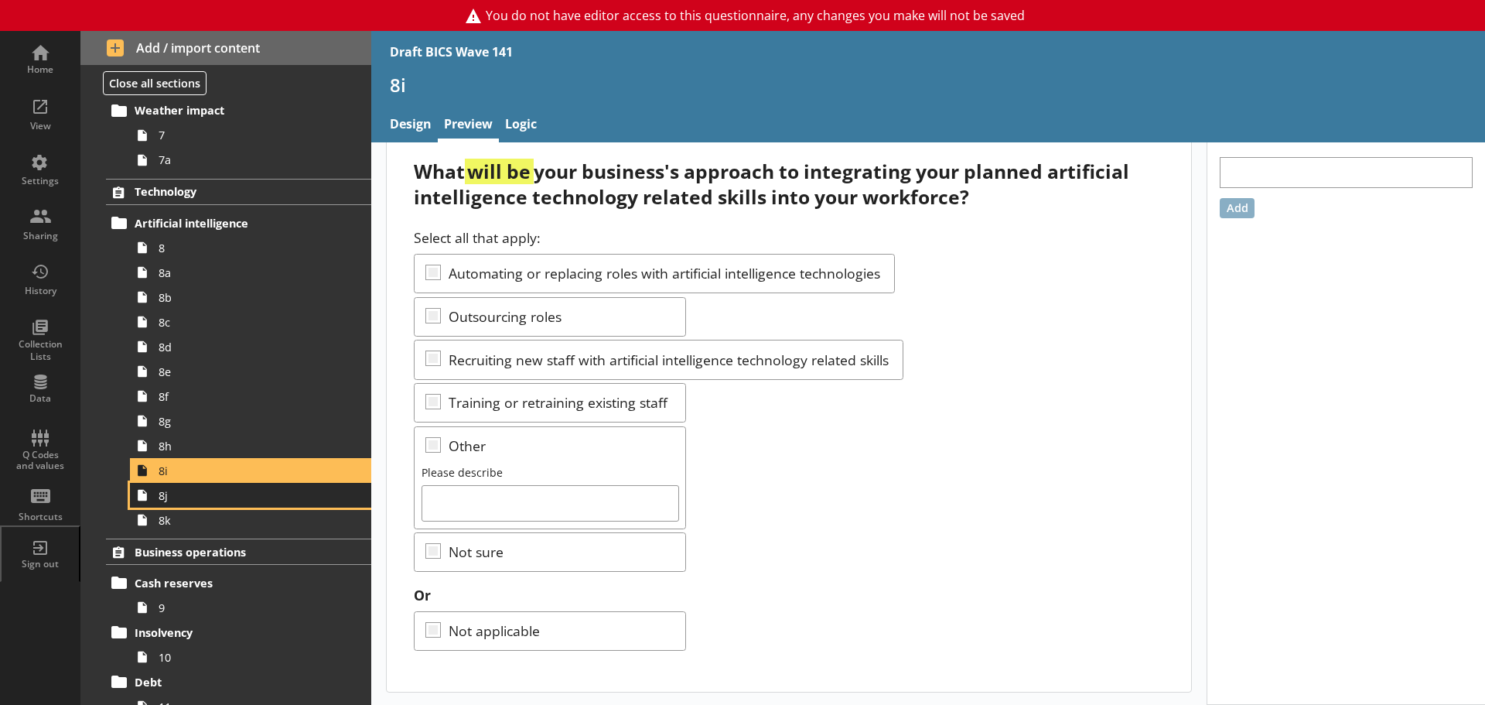
click at [166, 490] on span "8j" at bounding box center [245, 495] width 173 height 15
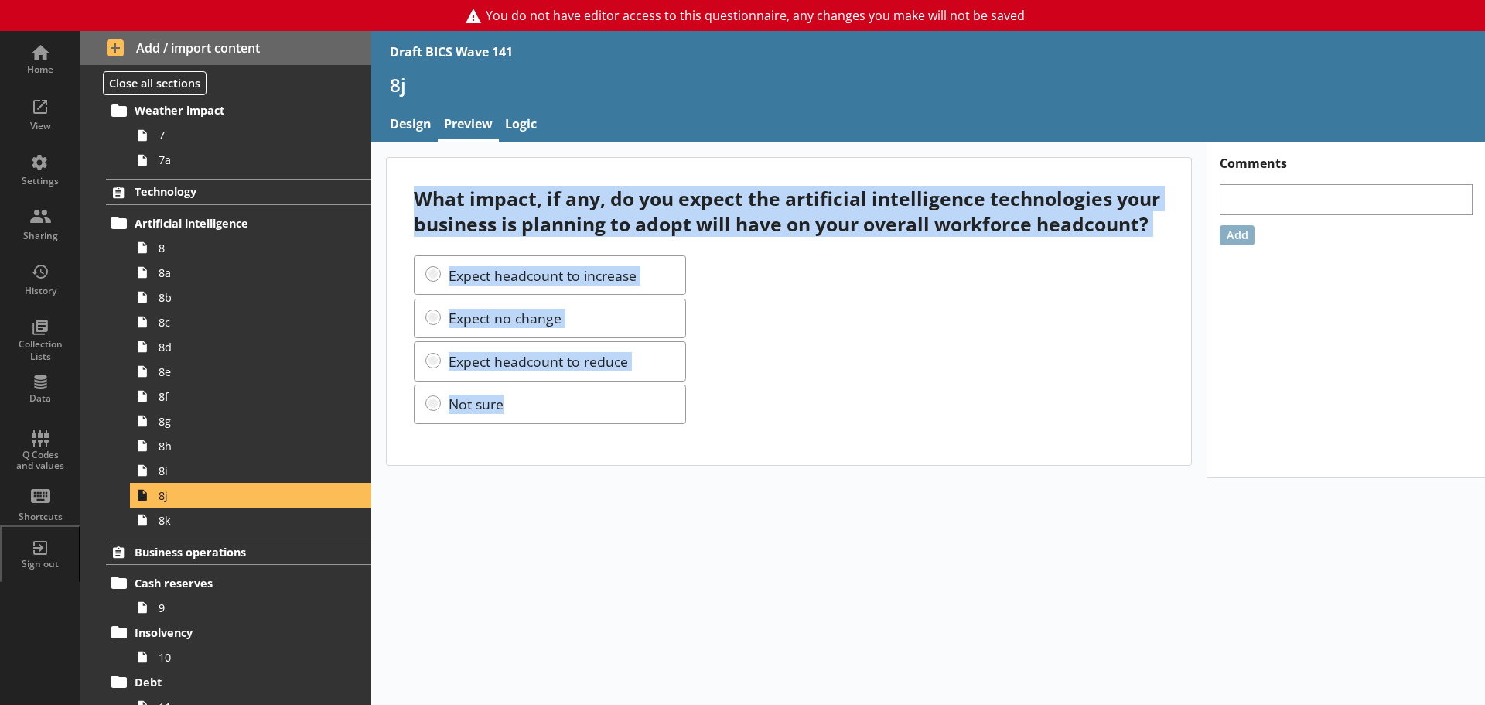
drag, startPoint x: 419, startPoint y: 200, endPoint x: 696, endPoint y: 405, distance: 344.8
click at [696, 405] on div "What impact, if any, do you expect the artificial intelligence technologies you…" at bounding box center [789, 311] width 805 height 307
click at [447, 501] on div "What impact, if any, do you expect the artificial intelligence technologies you…" at bounding box center [928, 423] width 1114 height 562
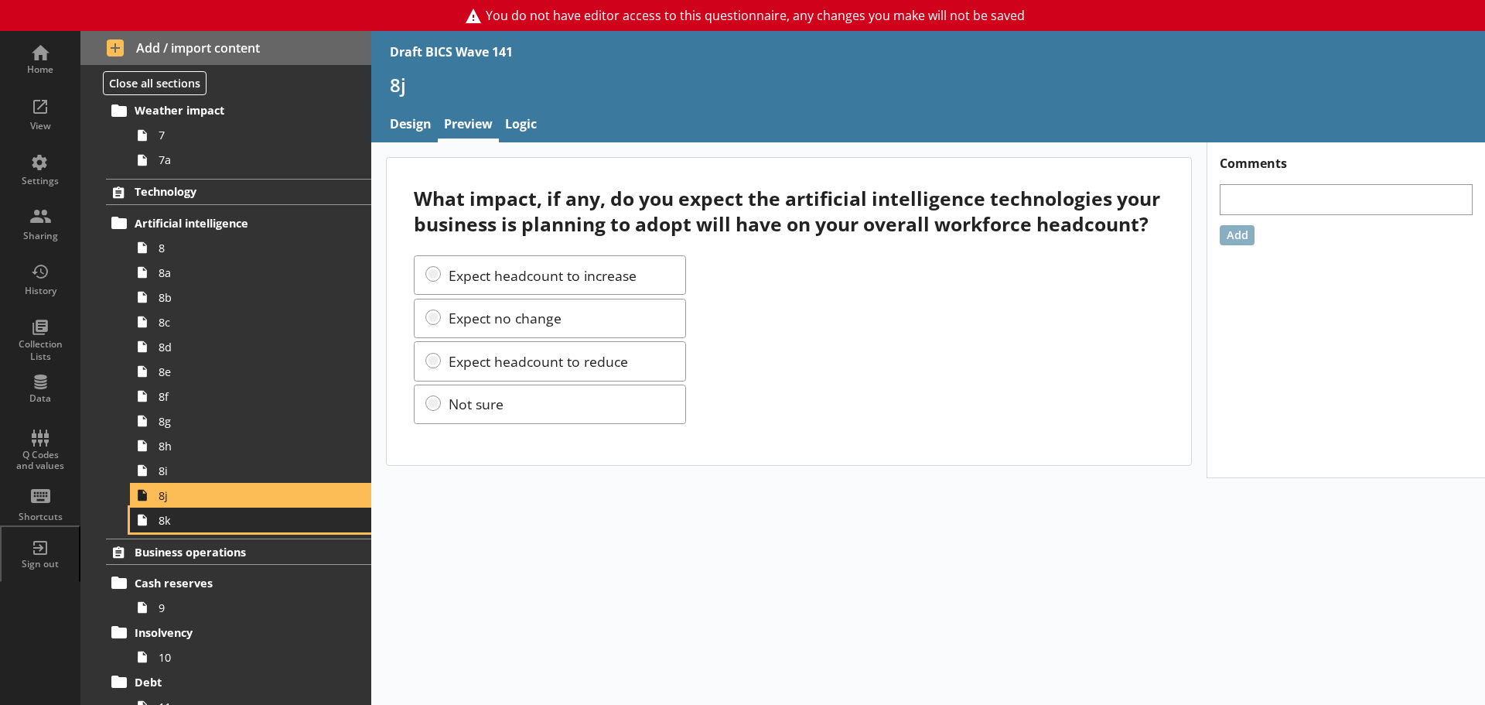
click at [191, 529] on link "8k" at bounding box center [250, 520] width 241 height 25
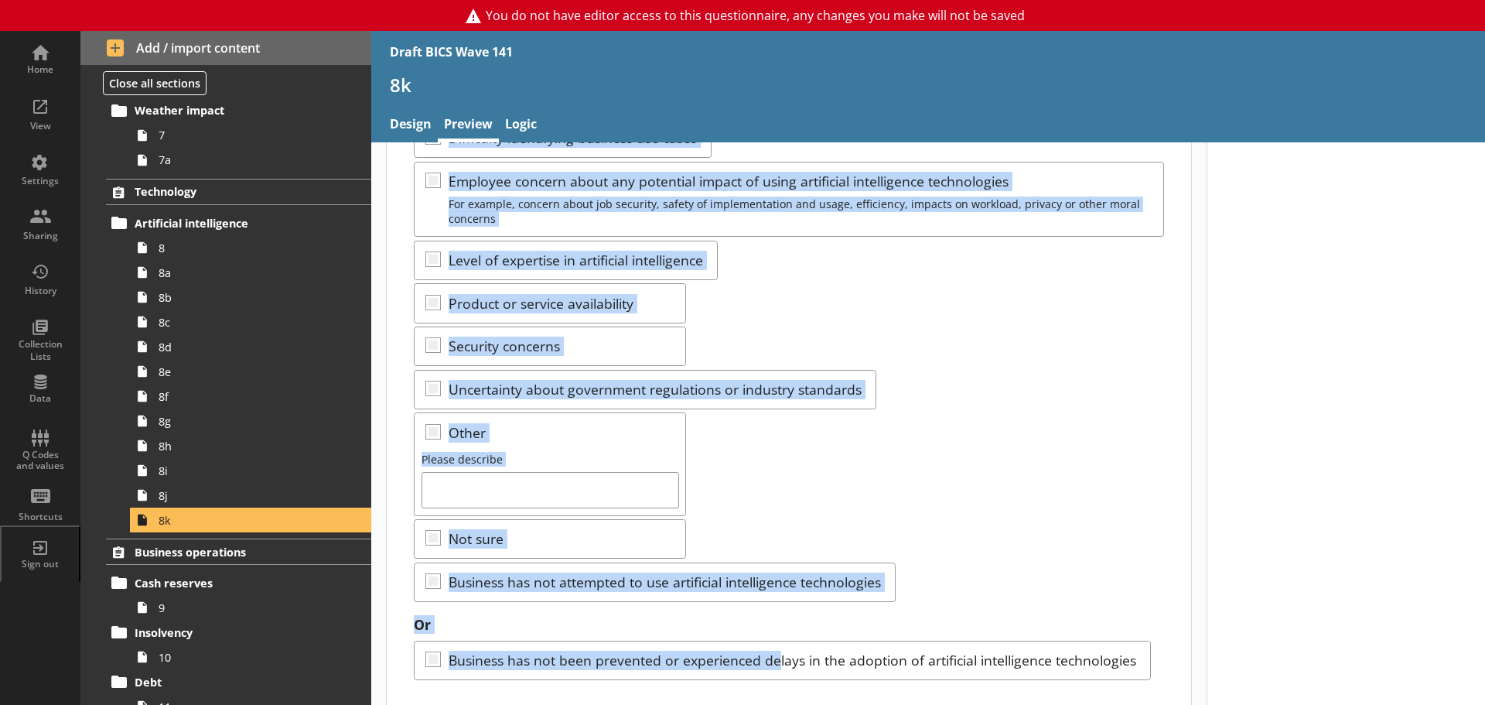
scroll to position [348, 0]
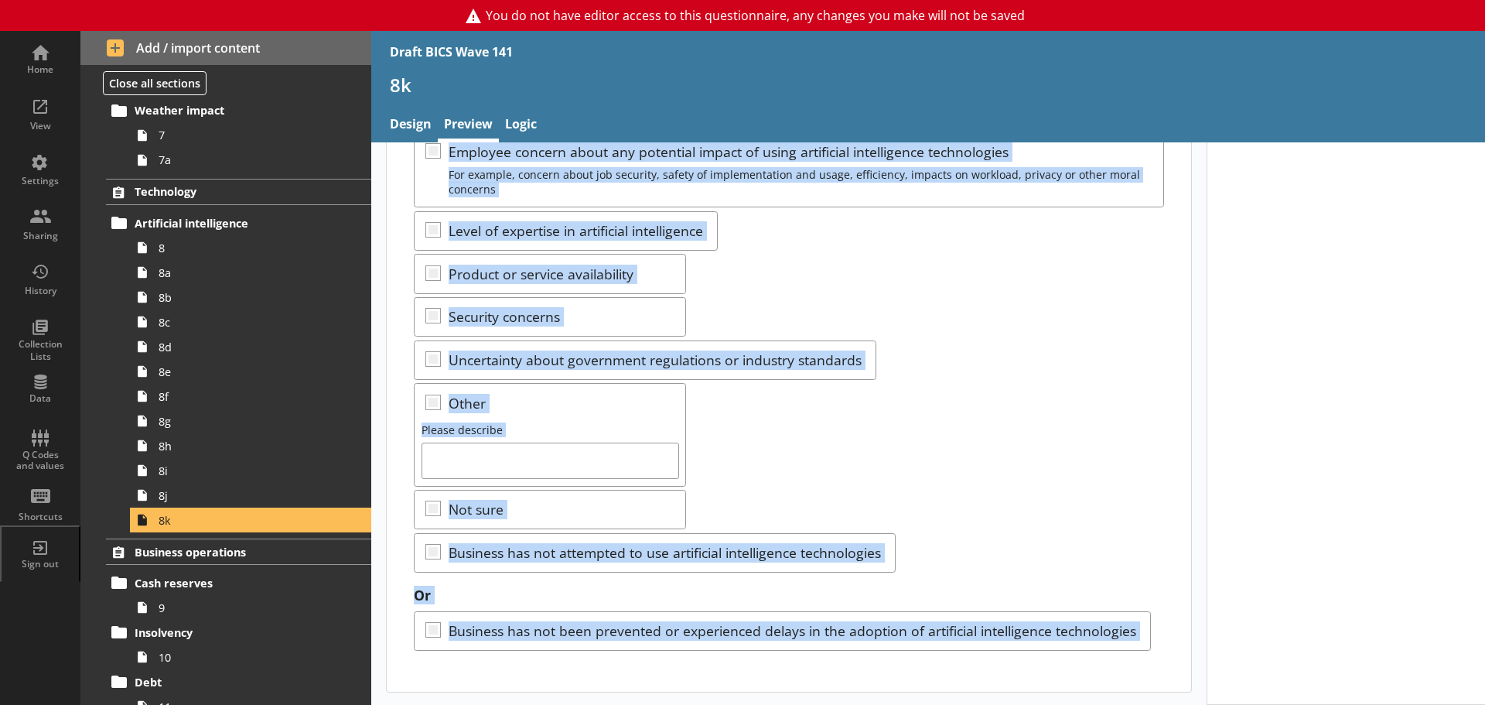
drag, startPoint x: 413, startPoint y: 195, endPoint x: 1204, endPoint y: 638, distance: 906.1
click at [1204, 638] on div "In the last three months, which of the following factors, if any, have prevente…" at bounding box center [928, 262] width 1114 height 885
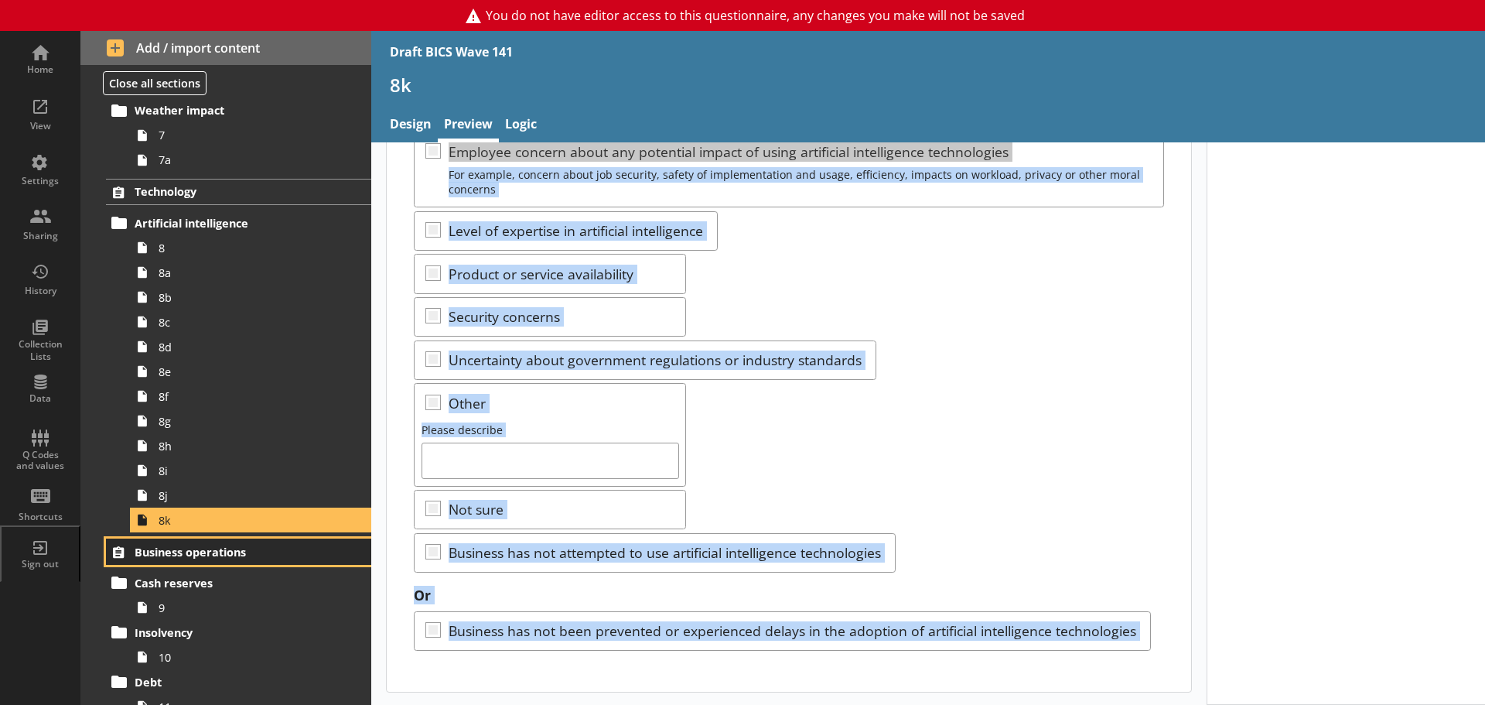
click at [221, 545] on span "Business operations" at bounding box center [230, 552] width 190 height 15
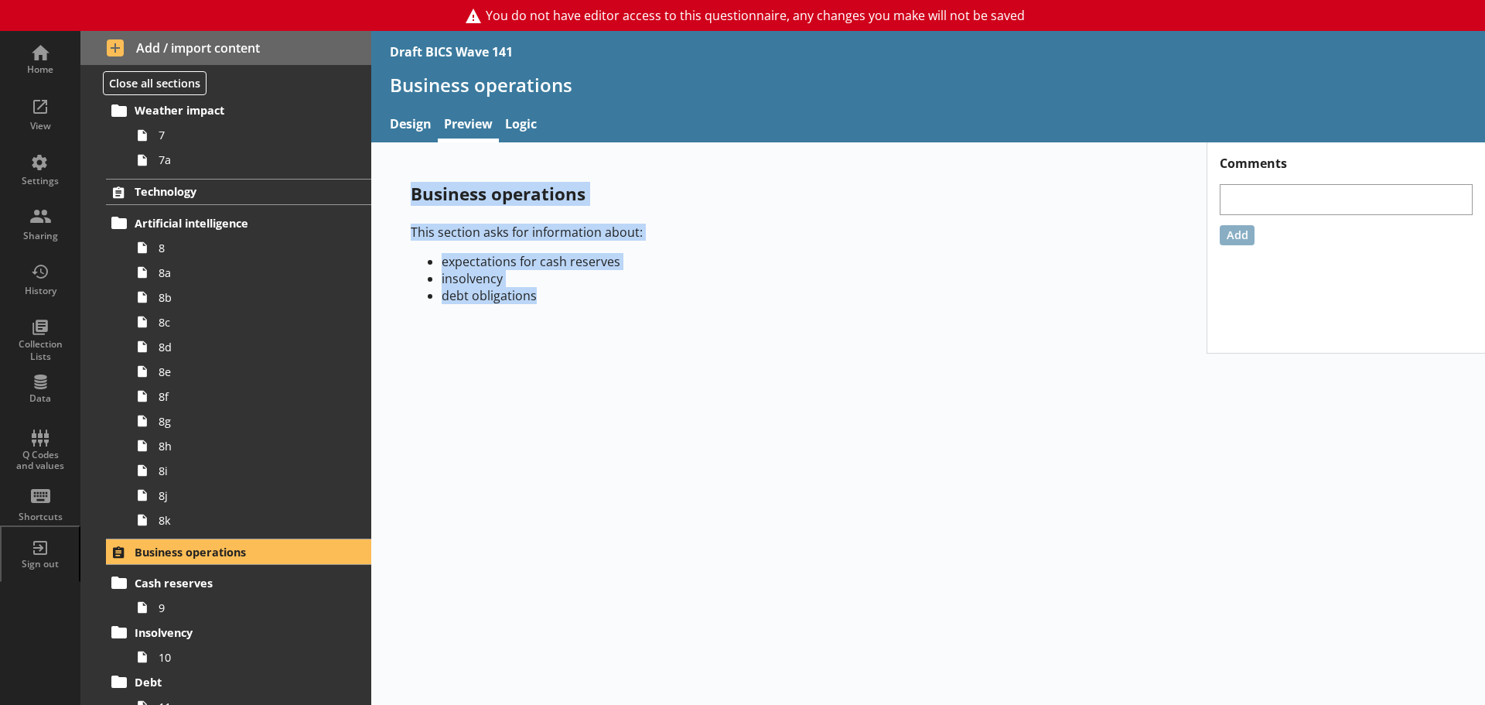
drag, startPoint x: 411, startPoint y: 193, endPoint x: 565, endPoint y: 320, distance: 199.0
click at [565, 320] on div "Business operations This section asks for information about: expectations for c…" at bounding box center [789, 248] width 806 height 183
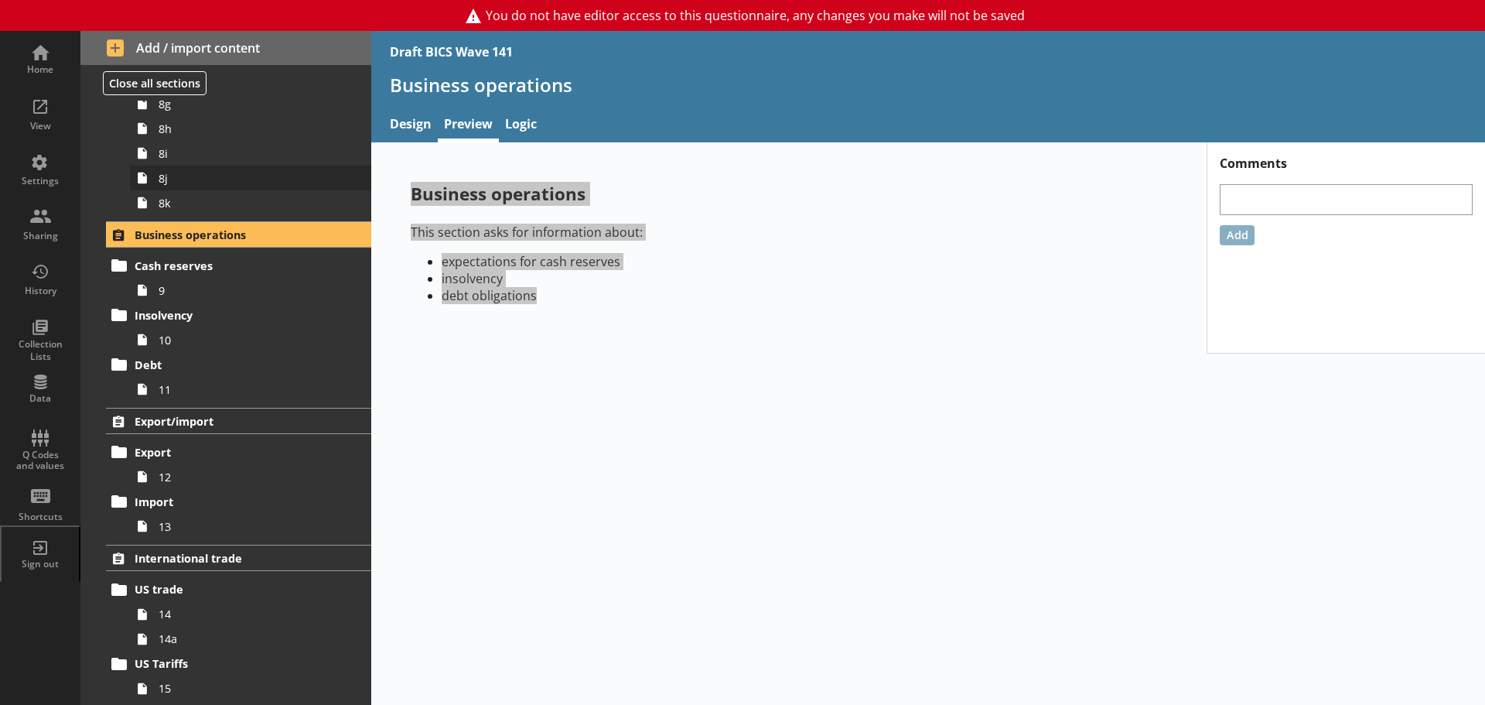
scroll to position [976, 0]
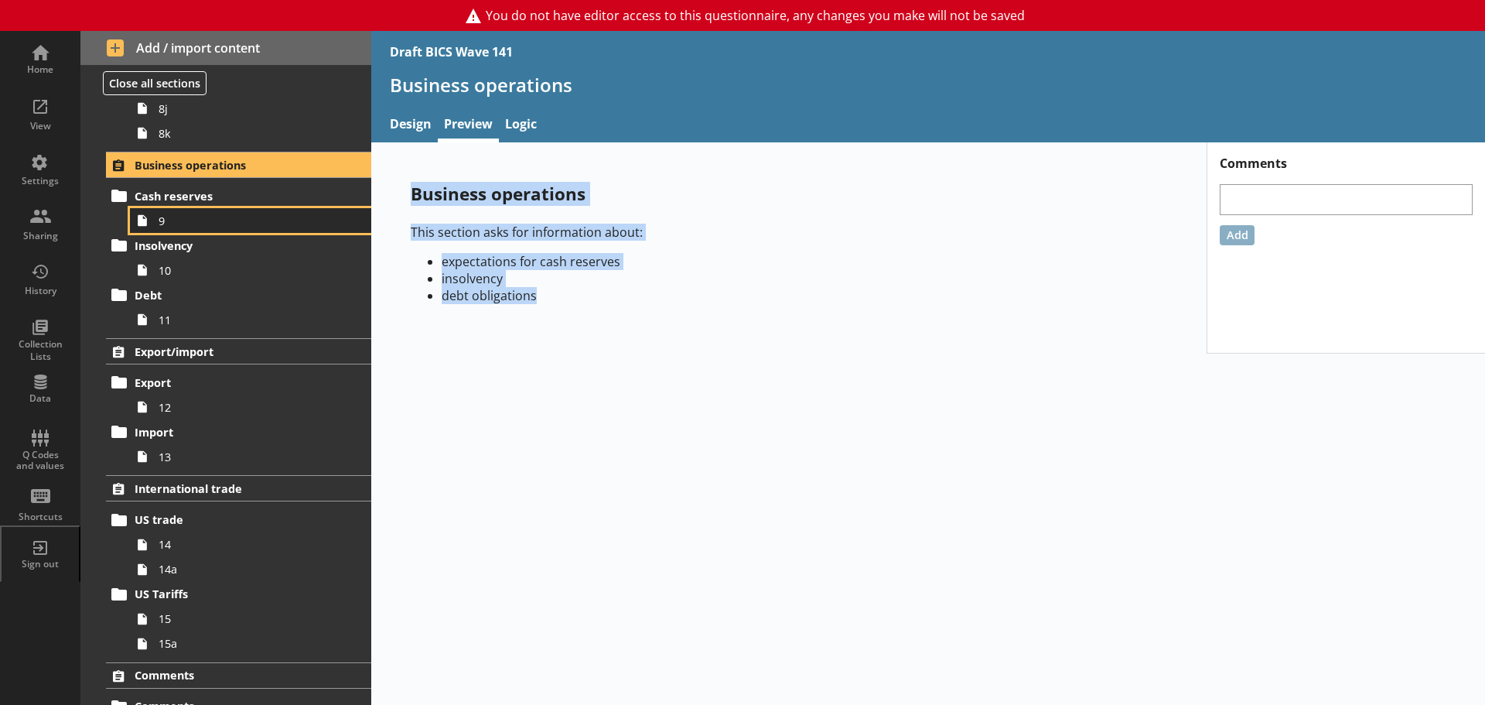
click at [181, 215] on span "9" at bounding box center [245, 221] width 173 height 15
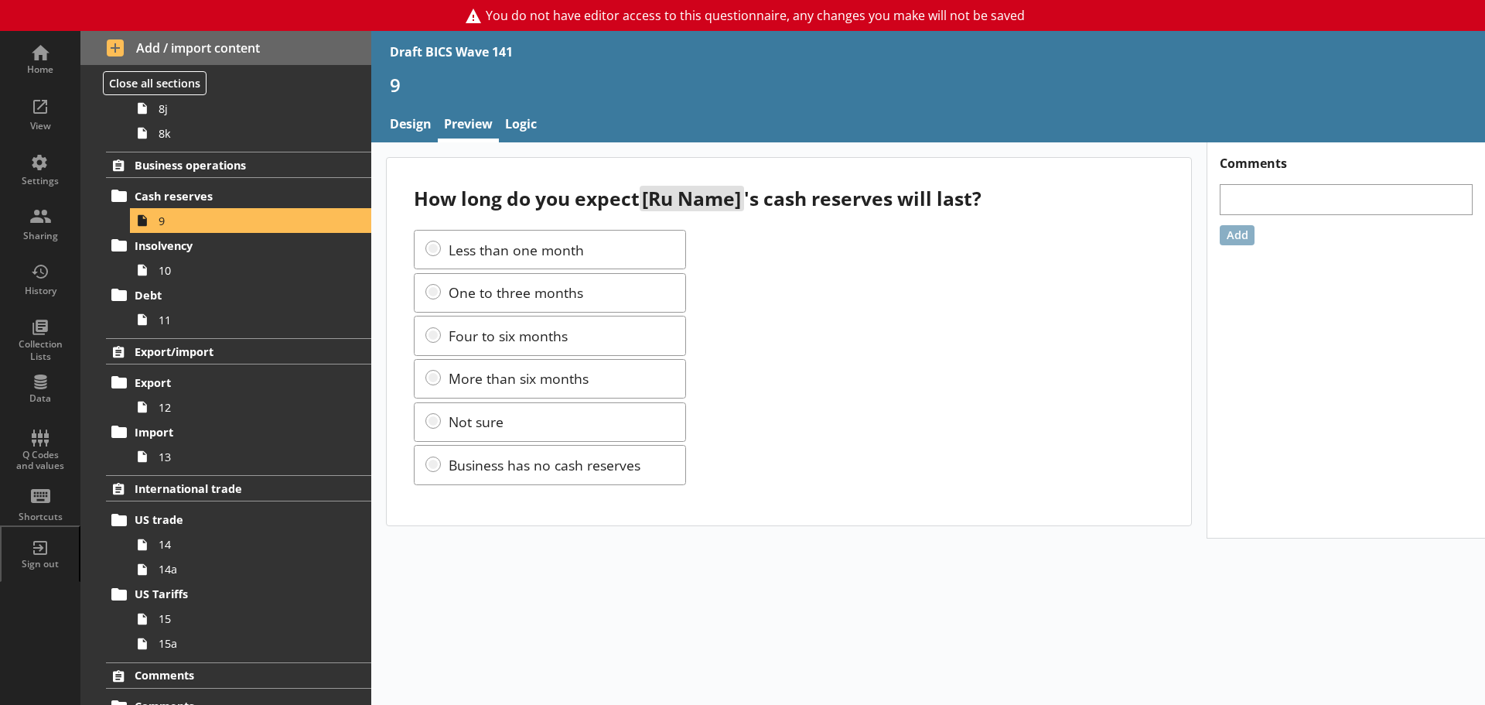
click at [823, 255] on div "Less than one month One to three months Four to six months More than six months…" at bounding box center [789, 357] width 750 height 255
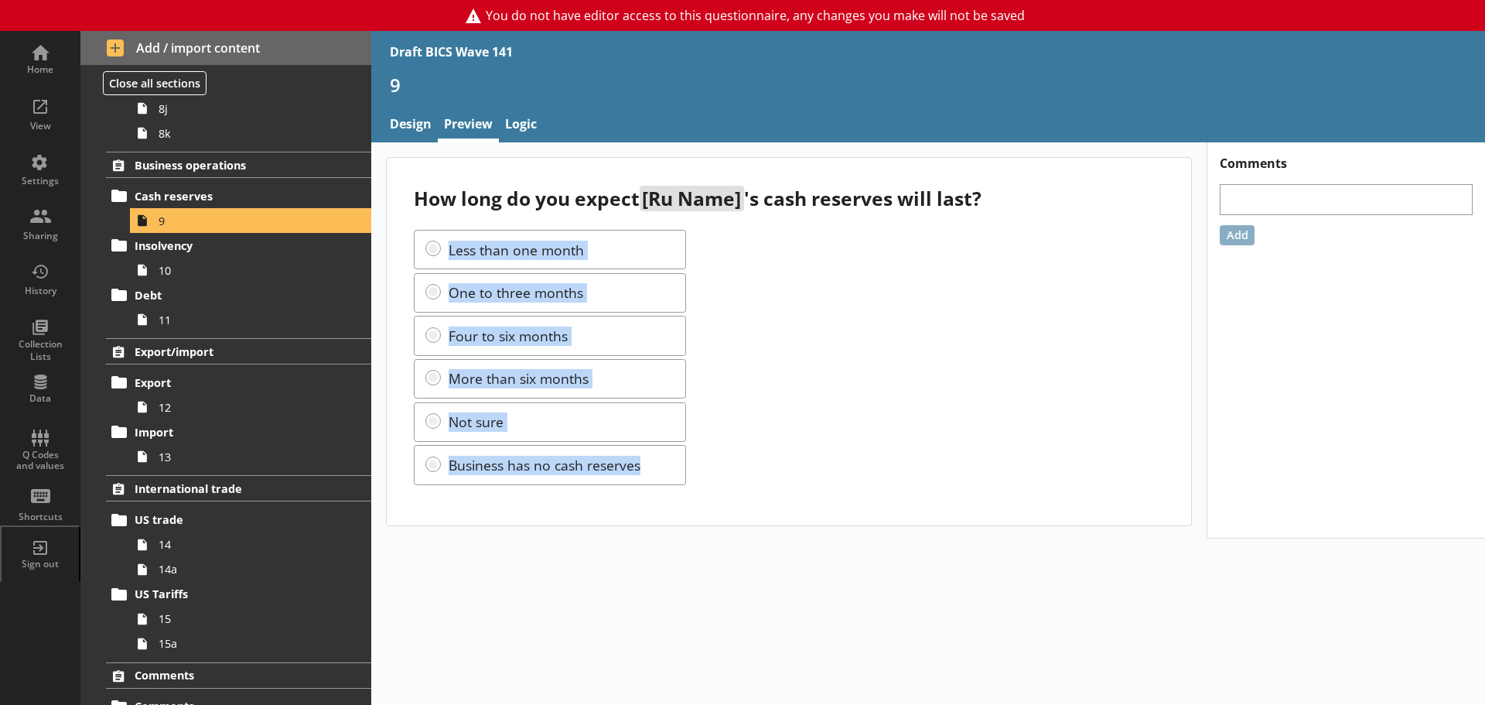
drag, startPoint x: 449, startPoint y: 247, endPoint x: 645, endPoint y: 466, distance: 294.2
click at [645, 466] on div "Less than one month One to three months Four to six months More than six months…" at bounding box center [789, 357] width 750 height 255
click at [560, 551] on div "How long do you expect [Ru Name] 's cash reserves will last? Less than one mont…" at bounding box center [928, 423] width 1114 height 562
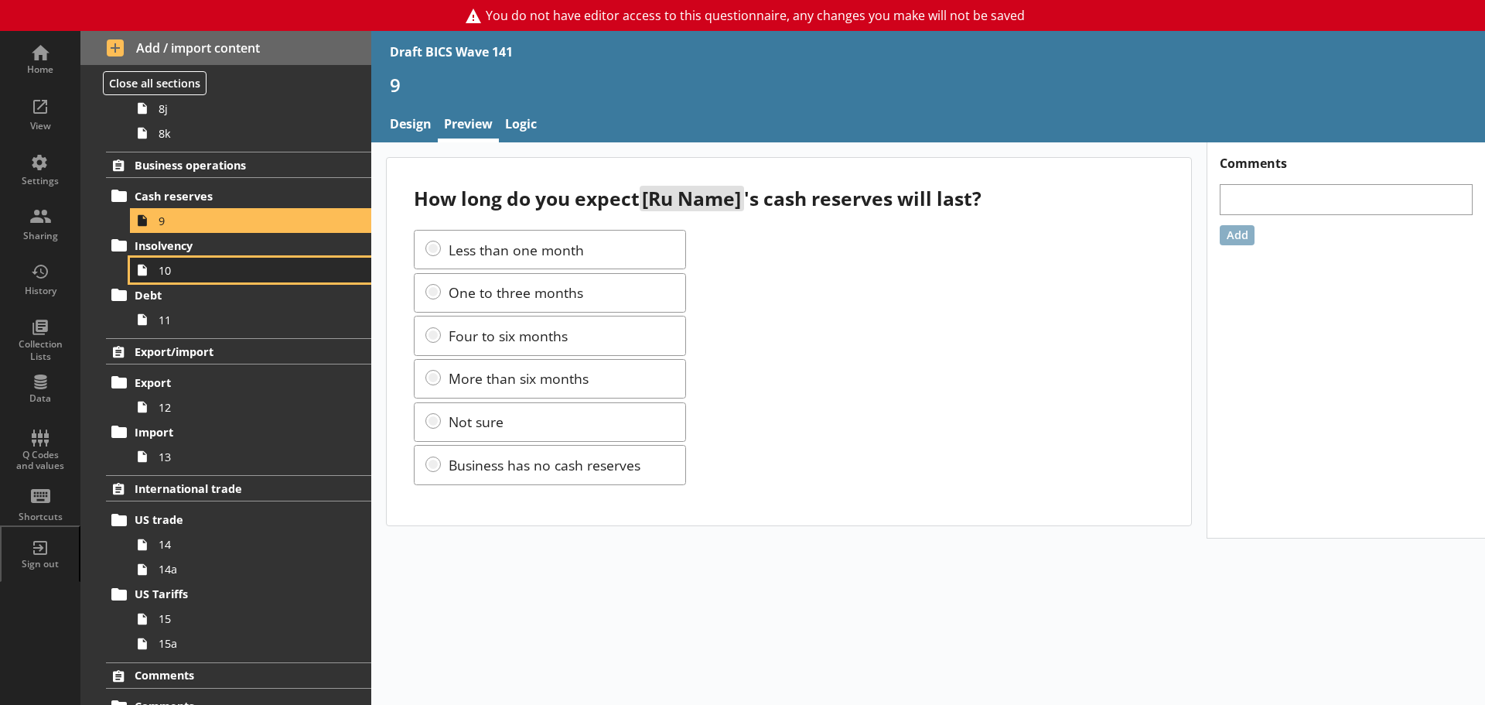
click at [168, 269] on span "10" at bounding box center [245, 270] width 173 height 15
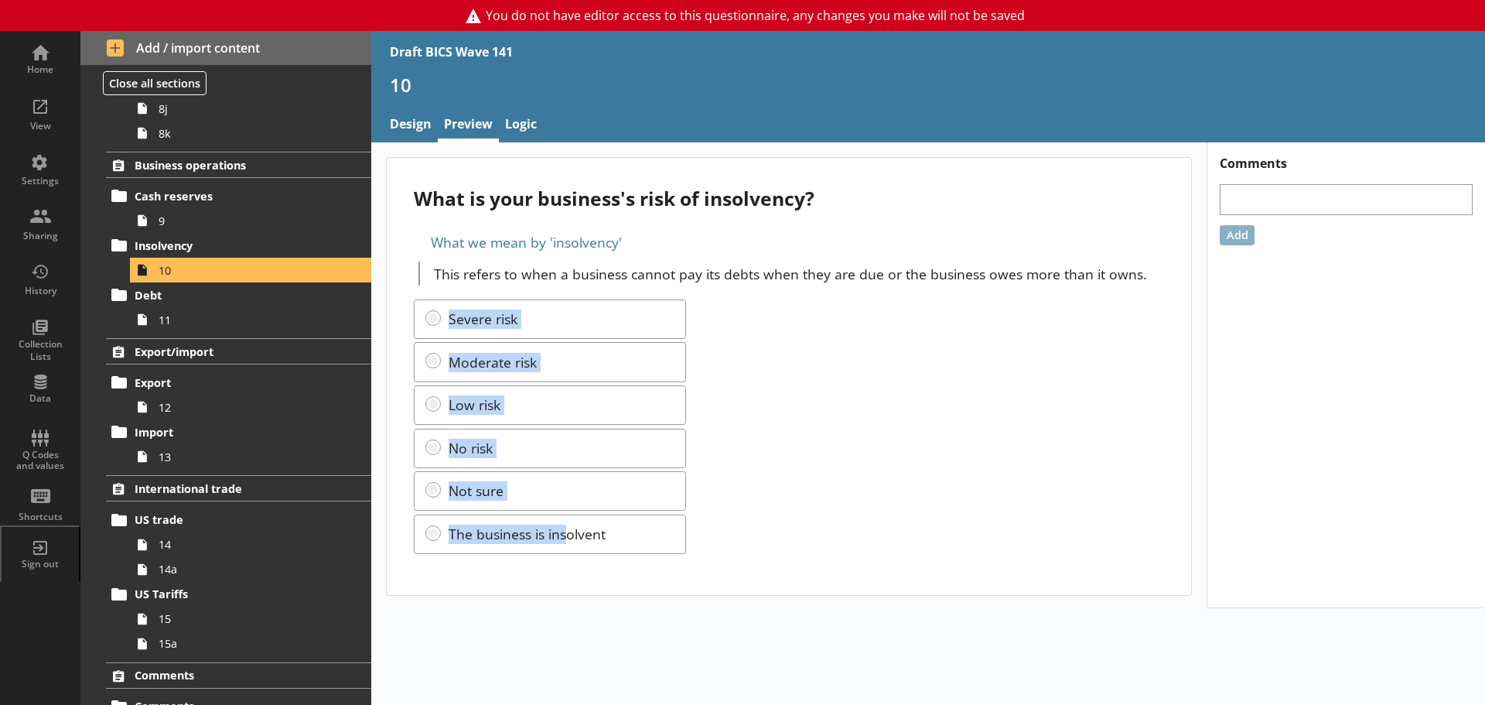
drag, startPoint x: 437, startPoint y: 317, endPoint x: 566, endPoint y: 555, distance: 270.4
click at [566, 555] on div "What is your business's risk of insolvency? What we mean by 'insolvency' This r…" at bounding box center [789, 376] width 805 height 436
click at [564, 576] on div "What is your business's risk of insolvency? What we mean by 'insolvency' This r…" at bounding box center [789, 376] width 805 height 436
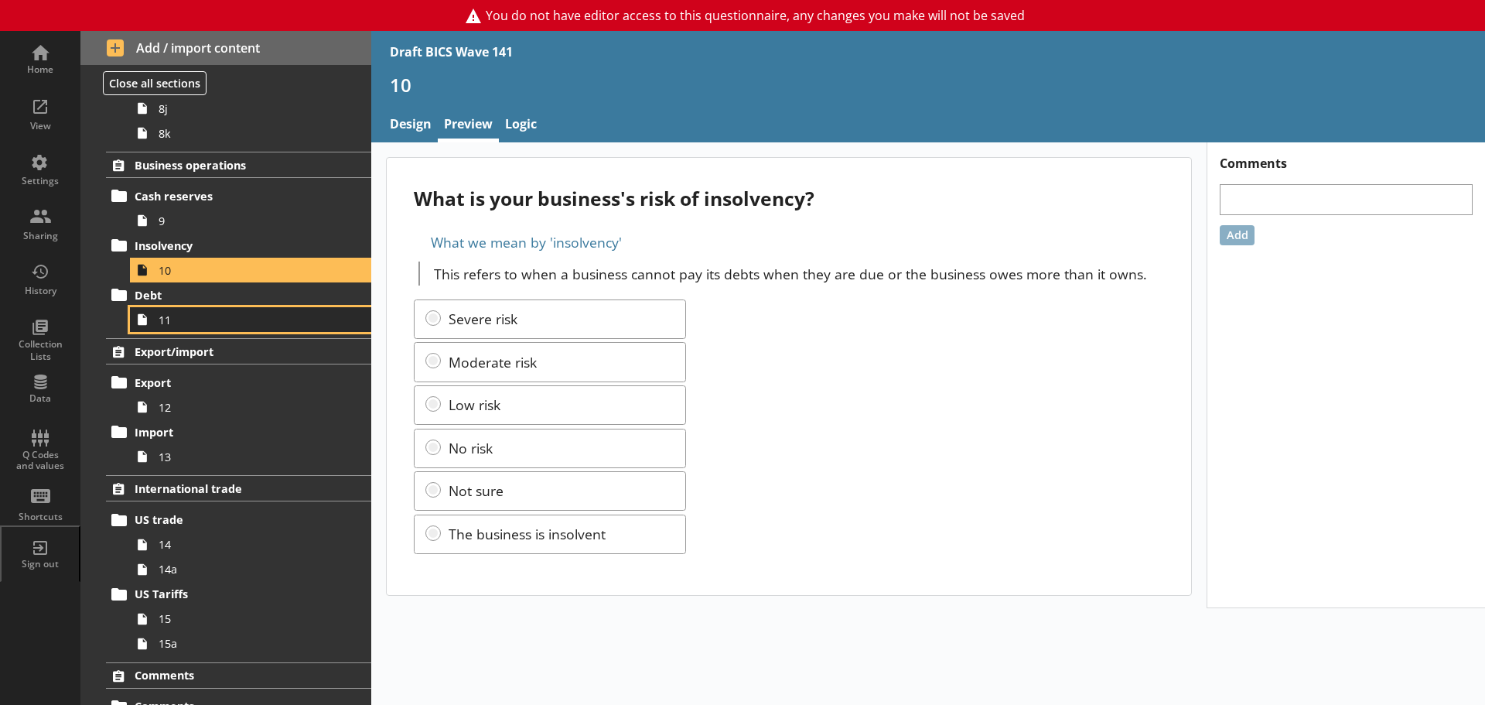
click at [187, 317] on span "11" at bounding box center [245, 320] width 173 height 15
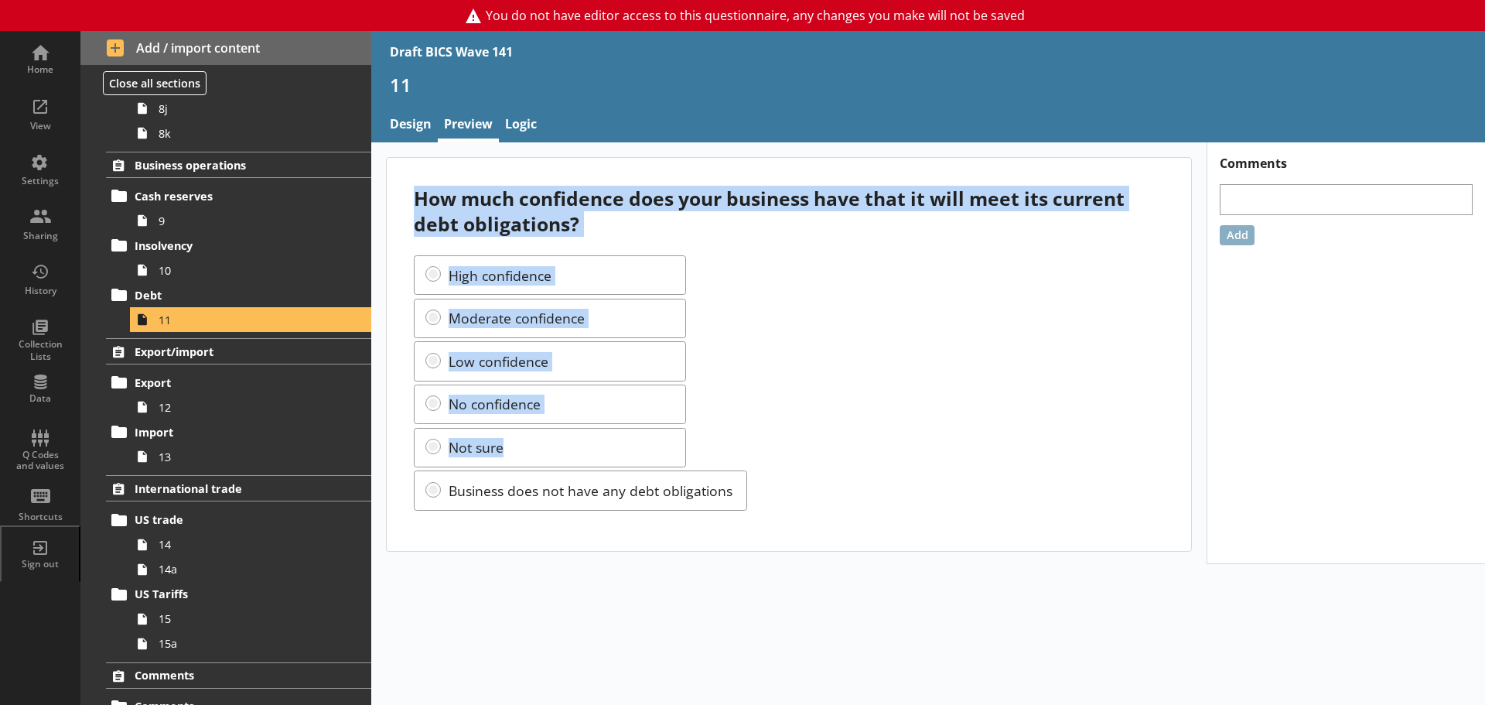
drag, startPoint x: 412, startPoint y: 203, endPoint x: 638, endPoint y: 429, distance: 318.9
click at [638, 429] on div "How much confidence does your business have that it will meet its current debt …" at bounding box center [789, 354] width 805 height 393
drag, startPoint x: 873, startPoint y: 432, endPoint x: 863, endPoint y: 435, distance: 10.5
click at [873, 432] on div "High confidence Moderate confidence Low confidence No confidence Not sure Busin…" at bounding box center [789, 382] width 750 height 255
click at [219, 354] on span "Export/import" at bounding box center [230, 351] width 190 height 15
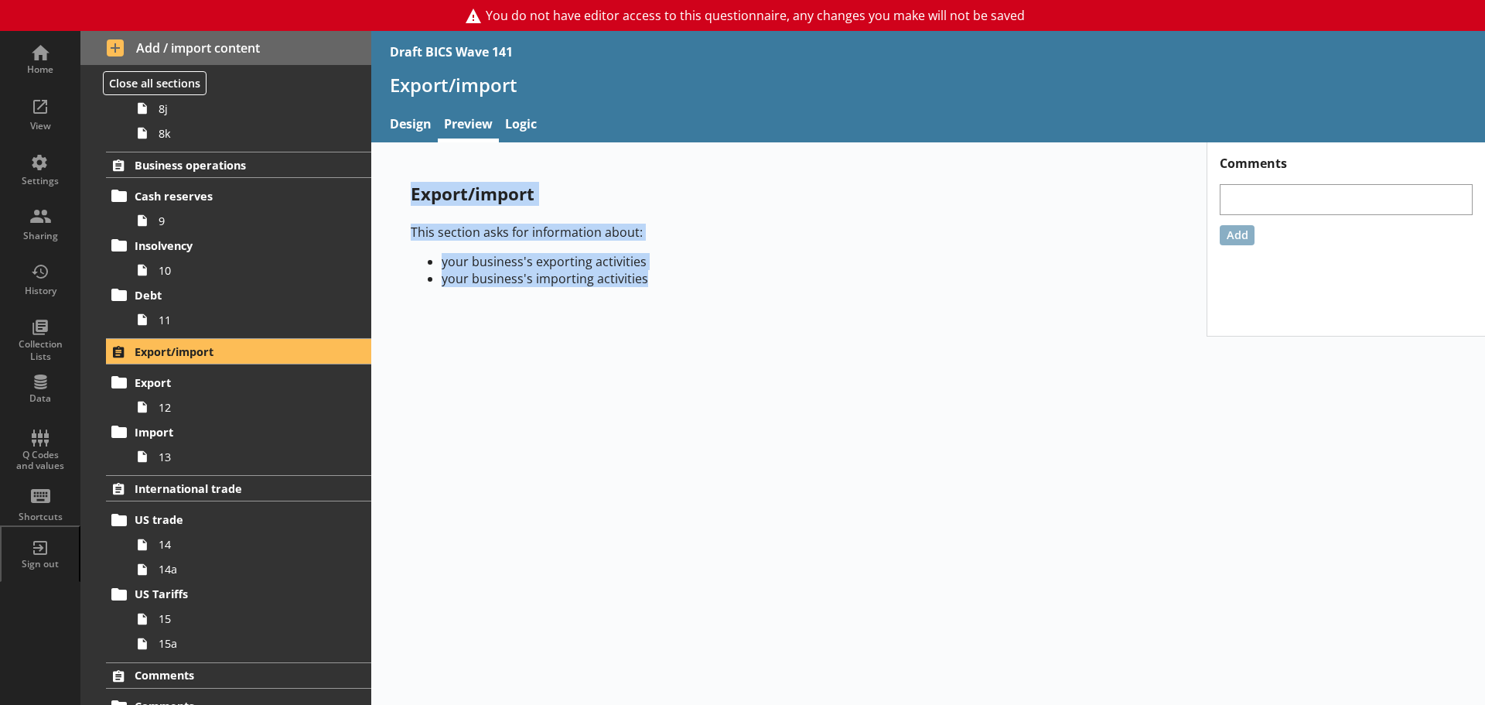
drag, startPoint x: 409, startPoint y: 190, endPoint x: 661, endPoint y: 303, distance: 276.0
click at [661, 303] on div "Export/import This section asks for information about: your business's exportin…" at bounding box center [789, 240] width 806 height 166
drag, startPoint x: 514, startPoint y: 330, endPoint x: 514, endPoint y: 319, distance: 11.6
click at [514, 330] on div "Export/import This section asks for information about: your business's exportin…" at bounding box center [789, 239] width 836 height 194
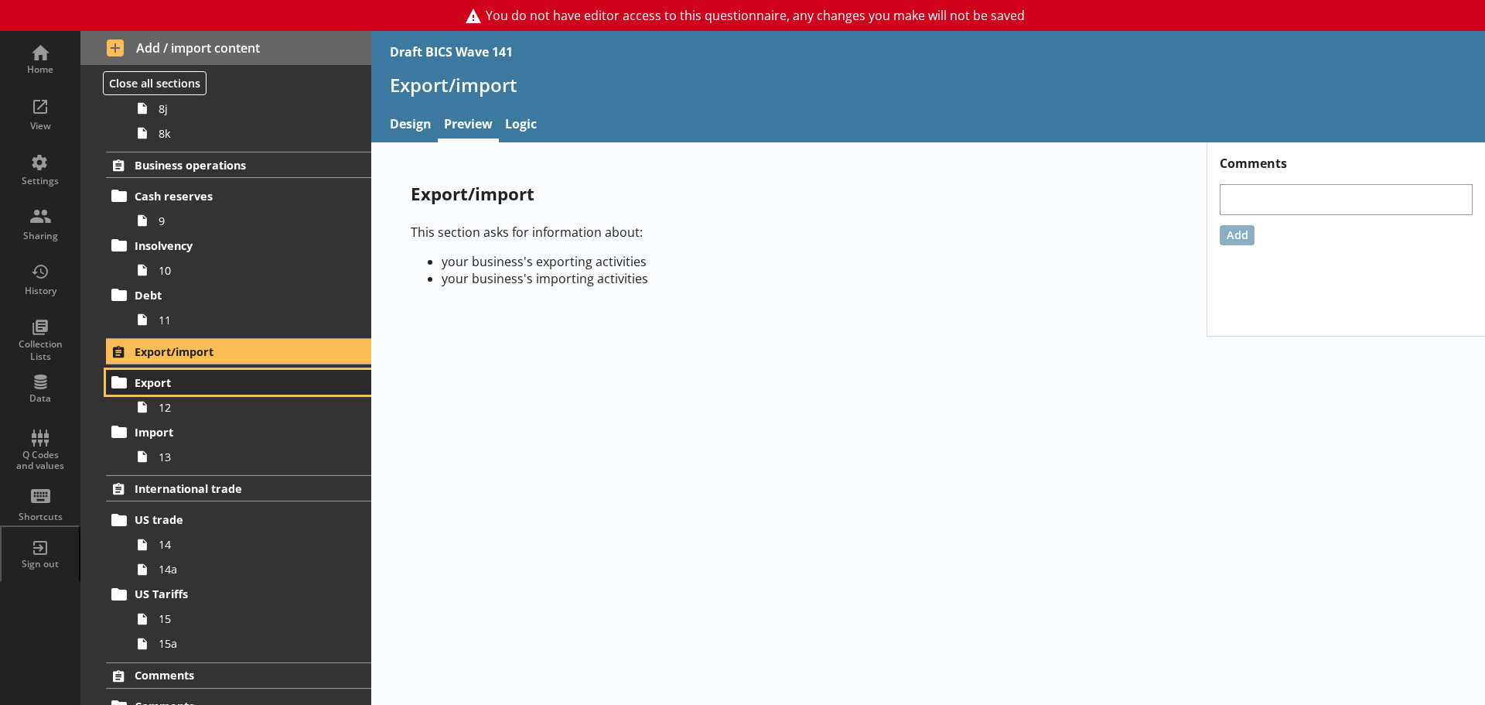
click at [190, 389] on span "Export" at bounding box center [230, 382] width 190 height 15
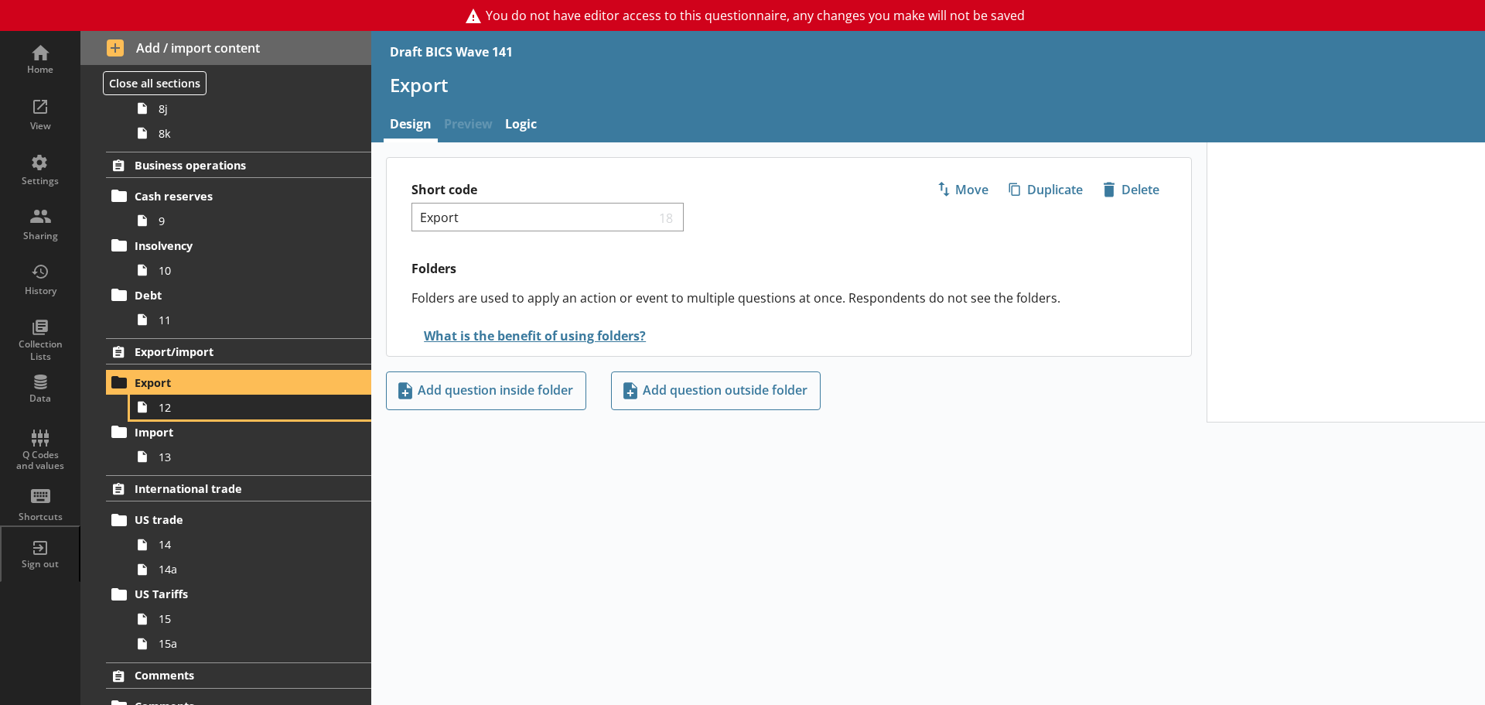
click at [183, 405] on span "12" at bounding box center [245, 407] width 173 height 15
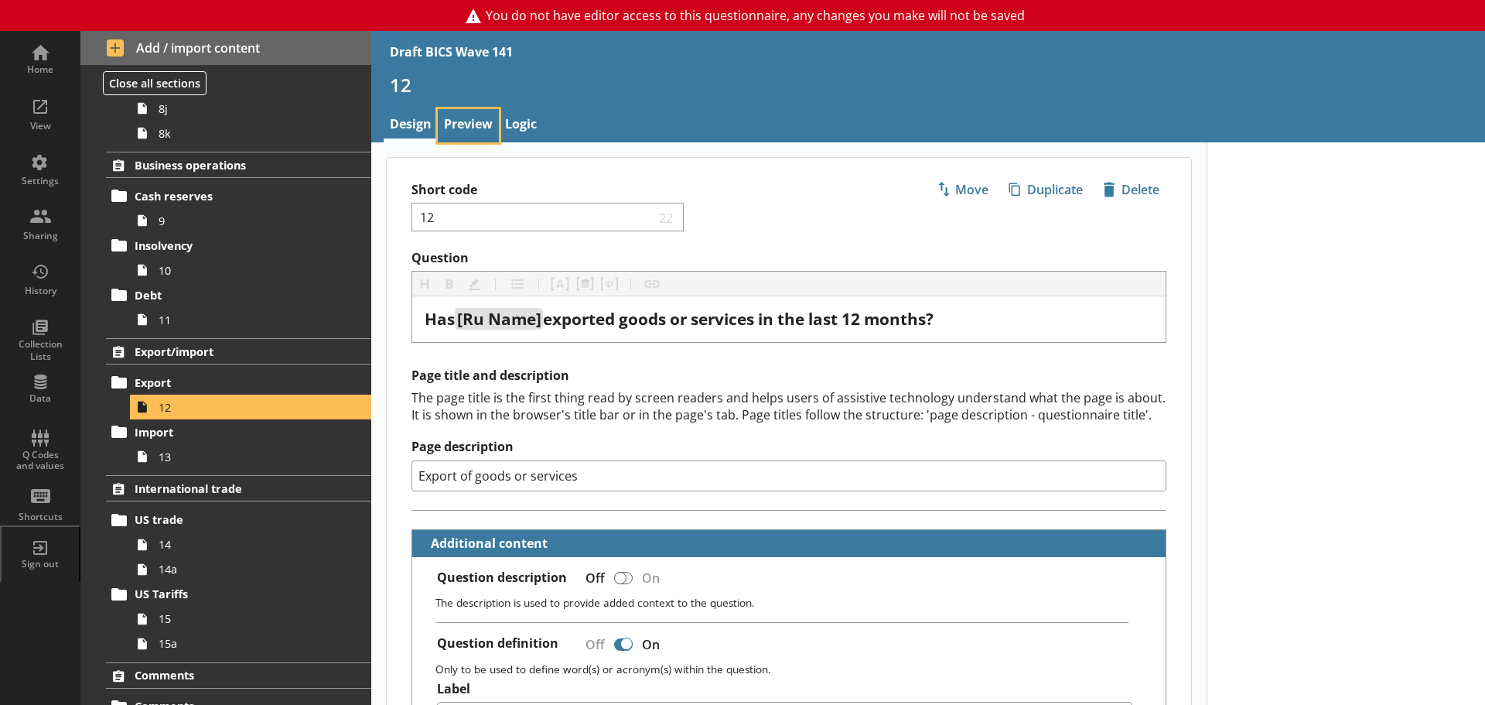
click at [470, 122] on link "Preview" at bounding box center [468, 125] width 61 height 33
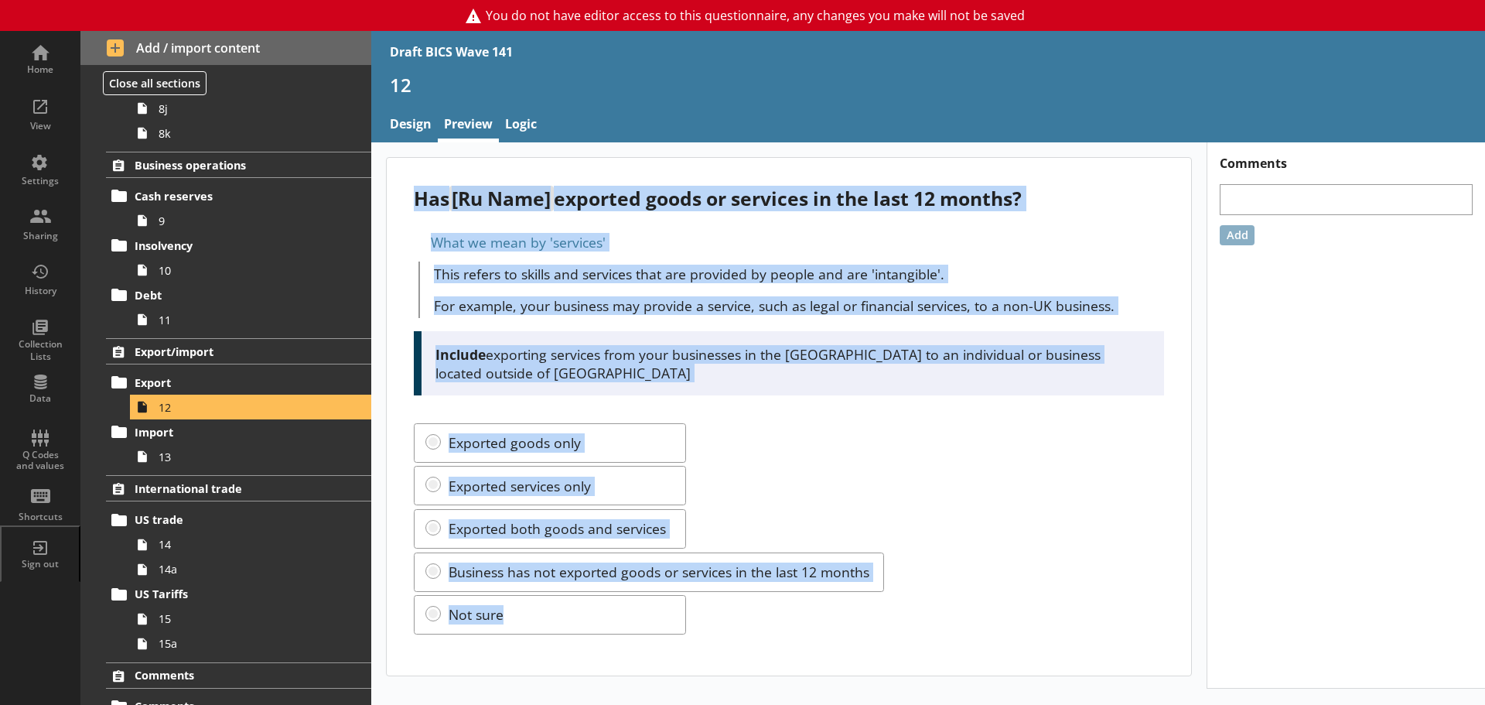
drag, startPoint x: 412, startPoint y: 195, endPoint x: 677, endPoint y: 603, distance: 486.1
click at [677, 603] on div "Has [Ru Name] exported goods or services in the last 12 months? What we mean by…" at bounding box center [789, 417] width 805 height 518
click at [193, 463] on span "13" at bounding box center [245, 457] width 173 height 15
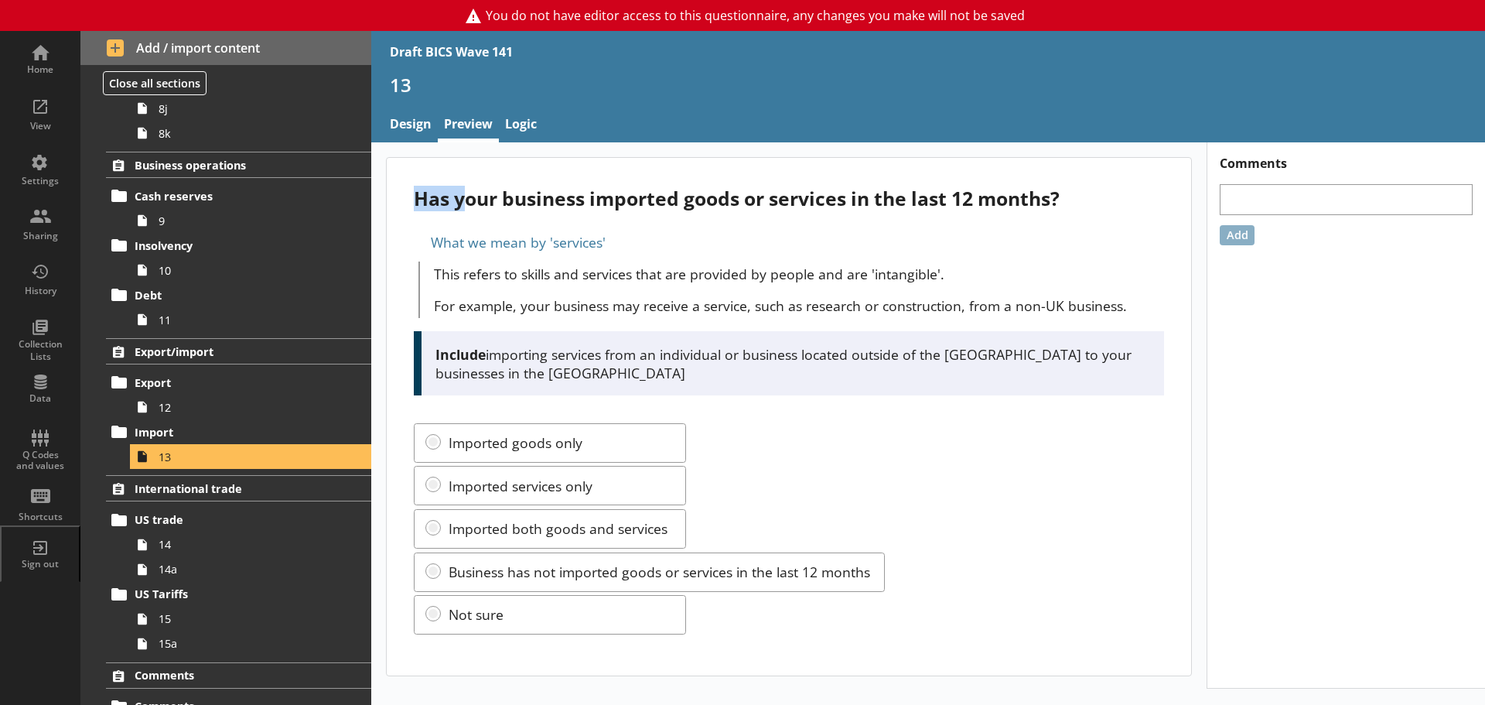
drag, startPoint x: 419, startPoint y: 201, endPoint x: 462, endPoint y: 201, distance: 43.3
click at [462, 201] on div "Has your business imported goods or services in the last 12 months?" at bounding box center [789, 199] width 750 height 26
click at [164, 379] on span "Export" at bounding box center [230, 382] width 190 height 15
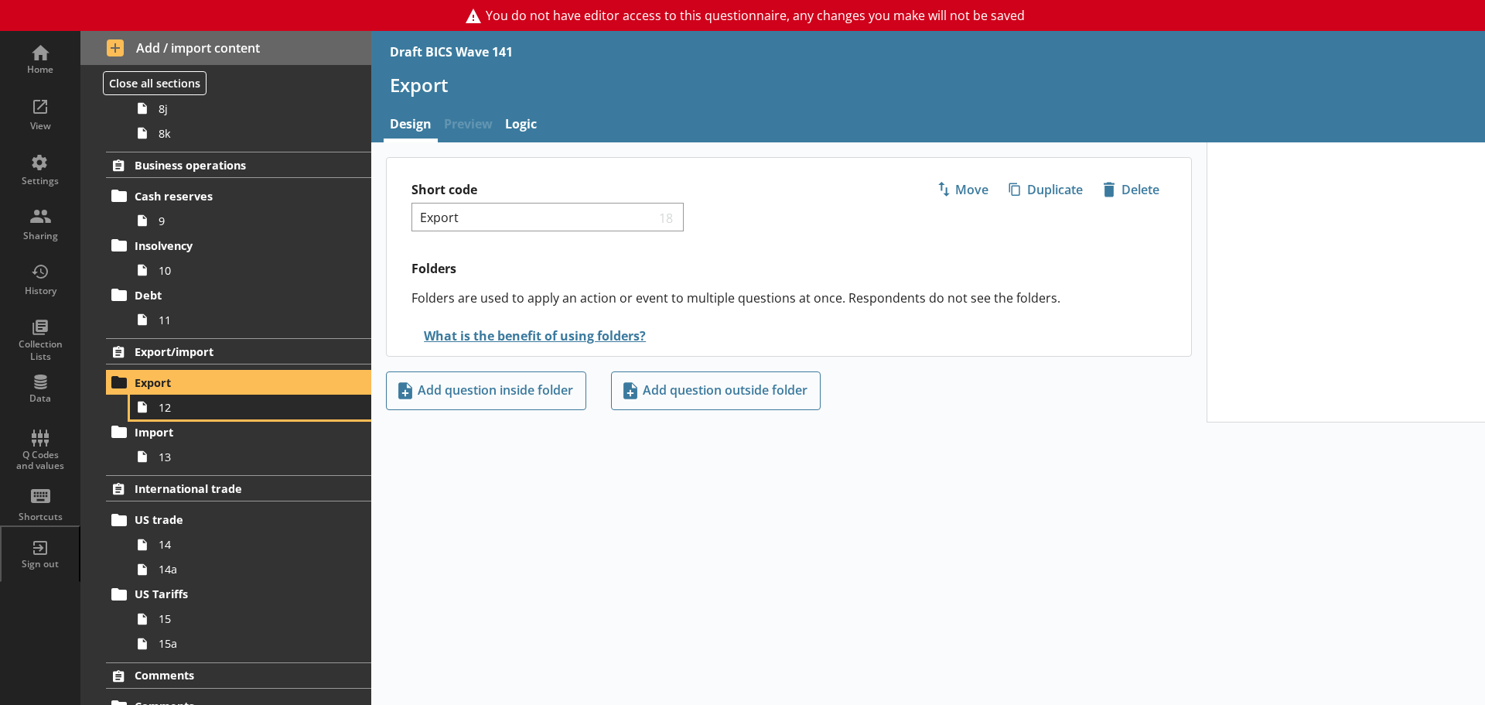
click at [167, 415] on link "12" at bounding box center [250, 407] width 241 height 25
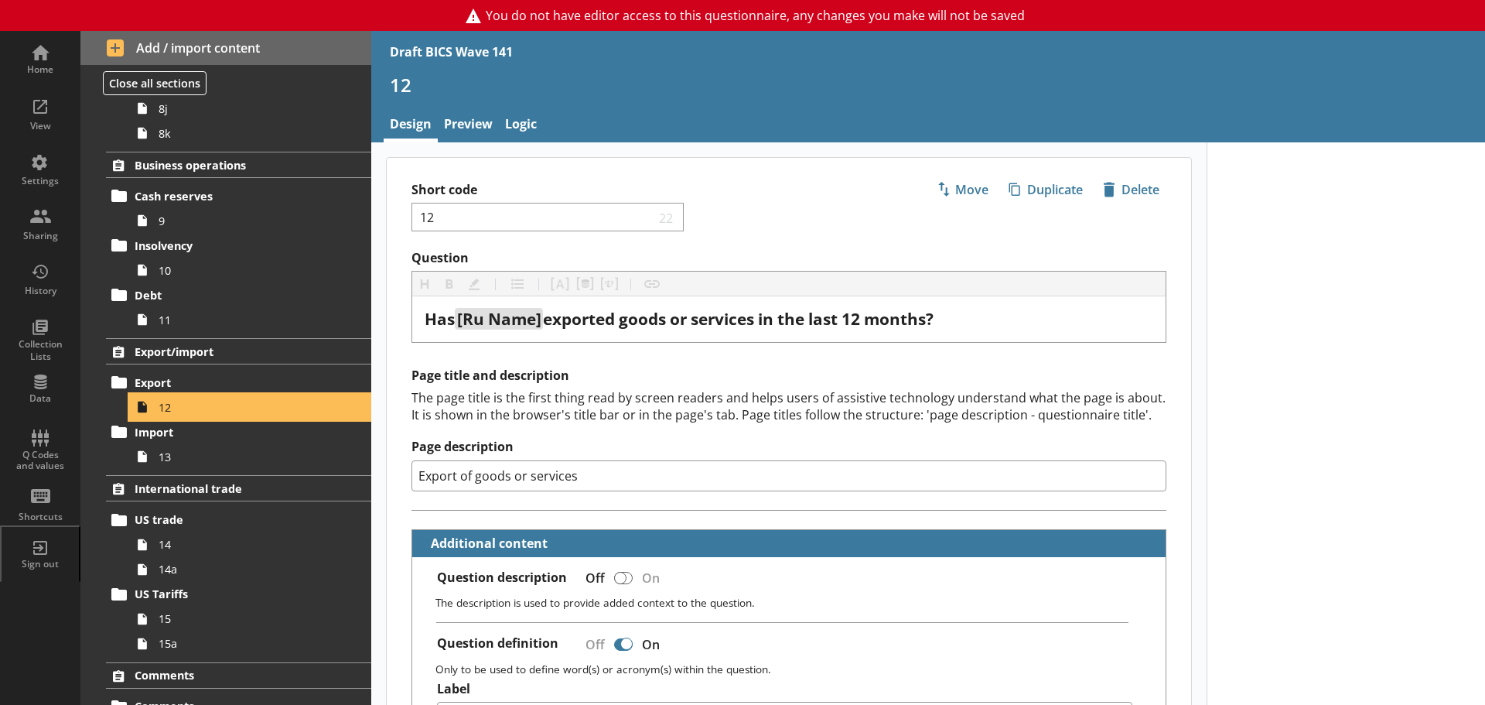
type textarea "x"
click at [482, 116] on link "Preview" at bounding box center [468, 125] width 61 height 33
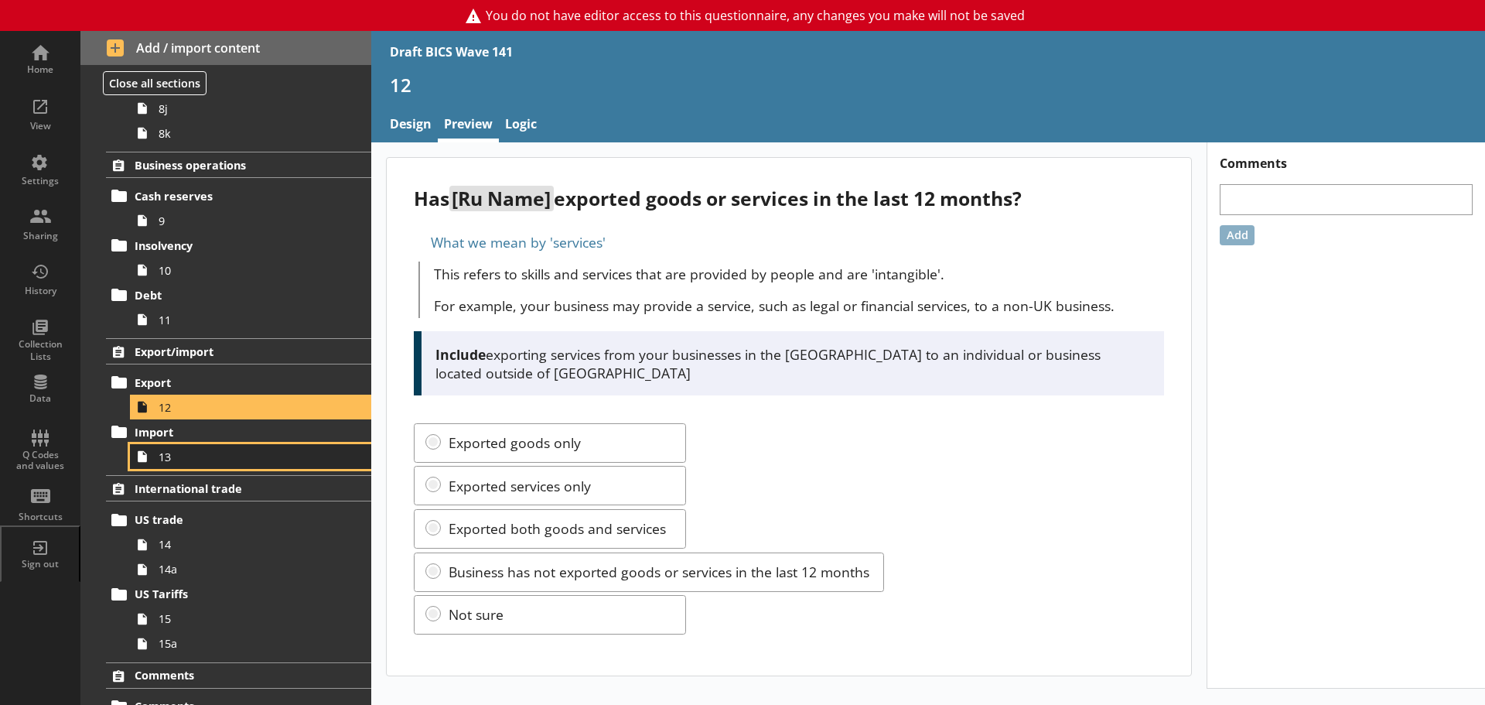
click at [179, 454] on span "13" at bounding box center [245, 457] width 173 height 15
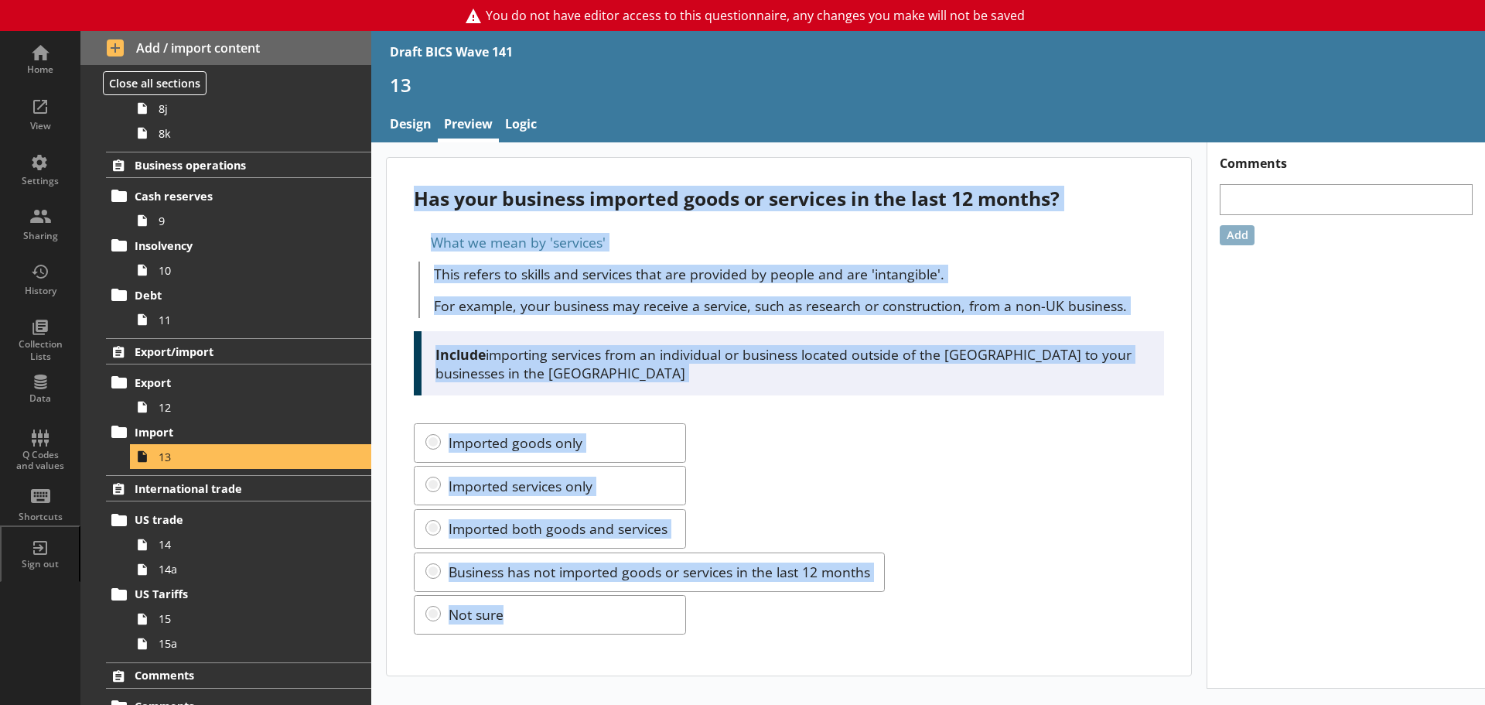
drag, startPoint x: 414, startPoint y: 199, endPoint x: 656, endPoint y: 601, distance: 469.6
click at [656, 601] on div "Has your business imported goods or services in the last 12 months? What we mea…" at bounding box center [789, 417] width 805 height 518
click at [784, 423] on div "Imported goods only Imported services only Imported both goods and services Bus…" at bounding box center [789, 529] width 750 height 212
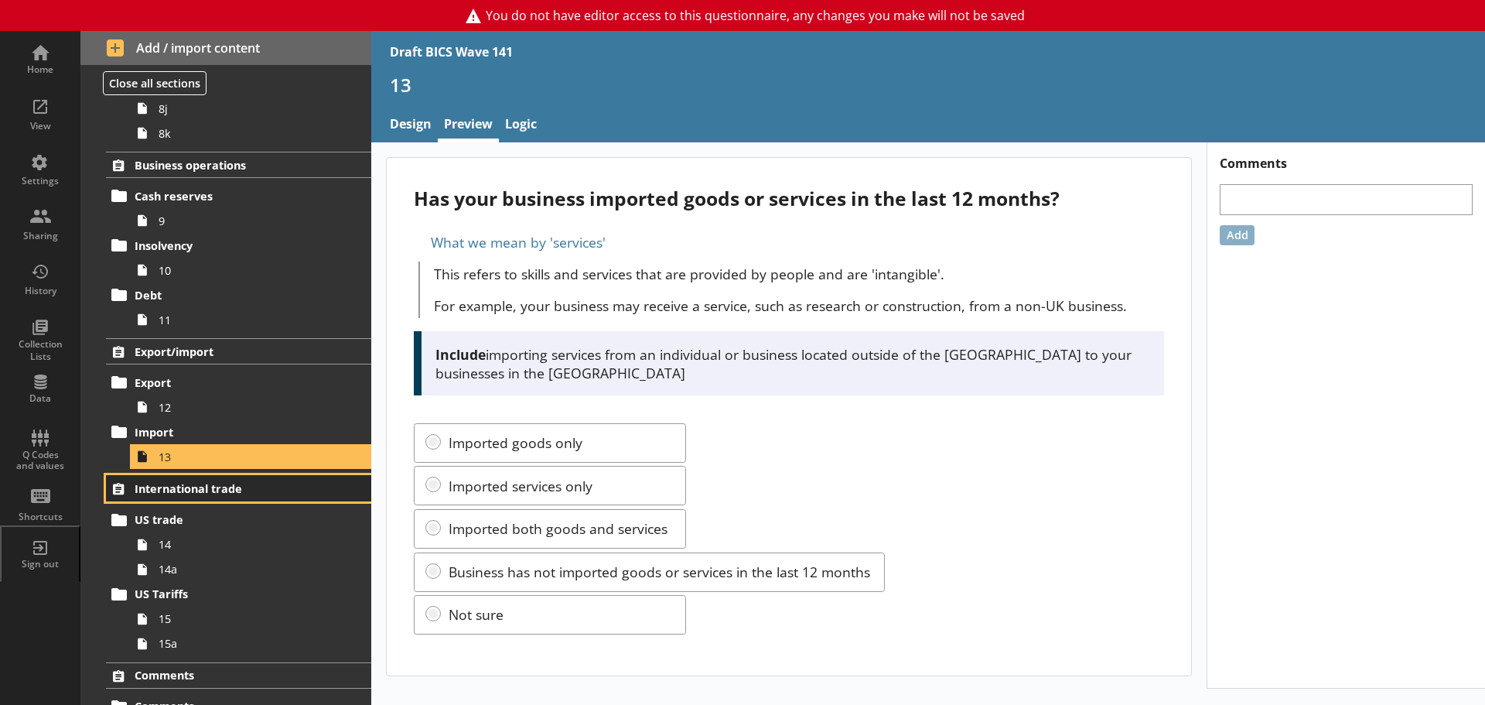
click at [168, 487] on span "International trade" at bounding box center [230, 488] width 190 height 15
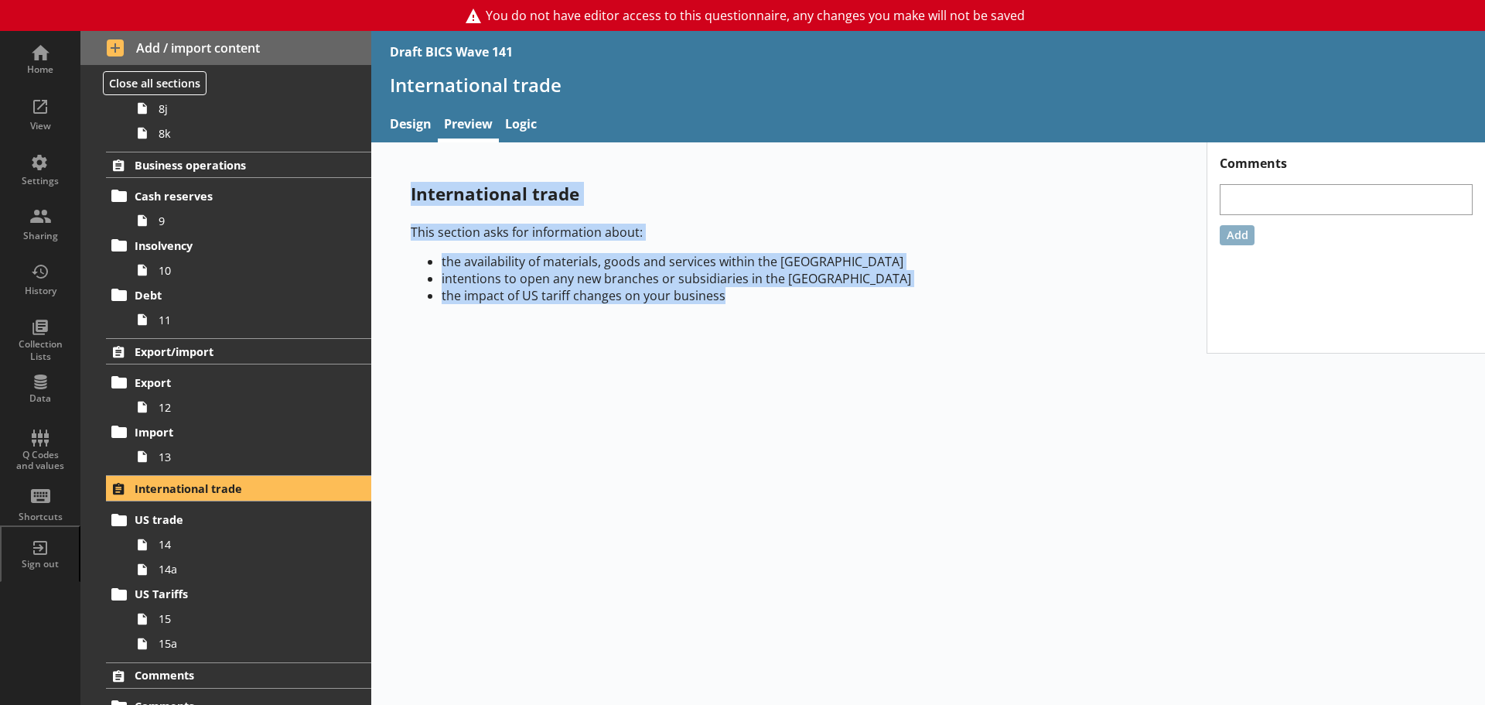
drag, startPoint x: 402, startPoint y: 187, endPoint x: 791, endPoint y: 337, distance: 416.8
click at [791, 337] on div "International trade This section asks for information about: the availability o…" at bounding box center [789, 248] width 806 height 183
click at [186, 541] on span "14" at bounding box center [245, 544] width 173 height 15
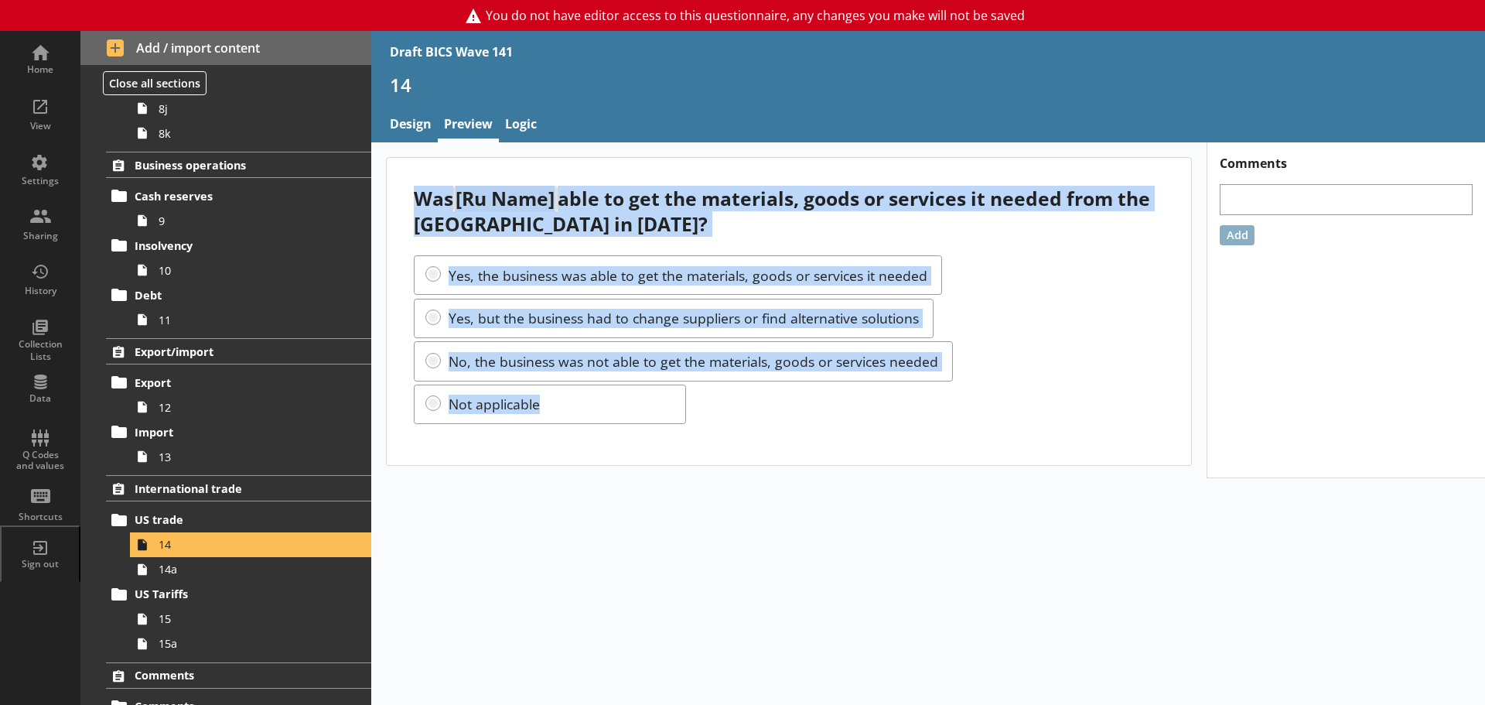
drag, startPoint x: 414, startPoint y: 206, endPoint x: 689, endPoint y: 408, distance: 341.5
click at [689, 408] on div "Was [Ru Name] able to get the materials, goods or services it needed from the U…" at bounding box center [789, 311] width 805 height 307
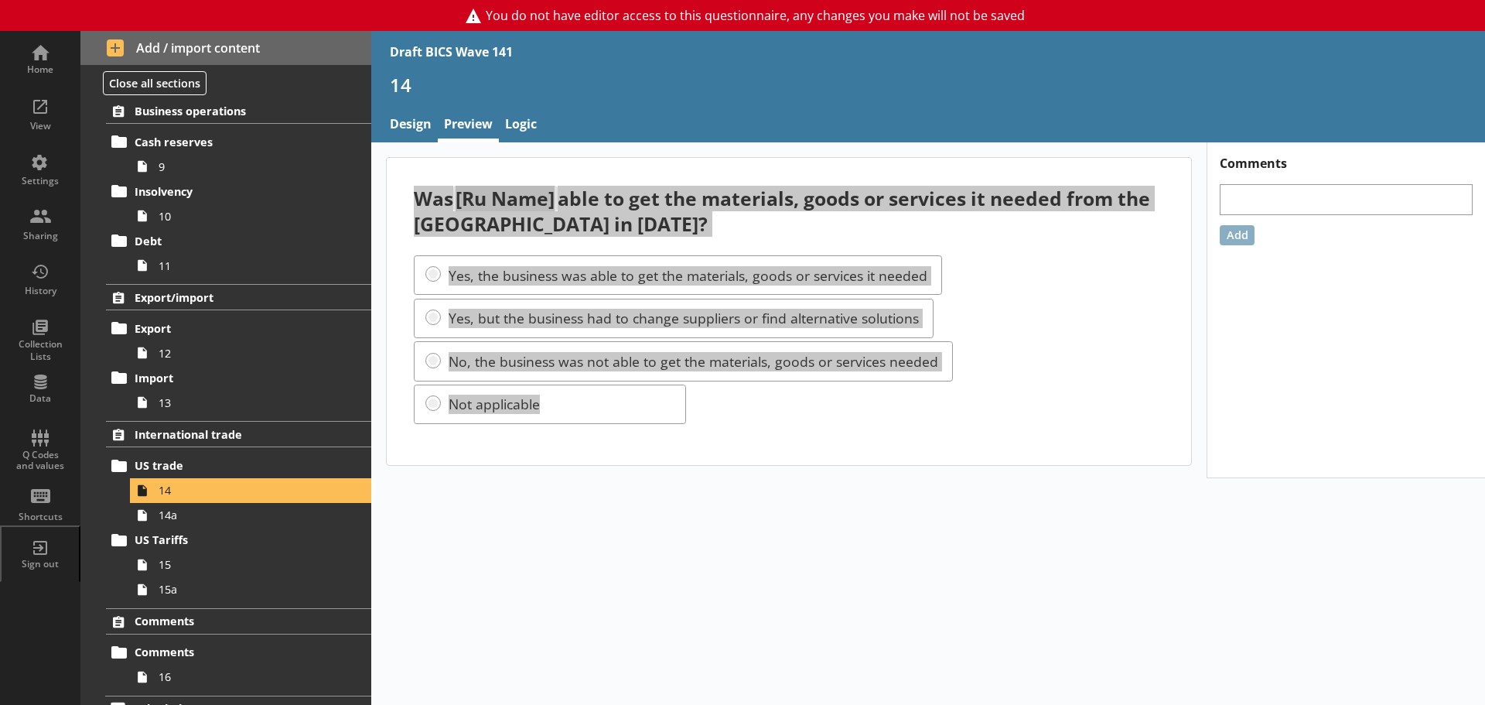
scroll to position [1053, 0]
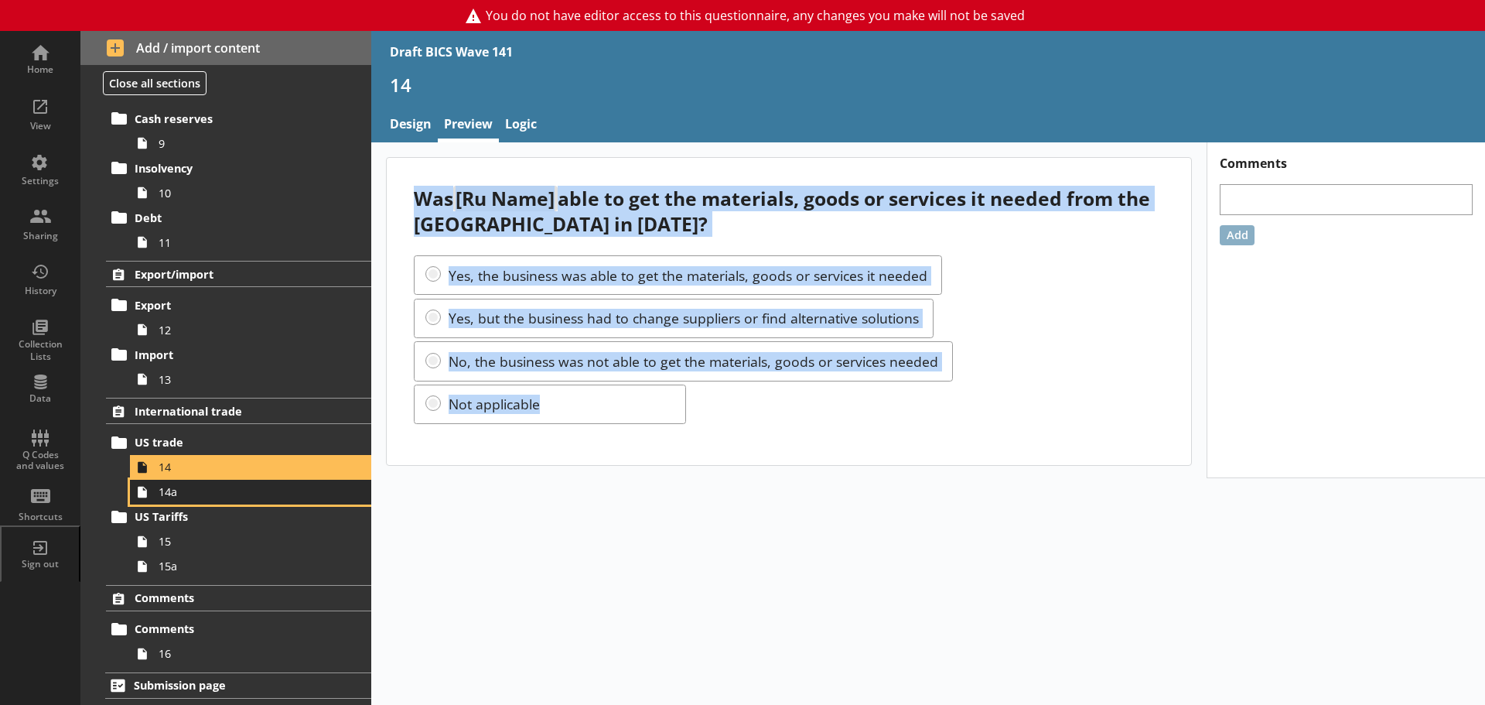
click at [186, 495] on span "14a" at bounding box center [245, 491] width 173 height 15
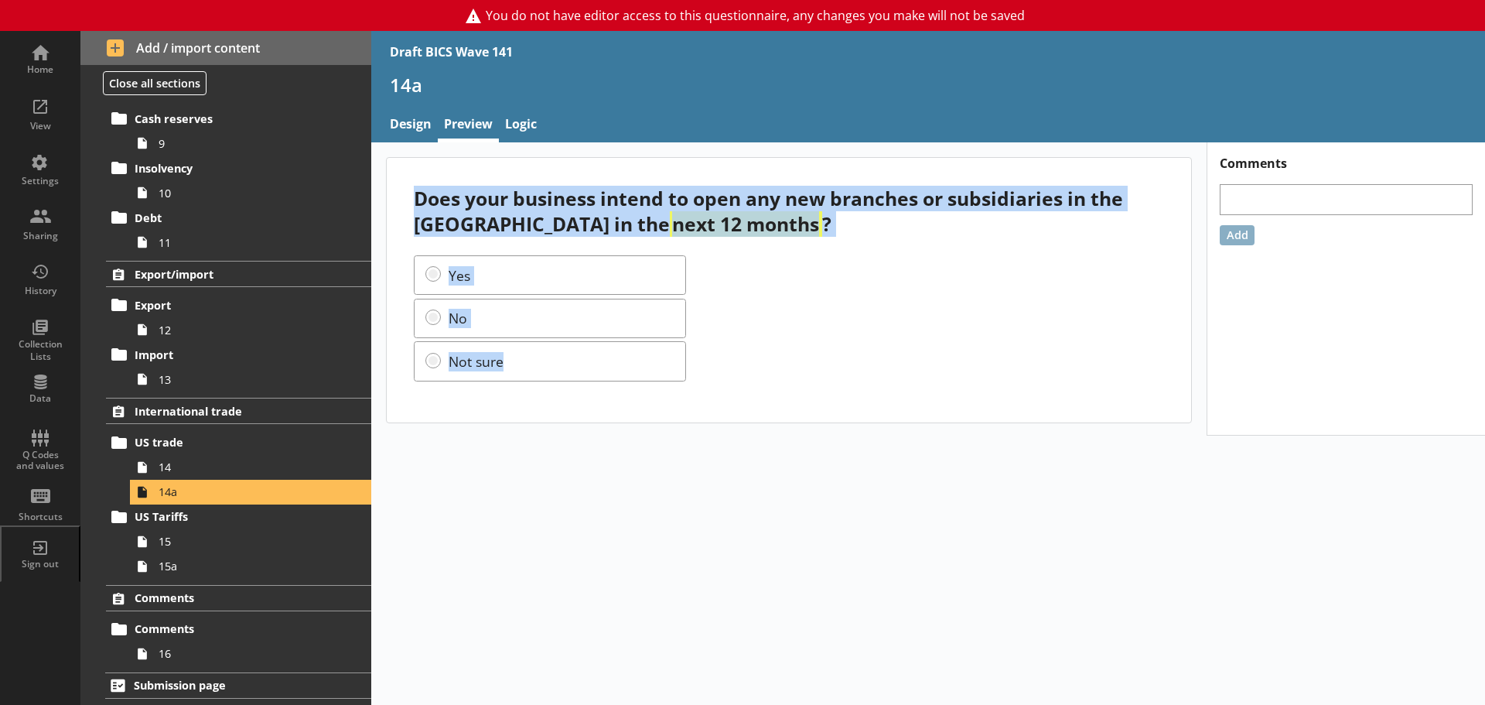
drag, startPoint x: 415, startPoint y: 193, endPoint x: 559, endPoint y: 366, distance: 224.7
click at [559, 366] on div "Does your business intend to open any new branches or subsidiaries in the US in…" at bounding box center [789, 290] width 805 height 264
drag, startPoint x: 744, startPoint y: 250, endPoint x: 713, endPoint y: 250, distance: 31.7
click at [744, 250] on div "Does your business intend to open any new branches or subsidiaries in the US in…" at bounding box center [789, 290] width 805 height 264
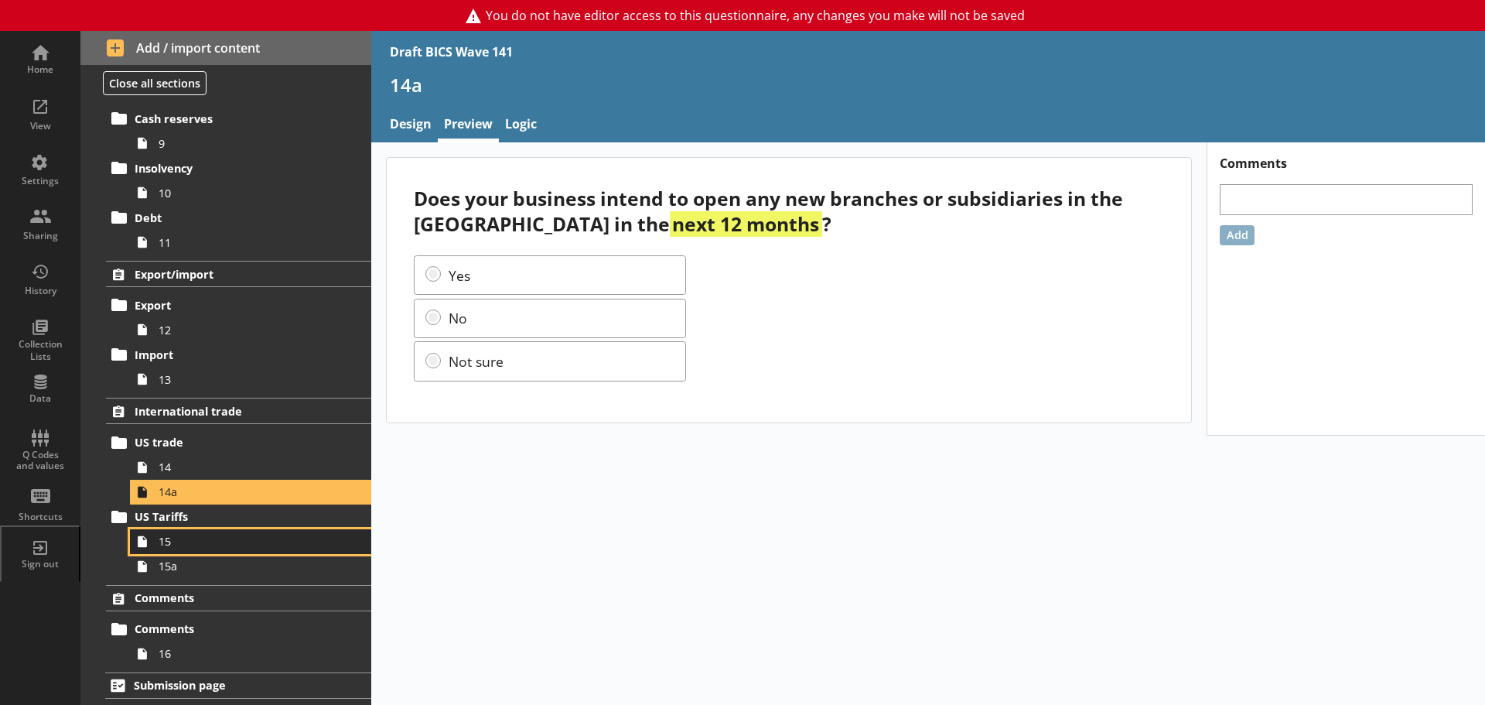
click at [193, 537] on span "15" at bounding box center [245, 541] width 173 height 15
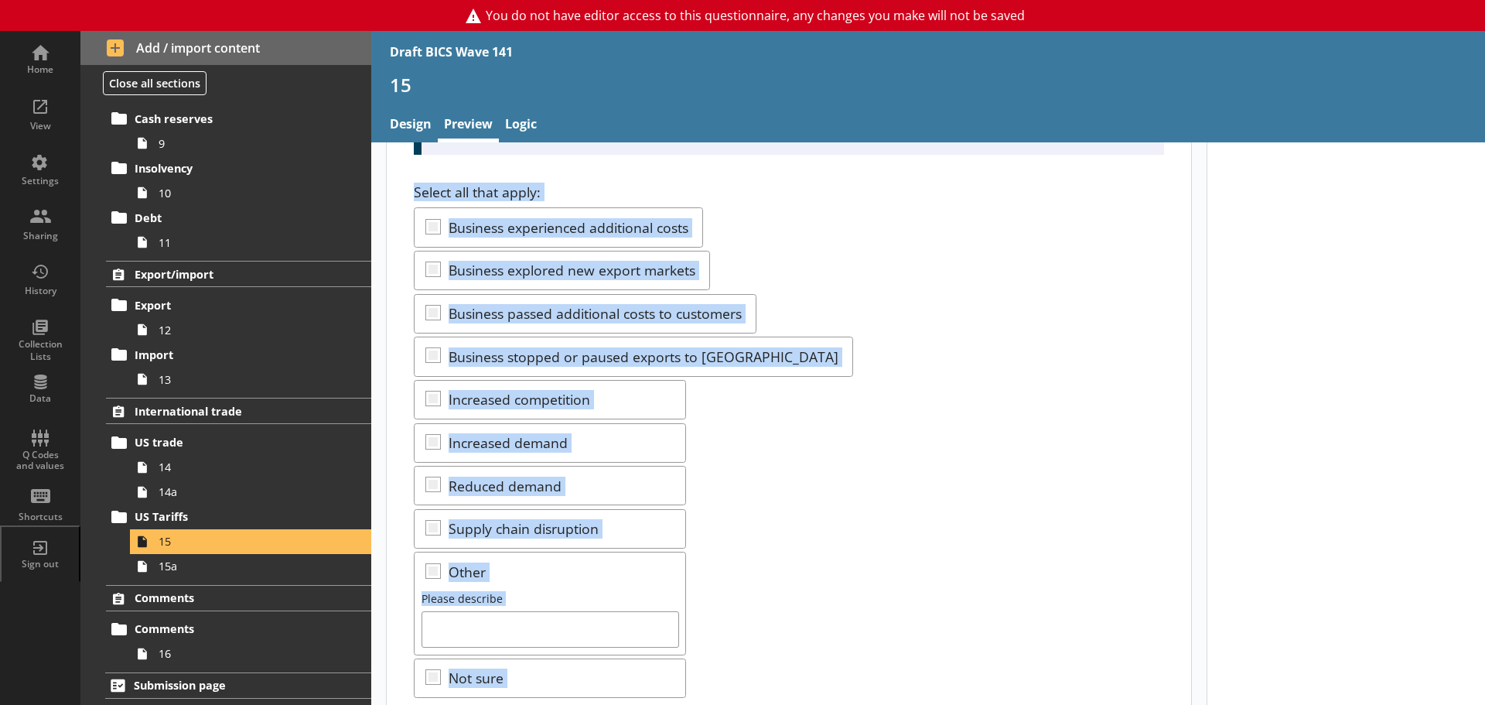
scroll to position [272, 0]
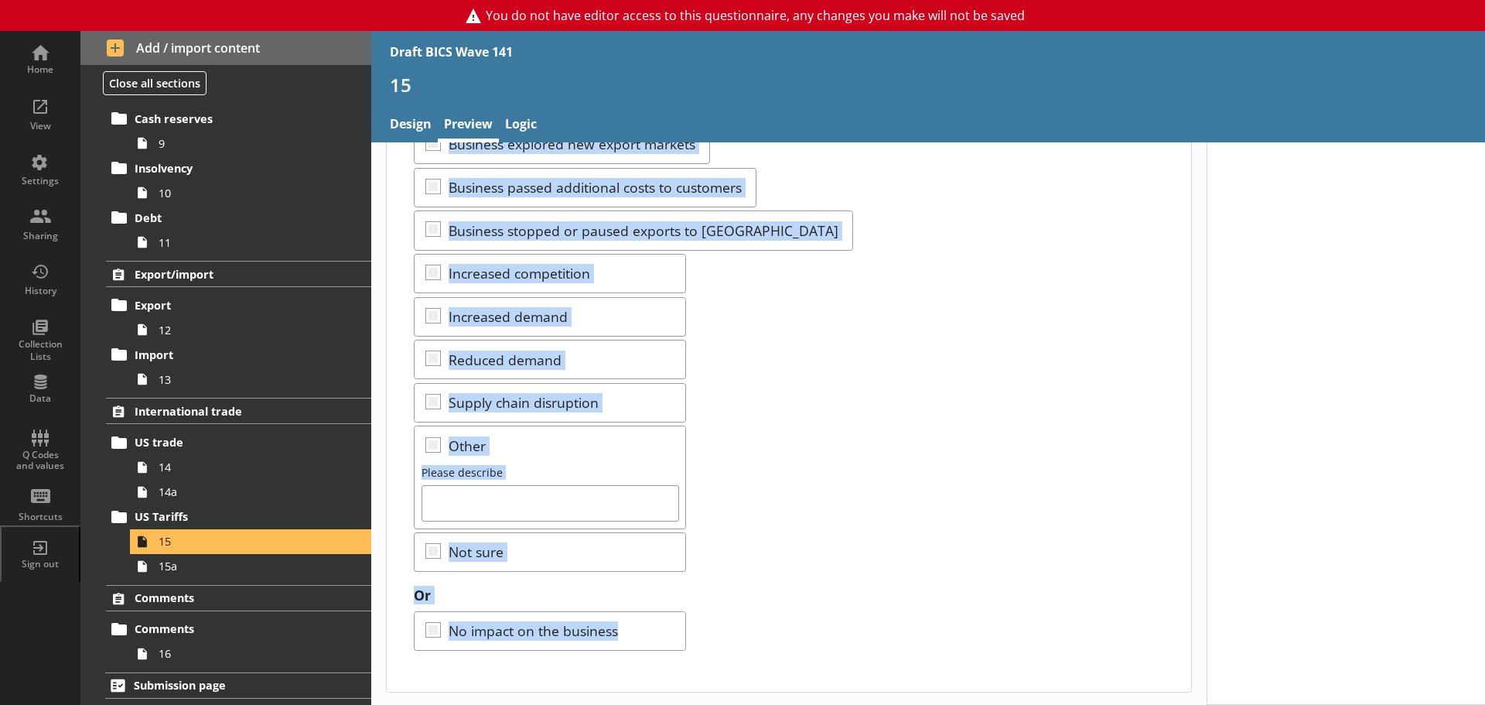
drag, startPoint x: 413, startPoint y: 193, endPoint x: 750, endPoint y: 658, distance: 574.4
click at [750, 658] on div "What impact, if any, did the United States tariffs have on your business in the…" at bounding box center [789, 287] width 805 height 805
drag, startPoint x: 794, startPoint y: 447, endPoint x: 655, endPoint y: 473, distance: 141.0
click at [794, 447] on div "Select all that apply: Business experienced additional costs Business explored …" at bounding box center [789, 314] width 750 height 516
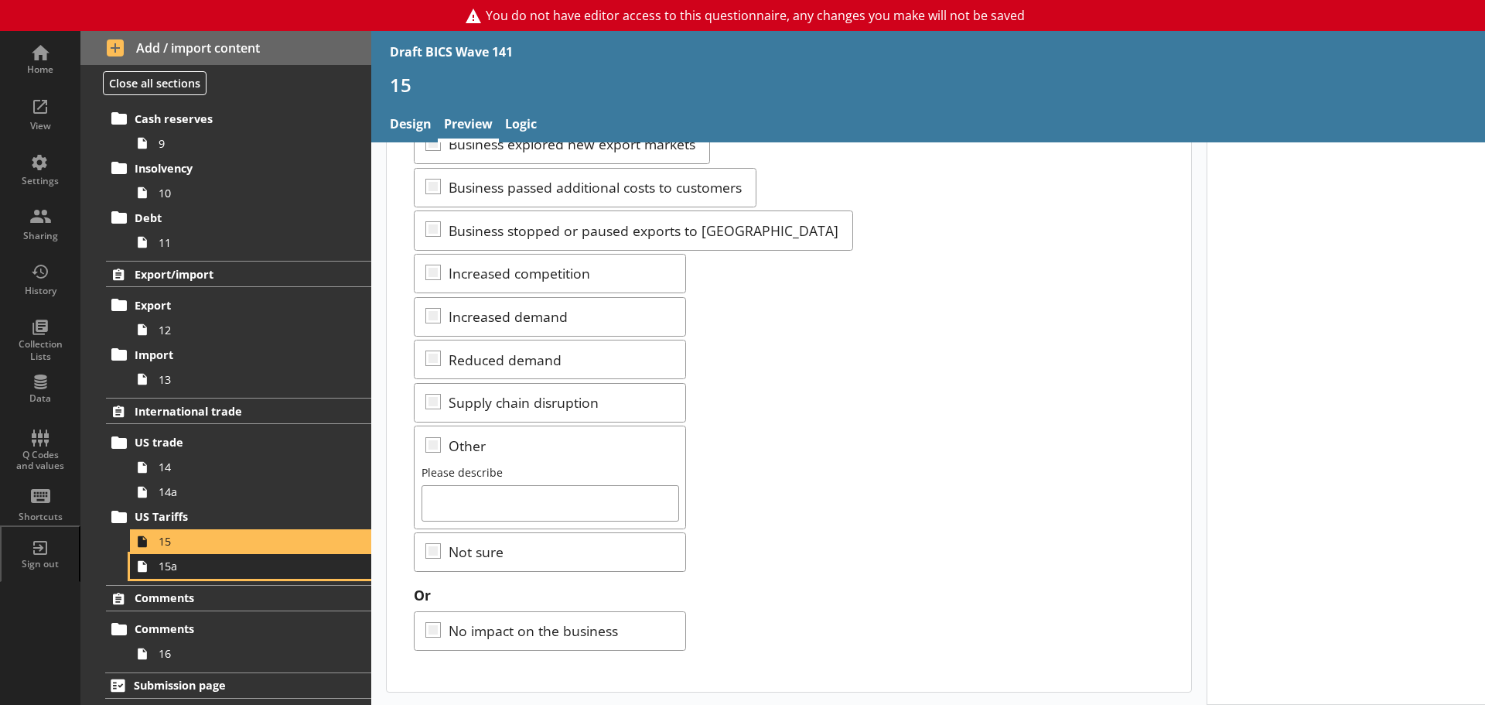
click at [168, 565] on span "15a" at bounding box center [245, 566] width 173 height 15
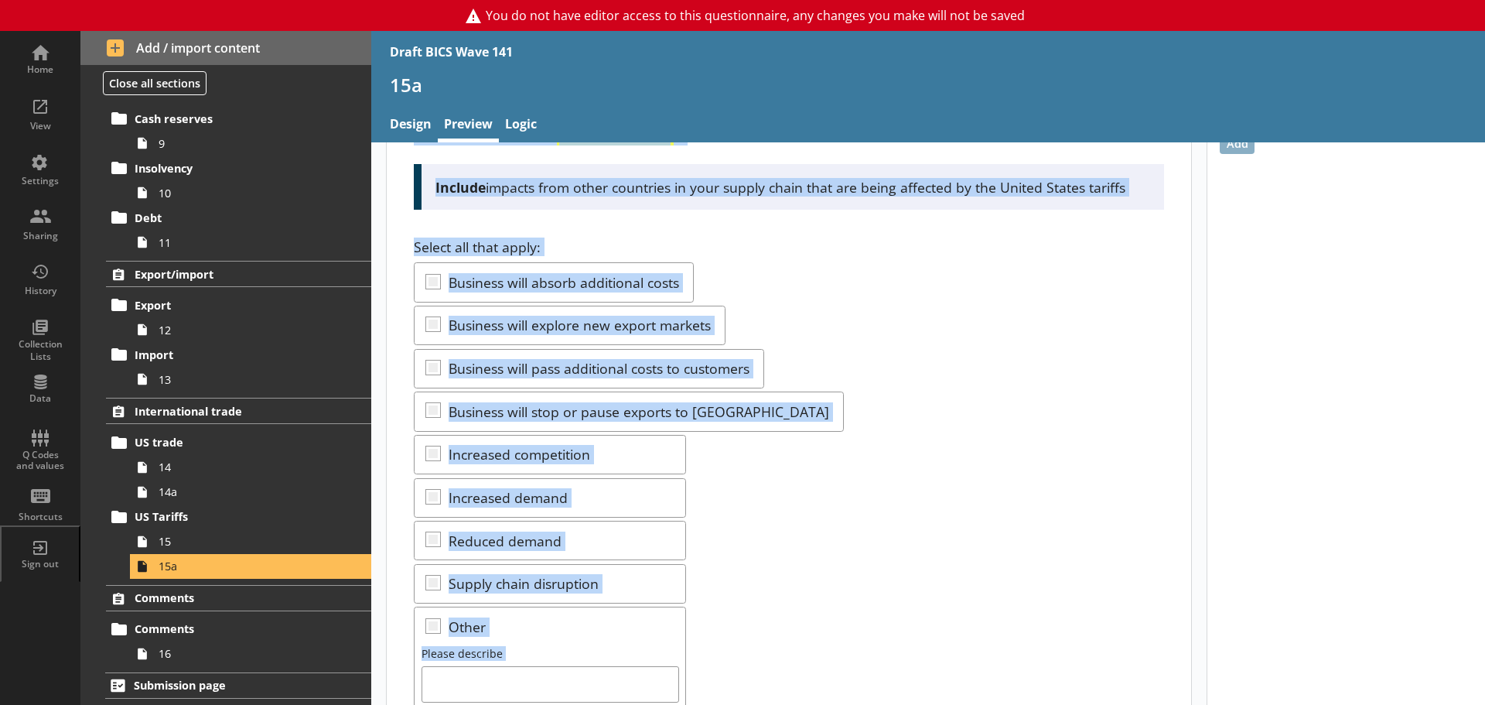
scroll to position [272, 0]
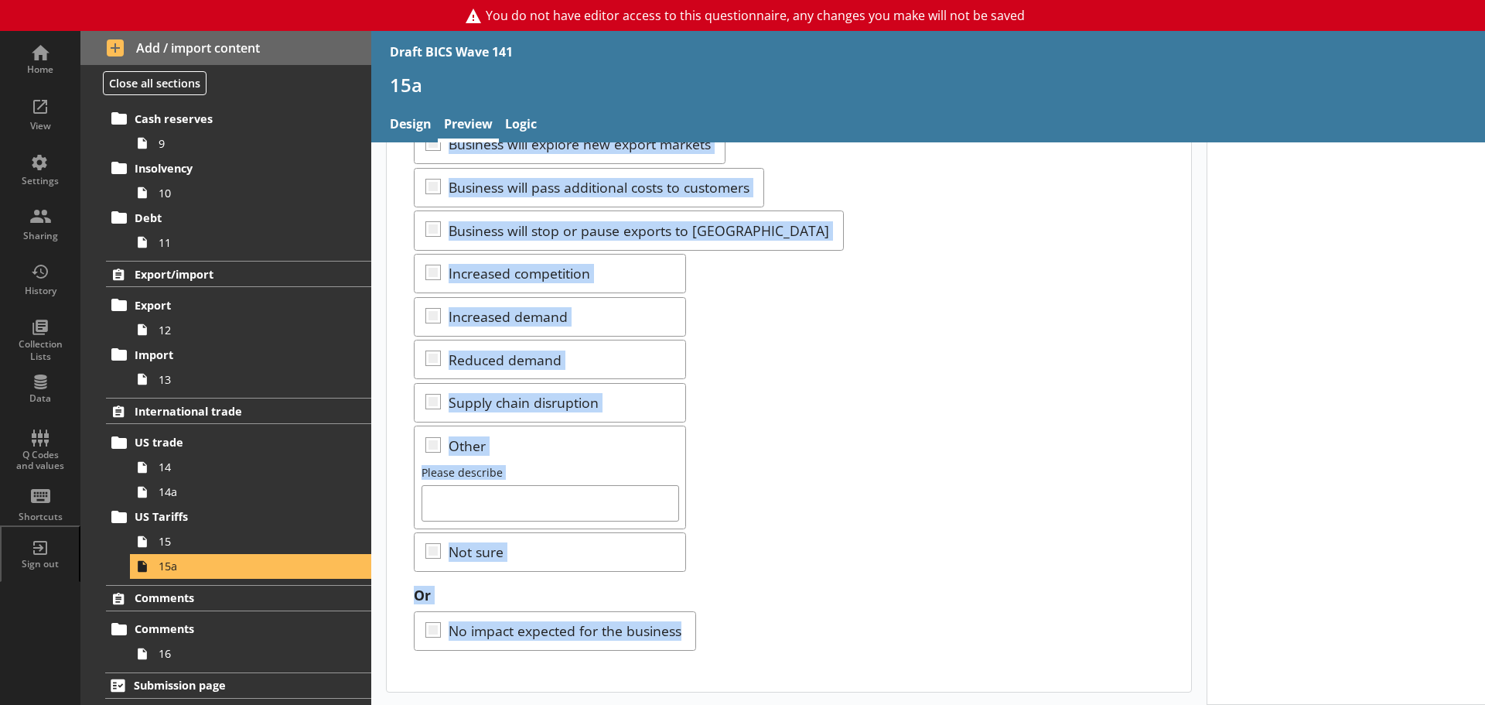
drag, startPoint x: 407, startPoint y: 193, endPoint x: 812, endPoint y: 631, distance: 596.7
click at [812, 631] on div "What impact, if any, do you expect the United States tariffs to have on your bu…" at bounding box center [789, 287] width 805 height 805
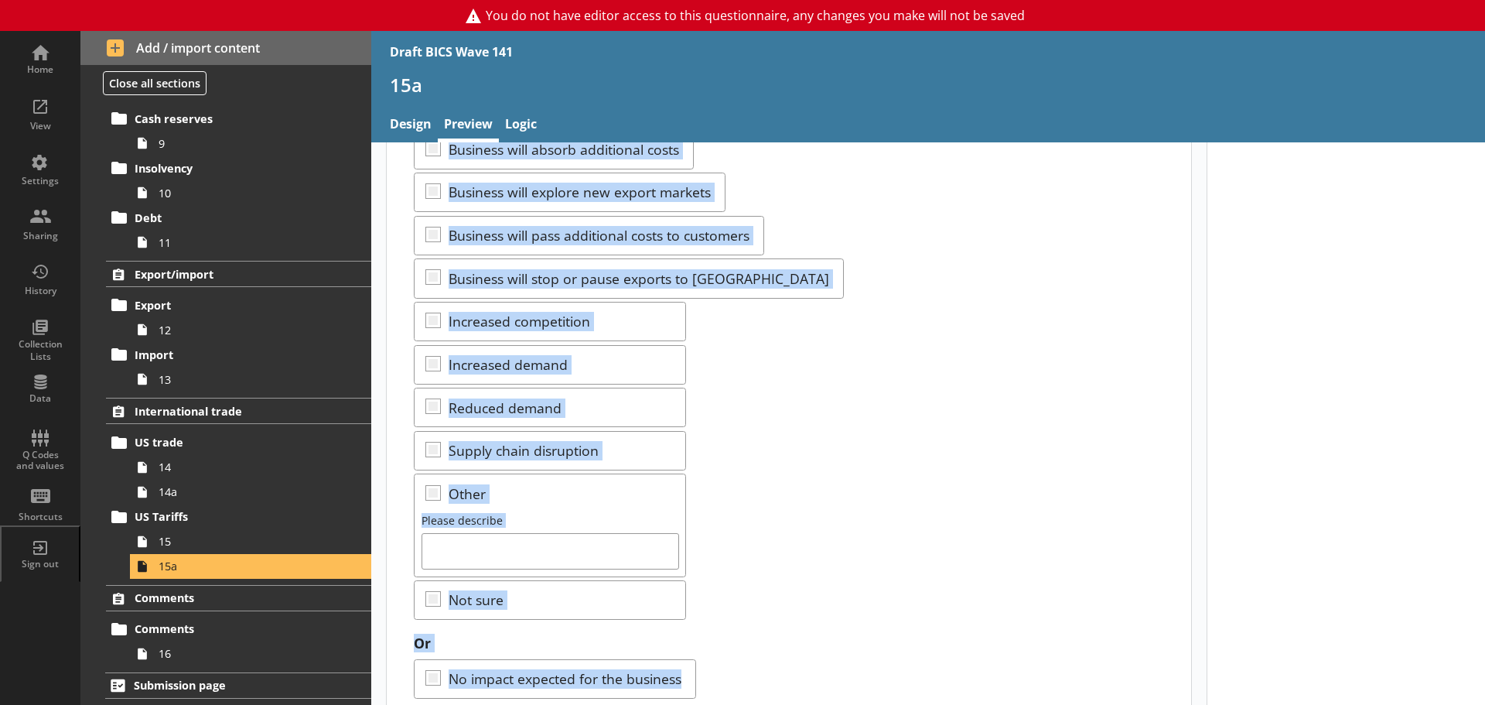
scroll to position [0, 0]
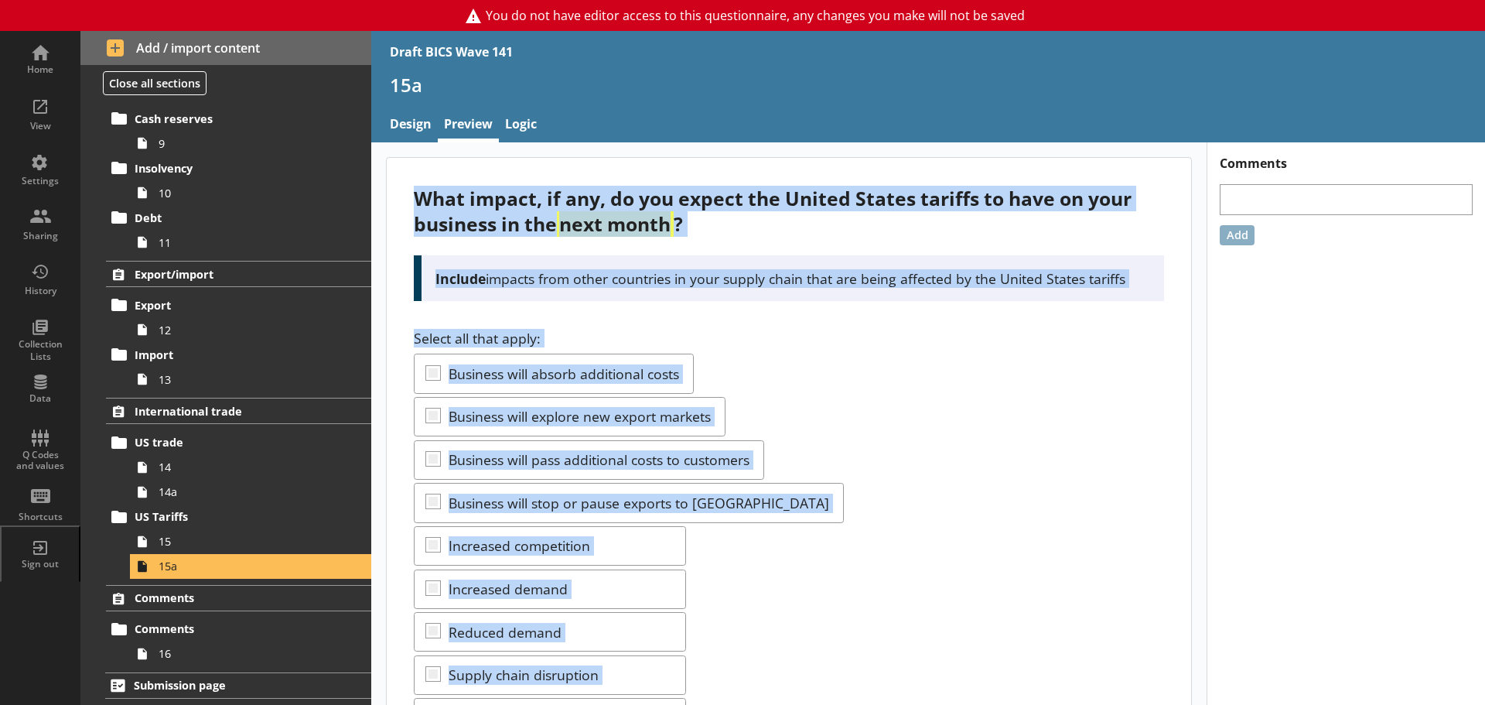
click at [907, 395] on div "Select all that apply: Business will absorb additional costs Business will expl…" at bounding box center [789, 587] width 750 height 516
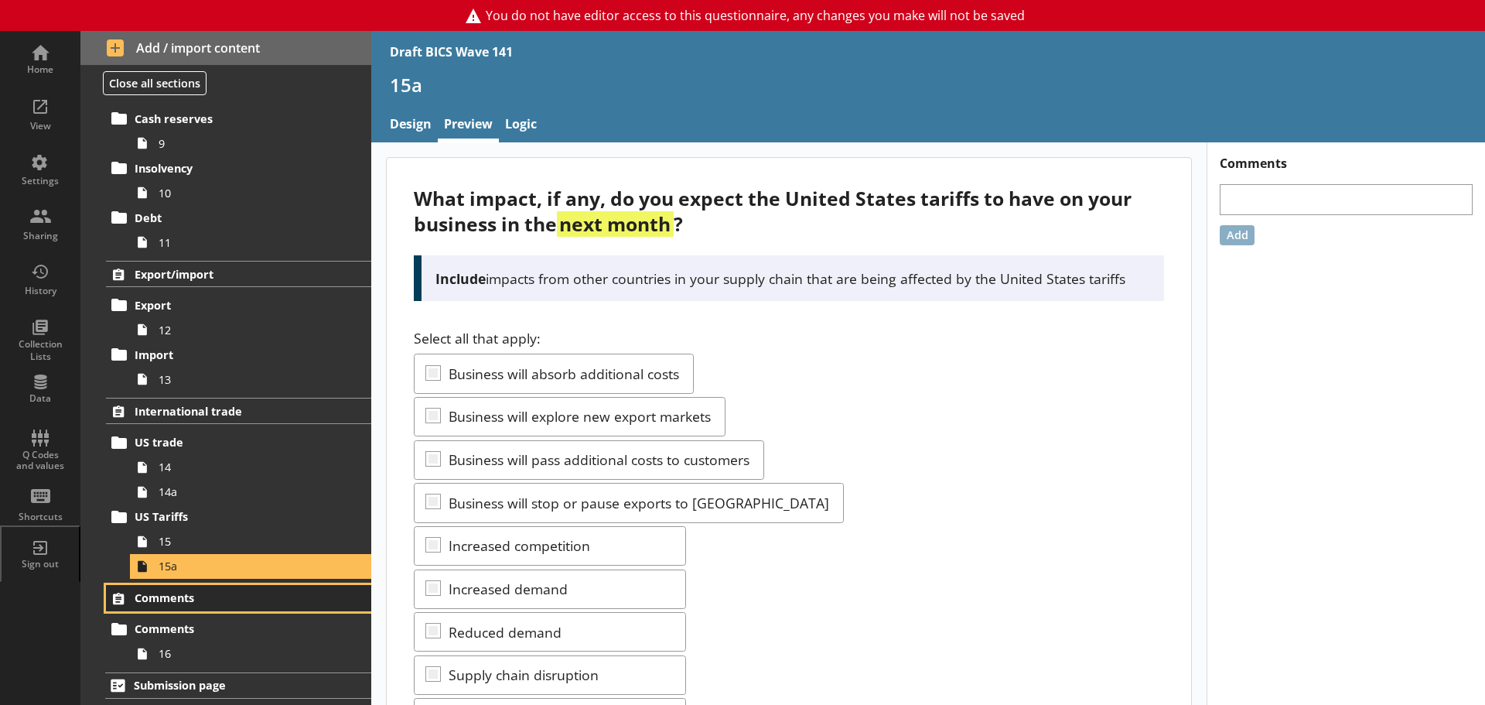
click at [203, 597] on span "Comments" at bounding box center [230, 597] width 190 height 15
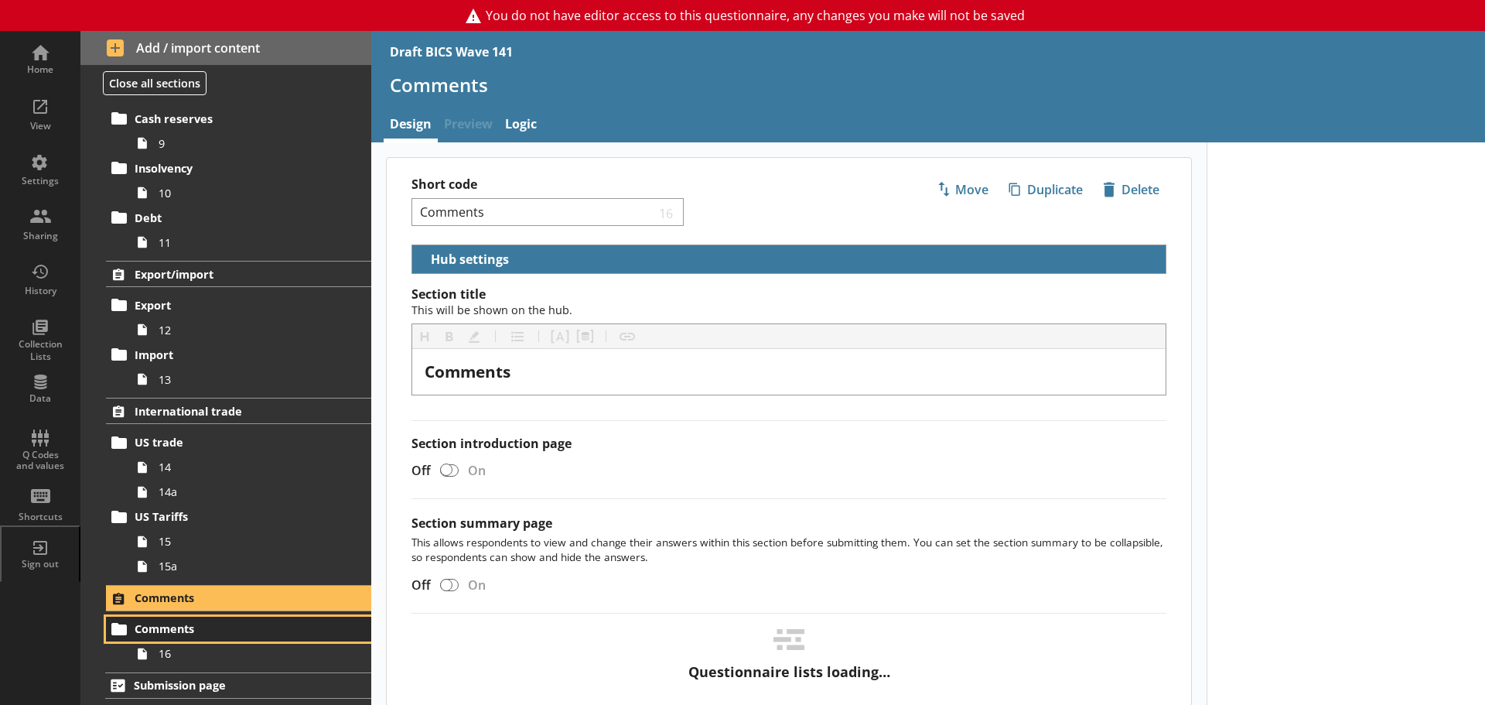
click at [186, 632] on span "Comments" at bounding box center [230, 628] width 190 height 15
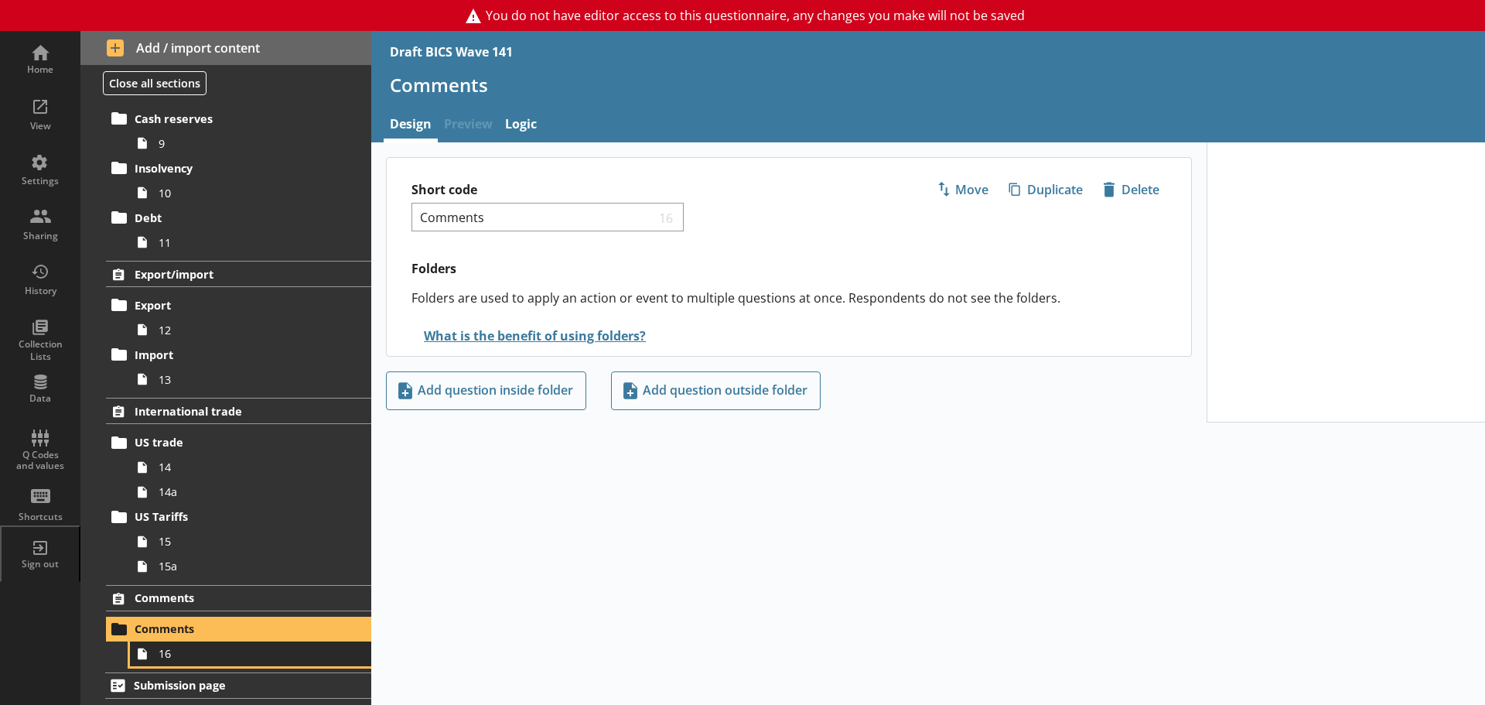
click at [184, 648] on span "16" at bounding box center [245, 653] width 173 height 15
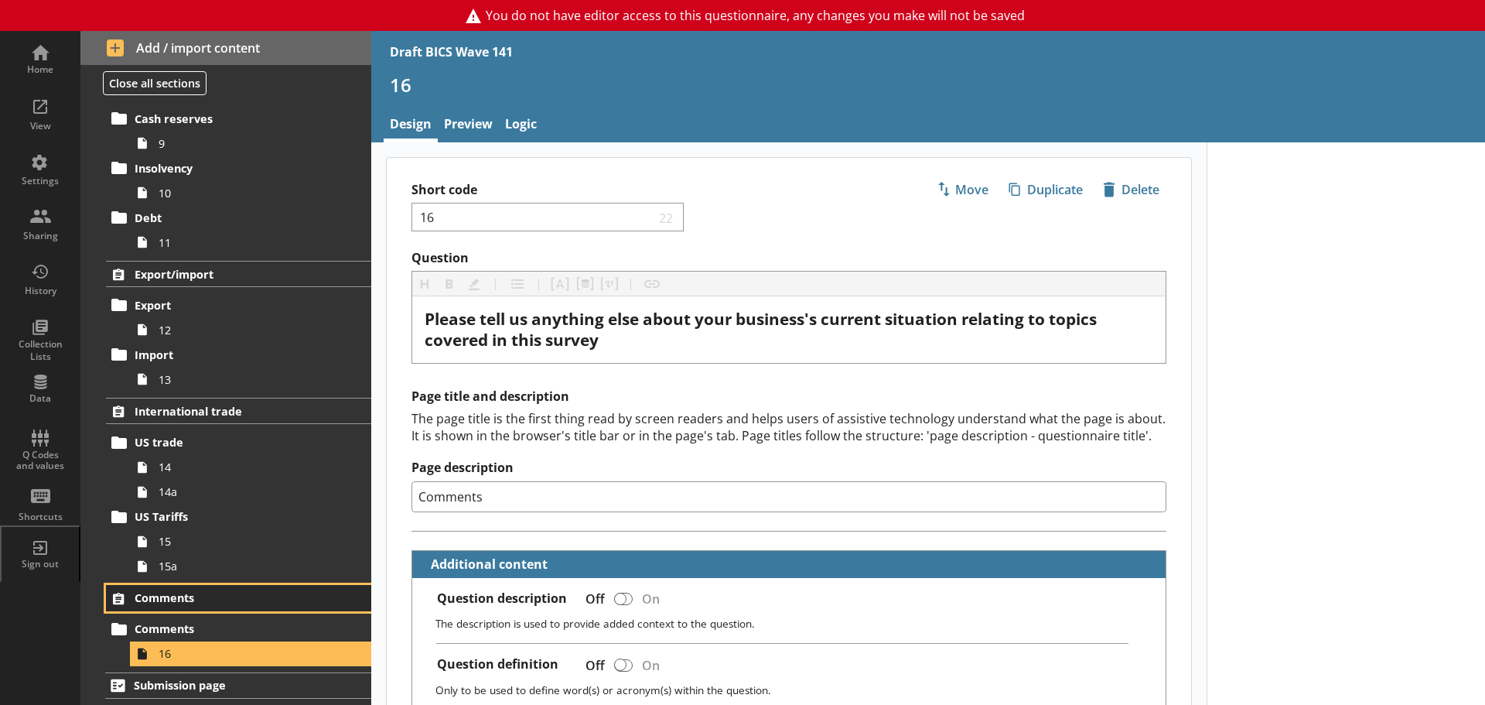
click at [165, 595] on span "Comments" at bounding box center [230, 597] width 190 height 15
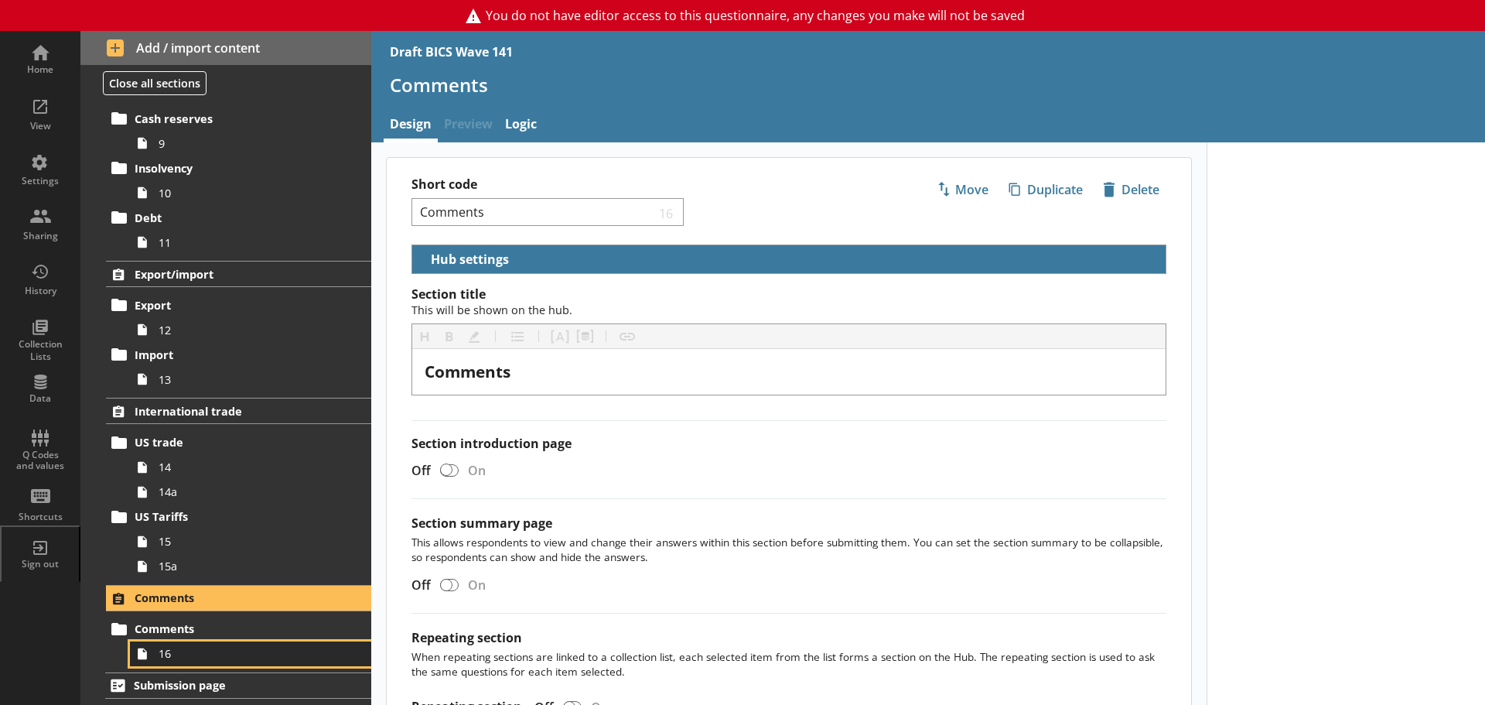
click at [167, 651] on span "16" at bounding box center [245, 653] width 173 height 15
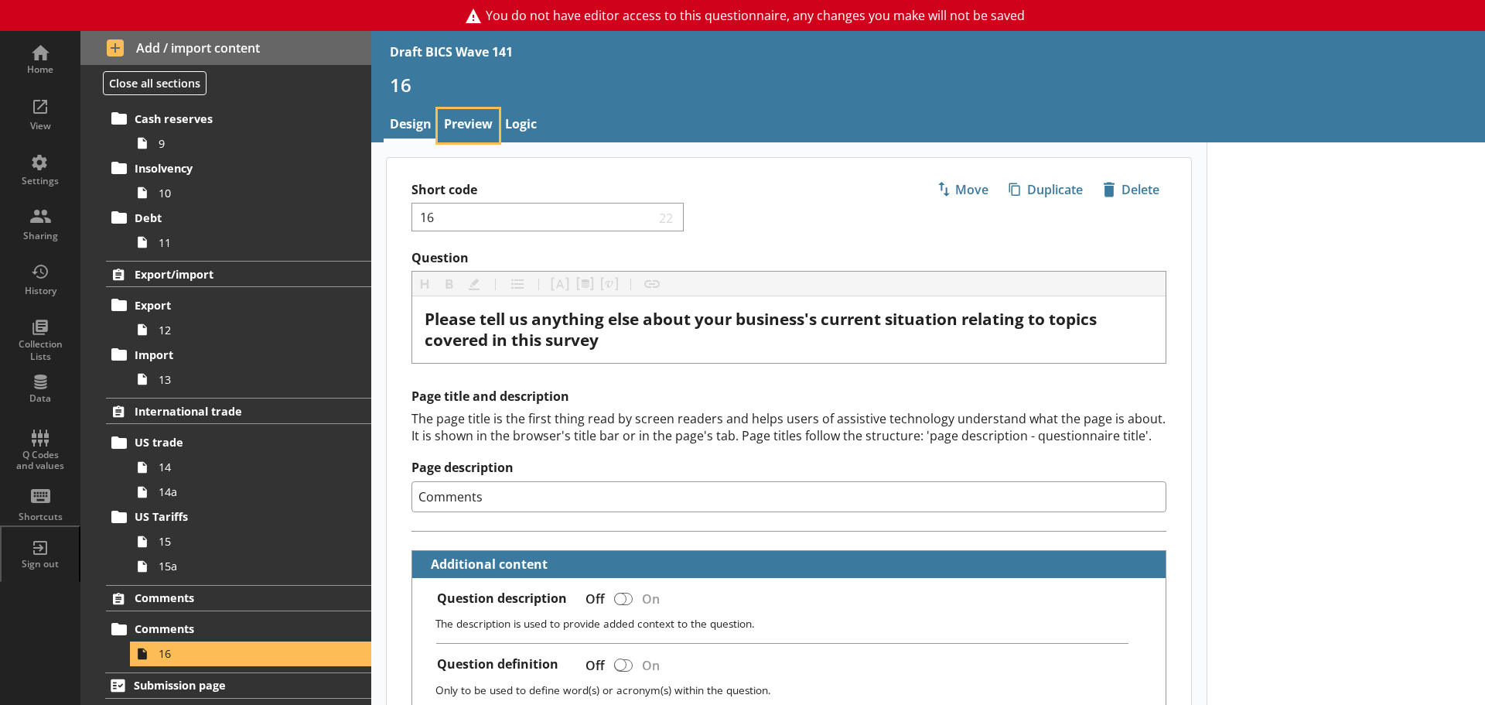
click at [471, 124] on link "Preview" at bounding box center [468, 125] width 61 height 33
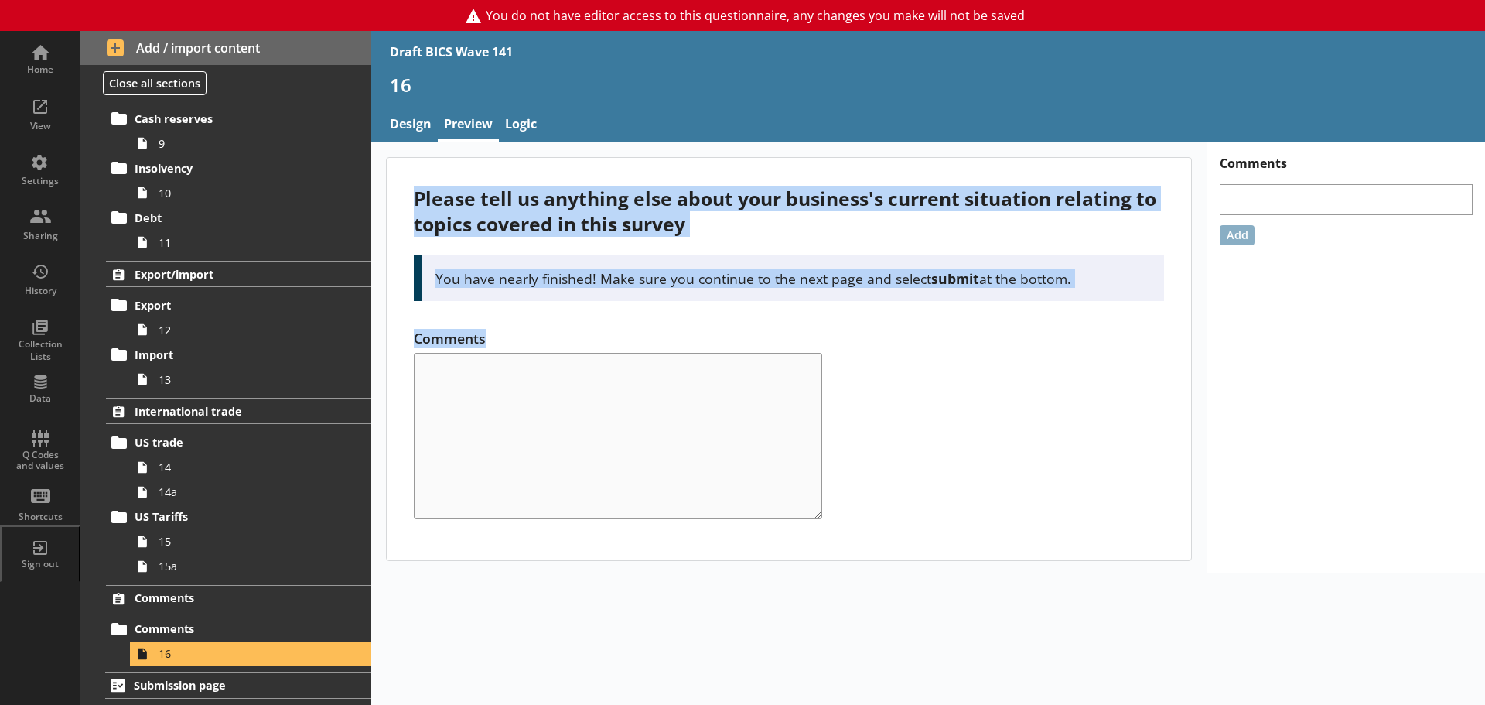
drag, startPoint x: 411, startPoint y: 197, endPoint x: 758, endPoint y: 313, distance: 366.5
click at [758, 313] on div "Please tell us anything else about your business's current situation relating t…" at bounding box center [789, 359] width 805 height 402
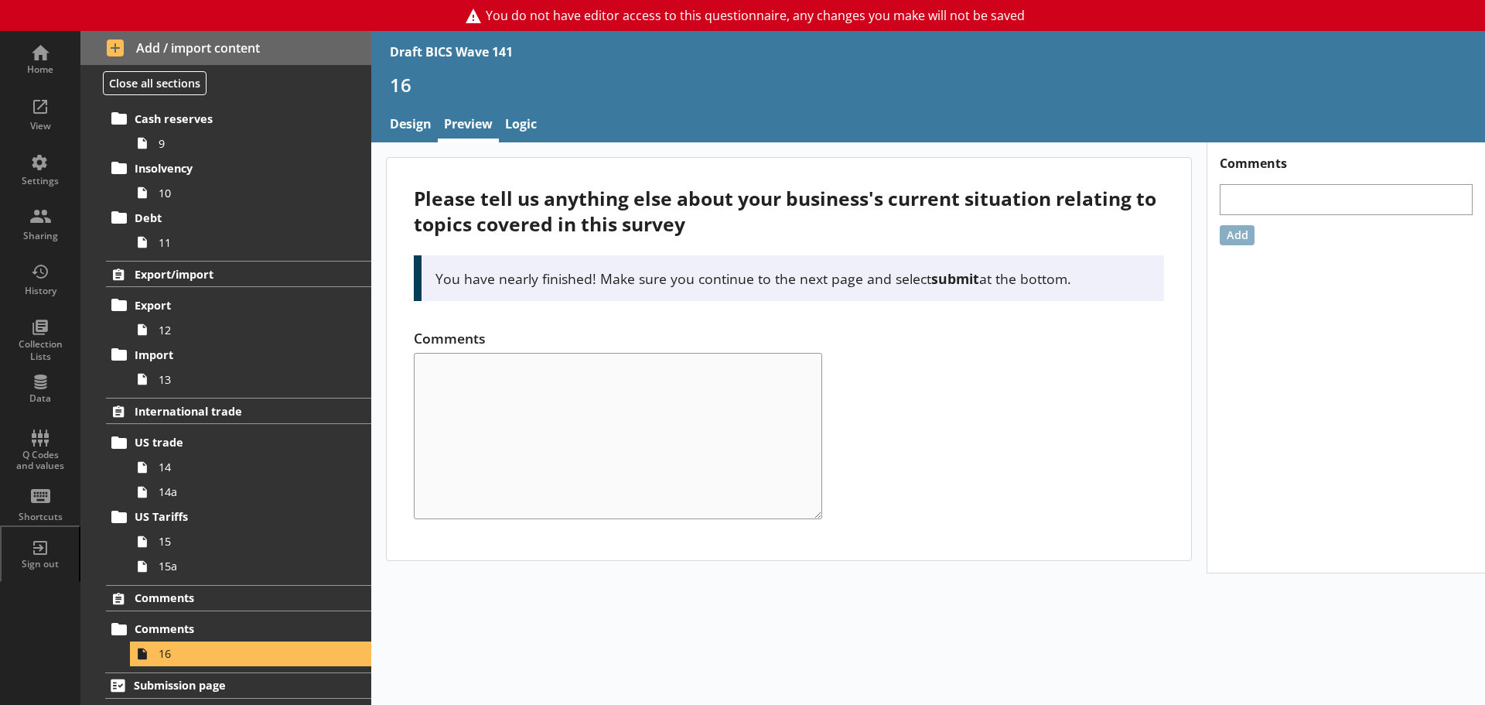
click at [989, 392] on div "Comments" at bounding box center [789, 424] width 750 height 191
click at [165, 684] on span "Submission page" at bounding box center [229, 685] width 191 height 15
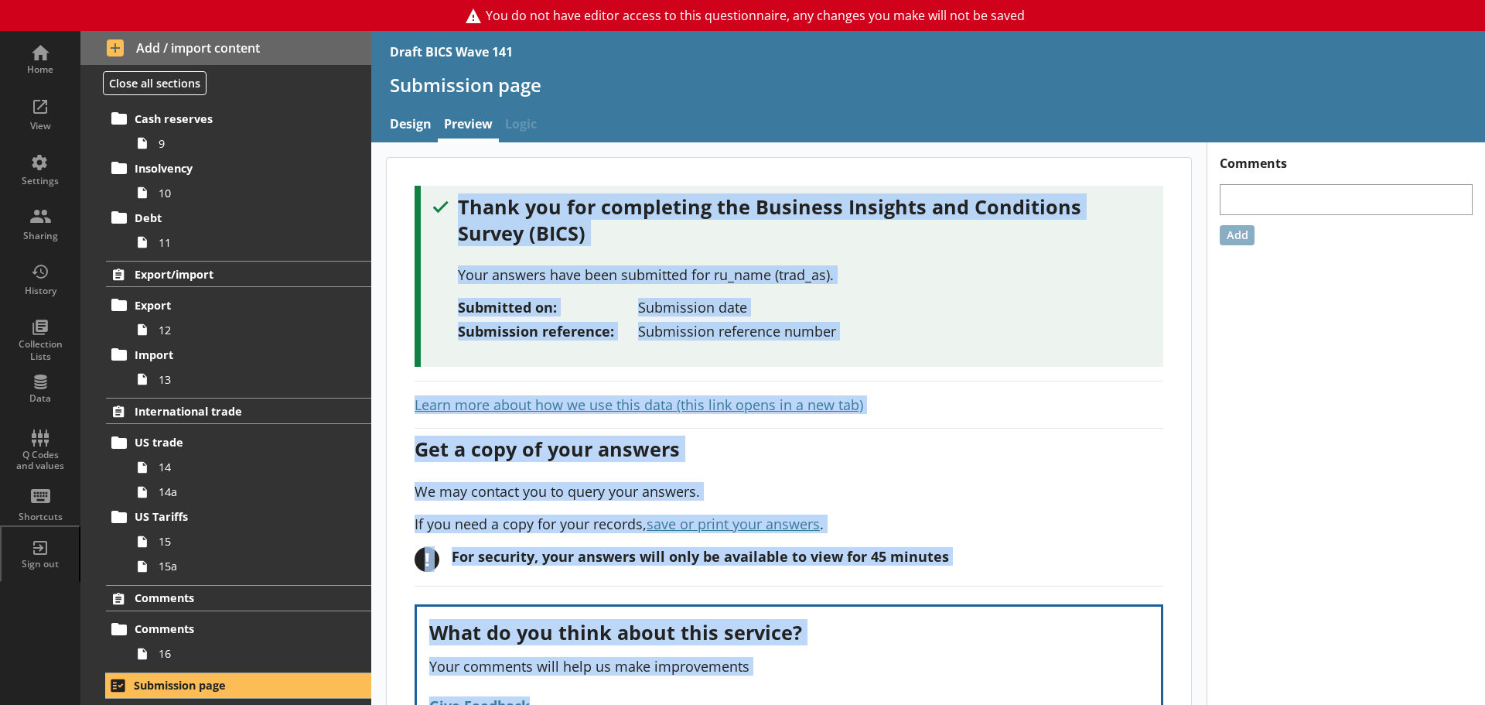
scroll to position [96, 0]
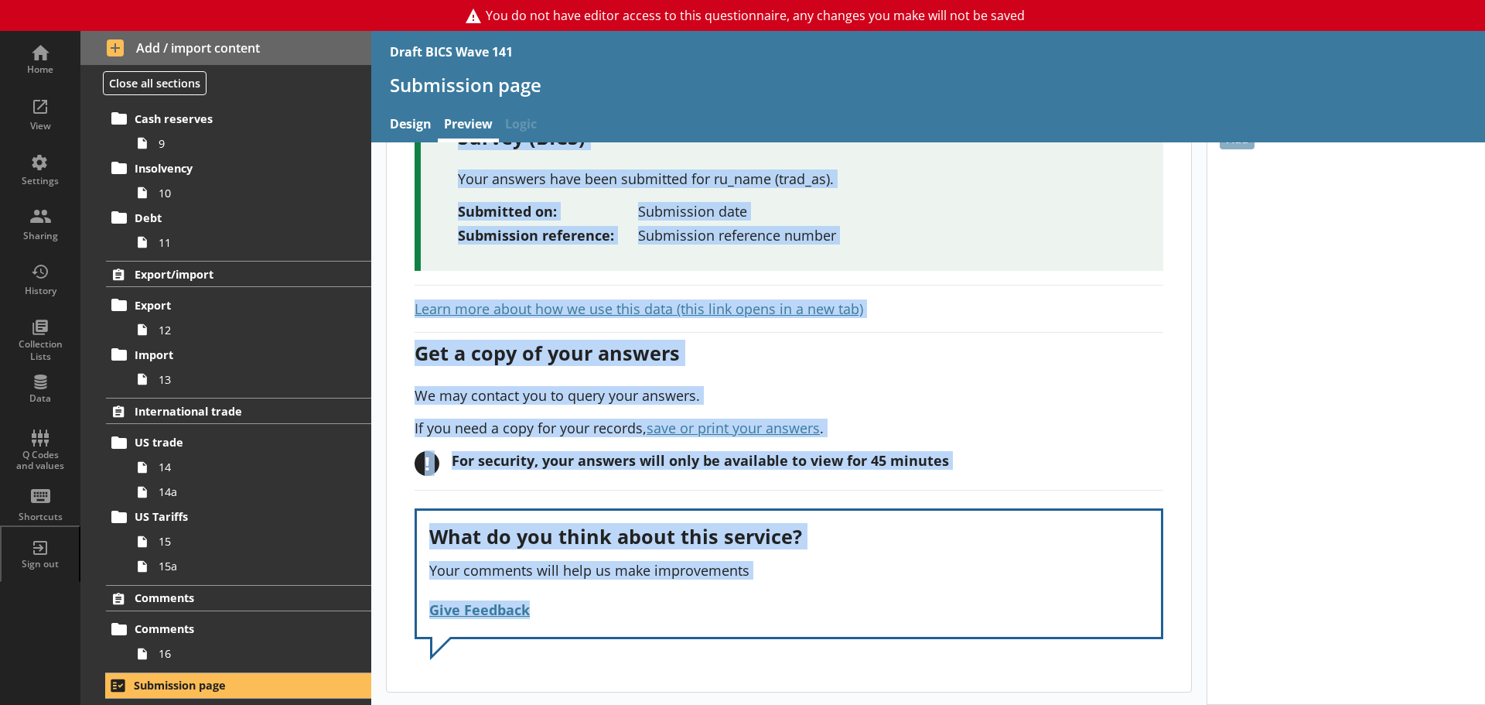
drag, startPoint x: 456, startPoint y: 210, endPoint x: 952, endPoint y: 716, distance: 708.5
click at [952, 704] on html "You do not have editor access to this questionnaire, any changes you make will …" at bounding box center [742, 352] width 1485 height 705
click at [1066, 373] on div "Get a copy of your answers We may contact you to query your answers. If you nee…" at bounding box center [789, 384] width 749 height 104
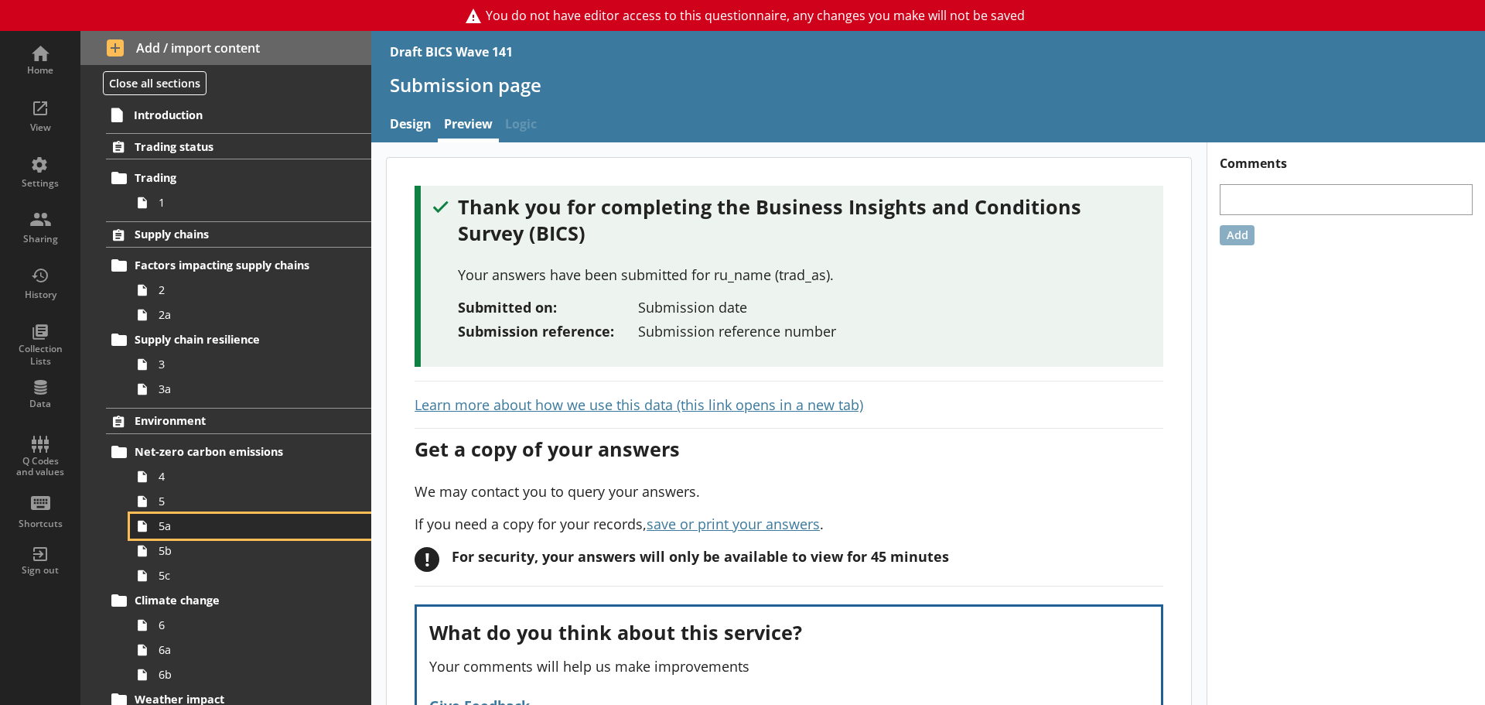
click at [175, 528] on span "5a" at bounding box center [245, 525] width 173 height 15
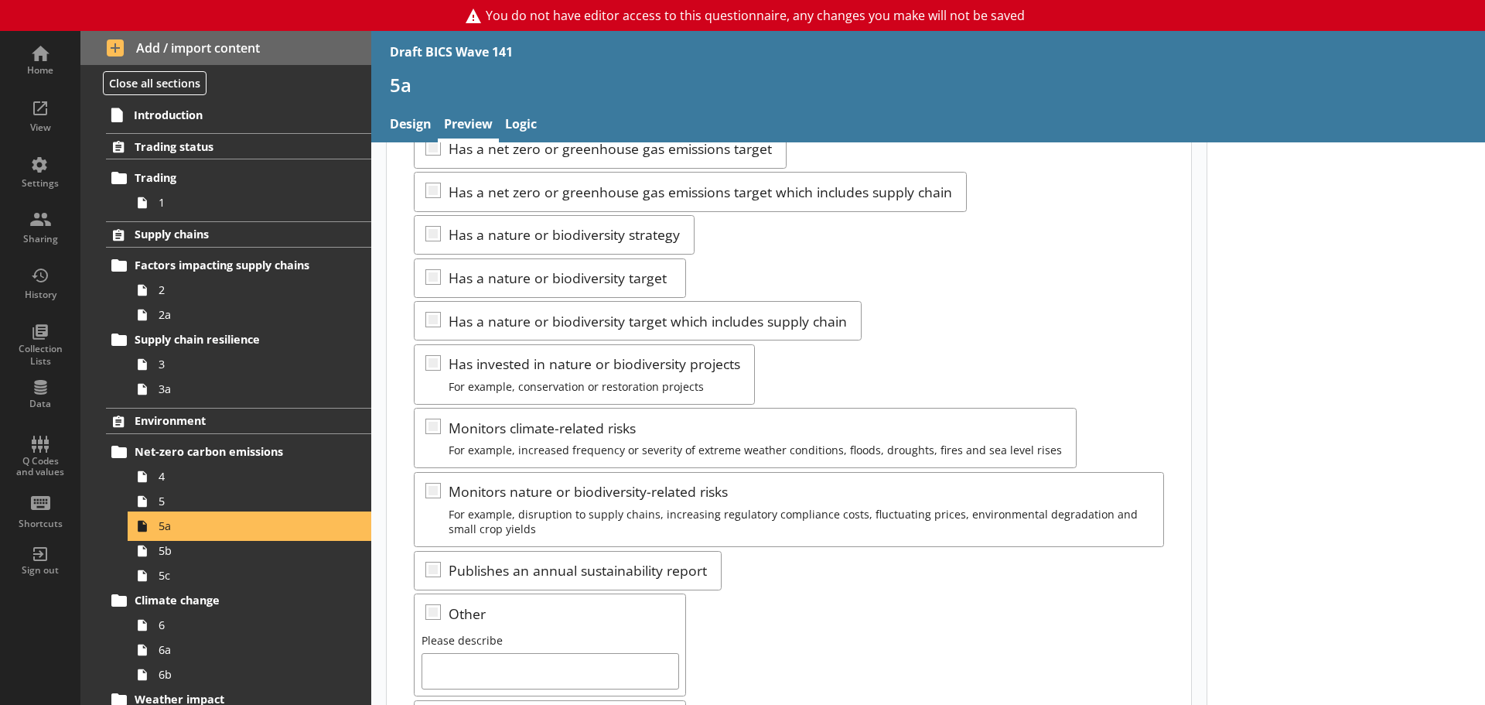
scroll to position [232, 0]
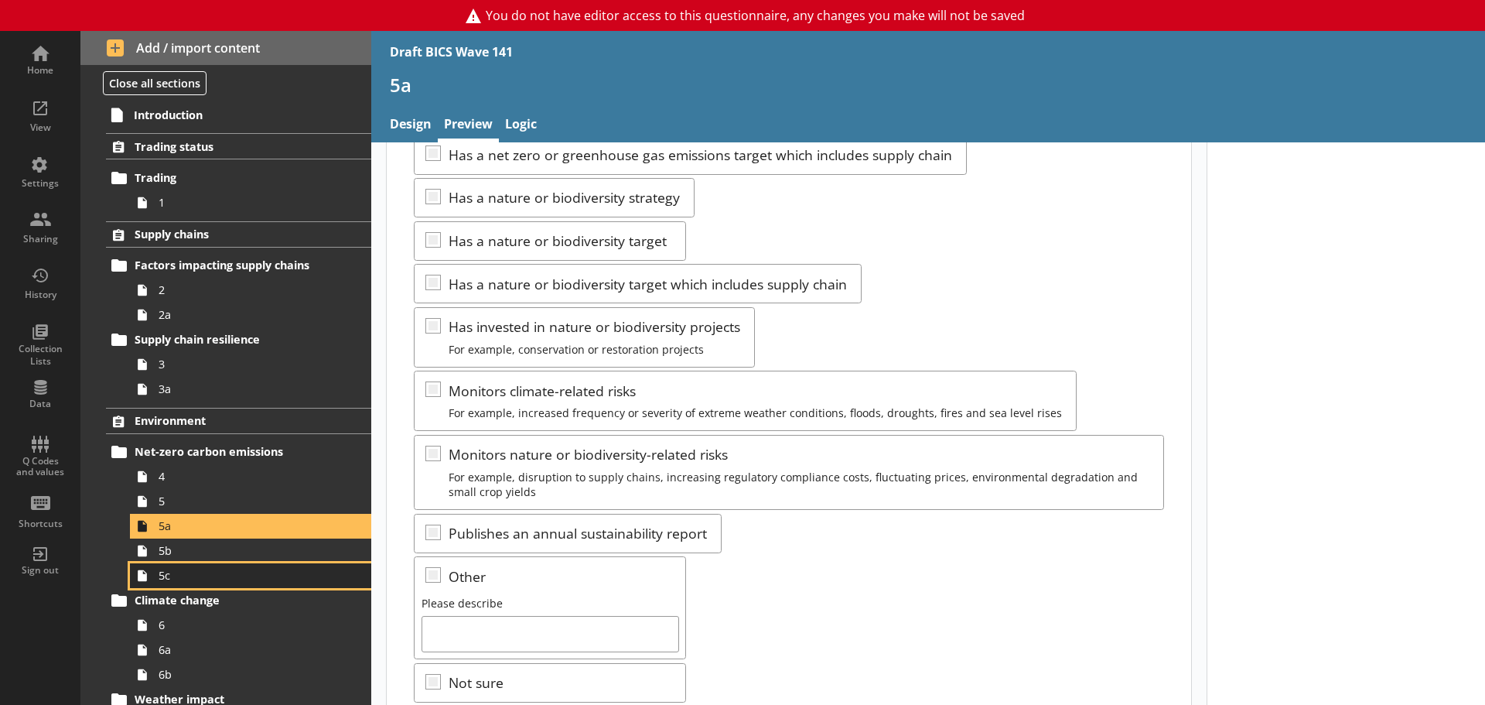
click at [173, 583] on link "5c" at bounding box center [250, 575] width 241 height 25
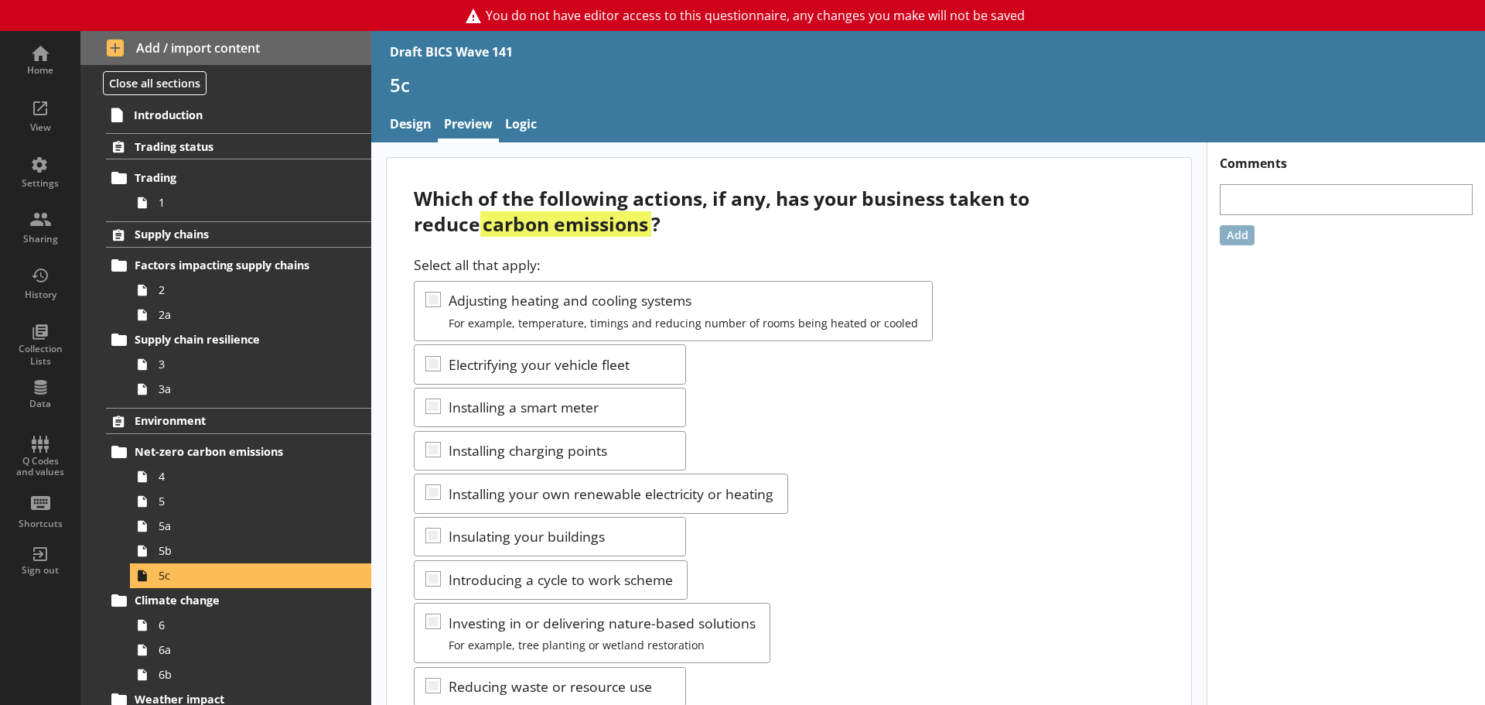
click at [907, 414] on div "Select all that apply: Adjusting heating and cooling systems For example, tempe…" at bounding box center [789, 576] width 750 height 643
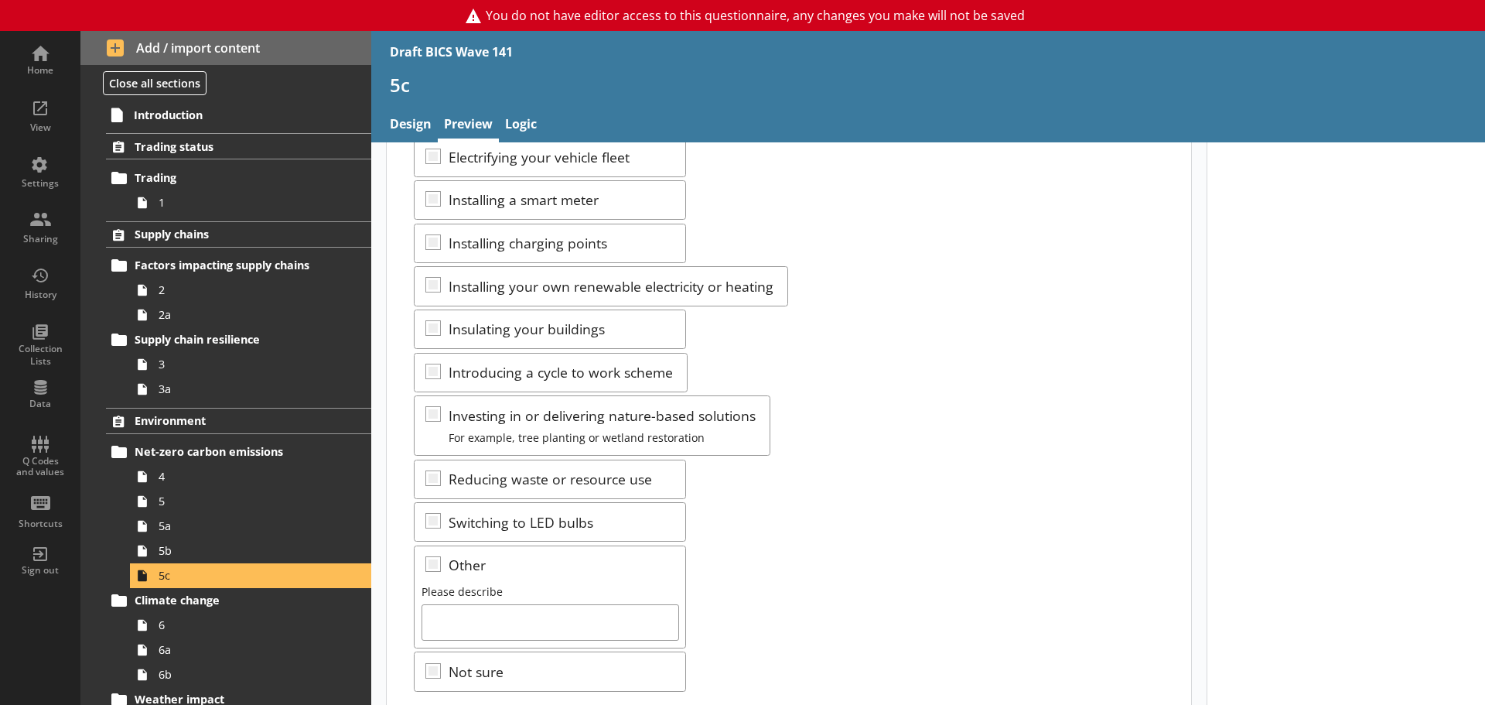
scroll to position [232, 0]
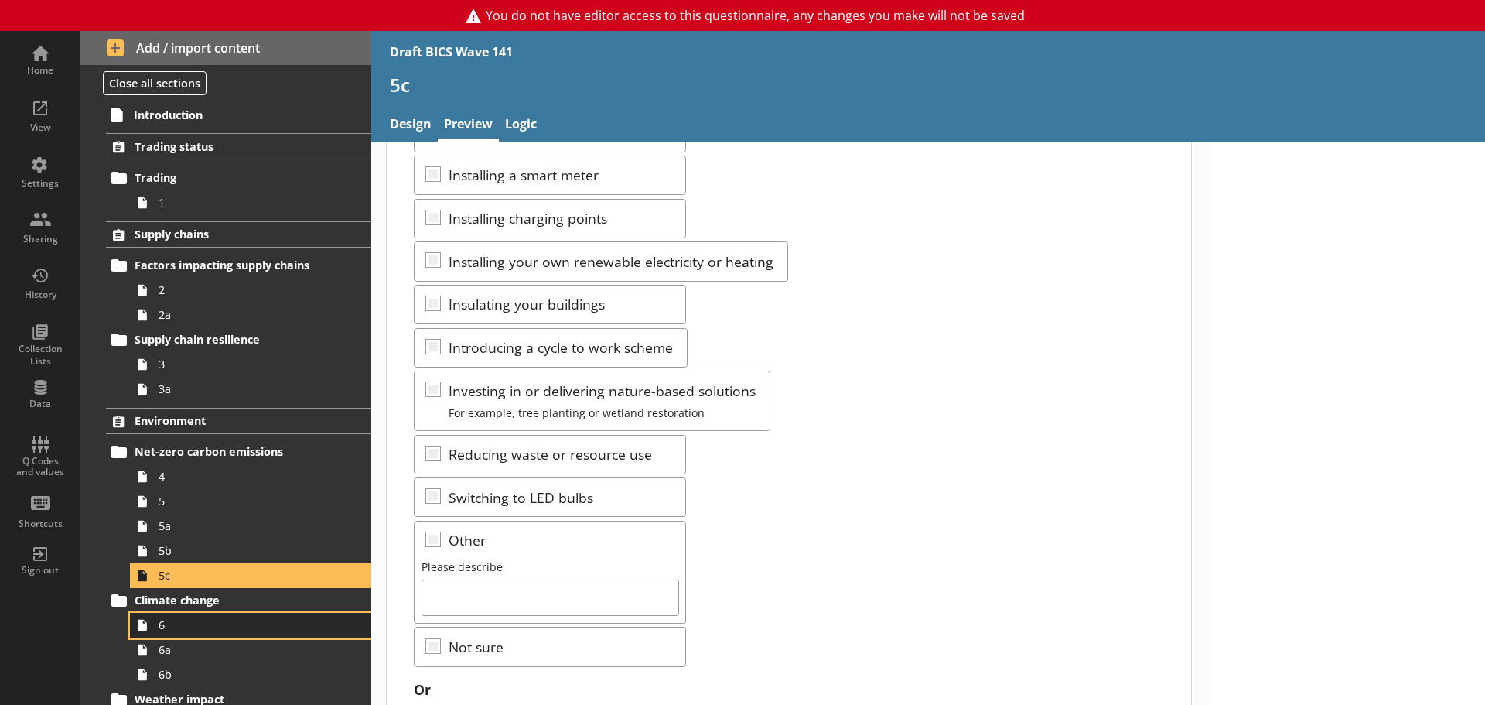
click at [190, 623] on span "6" at bounding box center [245, 624] width 173 height 15
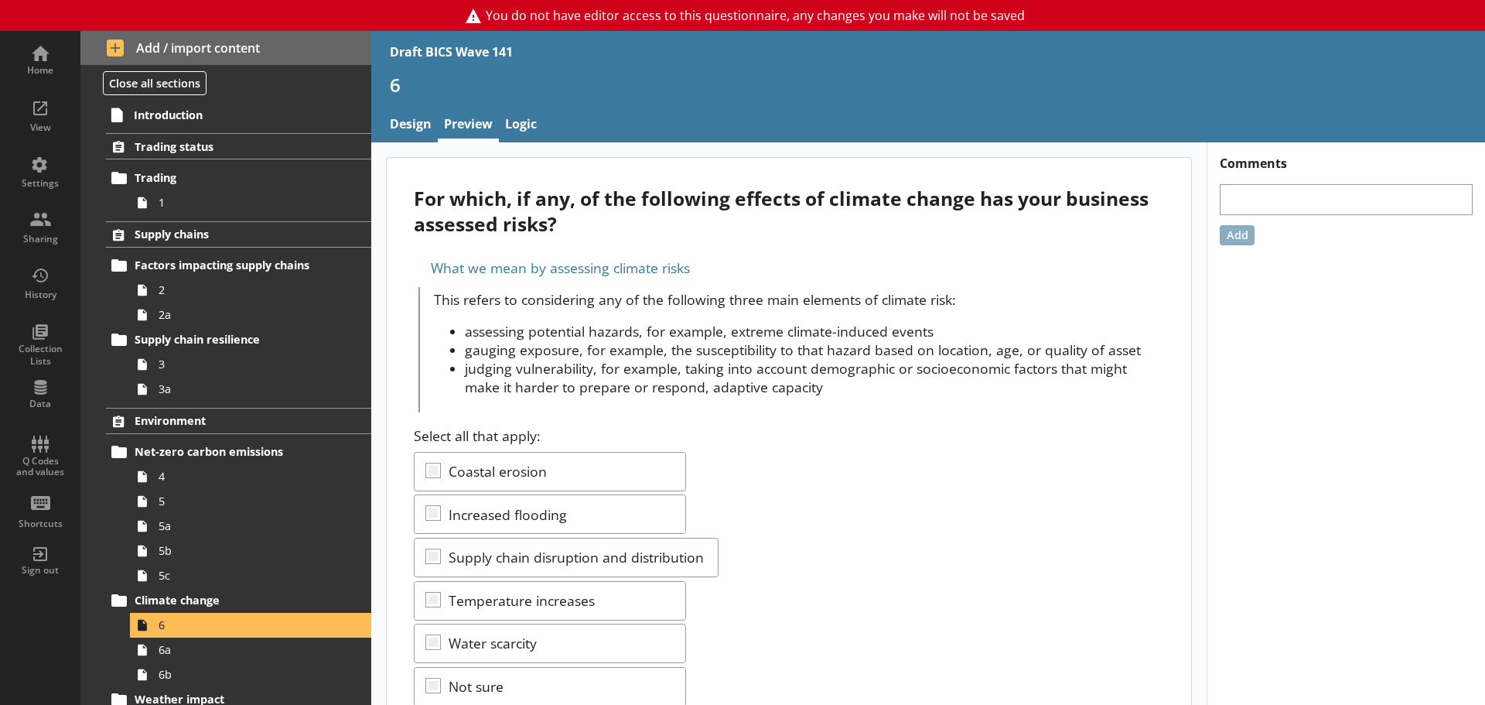
click at [827, 508] on div "Select all that apply: Coastal erosion Increased flooding Supply chain disrupti…" at bounding box center [789, 566] width 750 height 280
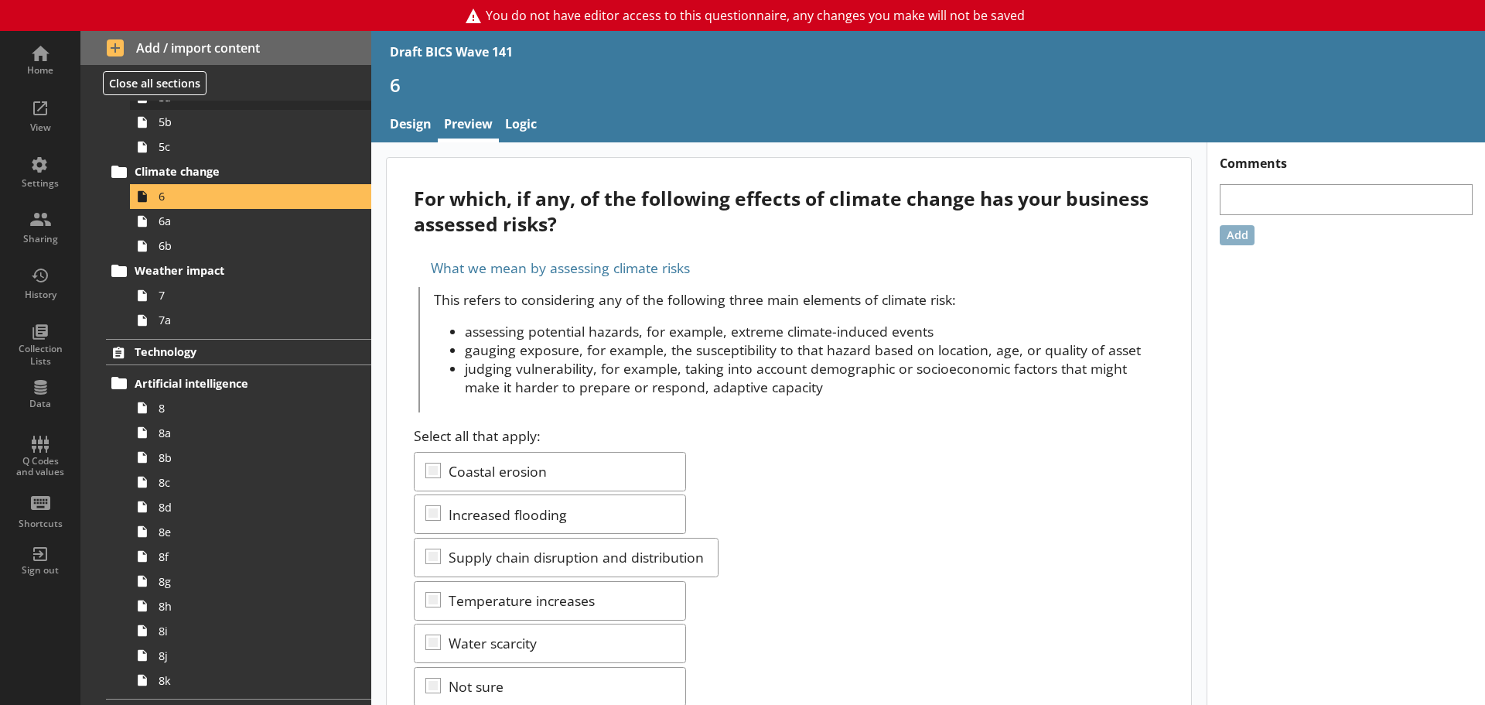
scroll to position [464, 0]
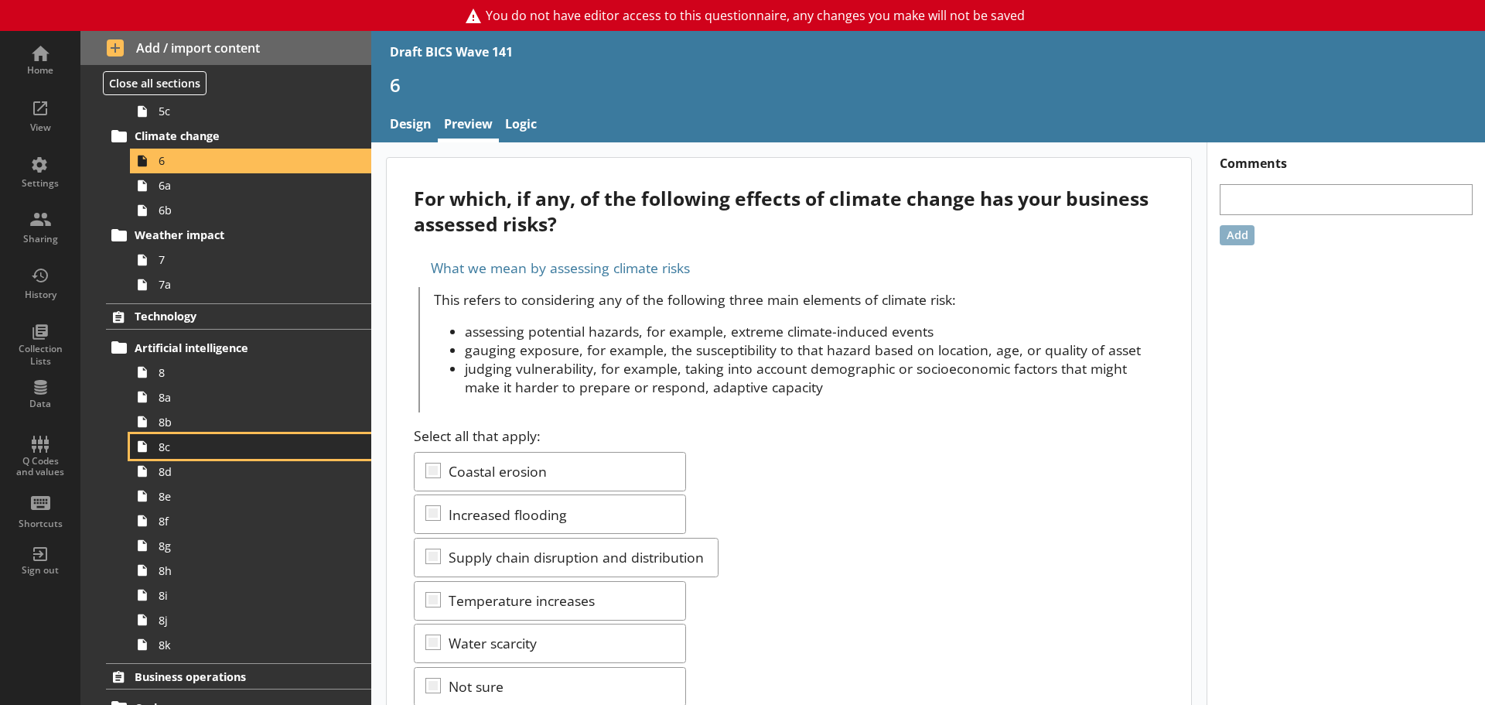
click at [189, 443] on span "8c" at bounding box center [245, 446] width 173 height 15
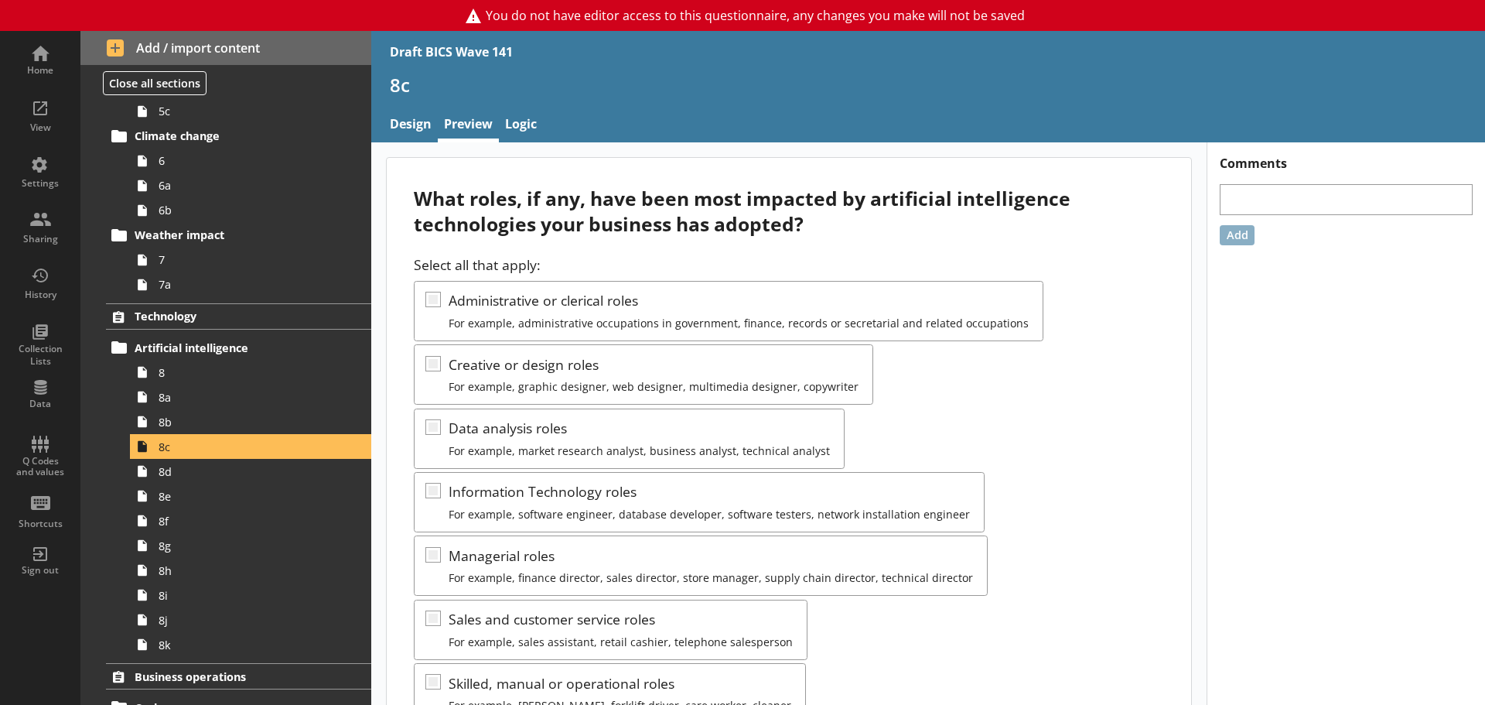
click at [992, 385] on div "Select all that apply: Administrative or clerical roles For example, administra…" at bounding box center [789, 563] width 750 height 617
click at [901, 378] on div "Select all that apply: Administrative or clerical roles For example, administra…" at bounding box center [789, 563] width 750 height 617
click at [195, 577] on span "8h" at bounding box center [245, 570] width 173 height 15
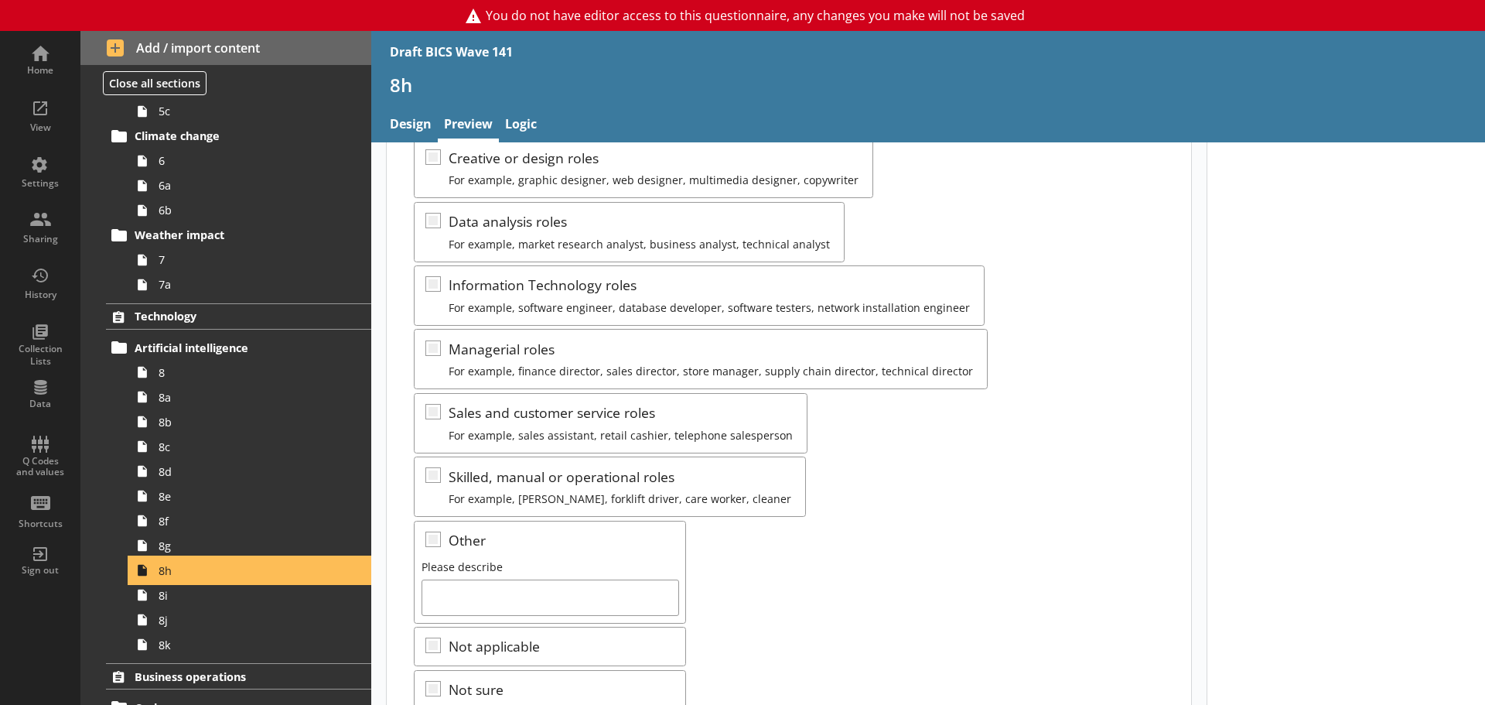
scroll to position [309, 0]
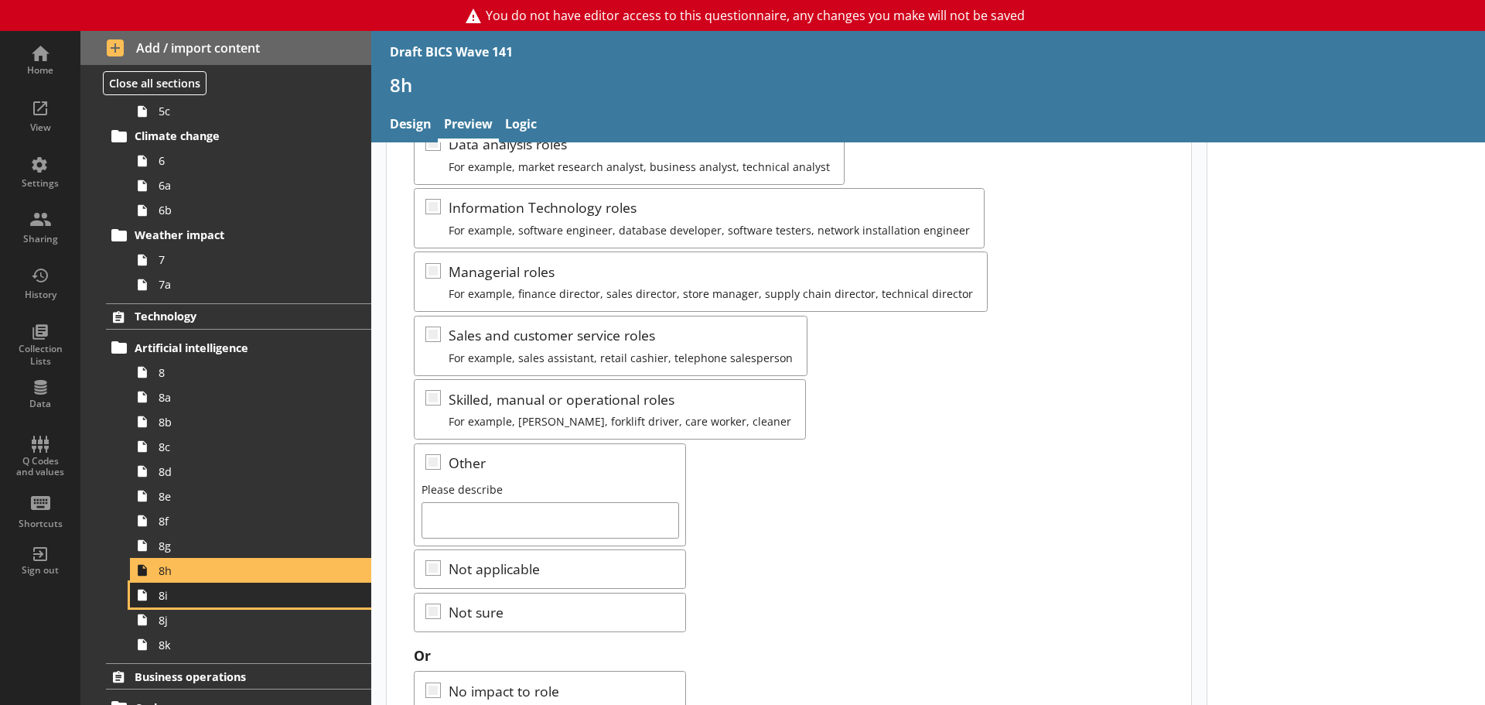
click at [174, 603] on link "8i" at bounding box center [250, 595] width 241 height 25
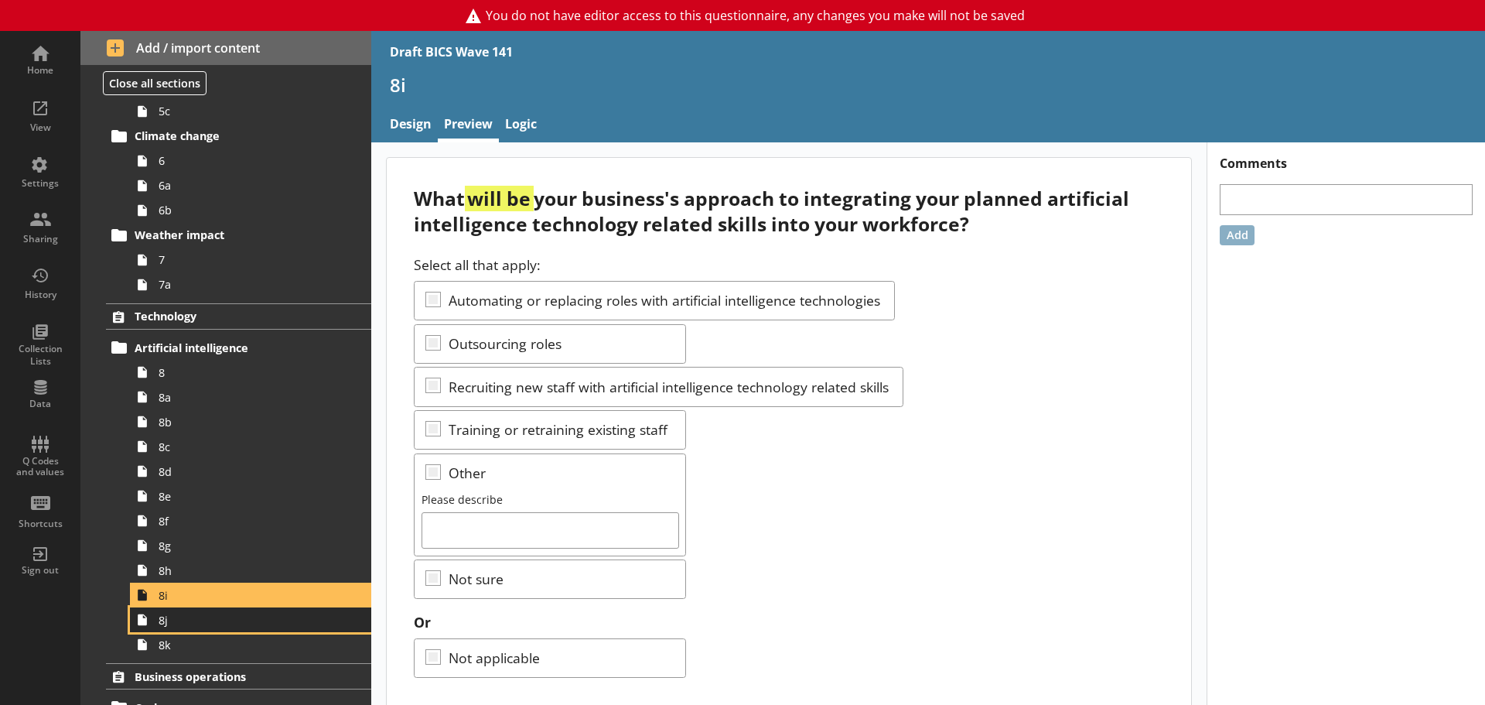
click at [178, 628] on link "8j" at bounding box center [250, 619] width 241 height 25
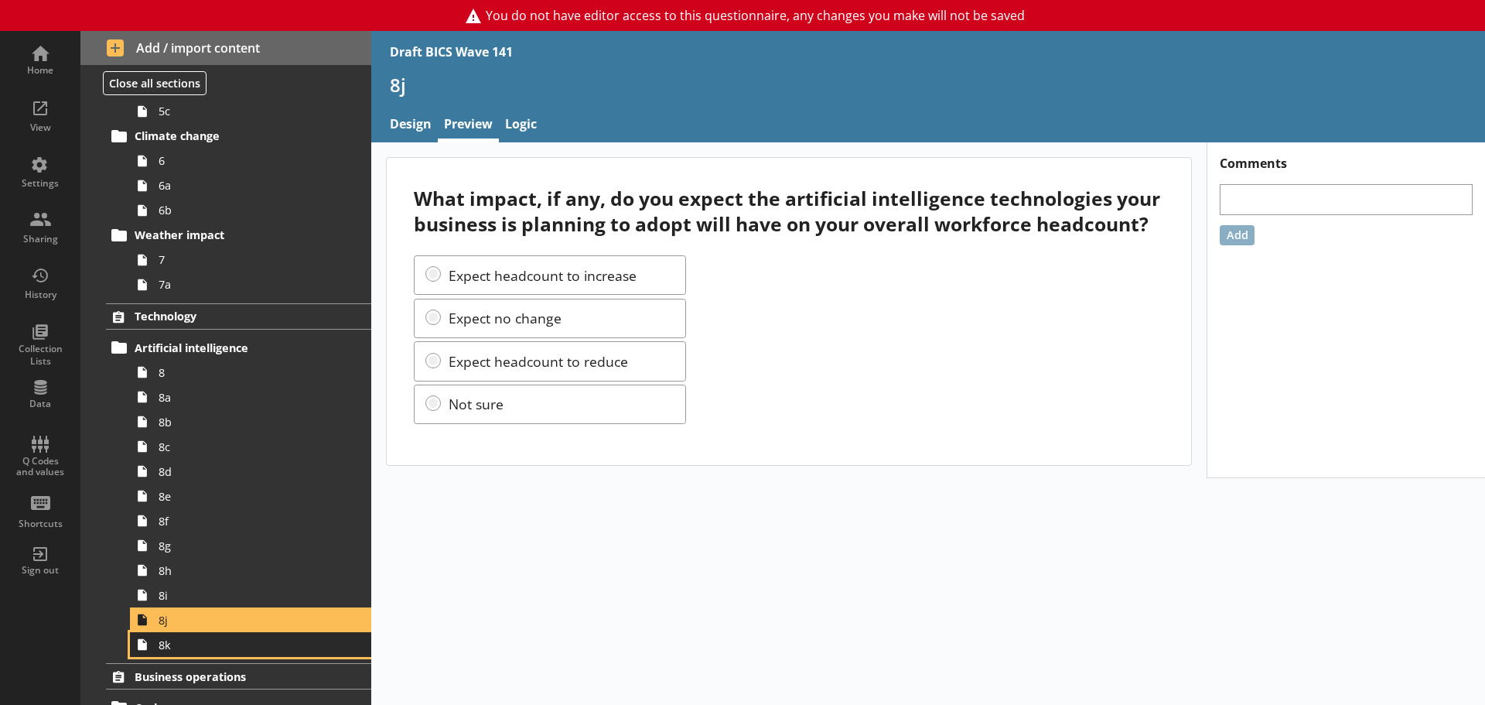
click at [172, 644] on span "8k" at bounding box center [245, 645] width 173 height 15
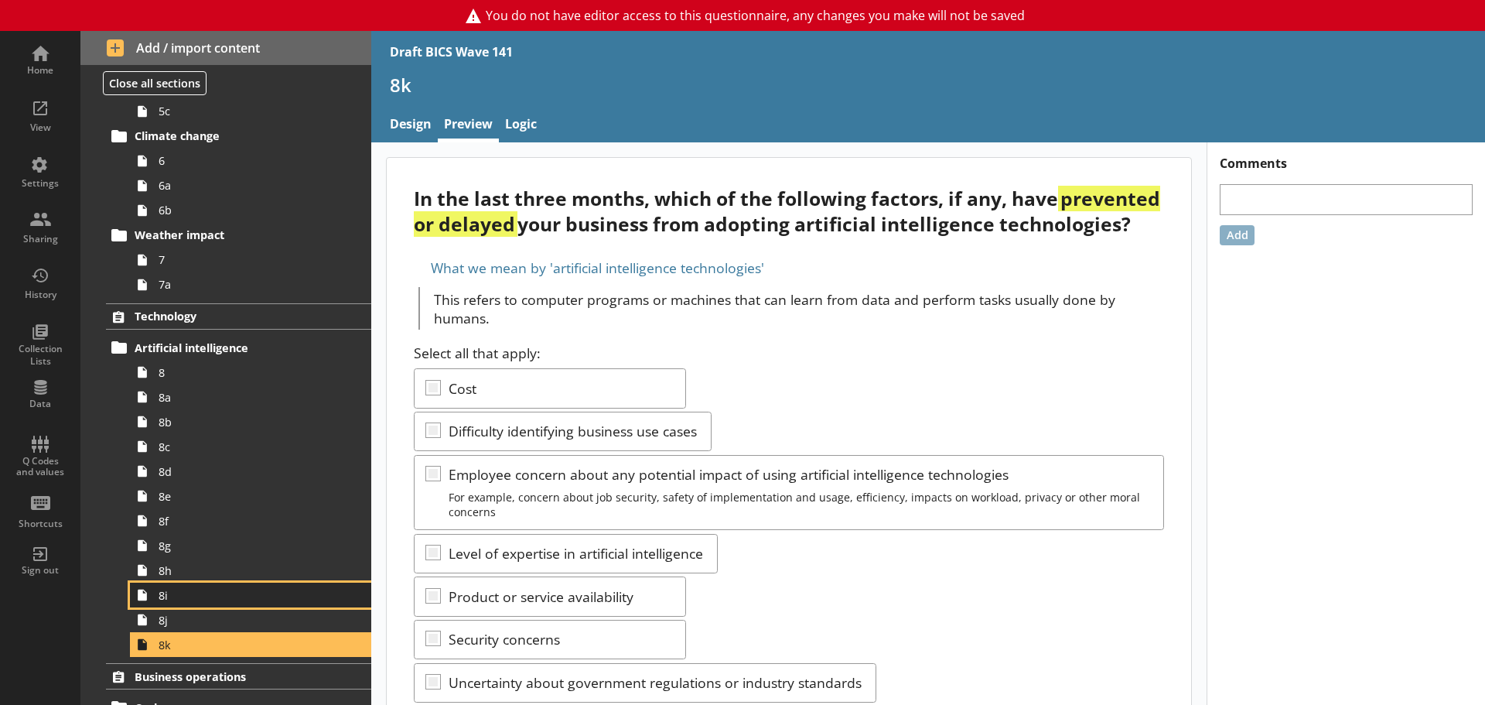
click at [175, 604] on link "8i" at bounding box center [250, 595] width 241 height 25
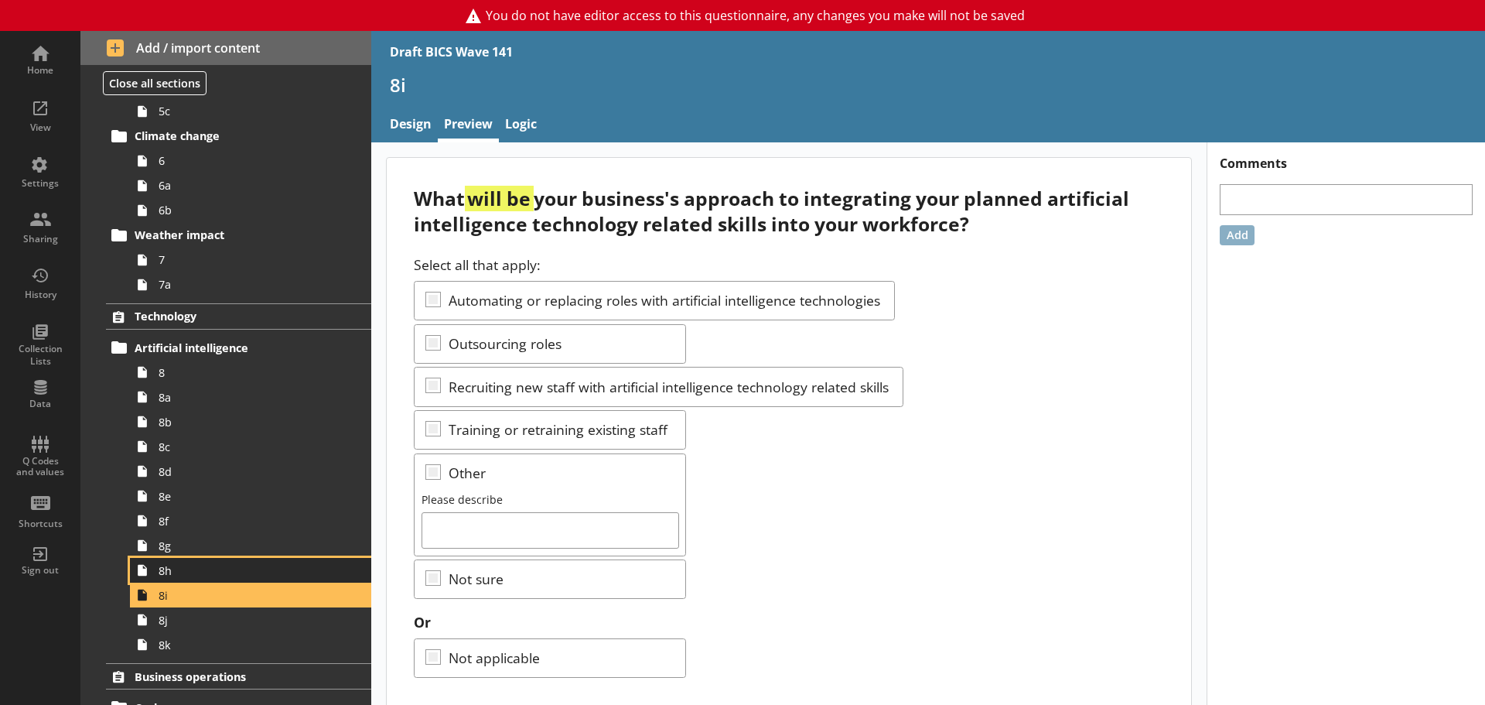
click at [173, 570] on span "8h" at bounding box center [245, 570] width 173 height 15
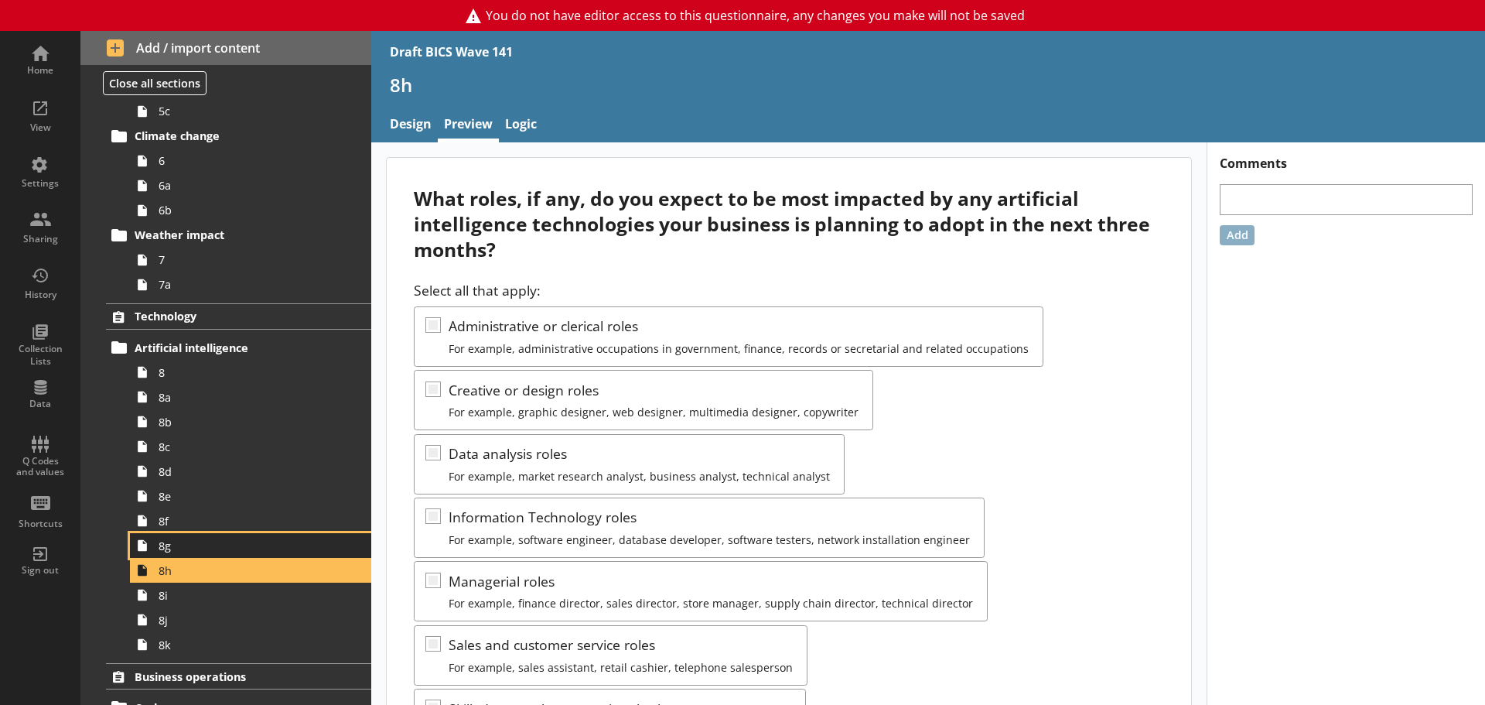
click at [171, 547] on span "8g" at bounding box center [245, 545] width 173 height 15
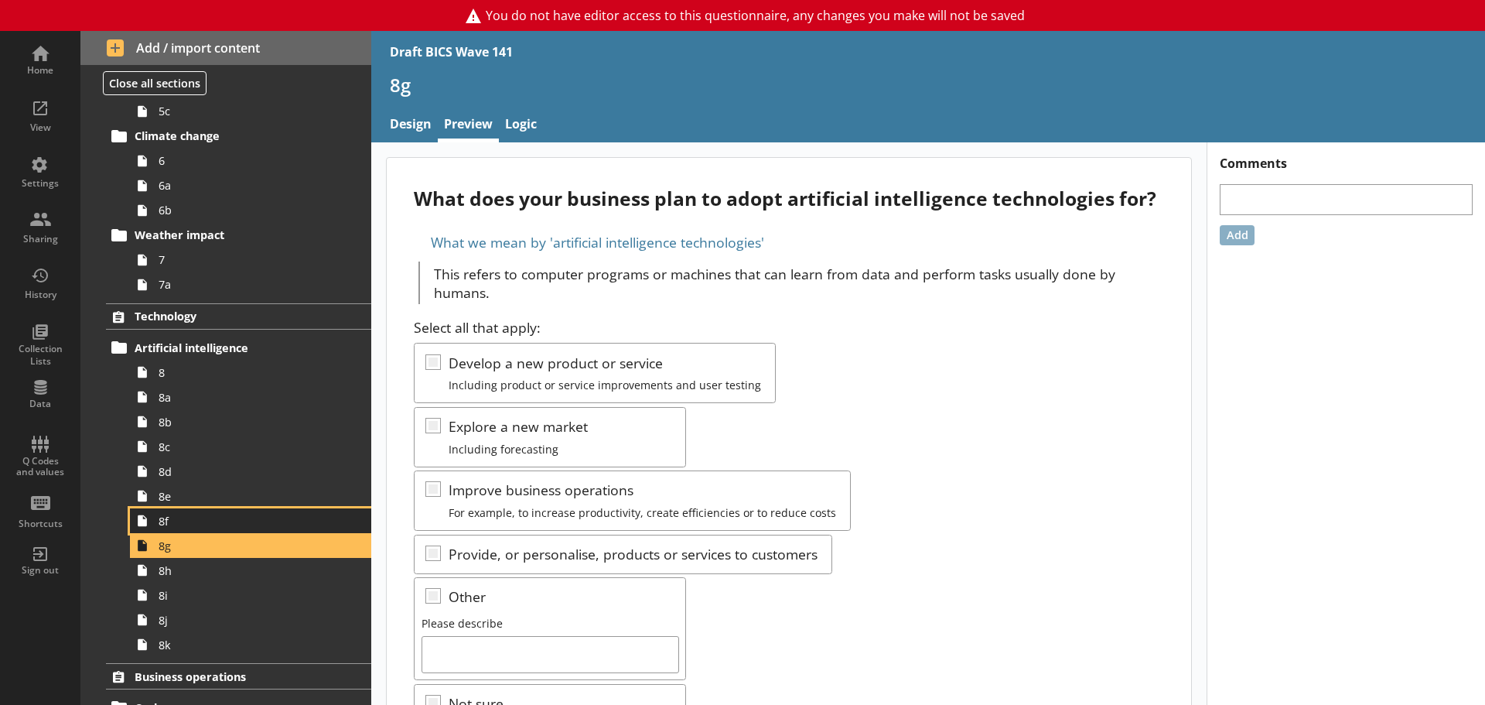
click at [172, 524] on span "8f" at bounding box center [245, 521] width 173 height 15
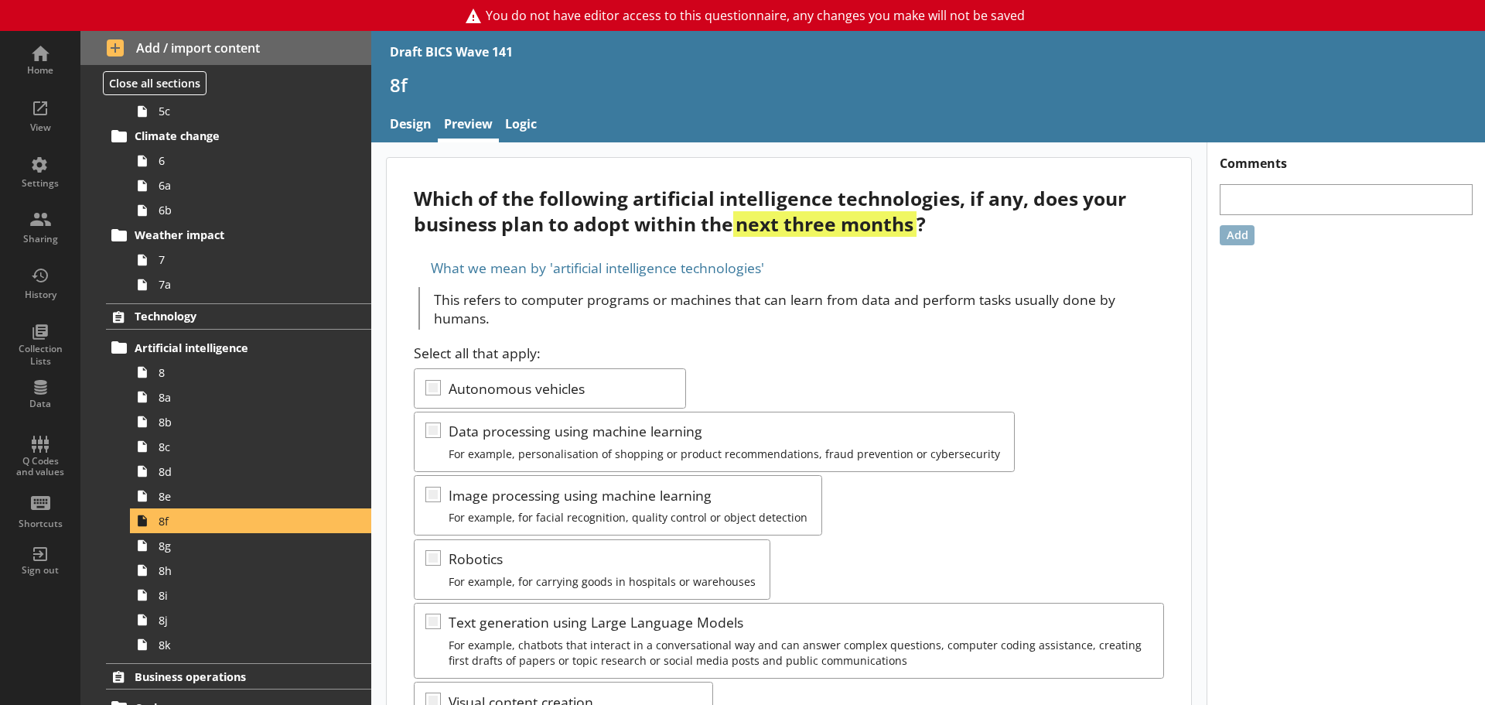
click at [818, 316] on p "This refers to computer programs or machines that can learn from data and perfo…" at bounding box center [799, 308] width 730 height 37
click at [36, 458] on div "Q Codes and values" at bounding box center [40, 467] width 54 height 22
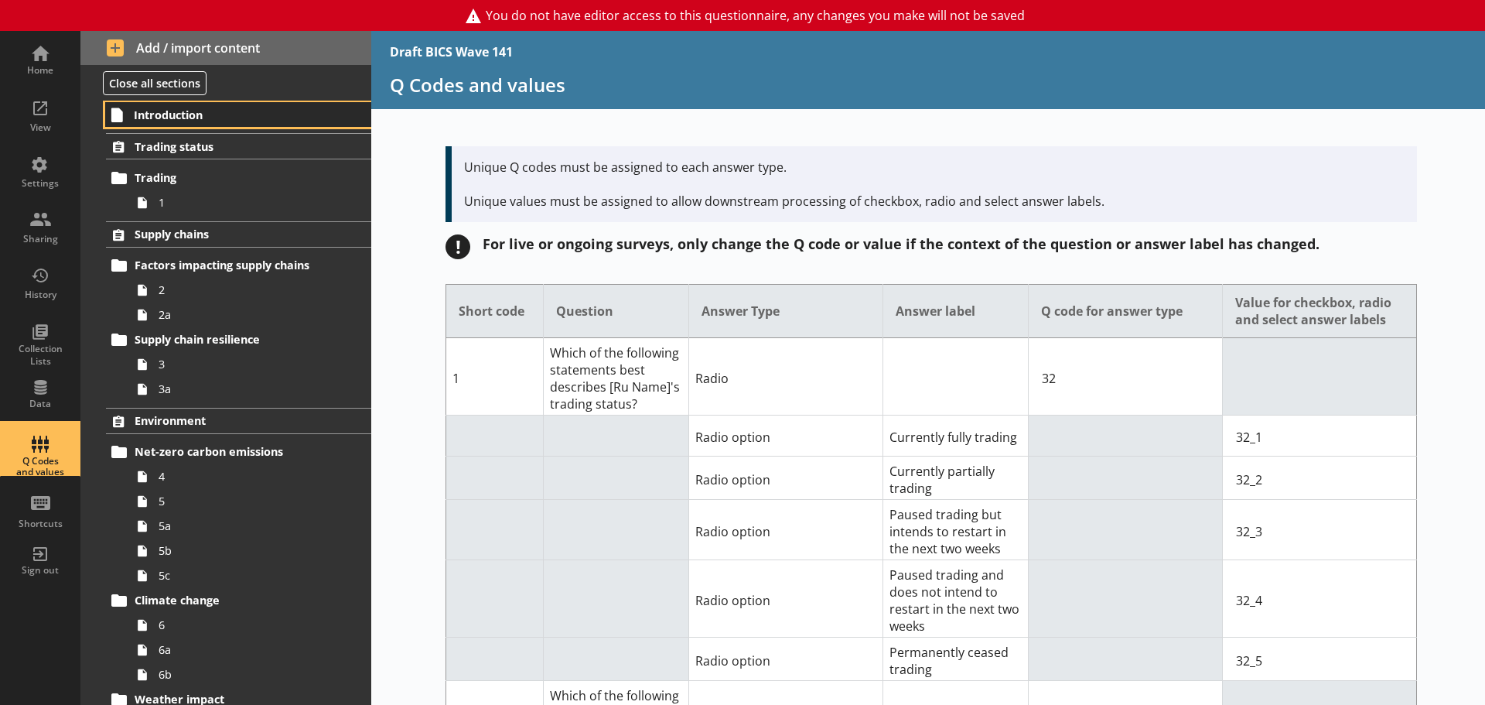
click at [176, 125] on link "Introduction" at bounding box center [238, 114] width 266 height 25
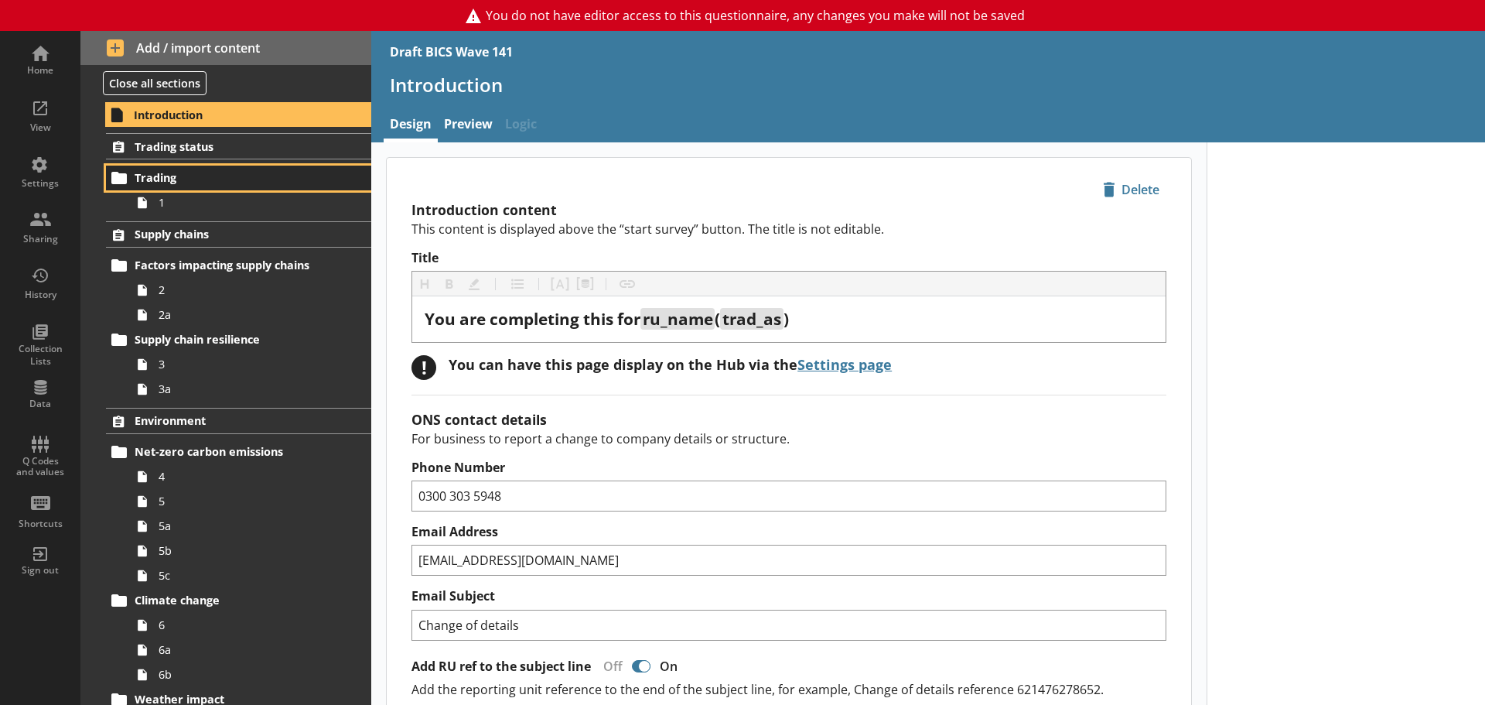
click at [190, 188] on link "Trading" at bounding box center [238, 178] width 265 height 25
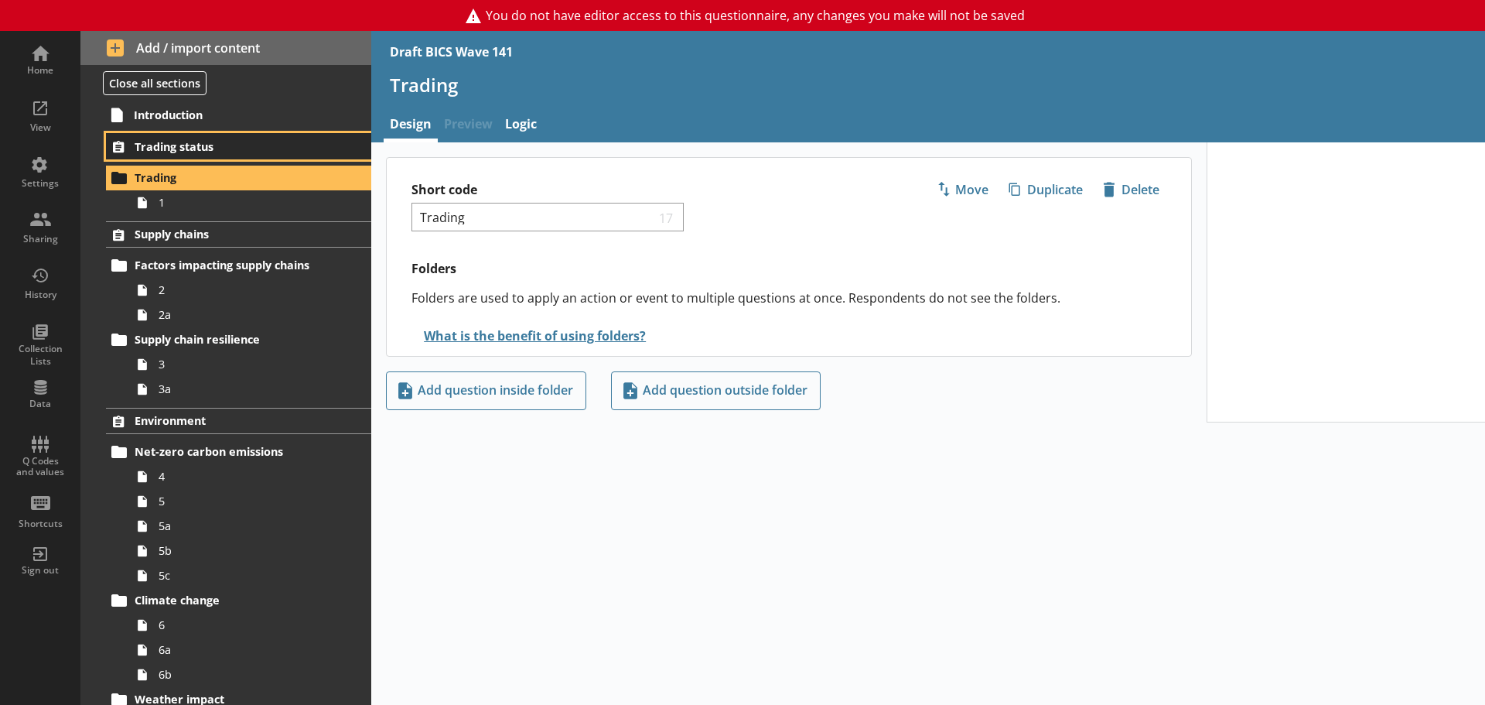
click at [280, 153] on span "Trading status" at bounding box center [230, 146] width 190 height 15
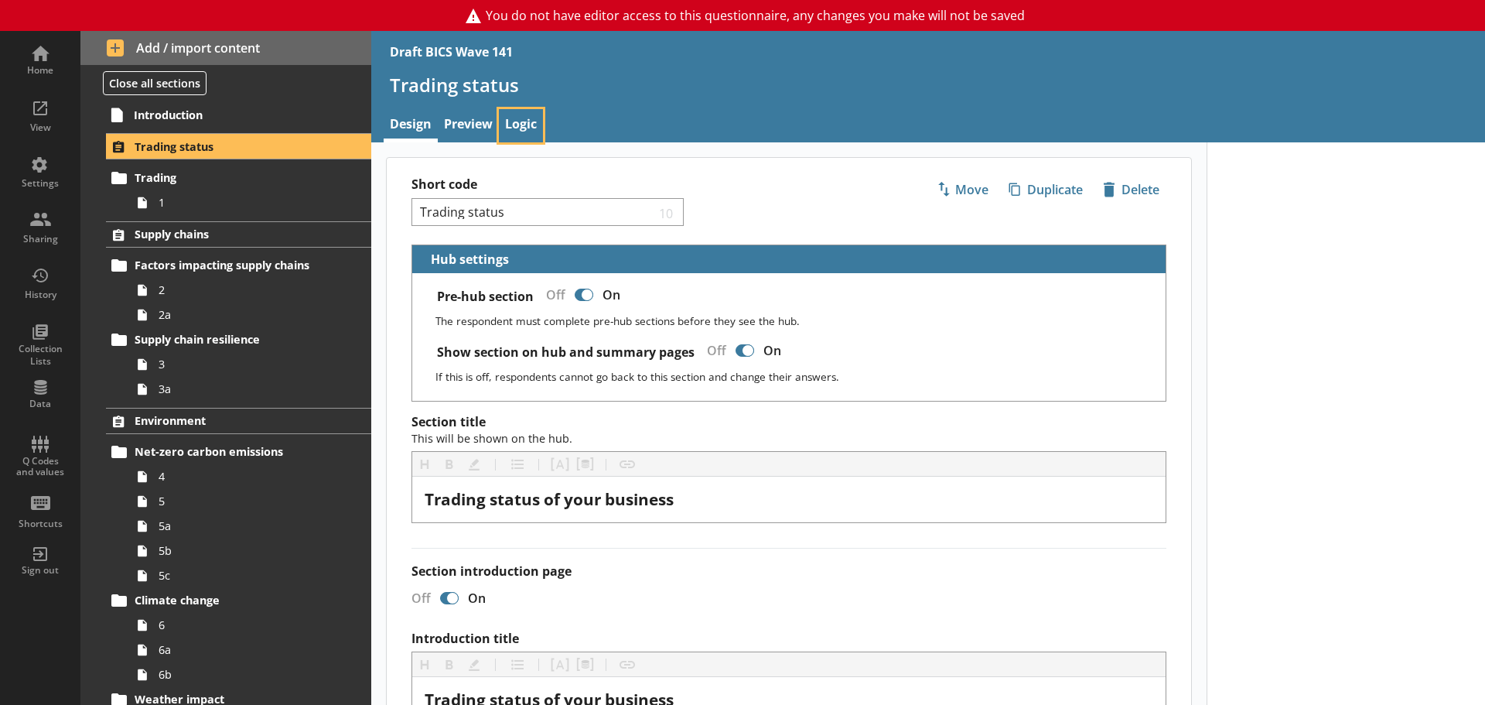
click at [533, 120] on link "Logic" at bounding box center [521, 125] width 44 height 33
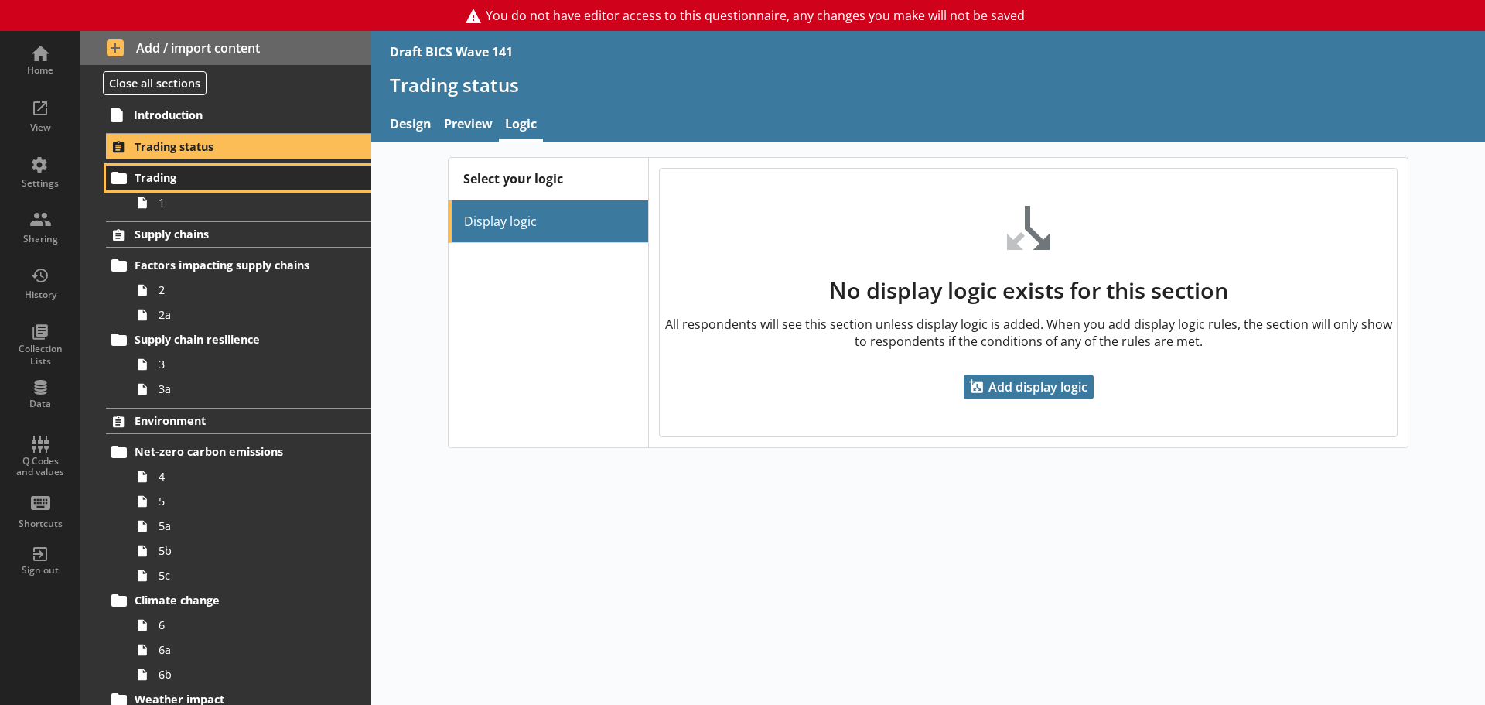
click at [220, 183] on span "Trading" at bounding box center [230, 177] width 190 height 15
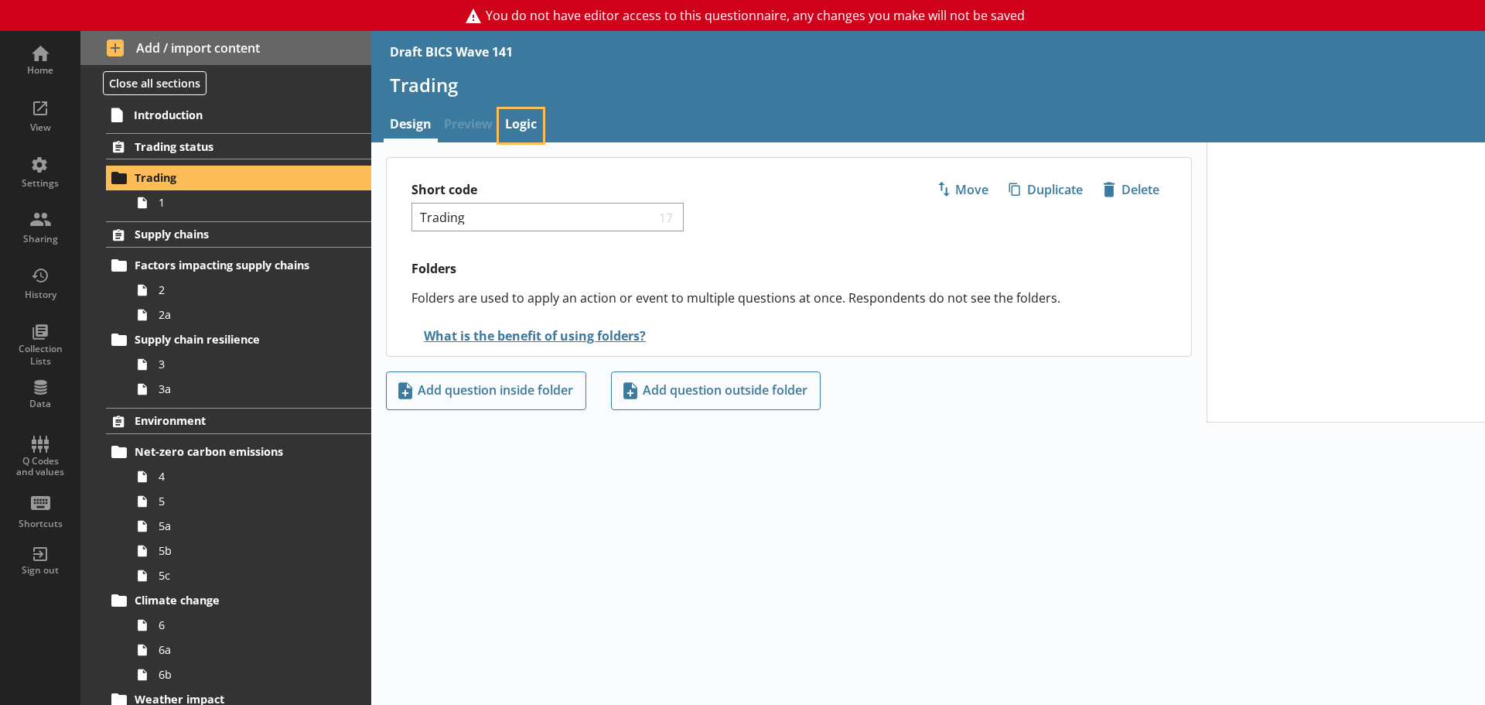
click at [536, 121] on link "Logic" at bounding box center [521, 125] width 44 height 33
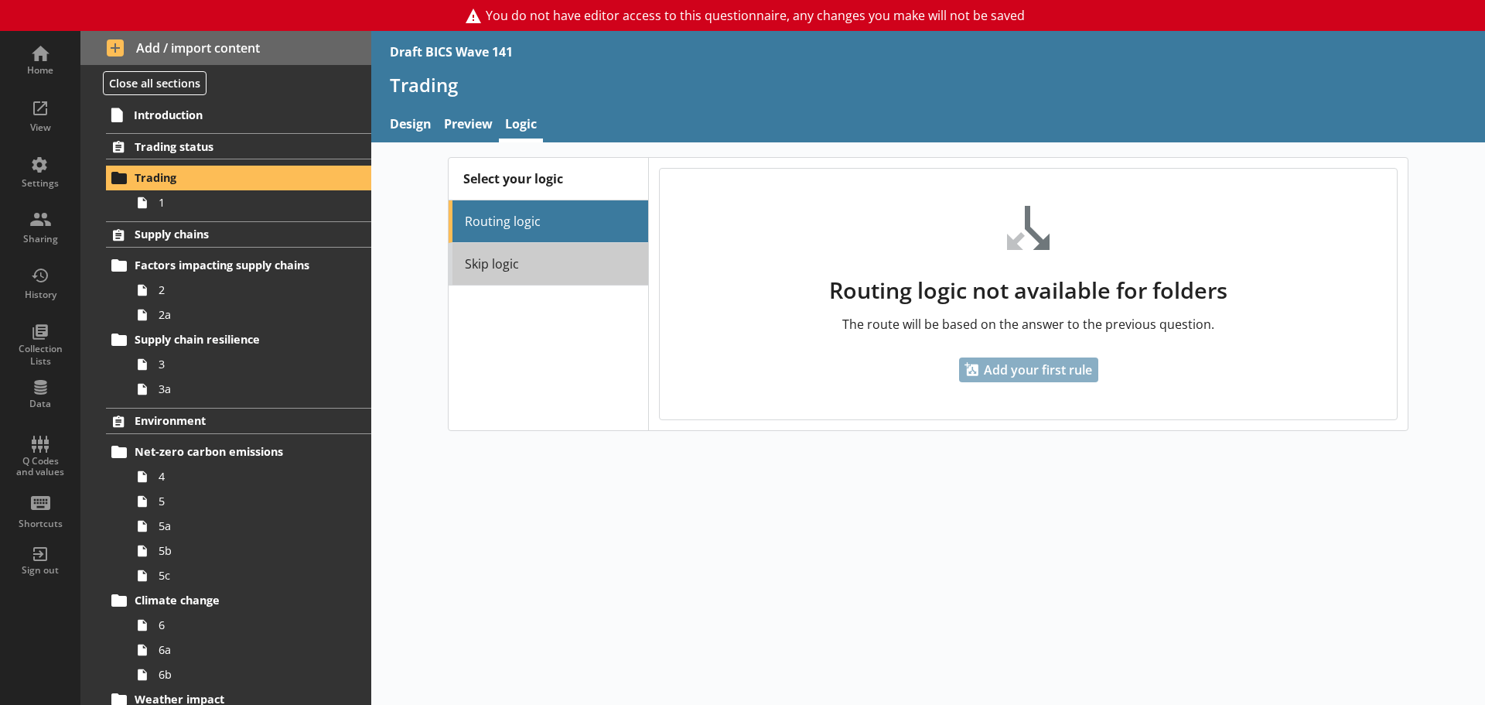
click at [562, 269] on link "Skip logic" at bounding box center [549, 264] width 200 height 43
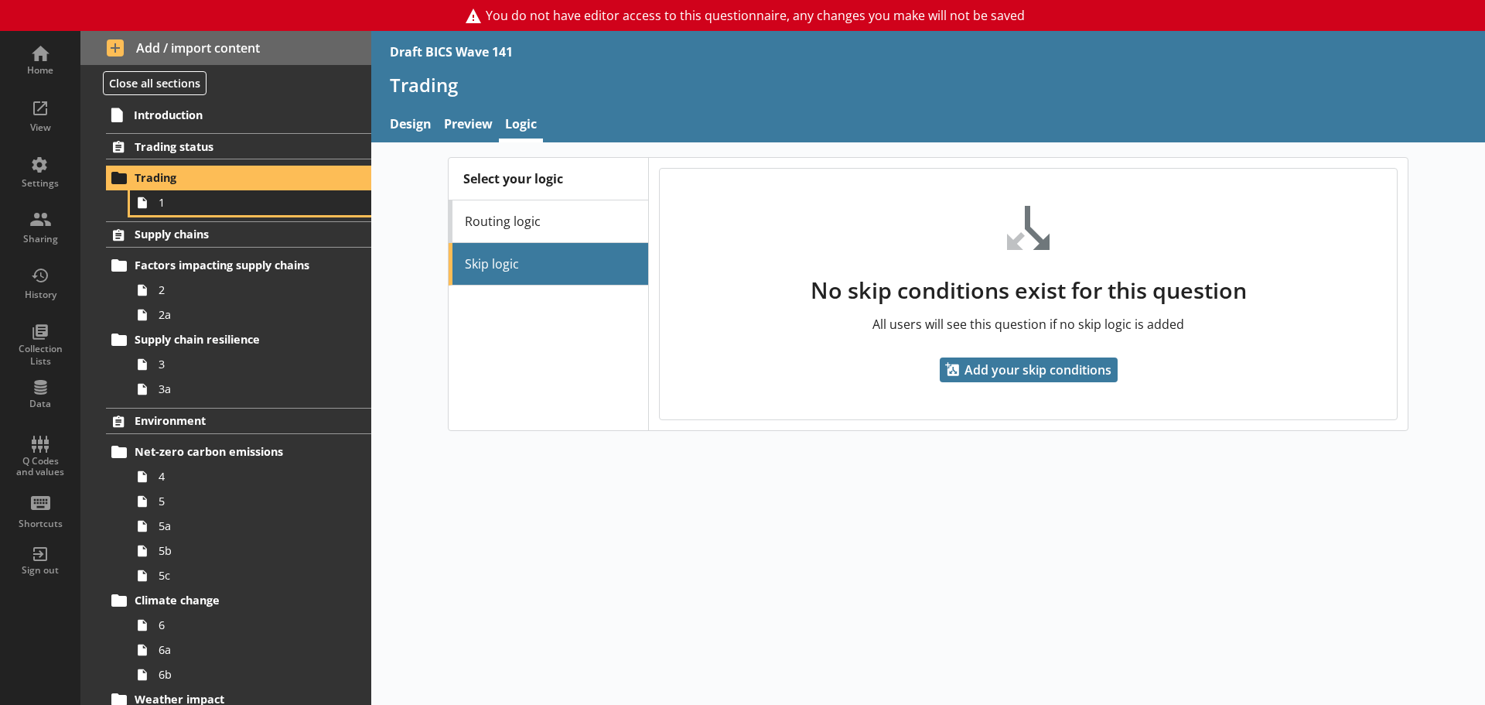
click at [197, 200] on span "1" at bounding box center [245, 202] width 173 height 15
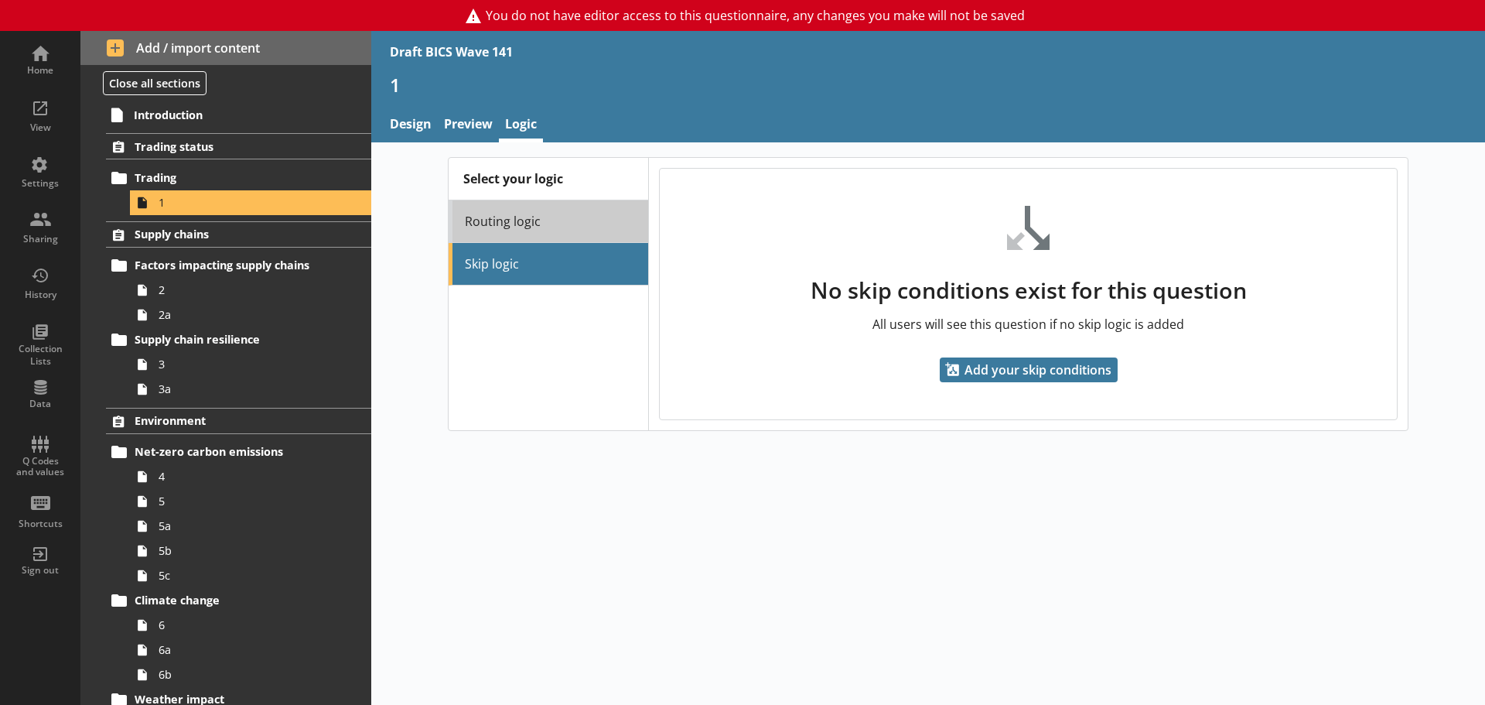
click at [525, 228] on link "Routing logic" at bounding box center [549, 221] width 200 height 43
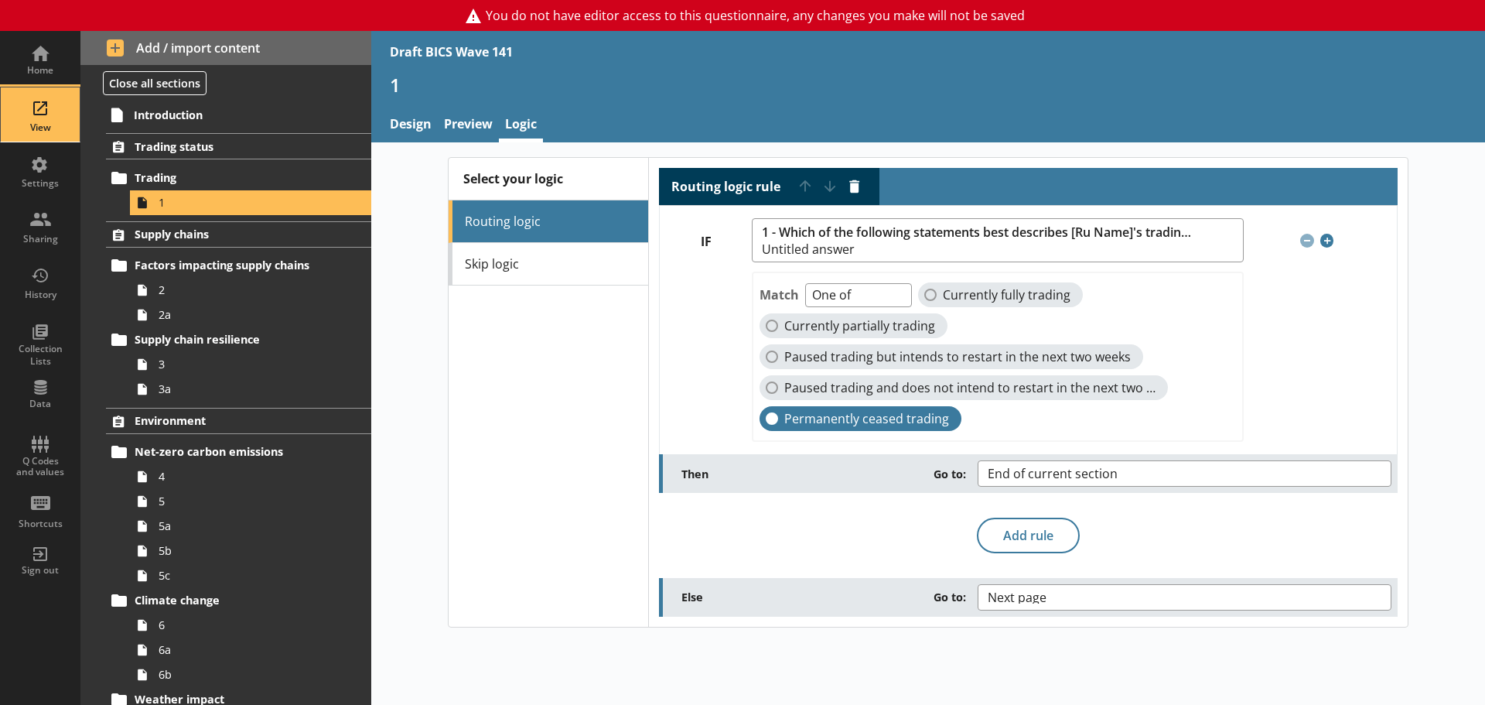
click at [38, 120] on div "View" at bounding box center [40, 114] width 54 height 54
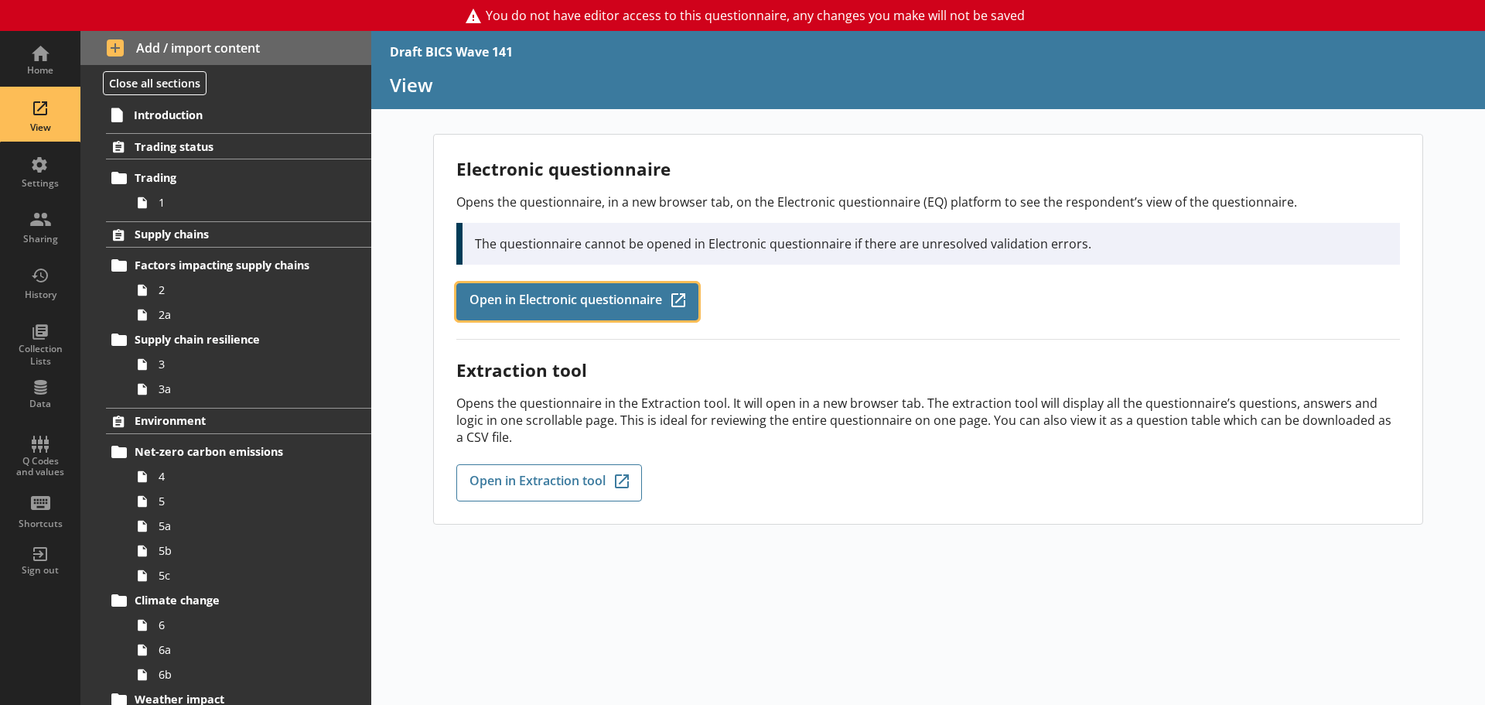
click at [569, 293] on span "Open in Electronic questionnaire" at bounding box center [566, 301] width 193 height 17
click at [629, 283] on link "Open in Electronic questionnaire Q-Codes_Icon Created with Sketch." at bounding box center [577, 301] width 242 height 37
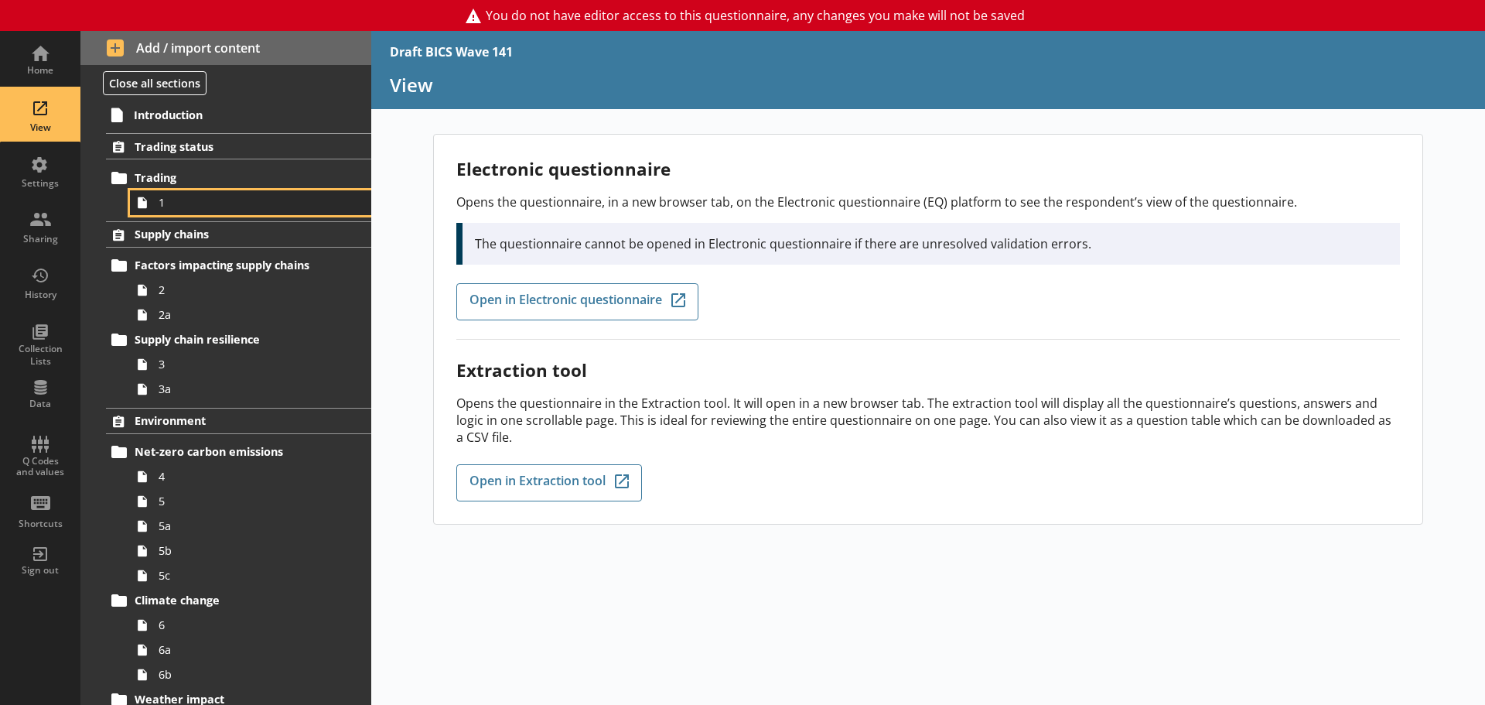
click at [185, 199] on span "1" at bounding box center [245, 202] width 173 height 15
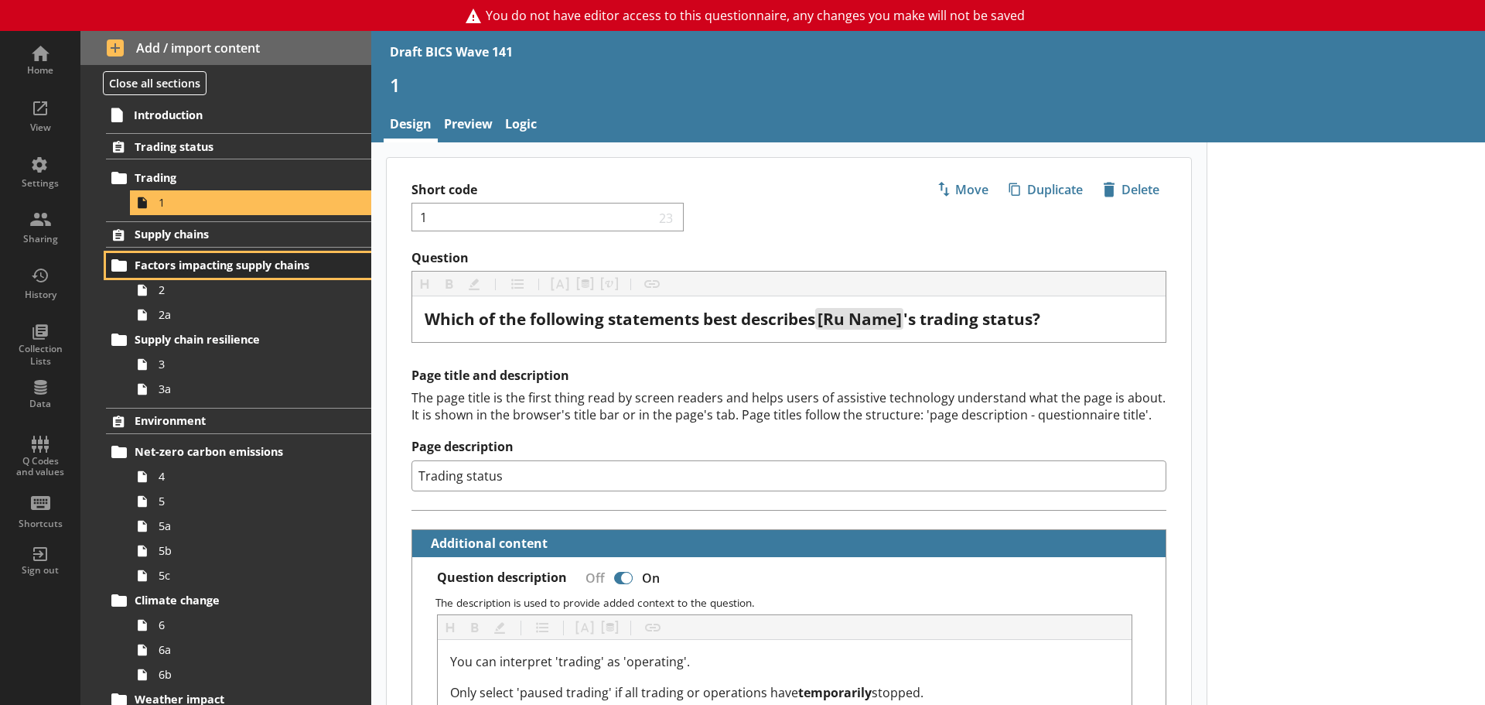
click at [194, 254] on link "Factors impacting supply chains" at bounding box center [238, 265] width 265 height 25
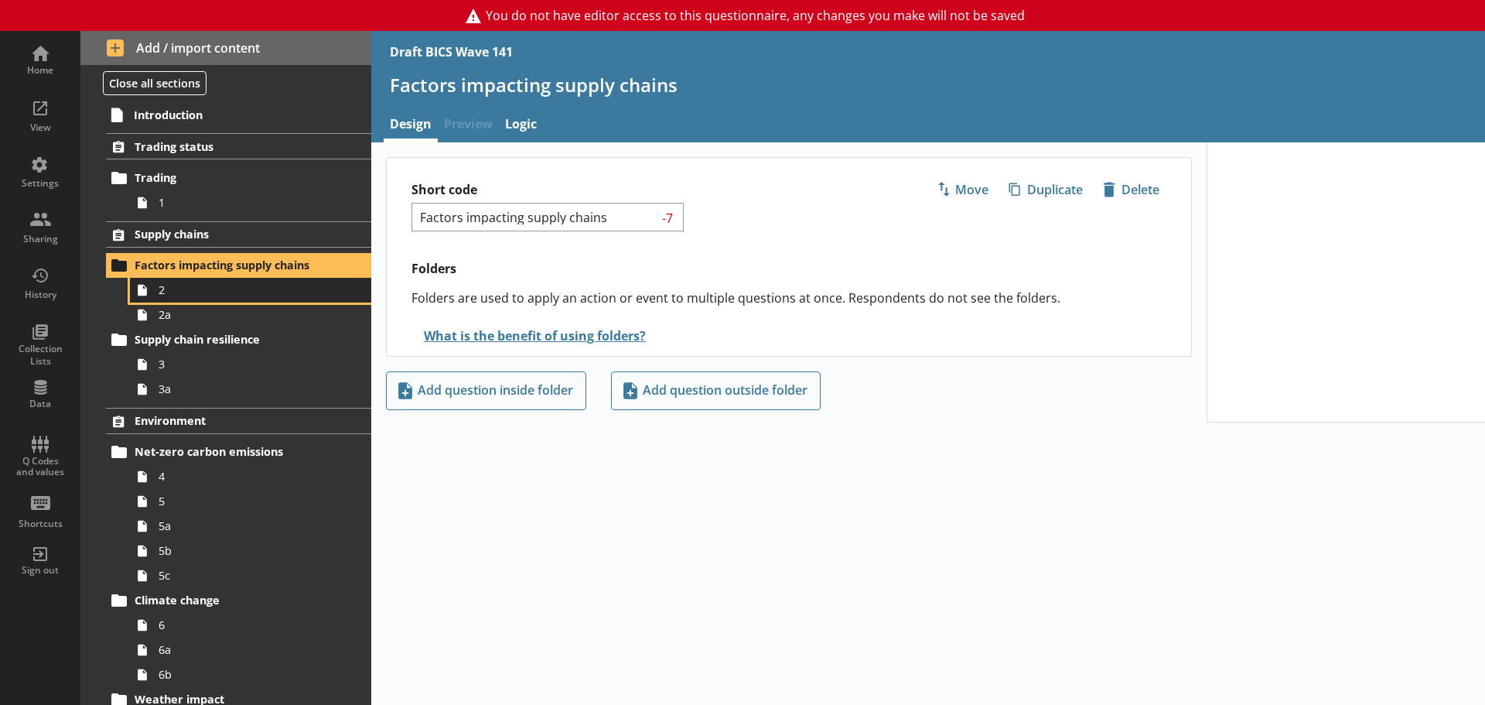
click at [176, 280] on link "2" at bounding box center [250, 290] width 241 height 25
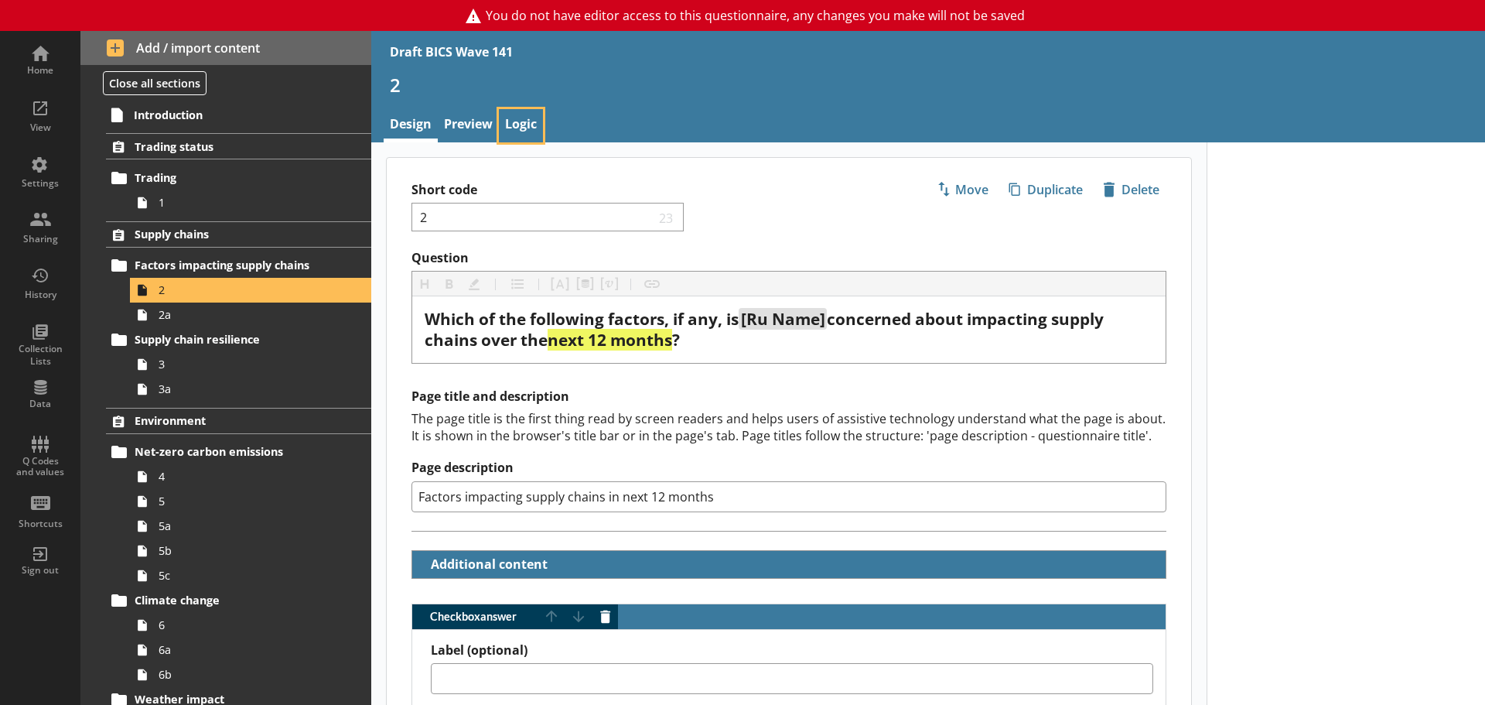
click at [532, 128] on link "Logic" at bounding box center [521, 125] width 44 height 33
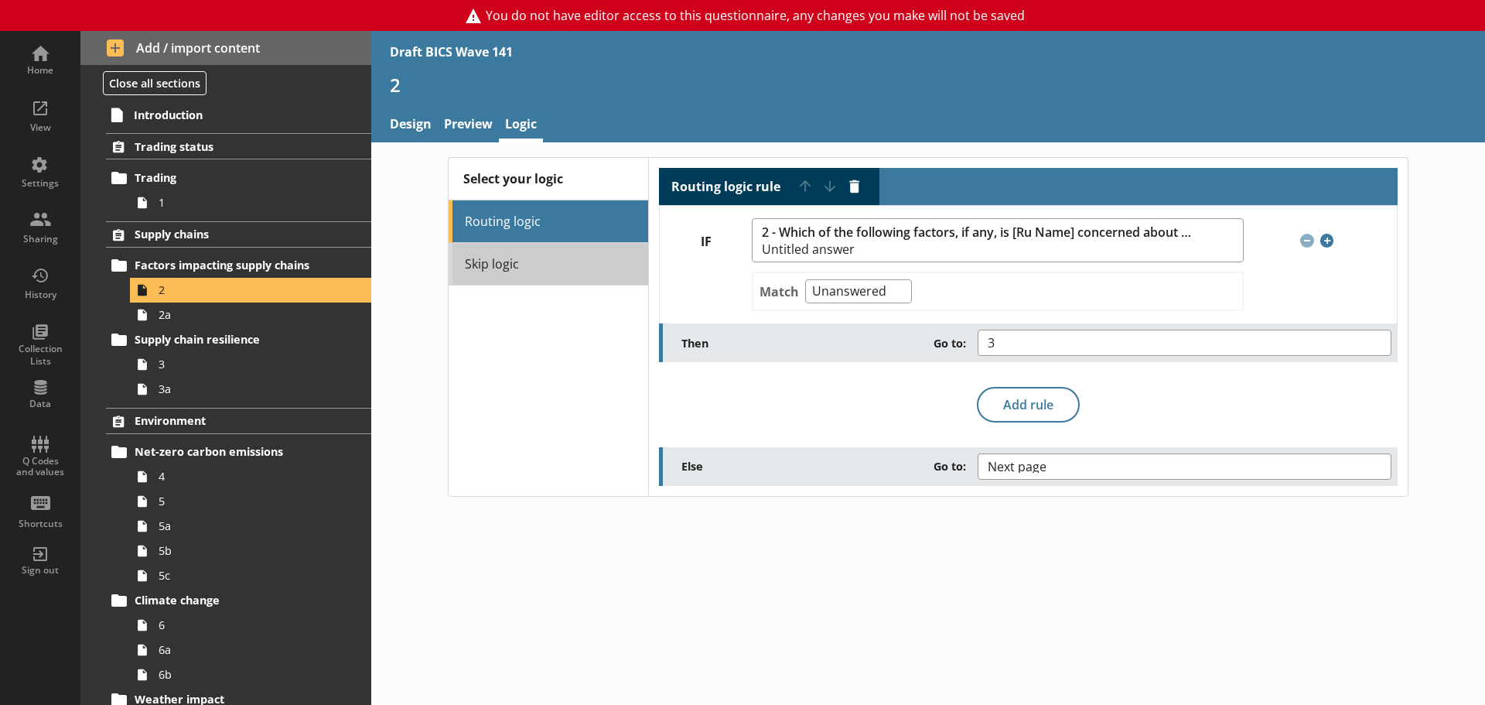
click at [557, 272] on link "Skip logic" at bounding box center [549, 264] width 200 height 43
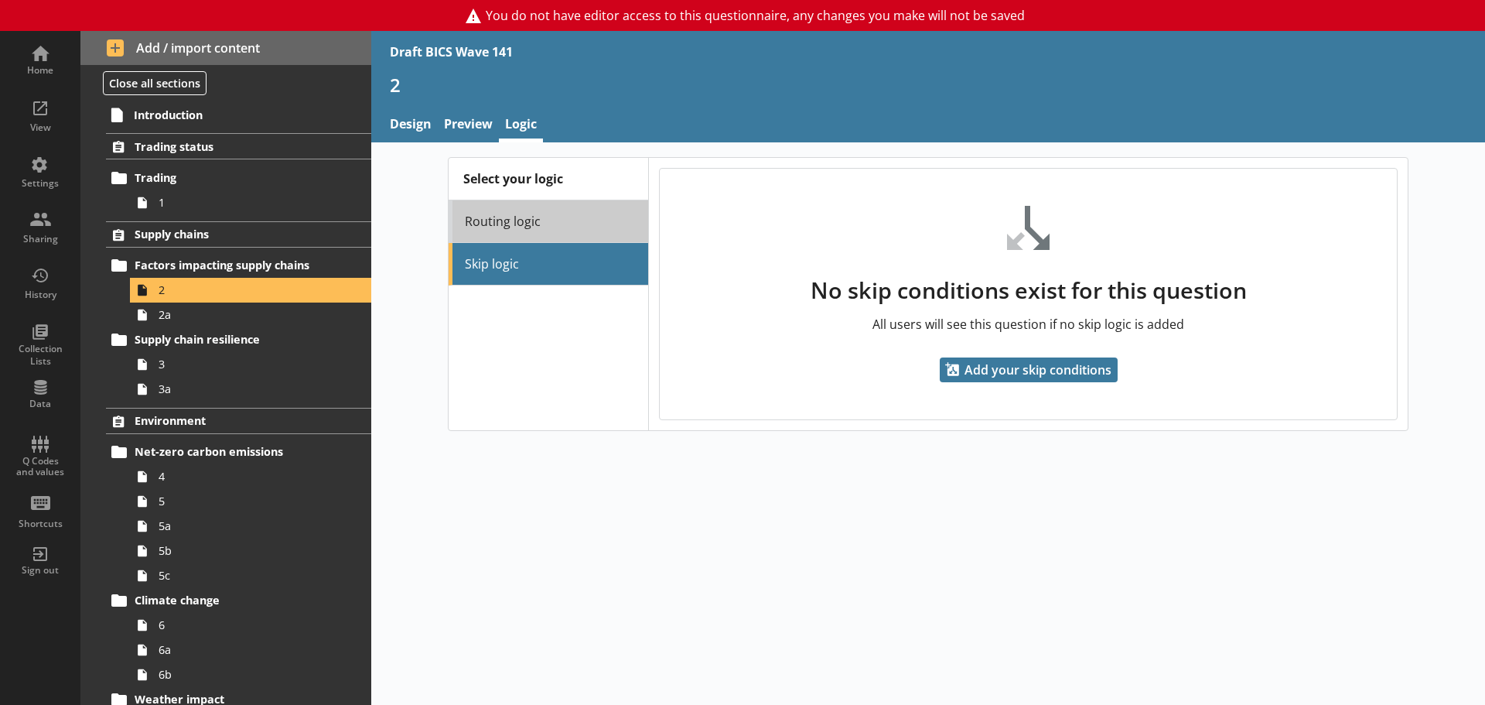
click at [555, 216] on link "Routing logic" at bounding box center [549, 221] width 200 height 43
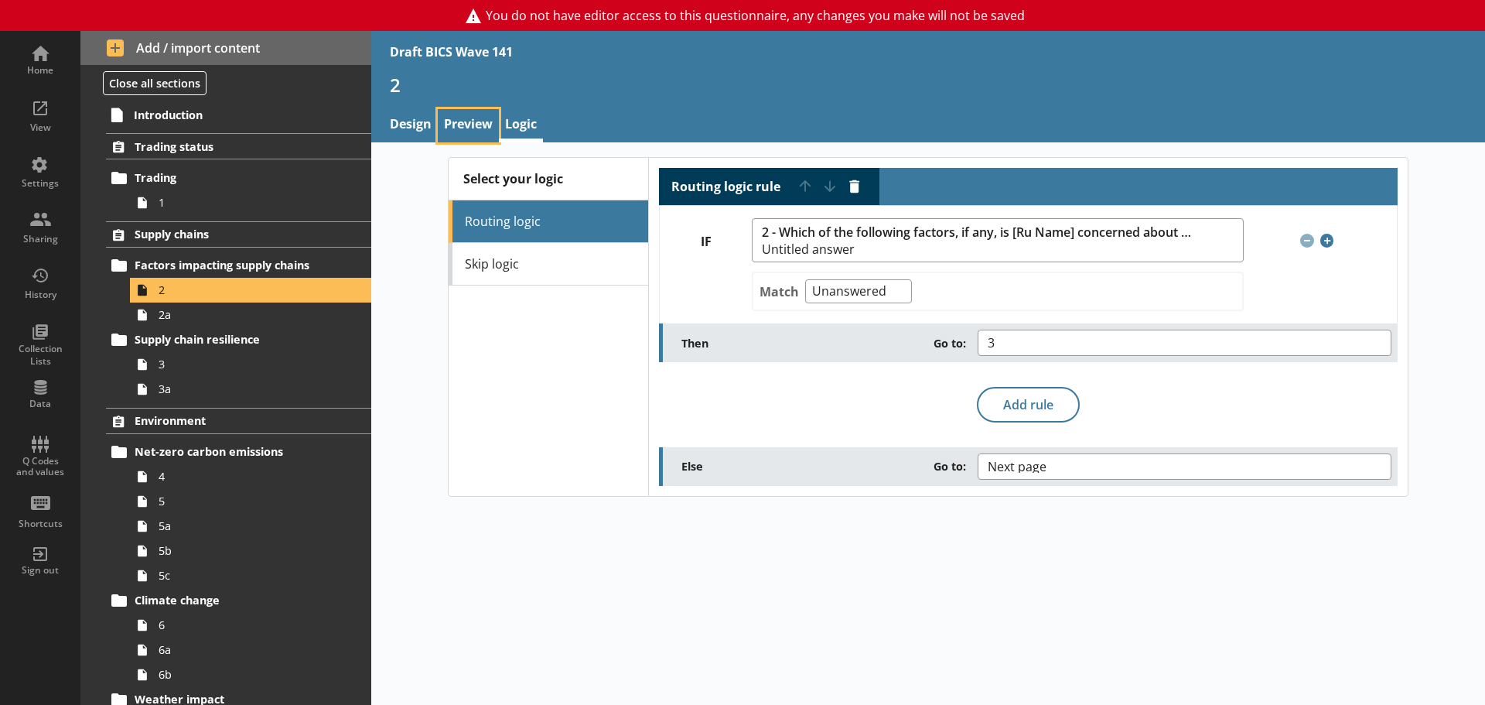
click at [467, 118] on link "Preview" at bounding box center [468, 125] width 61 height 33
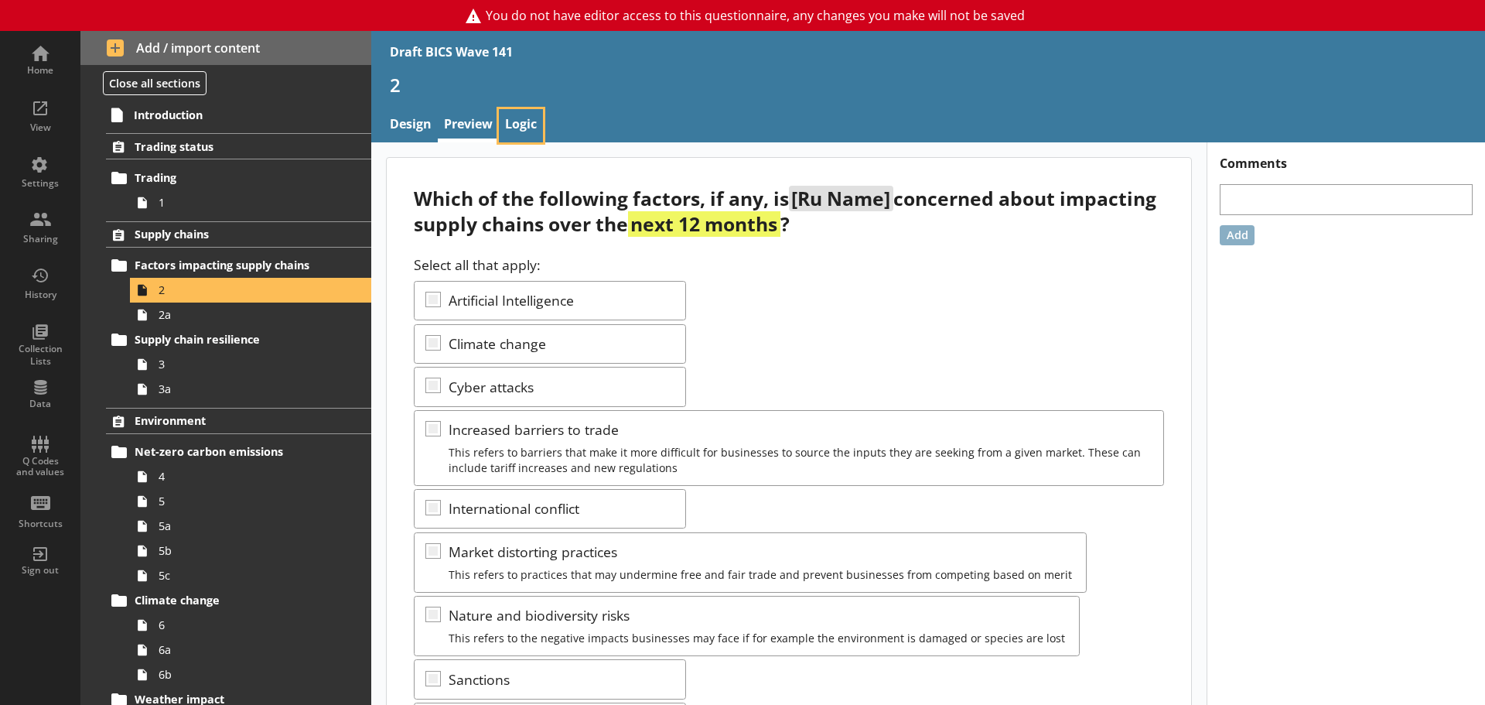
click at [527, 123] on link "Logic" at bounding box center [521, 125] width 44 height 33
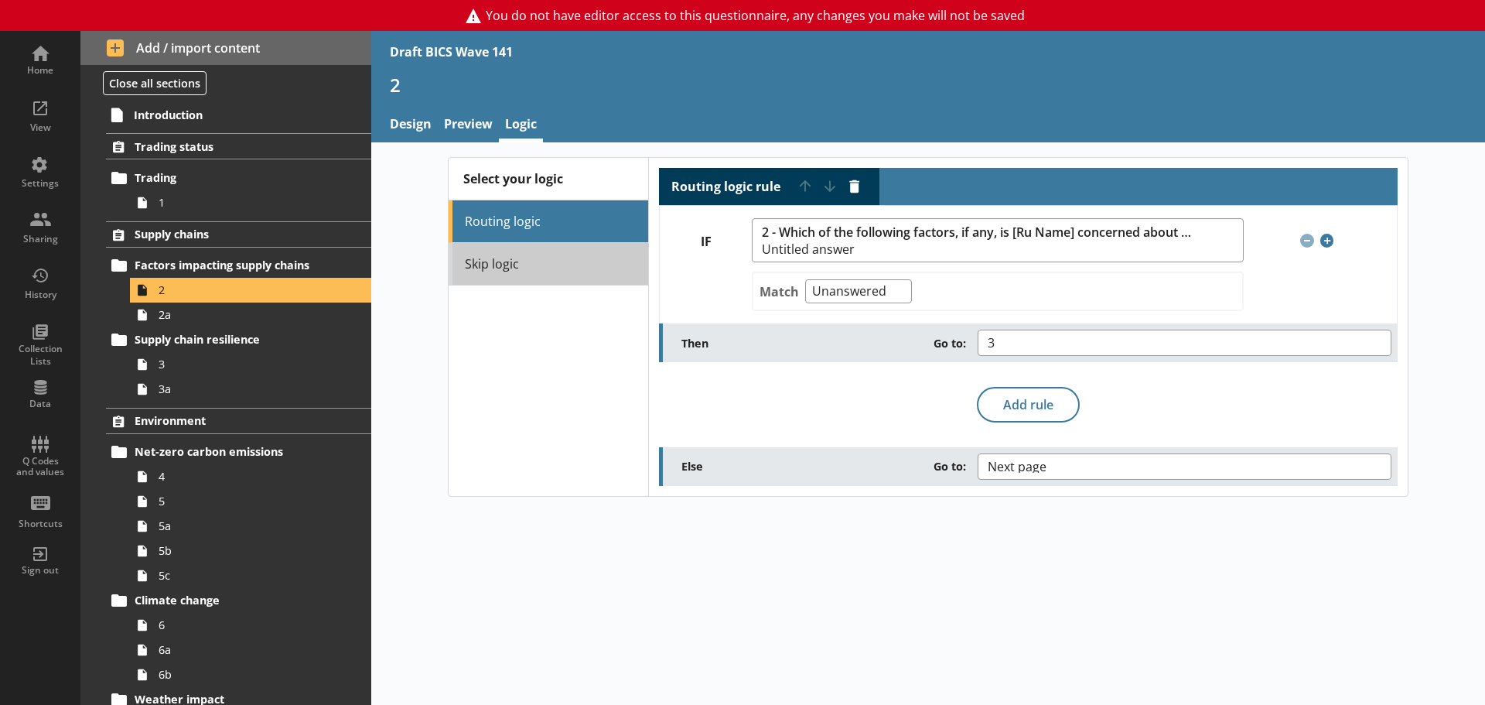
click at [527, 275] on link "Skip logic" at bounding box center [549, 264] width 200 height 43
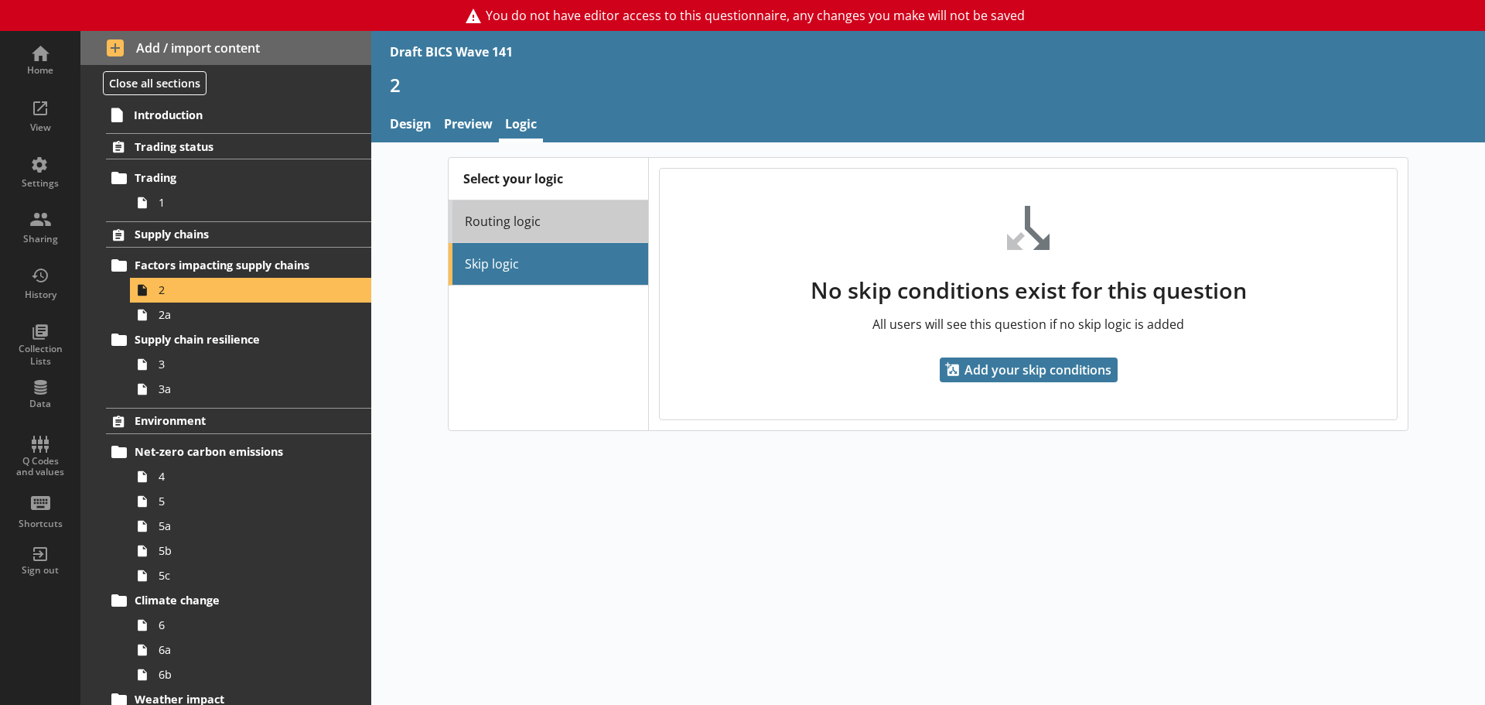
click at [527, 225] on link "Routing logic" at bounding box center [549, 221] width 200 height 43
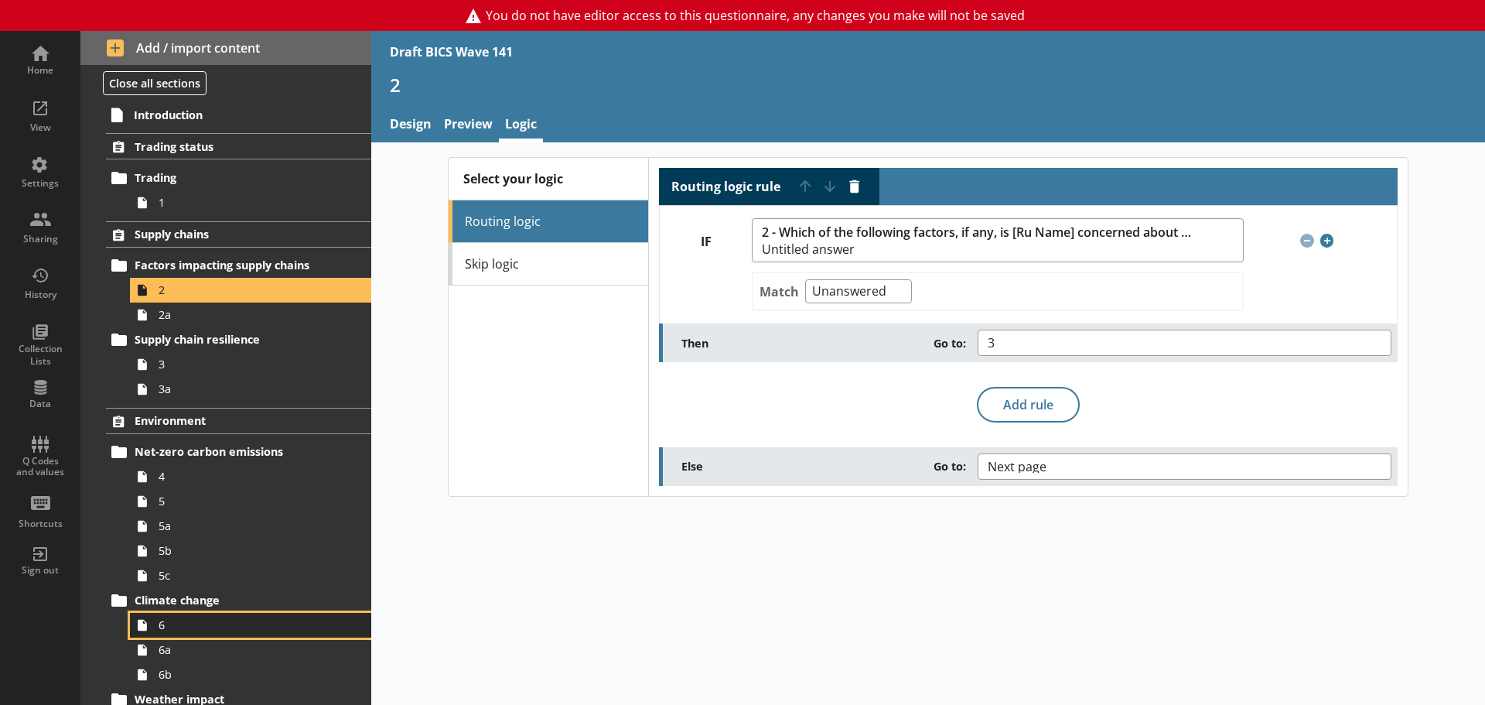
click at [168, 624] on span "6" at bounding box center [245, 624] width 173 height 15
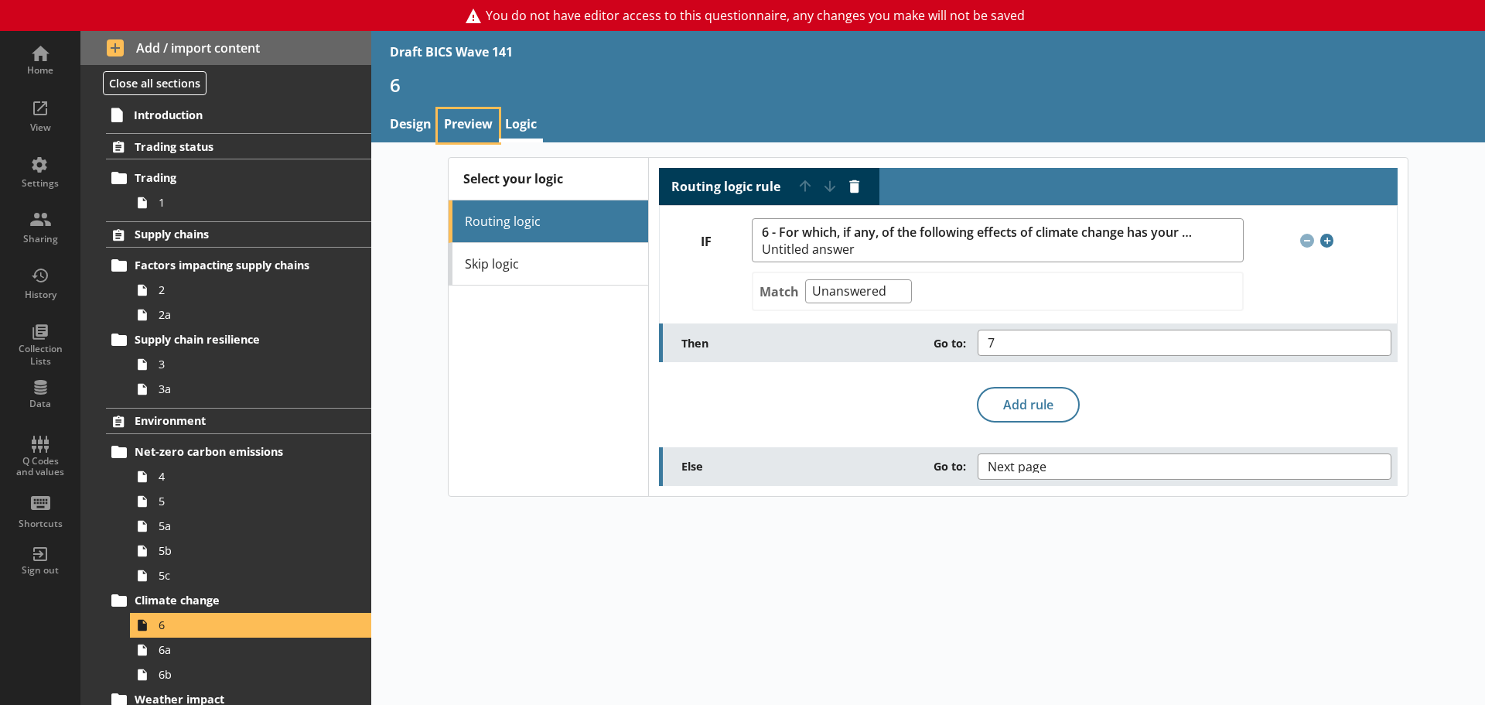
click at [463, 112] on link "Preview" at bounding box center [468, 125] width 61 height 33
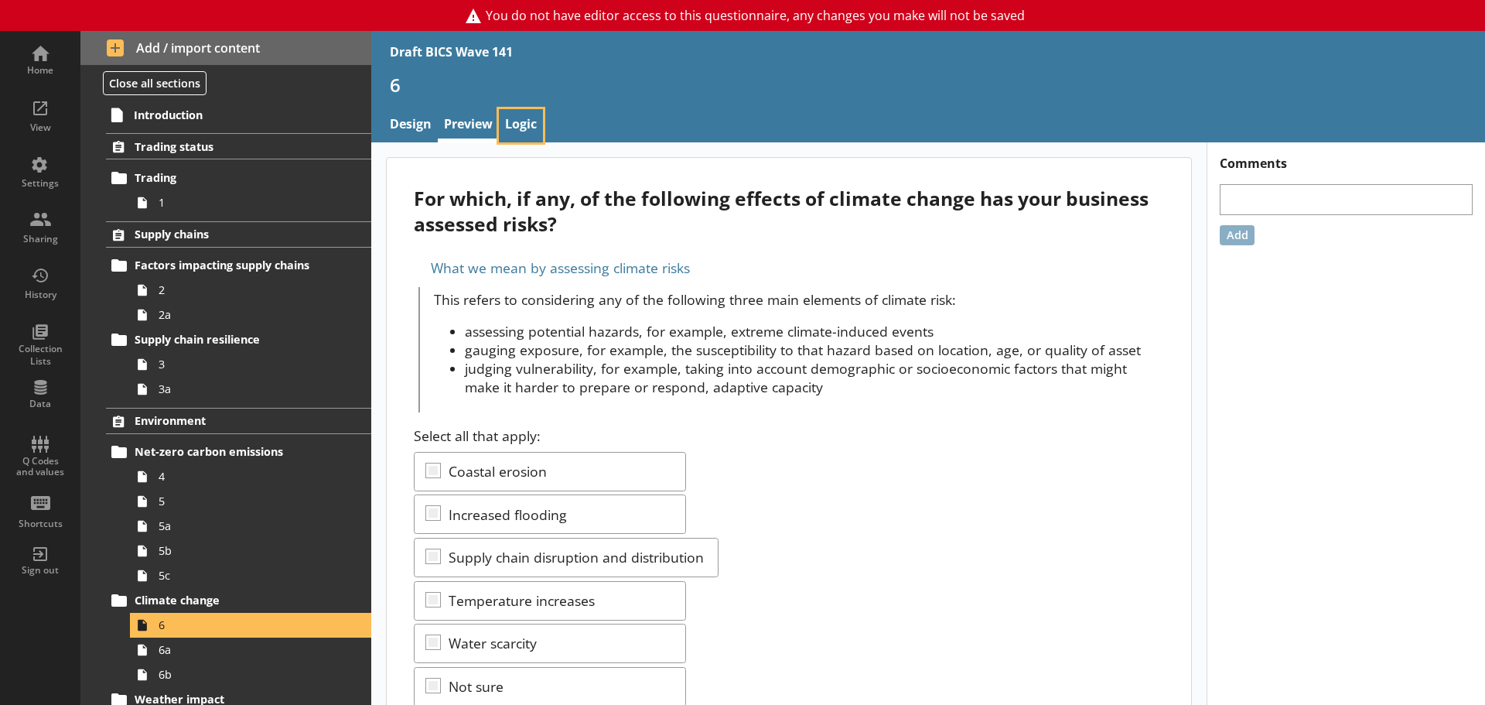
click at [526, 120] on link "Logic" at bounding box center [521, 125] width 44 height 33
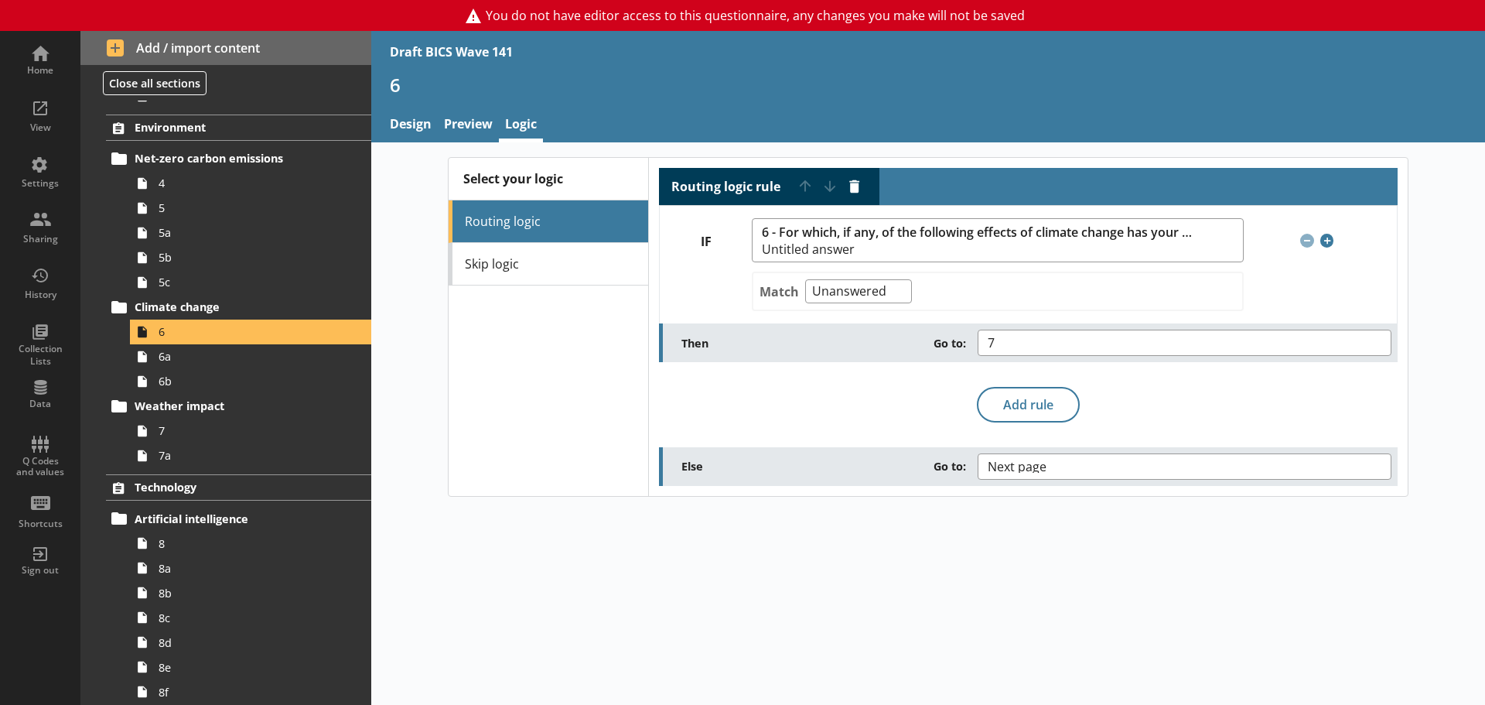
scroll to position [309, 0]
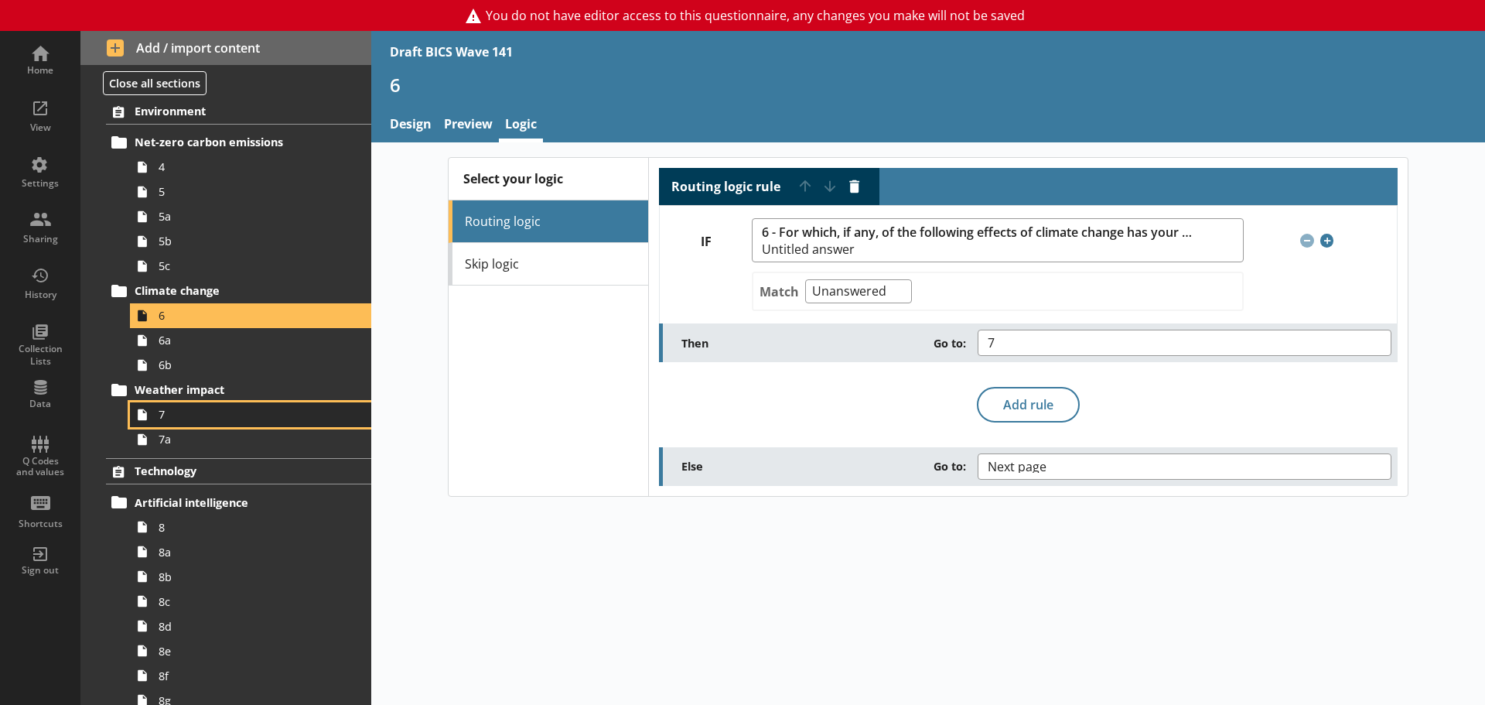
click at [173, 415] on span "7" at bounding box center [245, 414] width 173 height 15
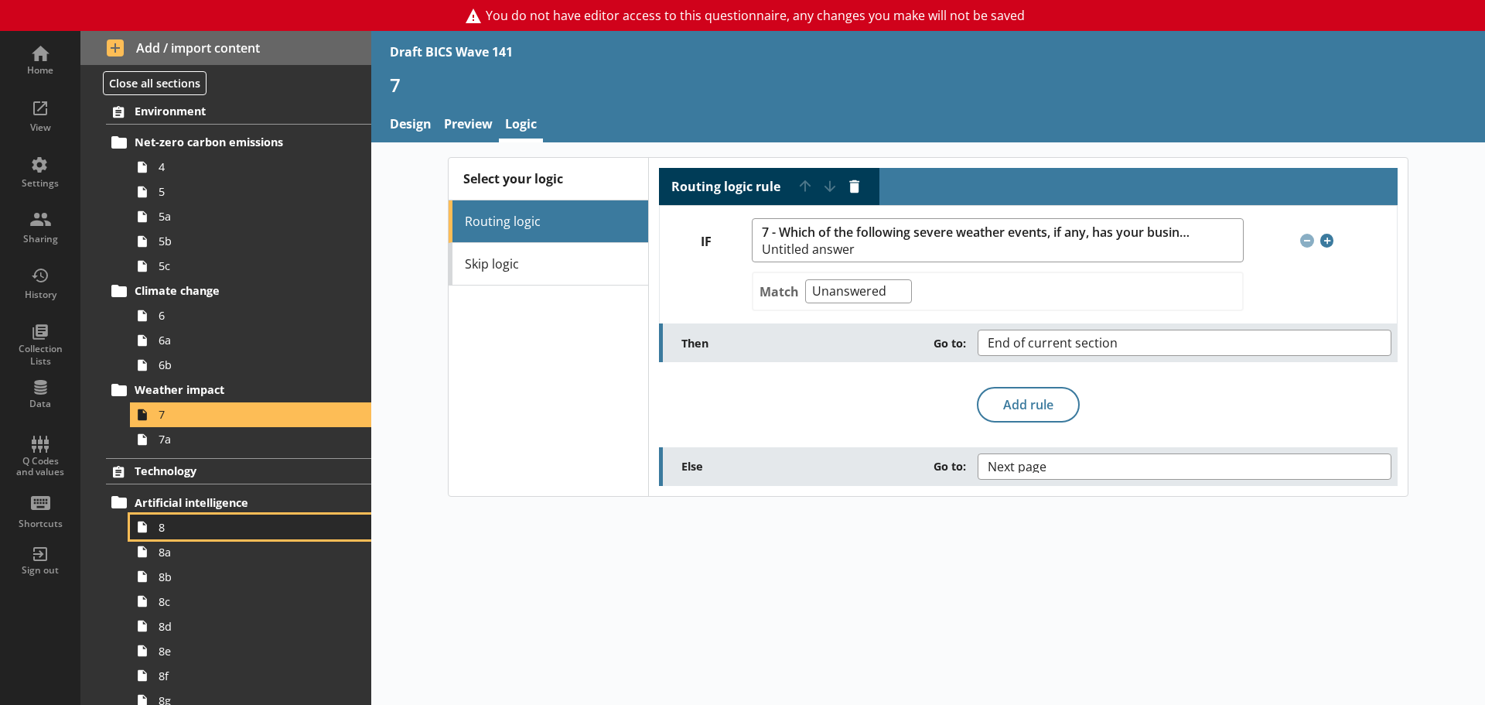
click at [202, 529] on span "8" at bounding box center [245, 527] width 173 height 15
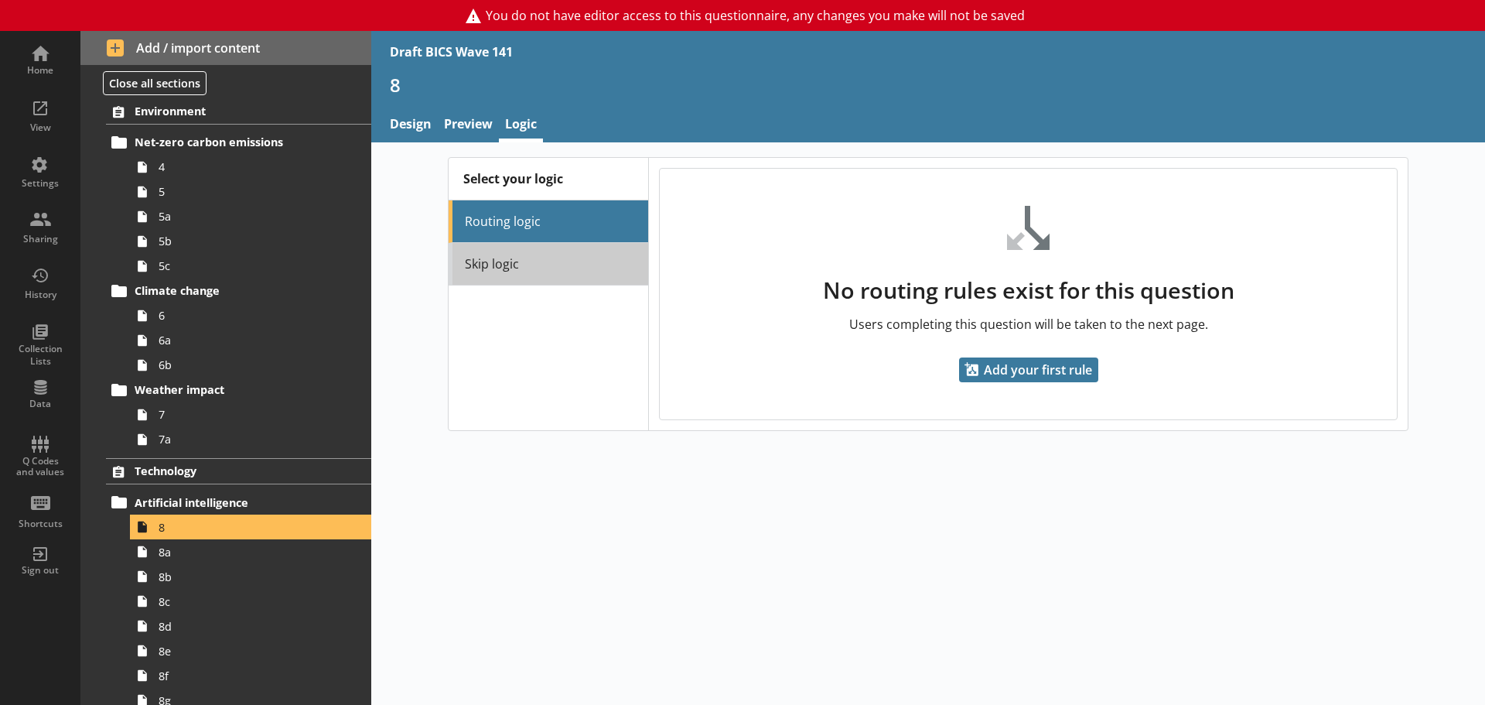
click at [525, 257] on link "Skip logic" at bounding box center [549, 264] width 200 height 43
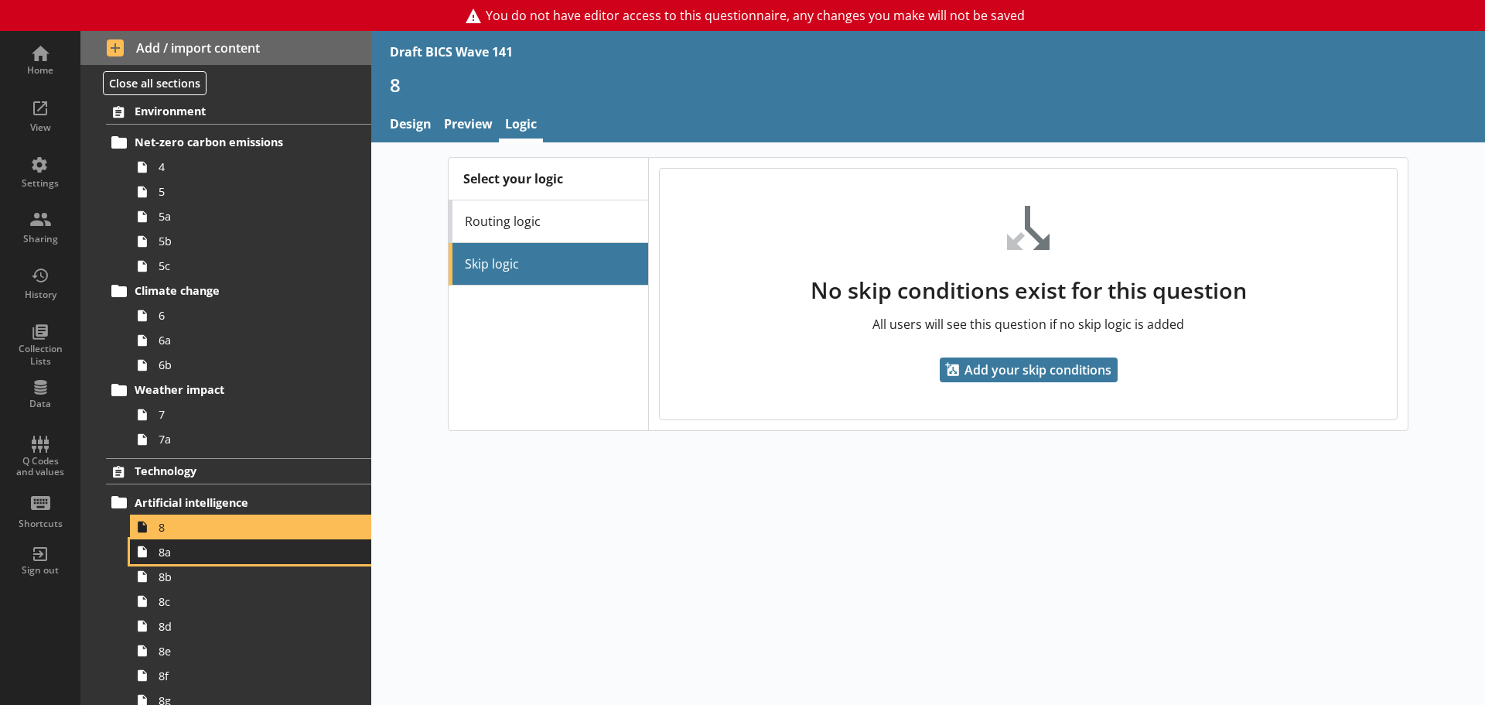
click at [173, 563] on link "8a" at bounding box center [250, 551] width 241 height 25
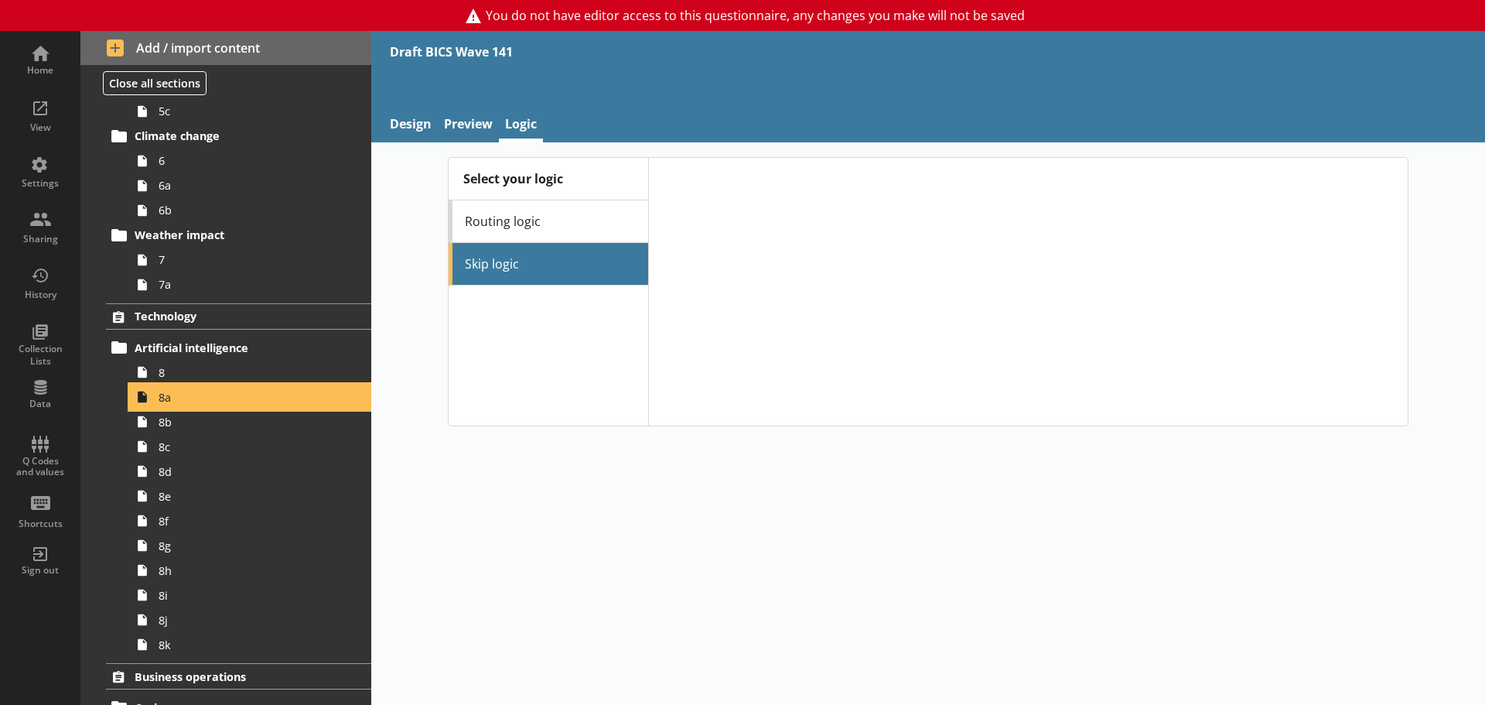
scroll to position [542, 0]
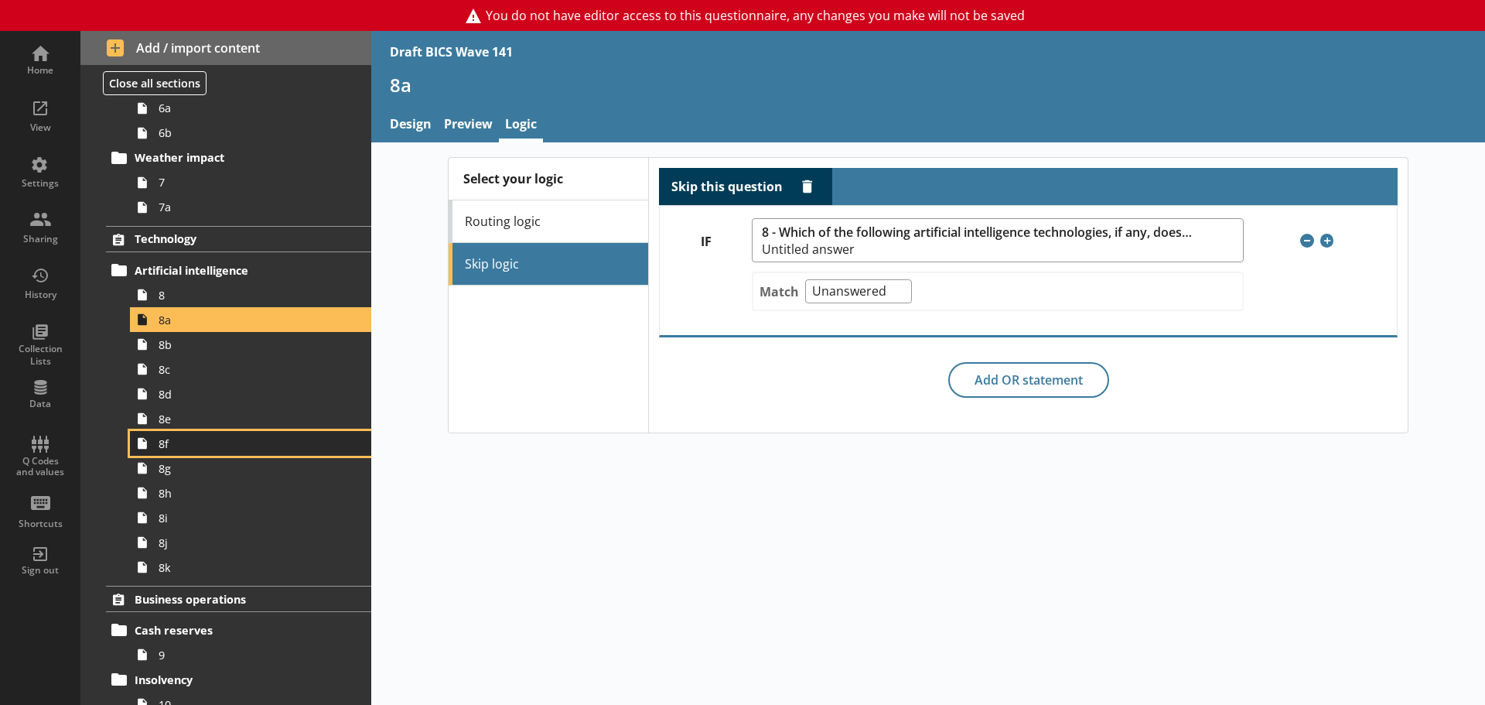
click at [165, 453] on link "8f" at bounding box center [250, 443] width 241 height 25
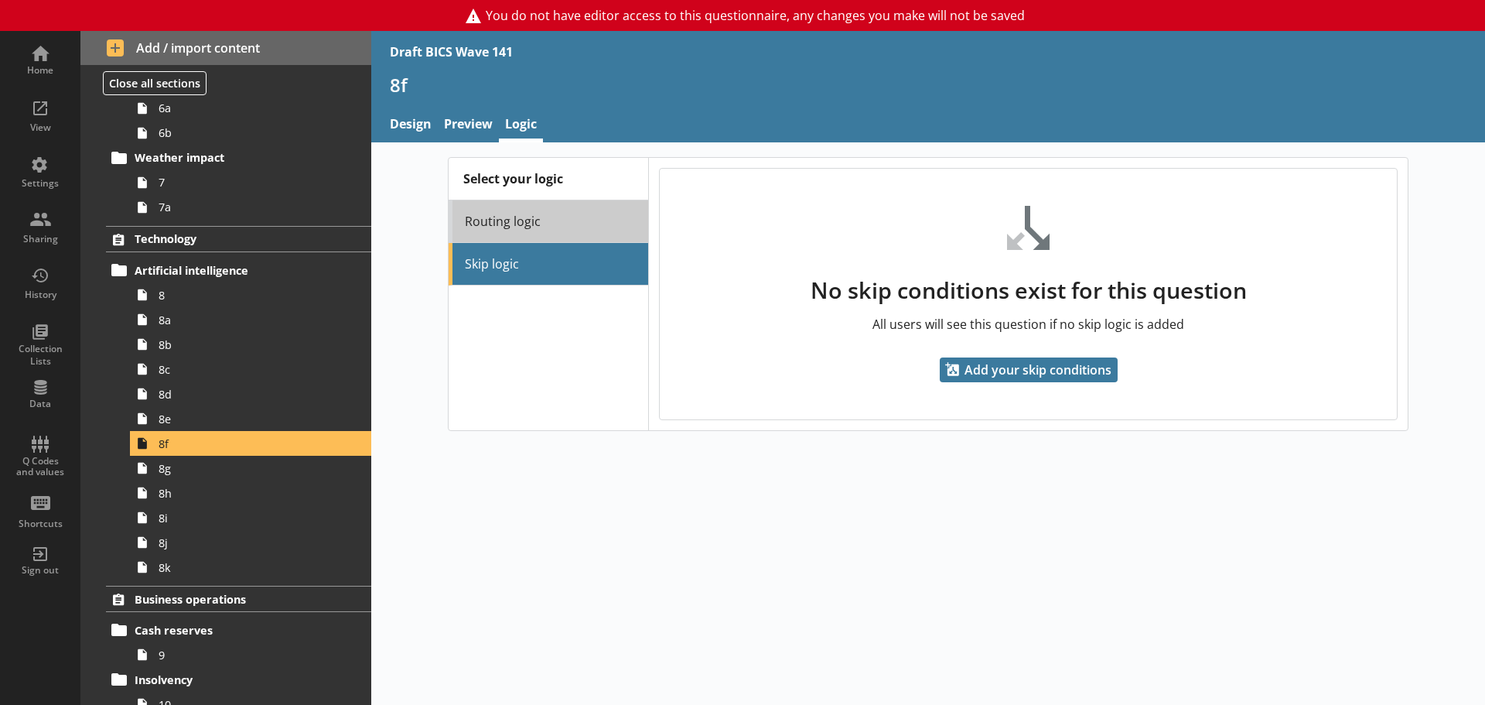
click at [507, 222] on link "Routing logic" at bounding box center [549, 221] width 200 height 43
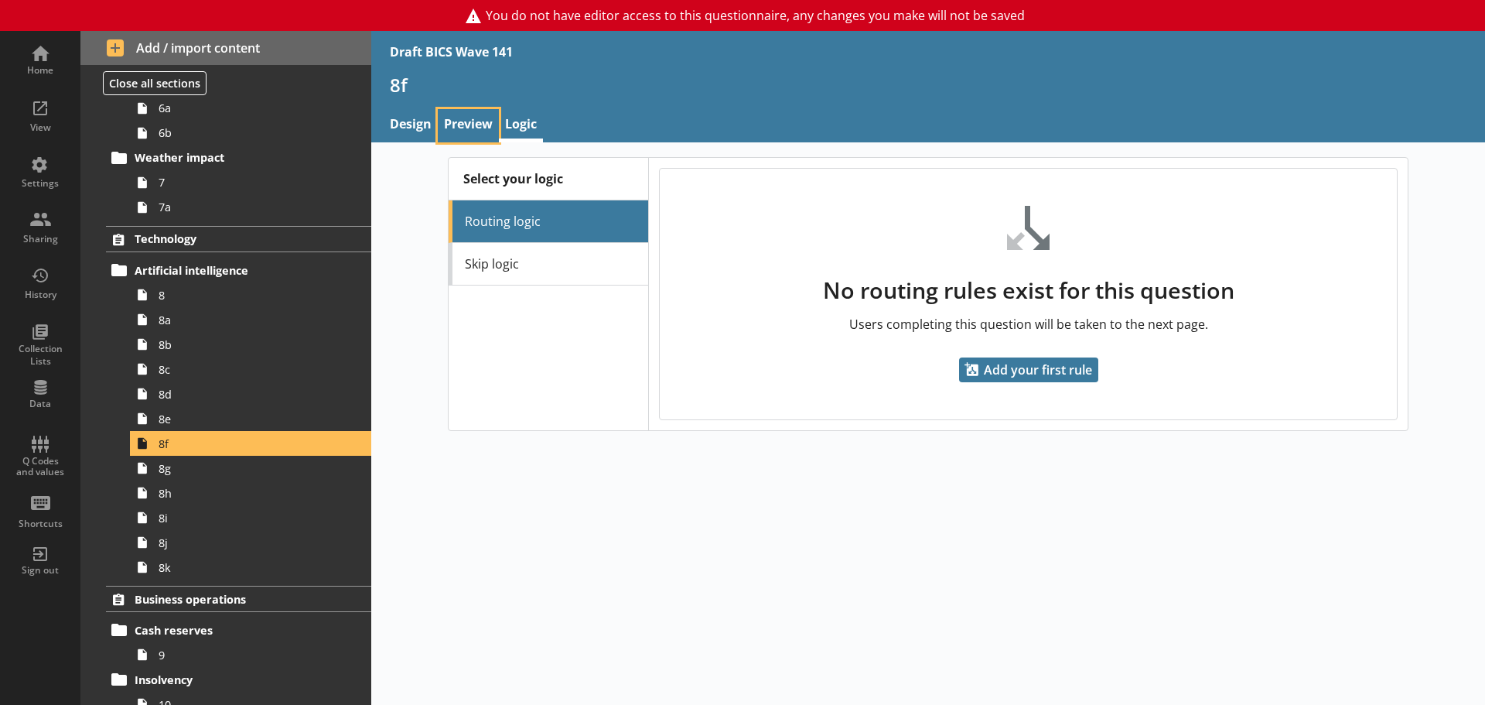
click at [464, 118] on link "Preview" at bounding box center [468, 125] width 61 height 33
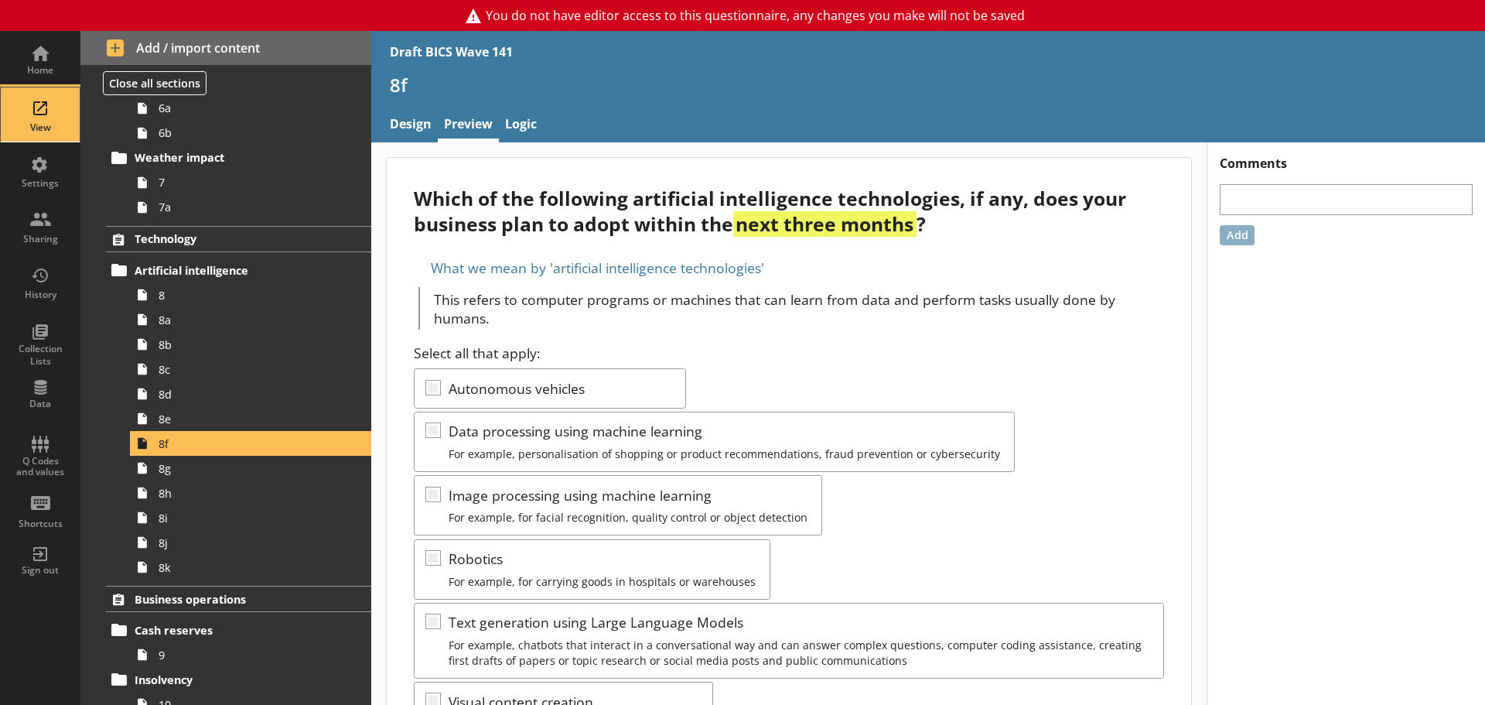
click at [56, 115] on div "View" at bounding box center [40, 114] width 54 height 54
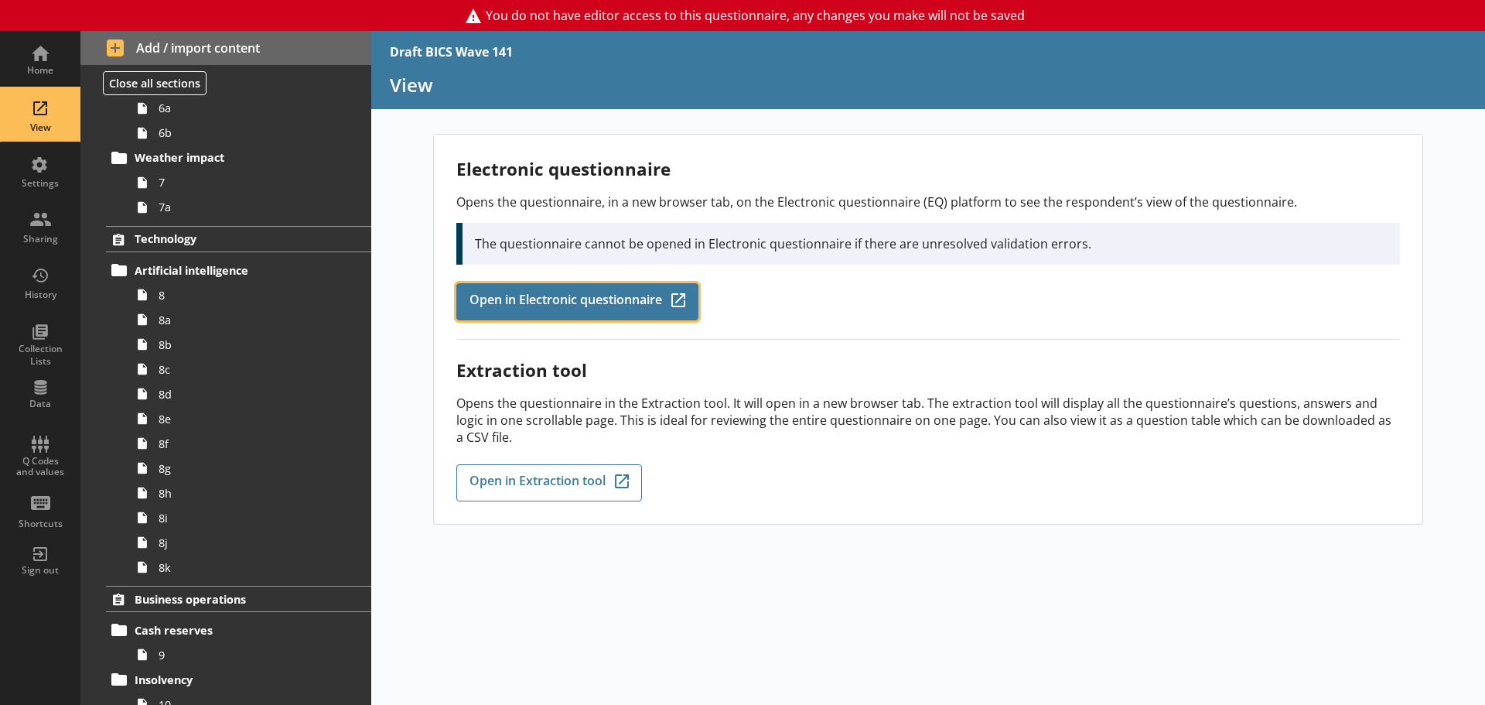
click at [586, 304] on span "Open in Electronic questionnaire" at bounding box center [566, 301] width 193 height 17
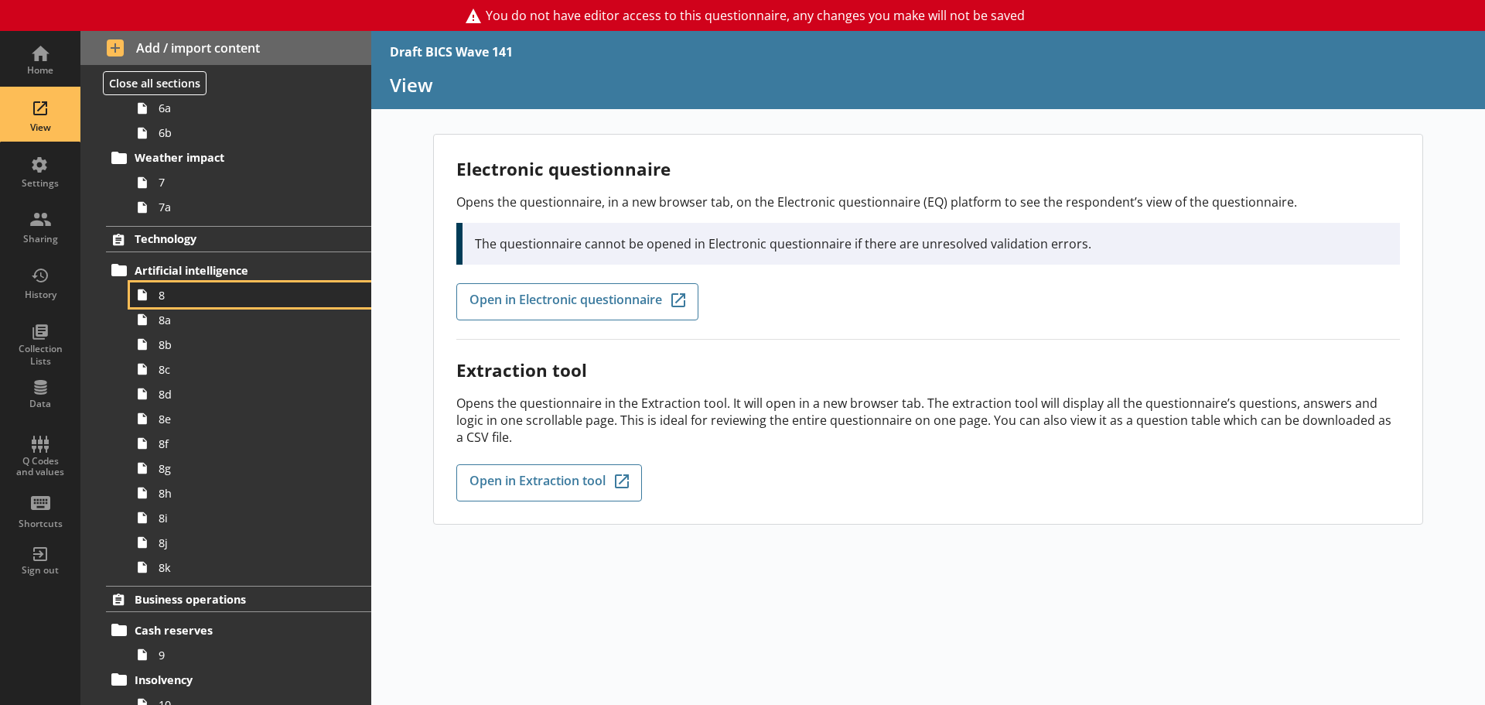
click at [176, 301] on span "8" at bounding box center [245, 295] width 173 height 15
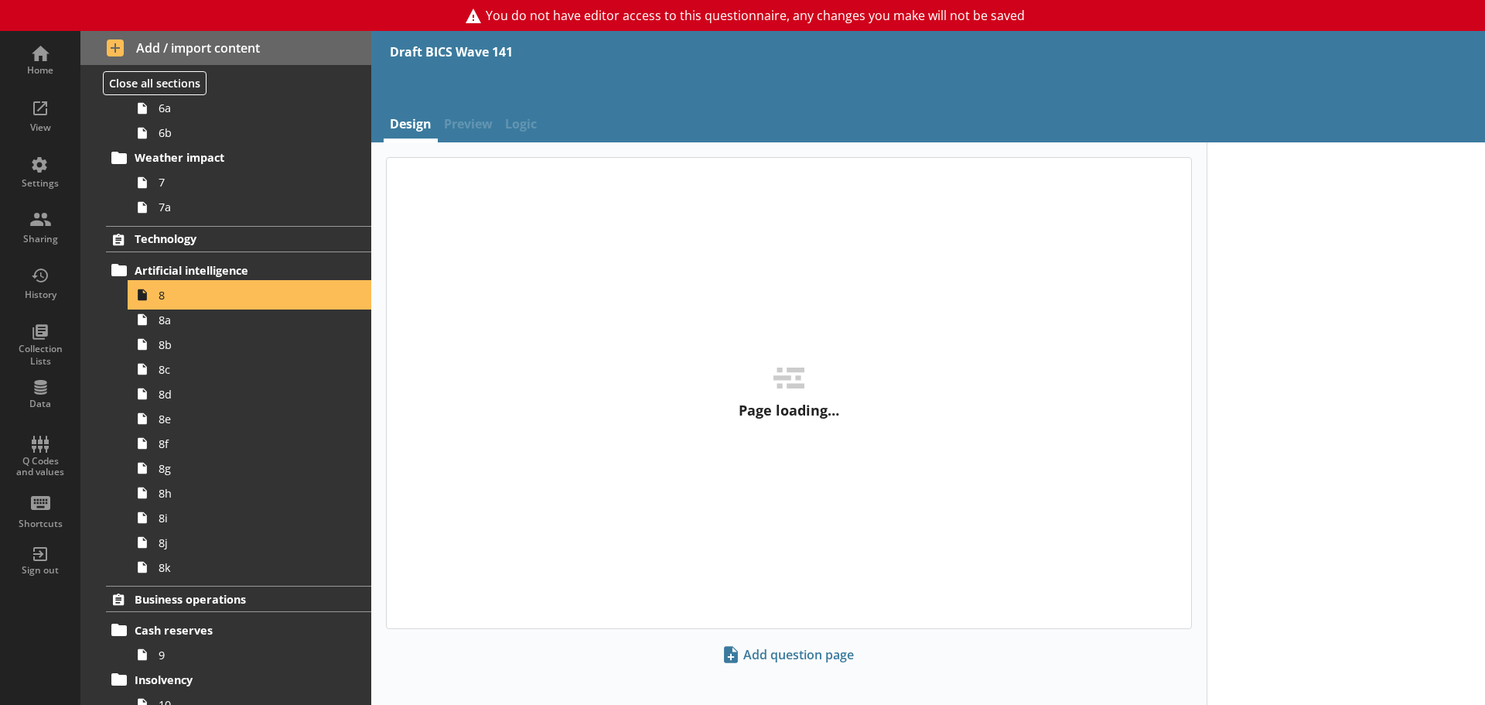
type textarea "x"
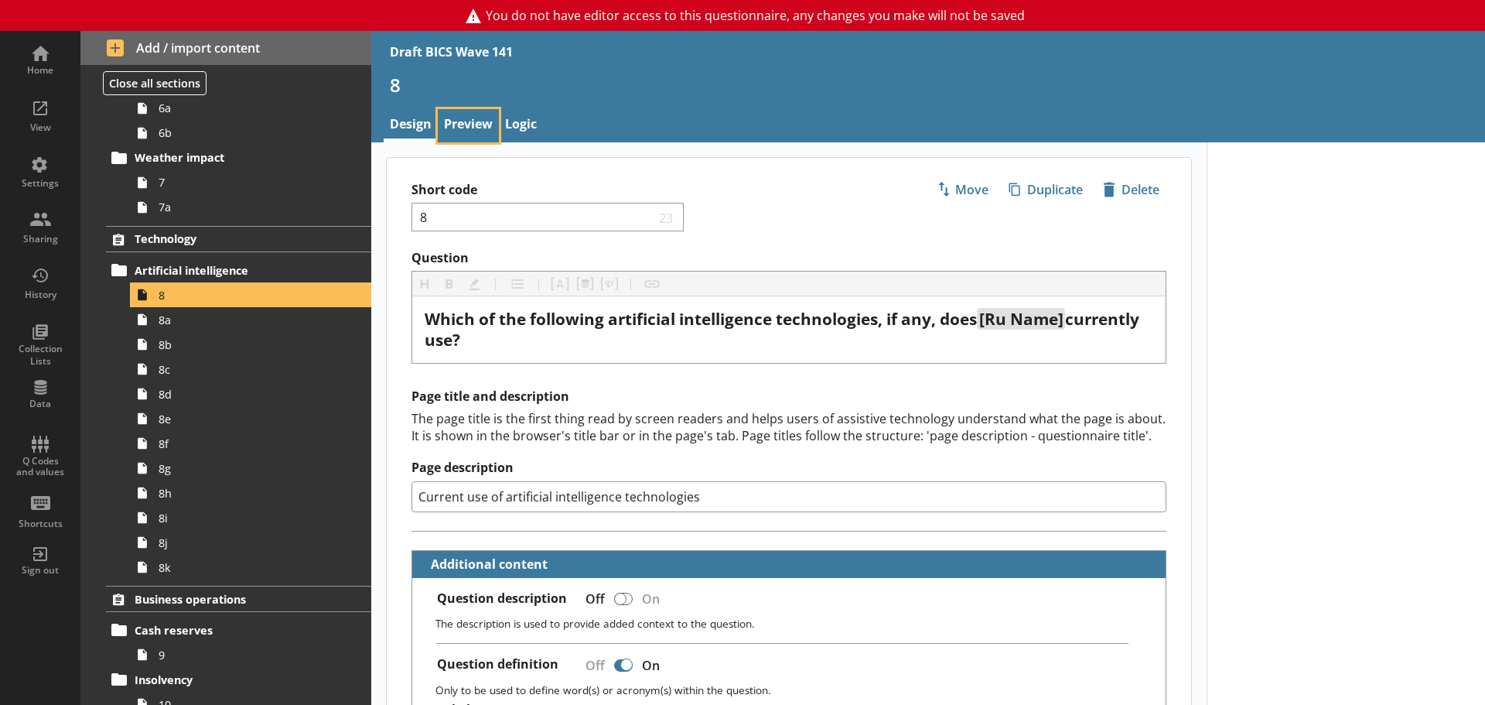
click at [468, 127] on link "Preview" at bounding box center [468, 125] width 61 height 33
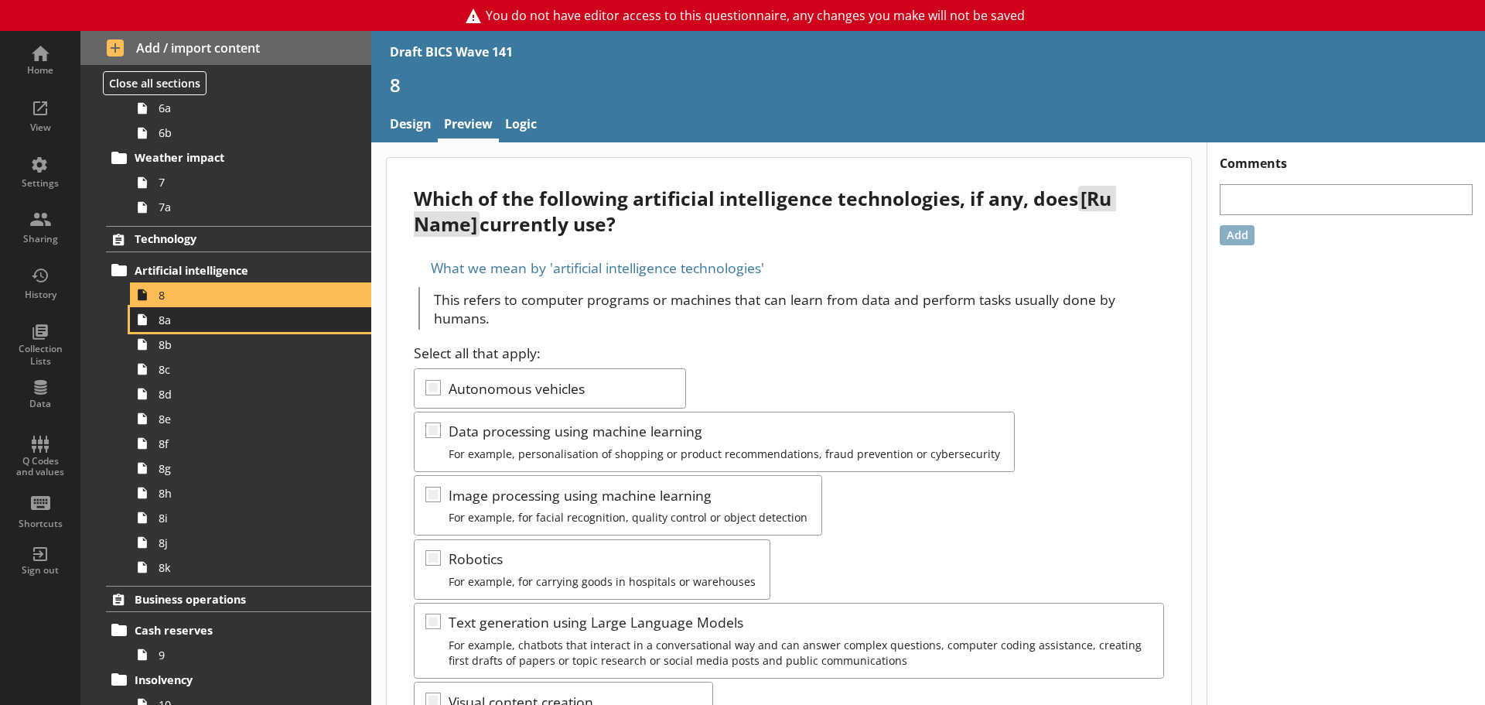
click at [202, 326] on span "8a" at bounding box center [245, 320] width 173 height 15
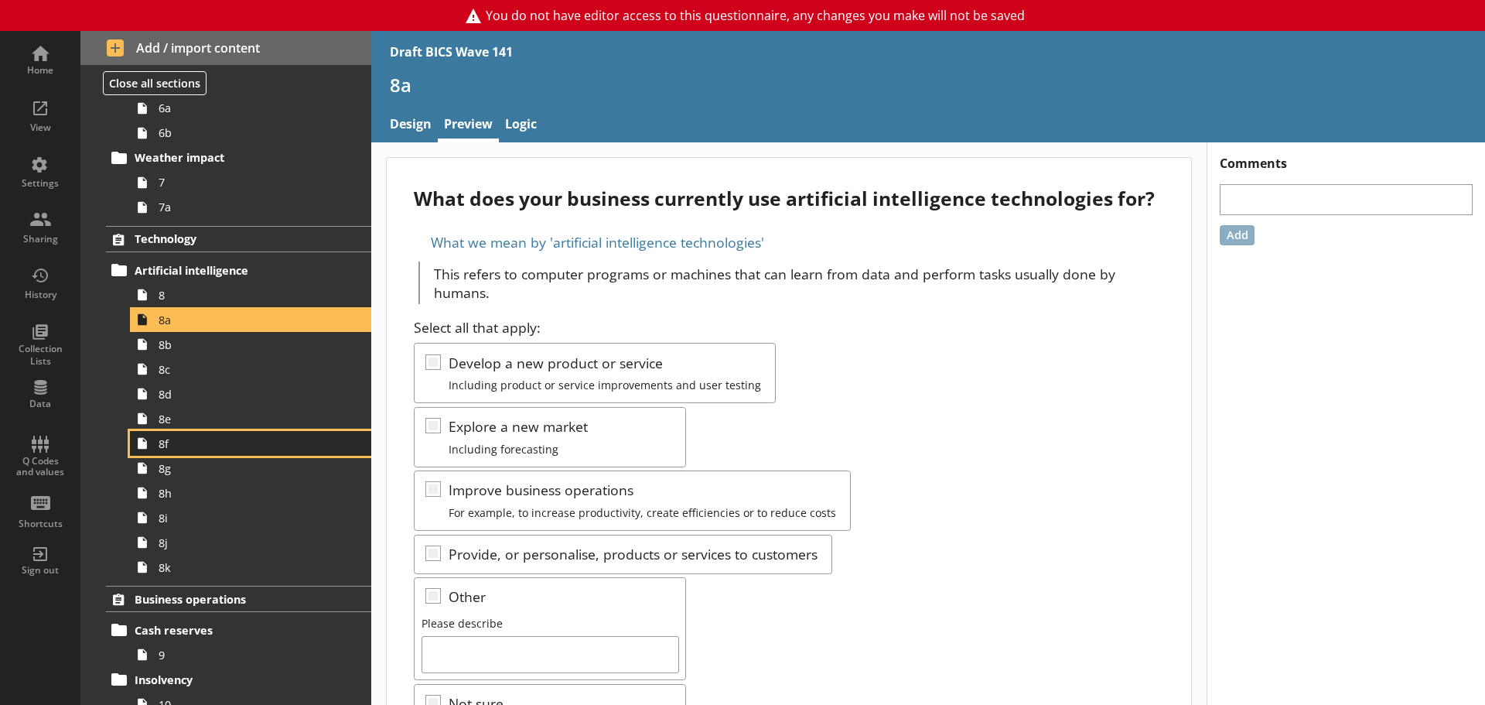
click at [165, 449] on span "8f" at bounding box center [245, 443] width 173 height 15
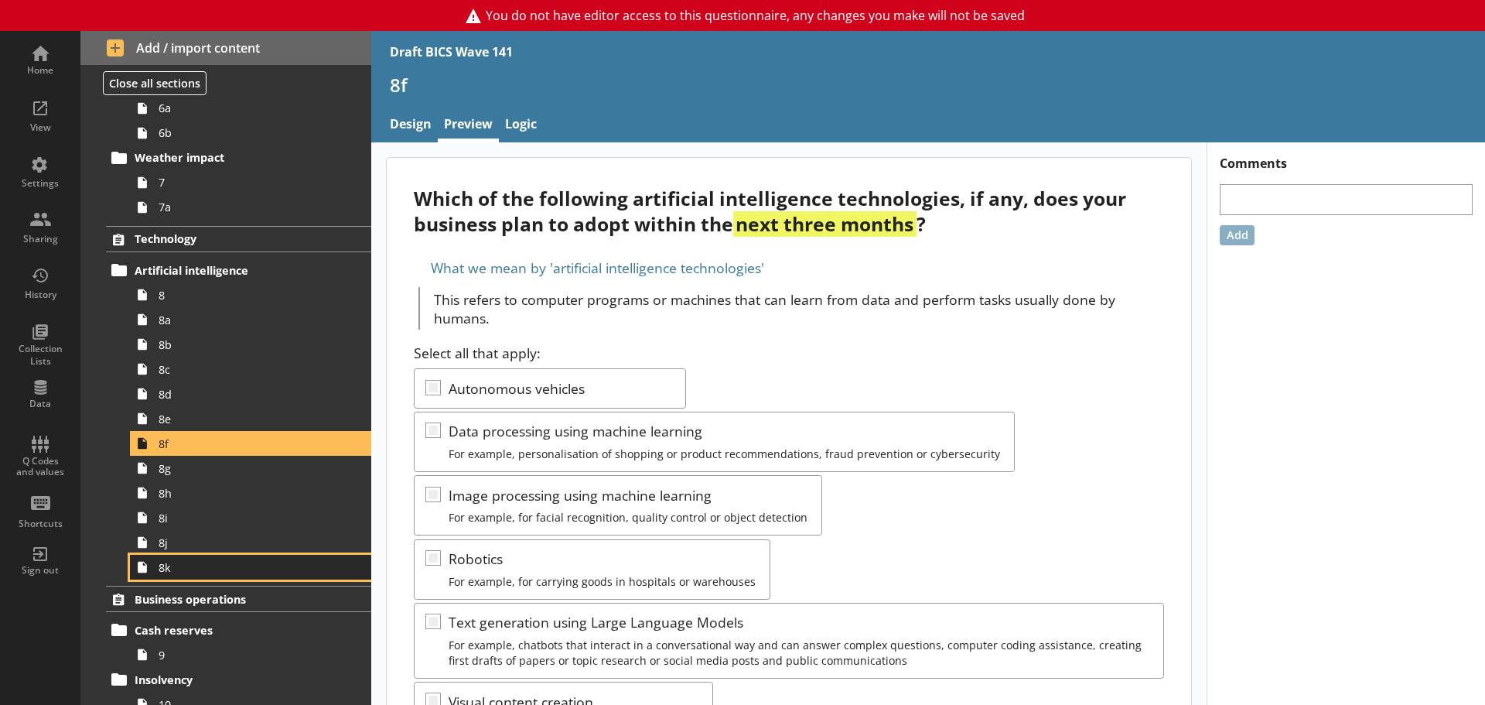
click at [201, 570] on span "8k" at bounding box center [245, 567] width 173 height 15
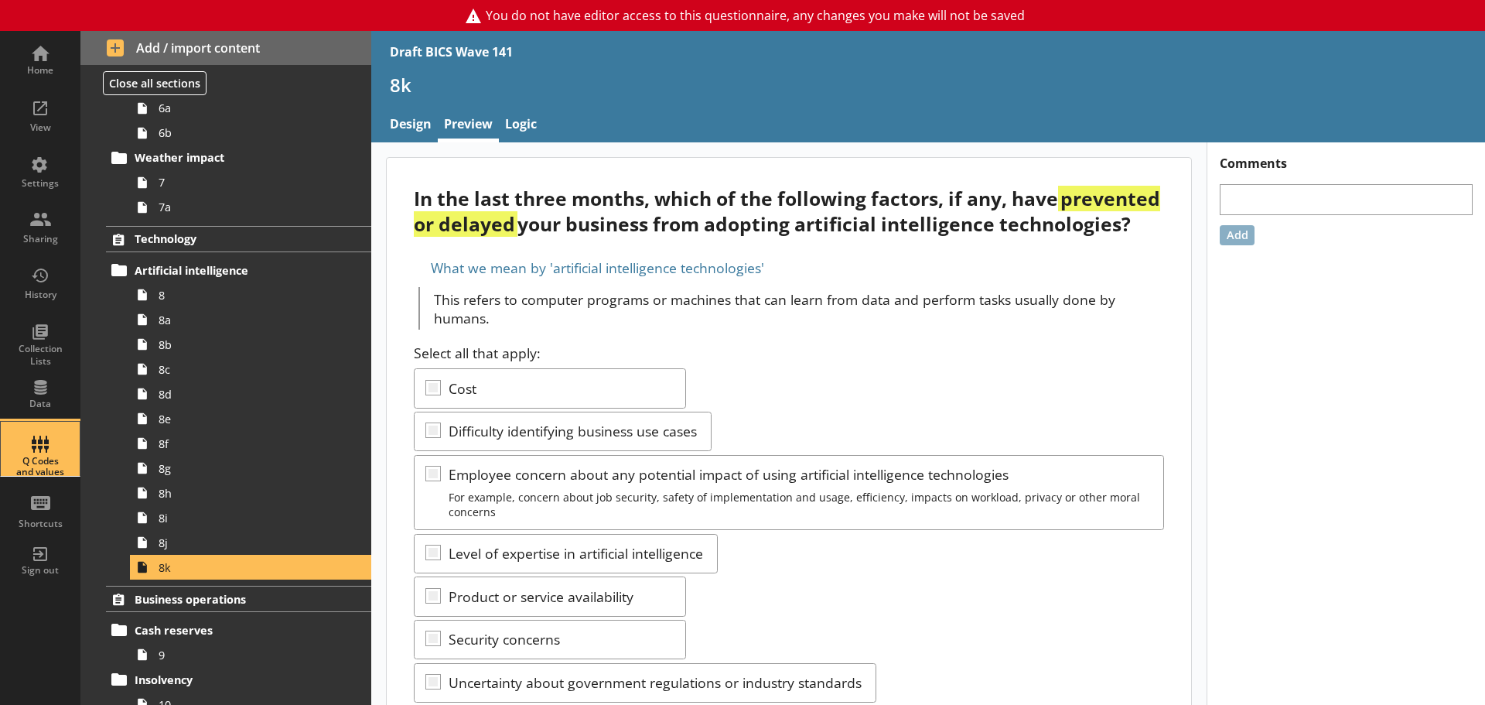
click at [49, 456] on div "Q Codes and values" at bounding box center [40, 467] width 54 height 22
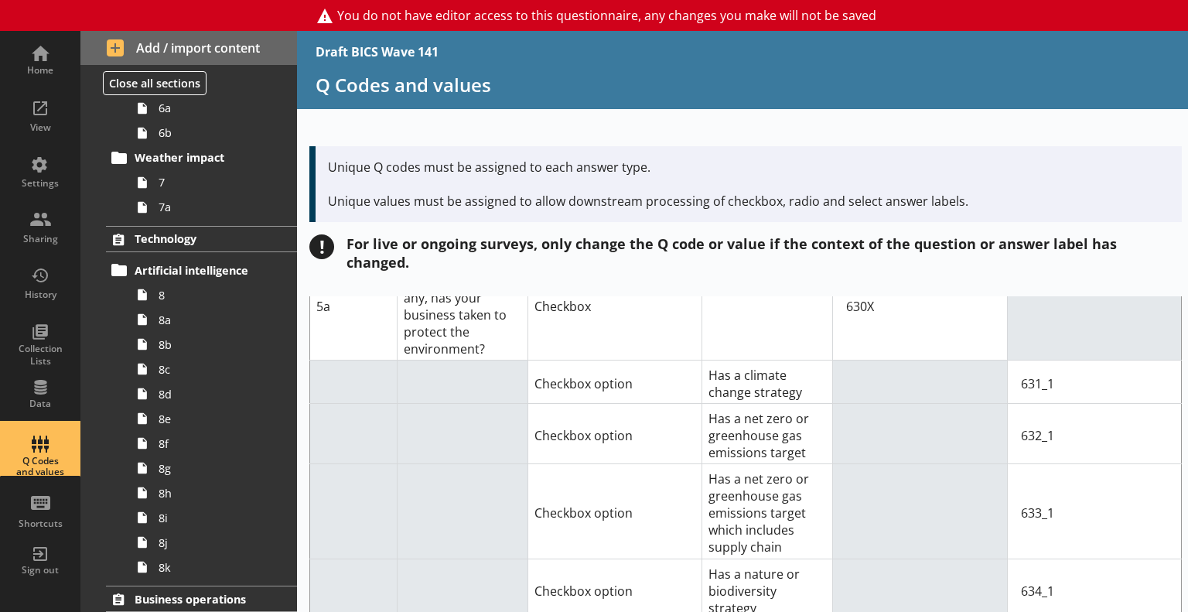
scroll to position [3776, 0]
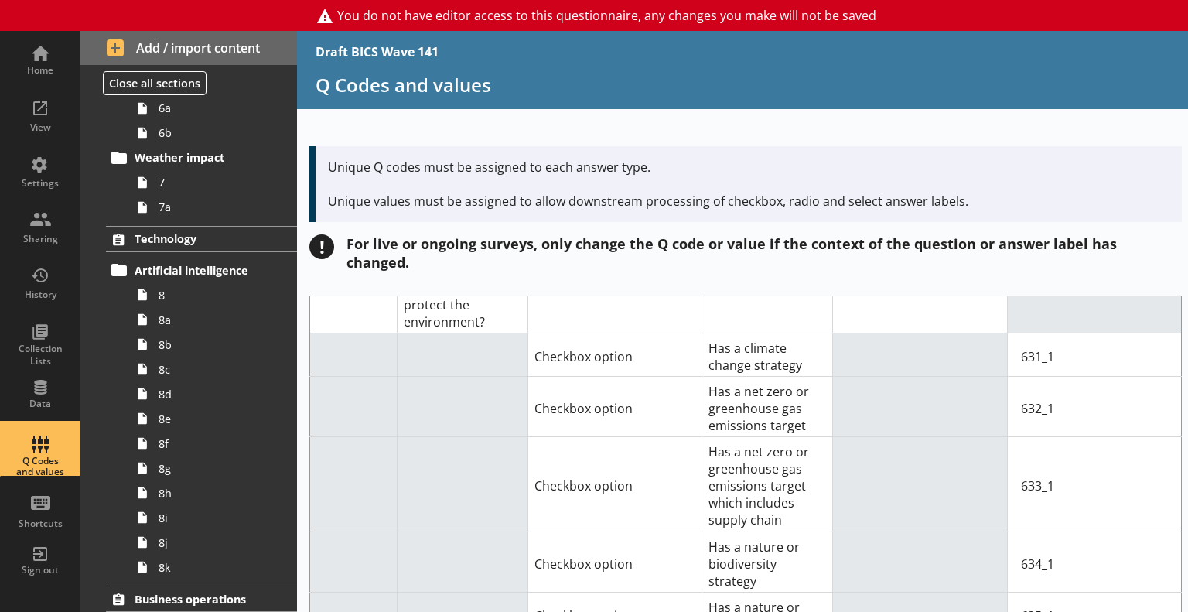
click at [956, 532] on td at bounding box center [920, 562] width 174 height 60
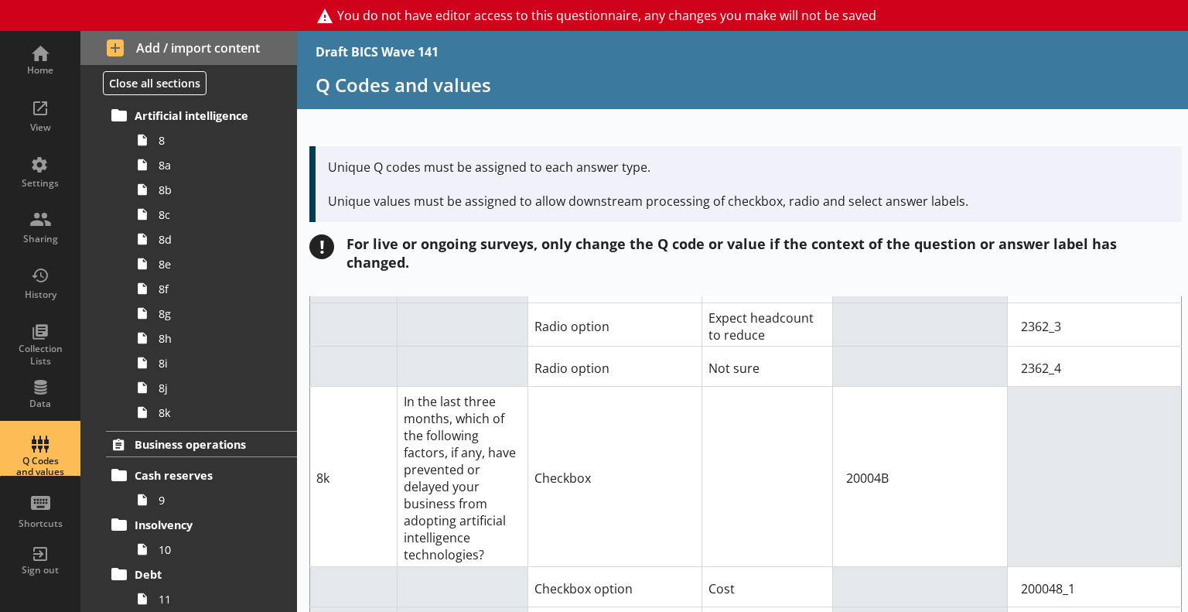
scroll to position [14887, 0]
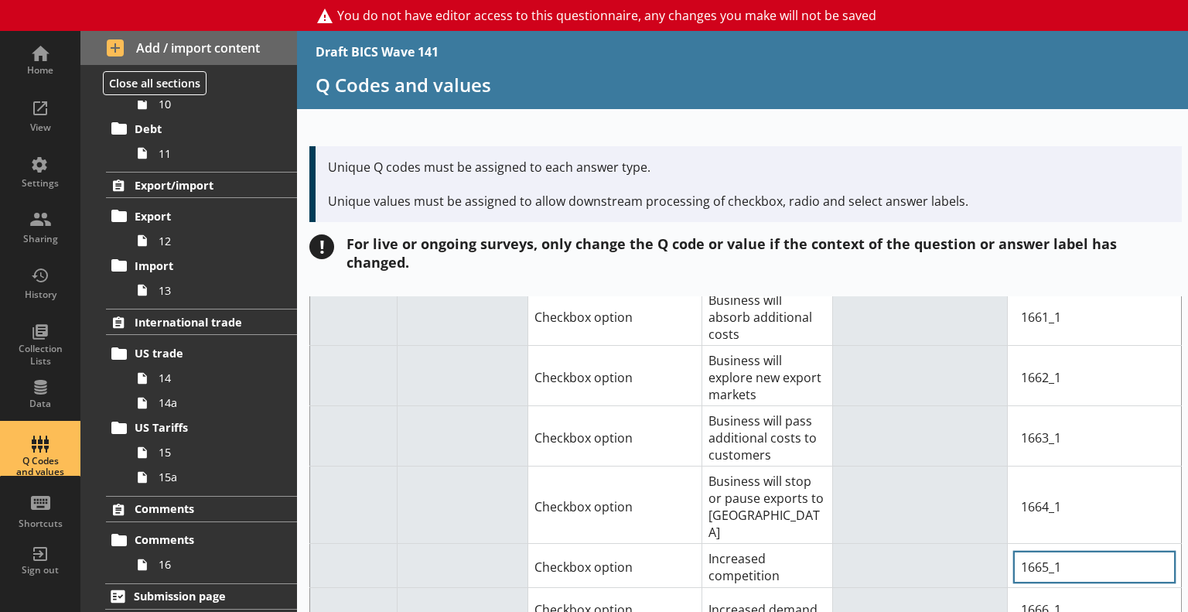
scroll to position [19011, 0]
